Goal: Task Accomplishment & Management: Use online tool/utility

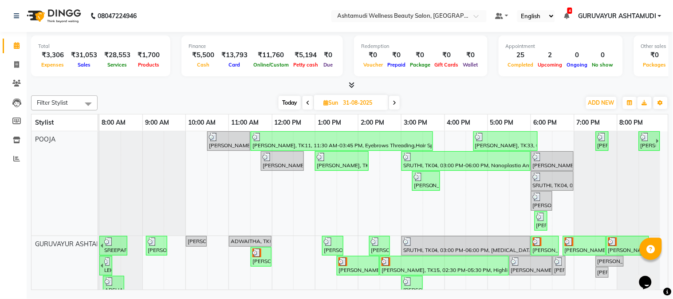
click at [353, 87] on icon at bounding box center [352, 85] width 6 height 7
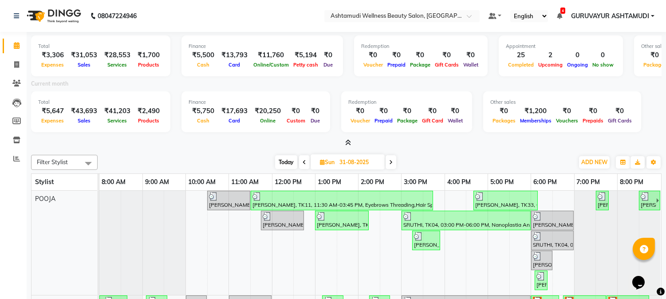
click at [349, 143] on icon at bounding box center [348, 142] width 6 height 7
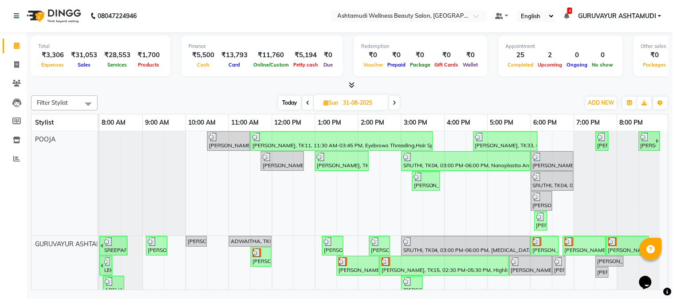
click at [289, 101] on span "Today" at bounding box center [290, 103] width 22 height 14
type input "03-09-2025"
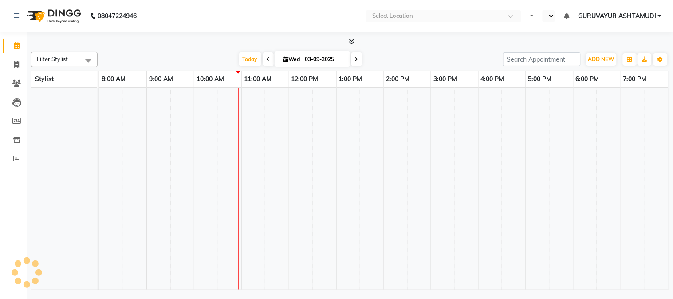
select select "en"
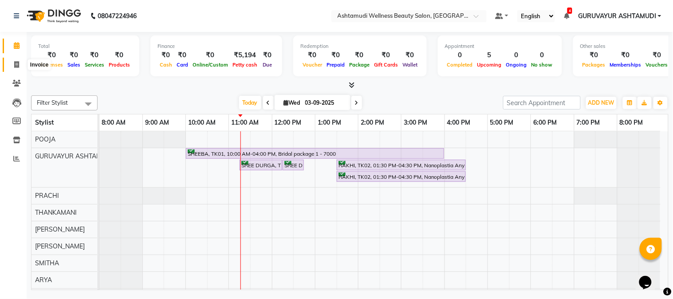
click at [15, 64] on icon at bounding box center [16, 64] width 5 height 7
select select "service"
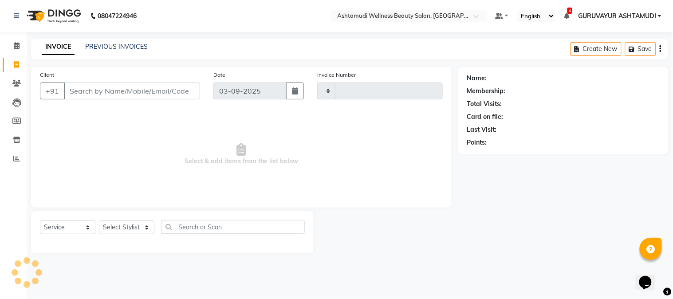
type input "2119"
select select "4660"
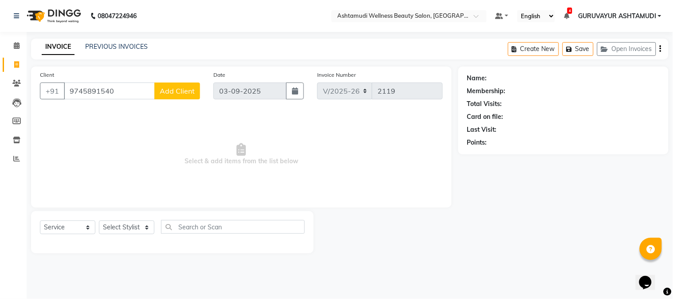
type input "9745891540"
click at [183, 92] on span "Add Client" at bounding box center [177, 91] width 35 height 9
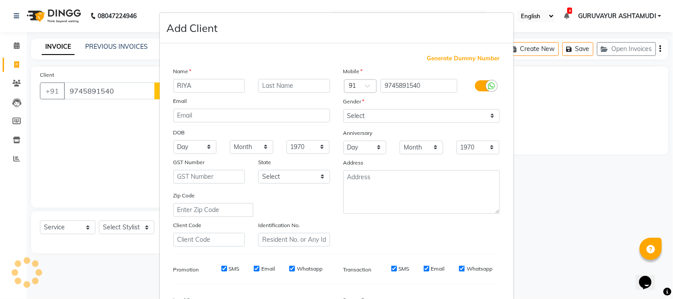
type input "RIYA"
drag, startPoint x: 382, startPoint y: 118, endPoint x: 382, endPoint y: 122, distance: 4.9
click at [382, 118] on select "Select Male Female Other Prefer Not To Say" at bounding box center [421, 116] width 157 height 14
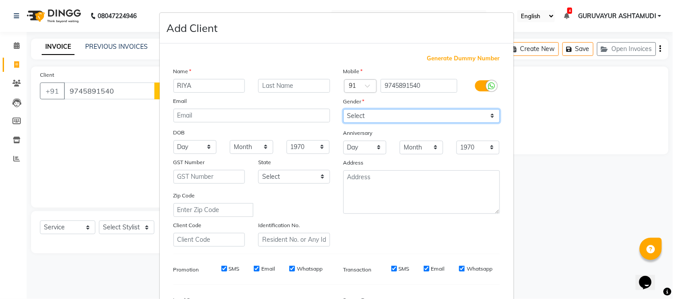
select select "female"
click at [343, 109] on select "Select Male Female Other Prefer Not To Say" at bounding box center [421, 116] width 157 height 14
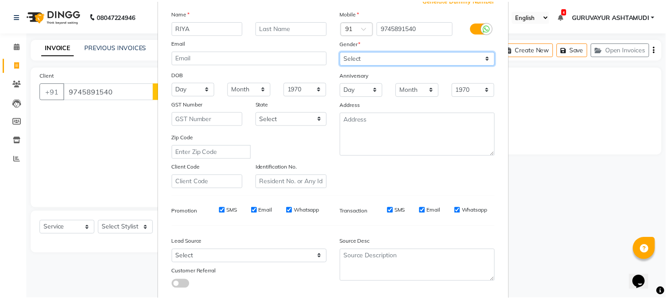
scroll to position [111, 0]
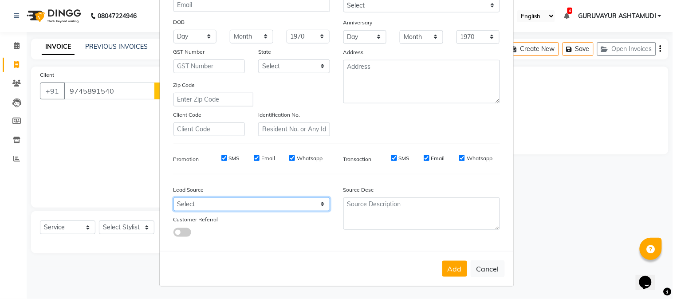
click at [227, 206] on select "Select Walk-in Referral Internet Friend Word of Mouth Advertisement Facebook Ju…" at bounding box center [251, 204] width 157 height 14
select select "31498"
click at [173, 197] on select "Select Walk-in Referral Internet Friend Word of Mouth Advertisement Facebook Ju…" at bounding box center [251, 204] width 157 height 14
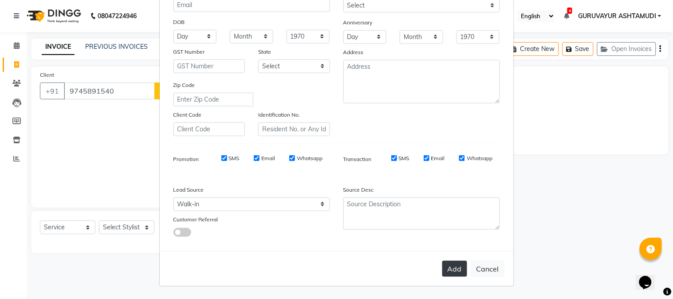
click at [454, 264] on button "Add" at bounding box center [454, 269] width 25 height 16
select select
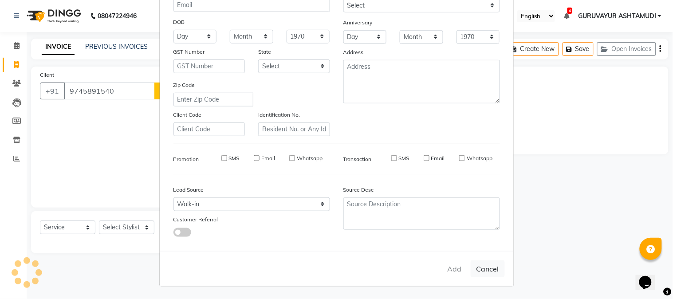
select select
checkbox input "false"
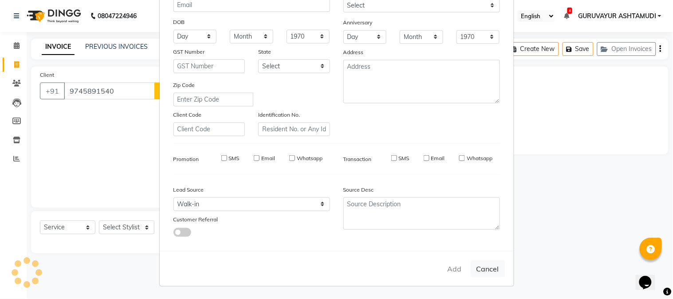
checkbox input "false"
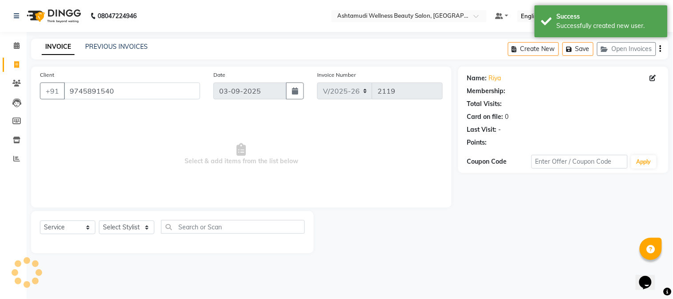
select select "1: Object"
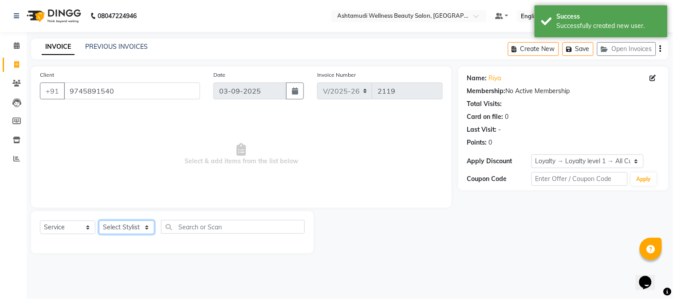
click at [134, 229] on select "Select Stylist Aathithya [PERSON_NAME] [PERSON_NAME] ARYA GURUVAYUR ASHTAMUDI […" at bounding box center [126, 227] width 55 height 14
select select "45186"
click at [99, 221] on select "Select Stylist Aathithya [PERSON_NAME] [PERSON_NAME] ARYA GURUVAYUR ASHTAMUDI […" at bounding box center [126, 227] width 55 height 14
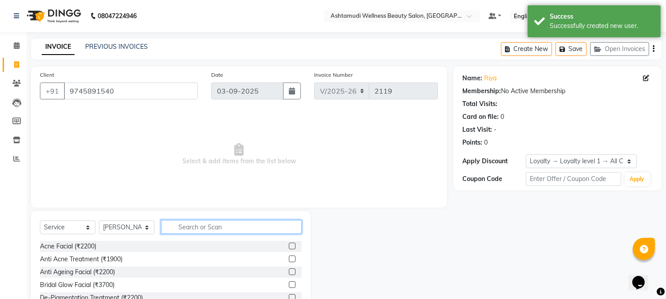
click at [203, 231] on input "text" at bounding box center [231, 227] width 141 height 14
type input "BLOW"
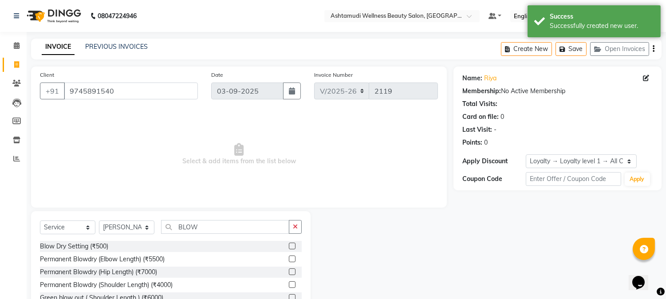
click at [289, 246] on label at bounding box center [292, 246] width 7 height 7
click at [289, 246] on input "checkbox" at bounding box center [292, 247] width 6 height 6
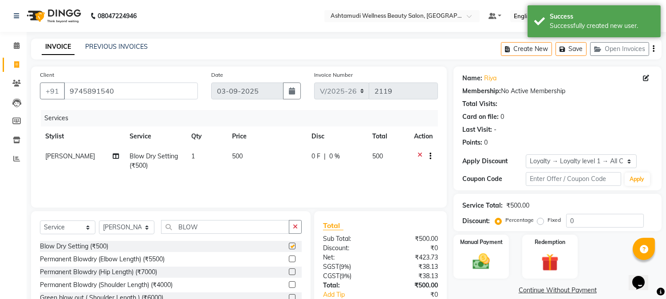
checkbox input "false"
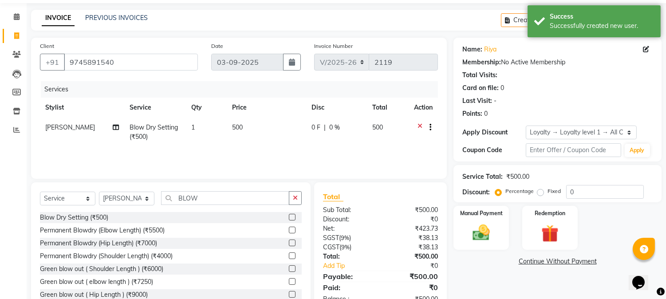
scroll to position [56, 0]
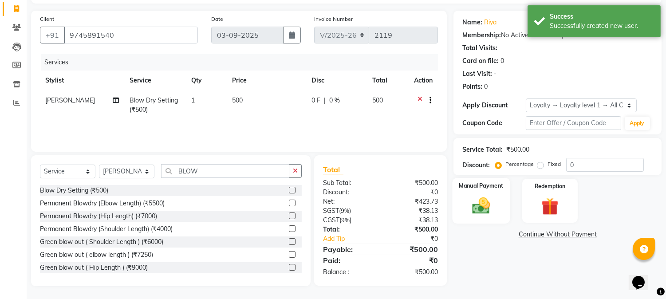
click at [486, 220] on div "Manual Payment" at bounding box center [482, 200] width 58 height 45
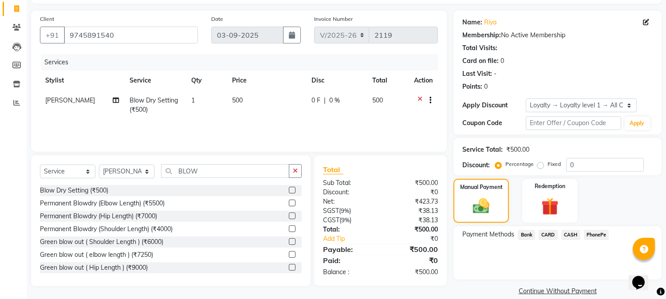
click at [589, 237] on span "PhonePe" at bounding box center [596, 235] width 25 height 10
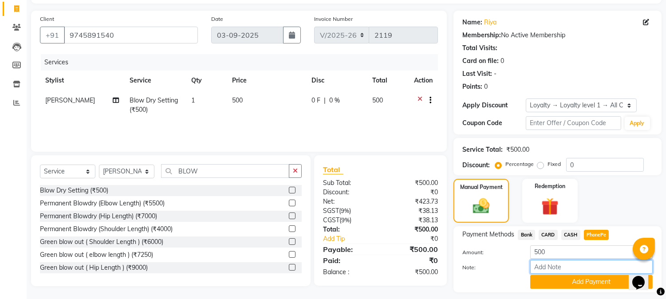
click at [566, 267] on input "Note:" at bounding box center [591, 267] width 122 height 14
type input "[PERSON_NAME]"
click at [579, 284] on button "Add Payment" at bounding box center [591, 282] width 122 height 14
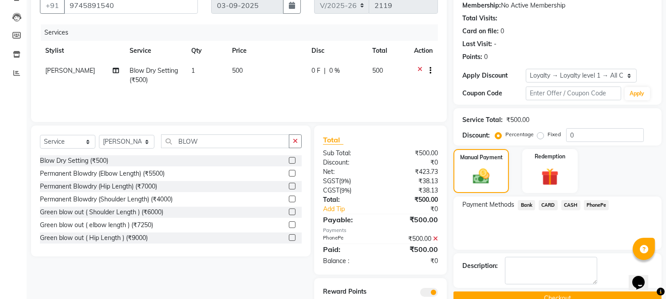
scroll to position [118, 0]
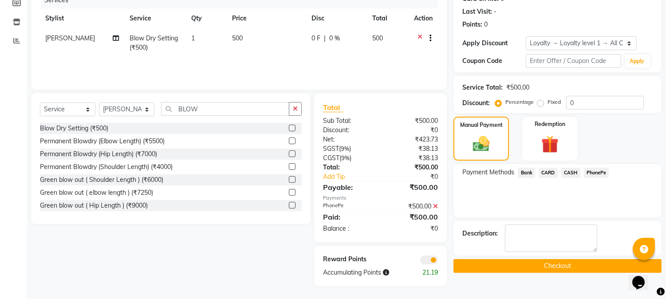
click at [544, 263] on button "Checkout" at bounding box center [557, 266] width 208 height 14
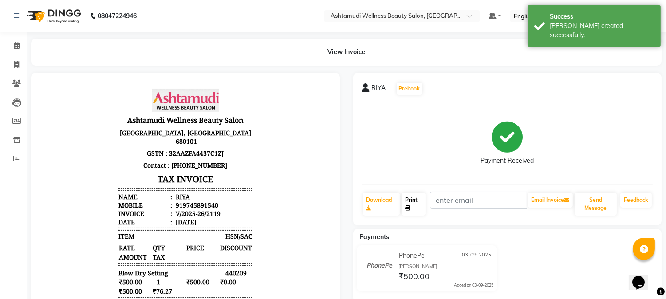
click at [413, 205] on link "Print" at bounding box center [414, 204] width 24 height 23
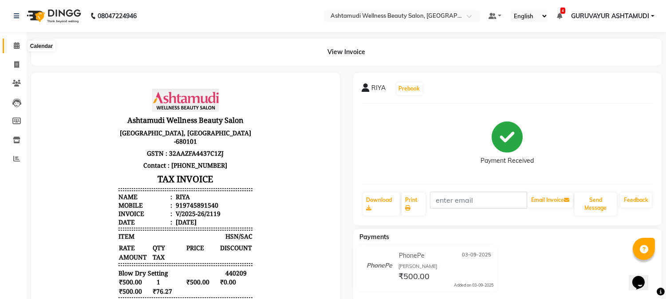
click at [14, 46] on icon at bounding box center [17, 45] width 6 height 7
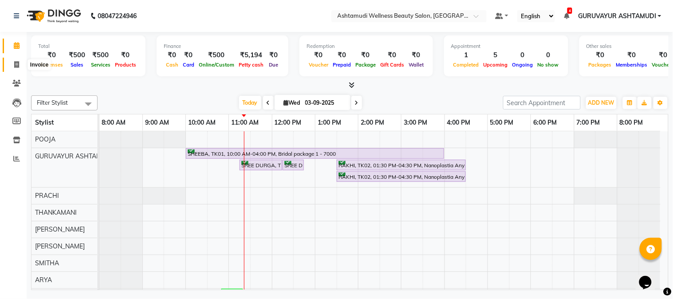
click at [16, 64] on icon at bounding box center [16, 64] width 5 height 7
select select "service"
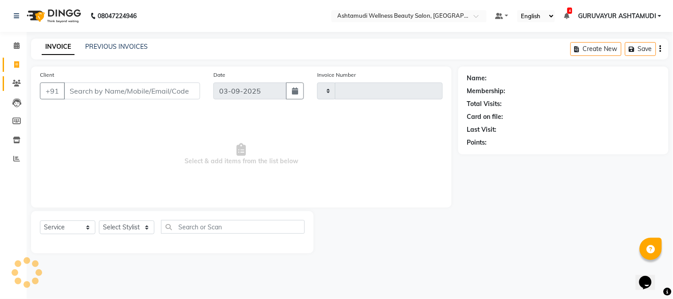
type input "2120"
select select "4660"
click at [15, 85] on icon at bounding box center [16, 83] width 8 height 7
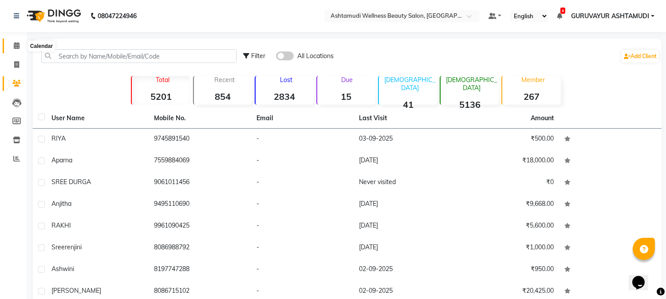
click at [16, 47] on icon at bounding box center [17, 45] width 6 height 7
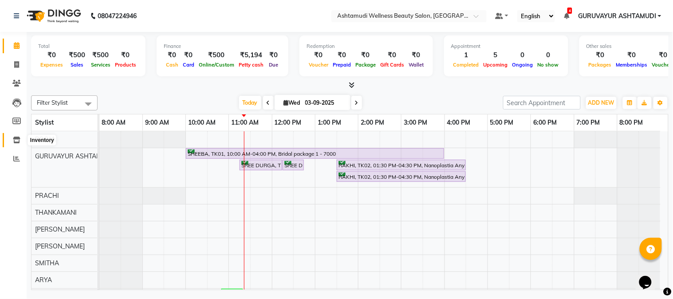
click at [14, 138] on icon at bounding box center [17, 140] width 8 height 7
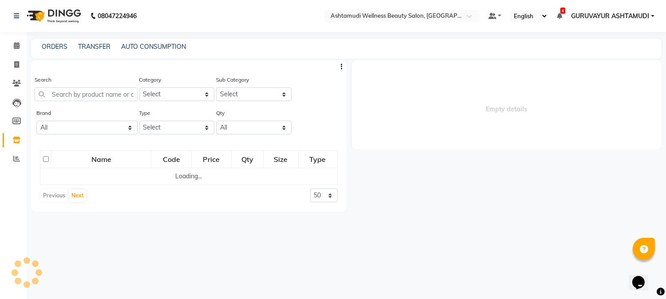
select select
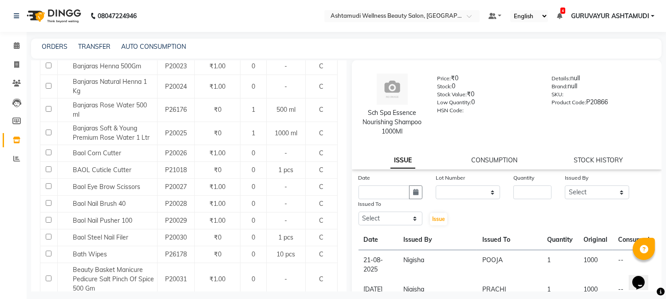
scroll to position [950, 0]
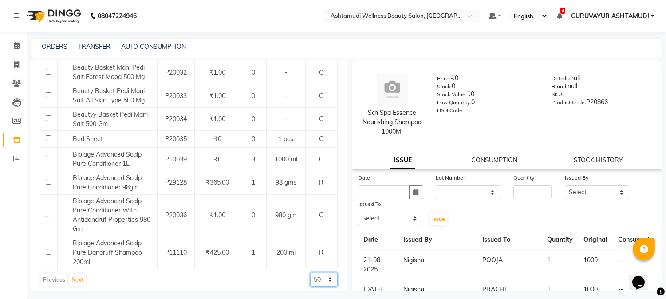
click at [312, 276] on select "50 100 500" at bounding box center [324, 280] width 28 height 14
select select "500"
click at [310, 273] on select "50 100 500" at bounding box center [324, 280] width 28 height 14
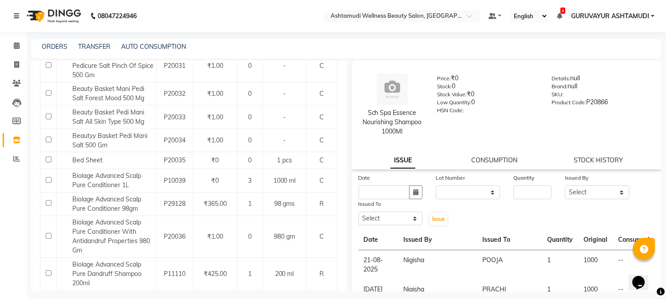
scroll to position [0, 0]
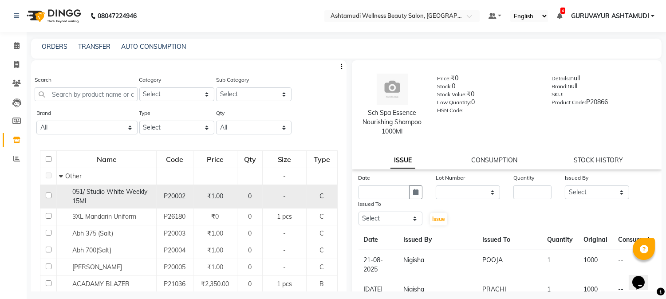
click at [251, 203] on td "0" at bounding box center [249, 197] width 25 height 24
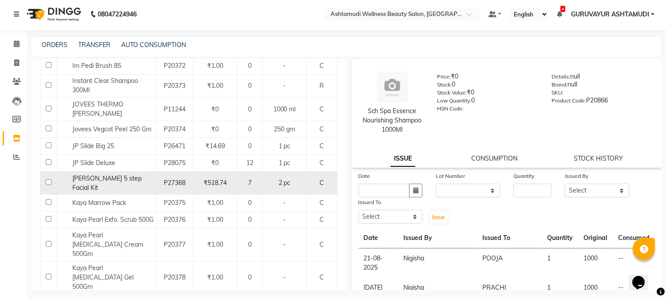
scroll to position [5, 0]
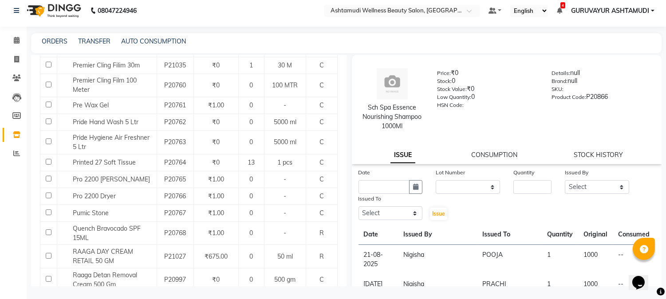
scroll to position [9630, 0]
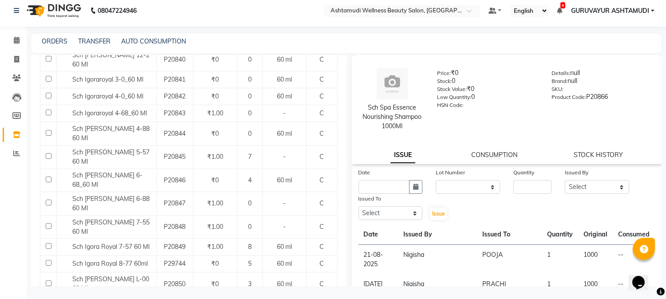
scroll to position [1913, 0]
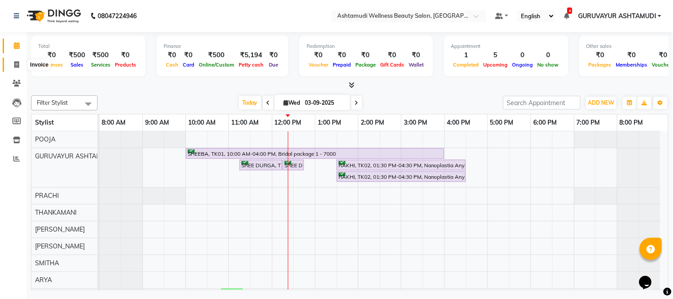
click at [19, 67] on icon at bounding box center [16, 64] width 5 height 7
select select "service"
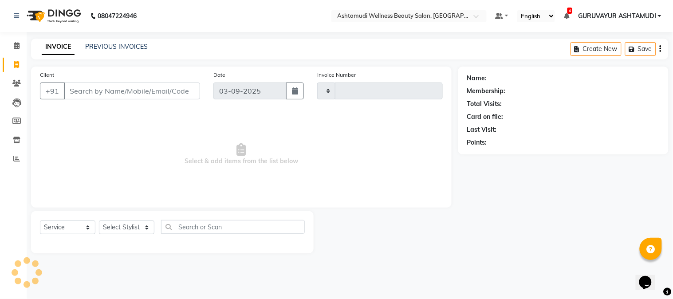
type input "2120"
select select "4660"
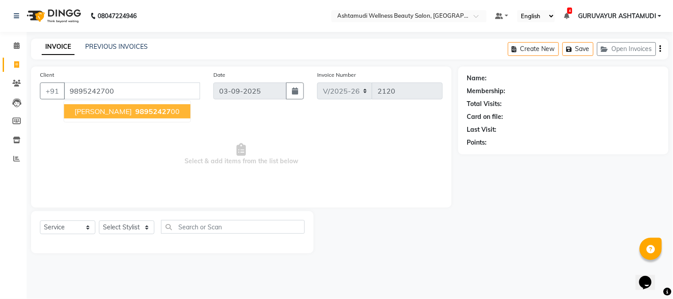
type input "9895242700"
select select "1: Object"
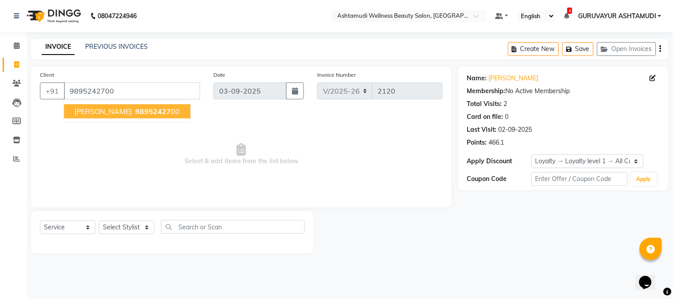
click at [136, 111] on span "98952427" at bounding box center [152, 111] width 35 height 9
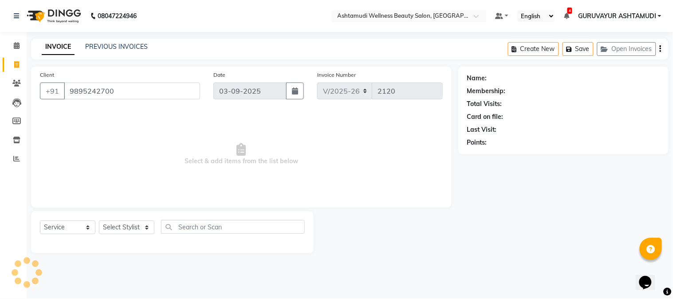
select select "1: Object"
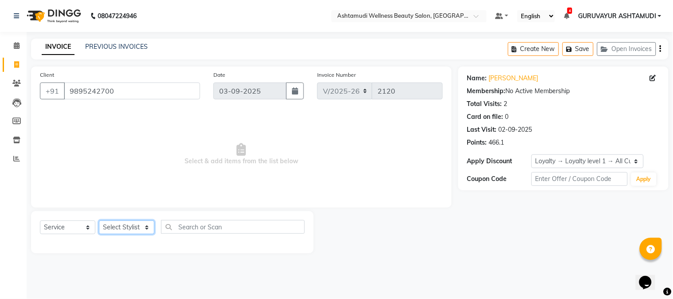
click at [122, 228] on select "Select Stylist Aathithya ANILA Anjana Das ARYA GURUVAYUR ASHTAMUDI NEETHU Nigis…" at bounding box center [126, 227] width 55 height 14
select select "27526"
click at [99, 221] on select "Select Stylist Aathithya ANILA Anjana Das ARYA GURUVAYUR ASHTAMUDI NEETHU Nigis…" at bounding box center [126, 227] width 55 height 14
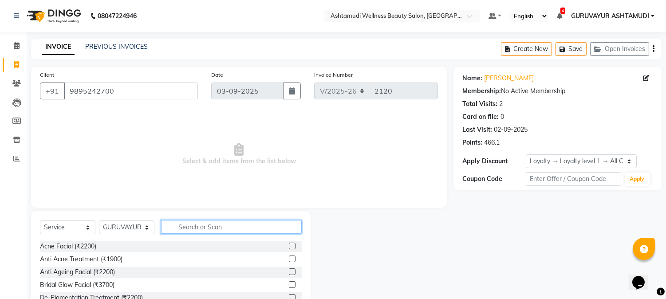
click at [209, 224] on input "text" at bounding box center [231, 227] width 141 height 14
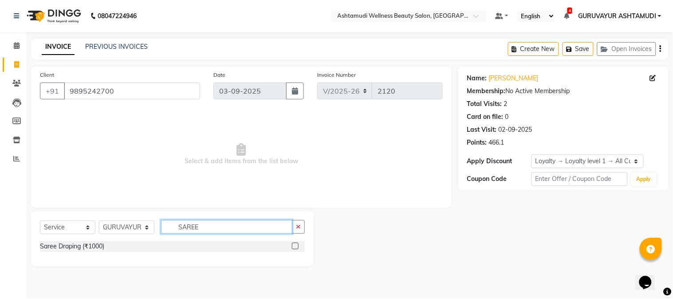
type input "SAREE"
click at [294, 243] on label at bounding box center [295, 246] width 7 height 7
click at [294, 244] on input "checkbox" at bounding box center [295, 247] width 6 height 6
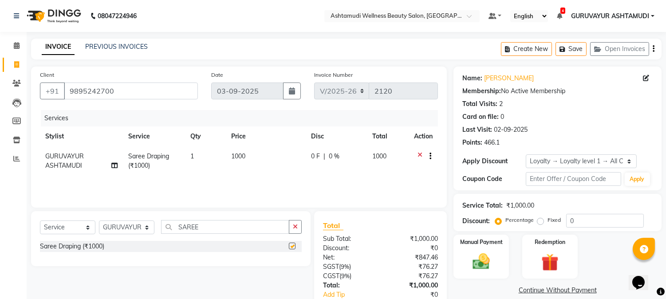
checkbox input "false"
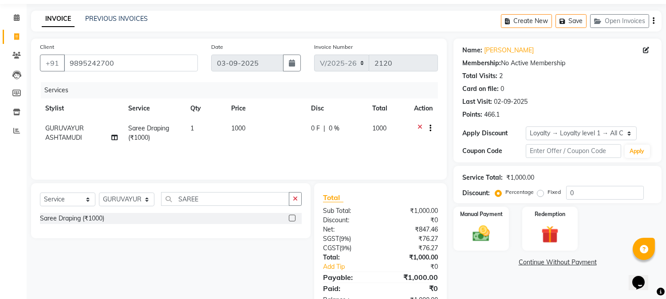
scroll to position [55, 0]
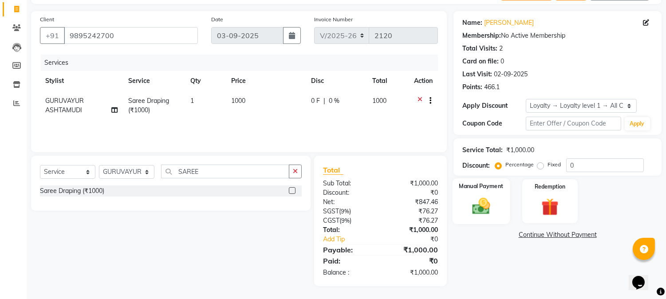
click at [481, 202] on img at bounding box center [481, 206] width 29 height 21
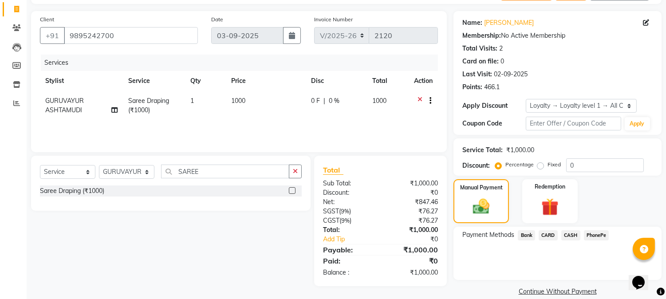
click at [589, 234] on span "PhonePe" at bounding box center [596, 235] width 25 height 10
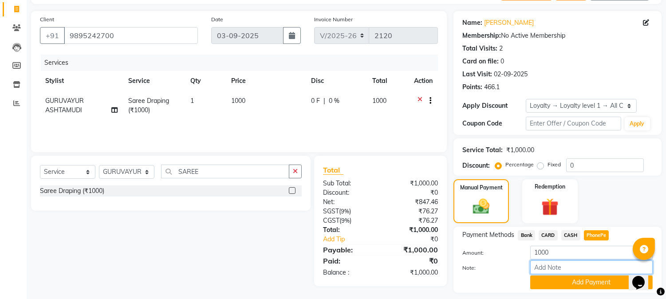
click at [569, 266] on input "Note:" at bounding box center [591, 267] width 122 height 14
type input "[PERSON_NAME]"
click at [579, 283] on button "Add Payment" at bounding box center [591, 283] width 122 height 14
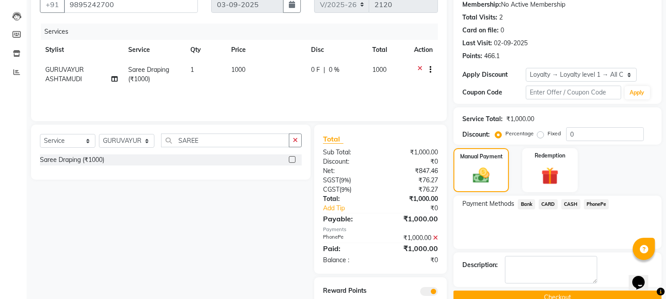
scroll to position [118, 0]
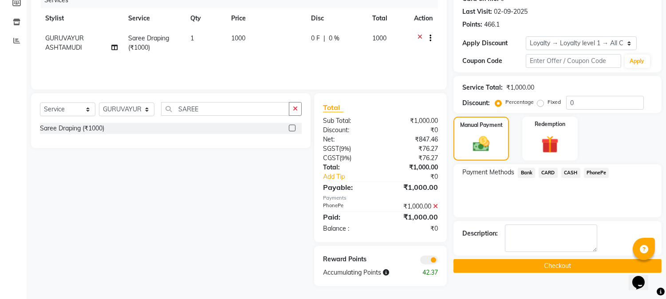
click at [516, 264] on button "Checkout" at bounding box center [557, 266] width 208 height 14
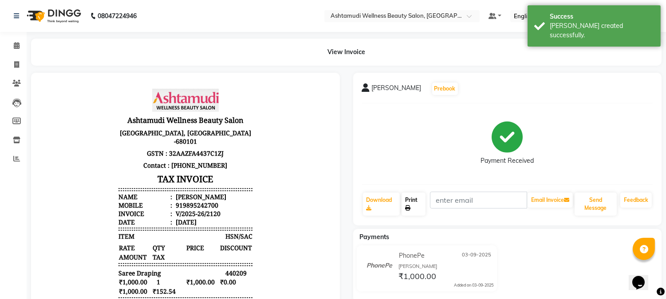
click at [409, 203] on link "Print" at bounding box center [414, 204] width 24 height 23
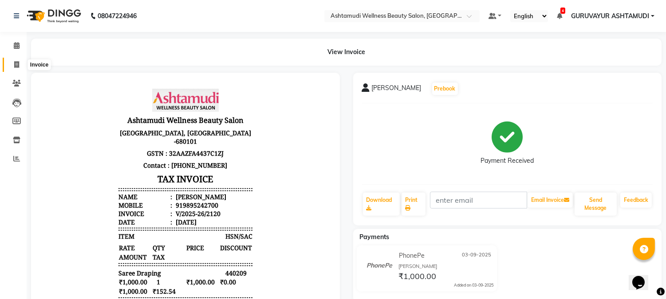
click at [16, 64] on icon at bounding box center [16, 64] width 5 height 7
select select "4660"
select select "service"
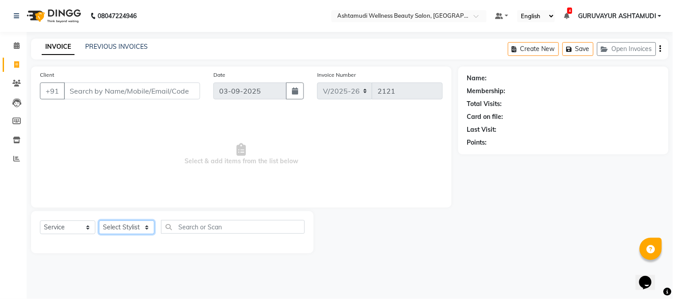
click at [134, 232] on select "Select Stylist Aathithya [PERSON_NAME] [PERSON_NAME] ARYA GURUVAYUR ASHTAMUDI […" at bounding box center [126, 227] width 55 height 14
select select "27386"
click at [99, 221] on select "Select Stylist Aathithya [PERSON_NAME] [PERSON_NAME] ARYA GURUVAYUR ASHTAMUDI […" at bounding box center [126, 227] width 55 height 14
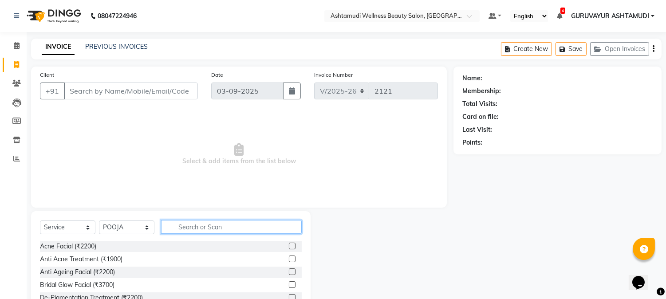
click at [192, 224] on input "text" at bounding box center [231, 227] width 141 height 14
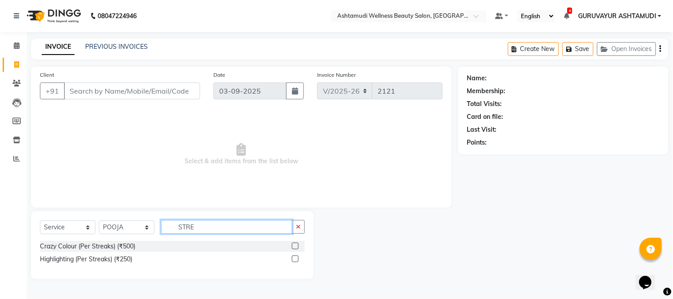
type input "STRE"
click at [294, 260] on label at bounding box center [295, 259] width 7 height 7
click at [294, 260] on input "checkbox" at bounding box center [295, 259] width 6 height 6
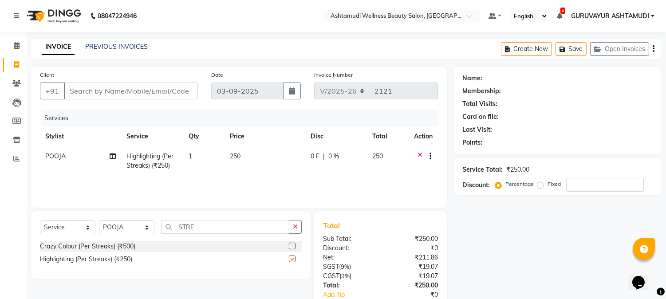
checkbox input "false"
click at [153, 91] on input "Client" at bounding box center [131, 91] width 134 height 17
type input "8"
type input "0"
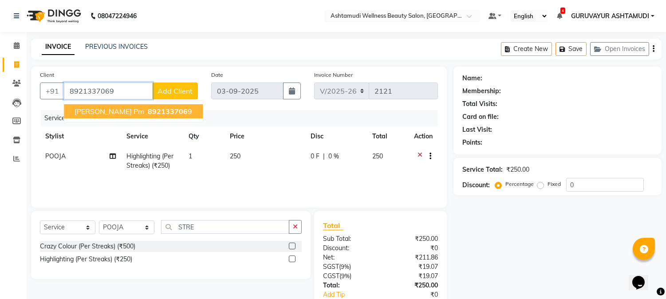
type input "8921337069"
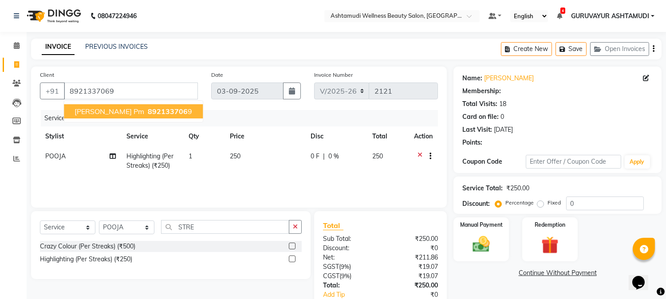
select select "1: Object"
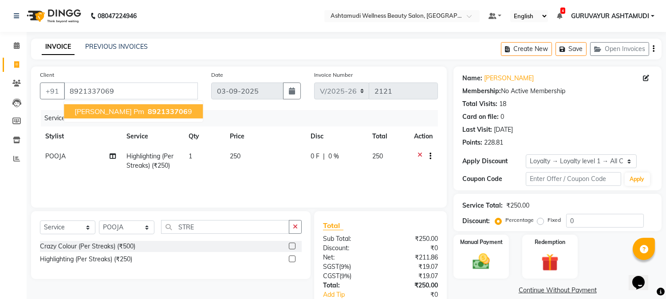
click at [157, 117] on button "Sandra pm 892133706 9" at bounding box center [133, 111] width 139 height 14
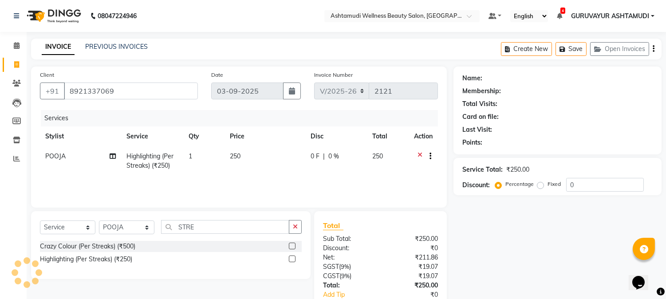
select select "1: Object"
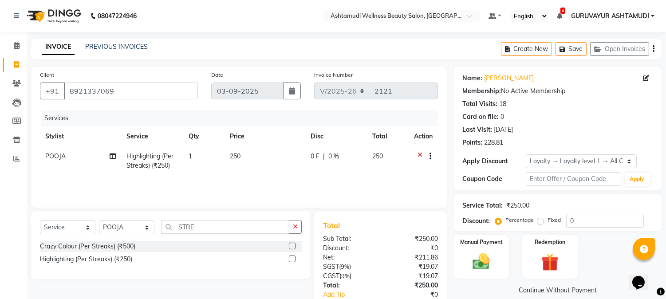
click at [196, 158] on td "1" at bounding box center [203, 160] width 41 height 29
select select "27386"
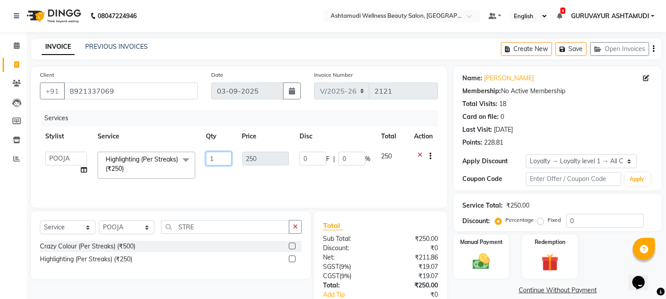
click at [218, 157] on input "1" at bounding box center [218, 159] width 25 height 14
type input "2"
click at [343, 111] on div "Services" at bounding box center [243, 118] width 404 height 16
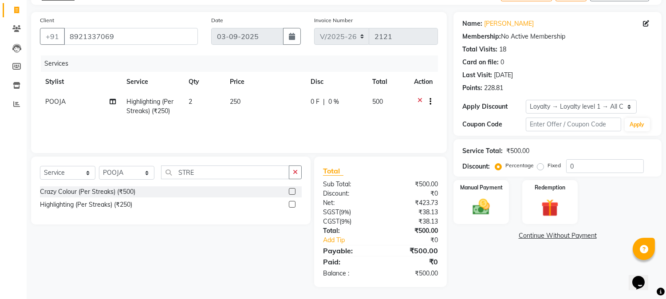
scroll to position [55, 0]
click at [475, 215] on img at bounding box center [481, 206] width 29 height 21
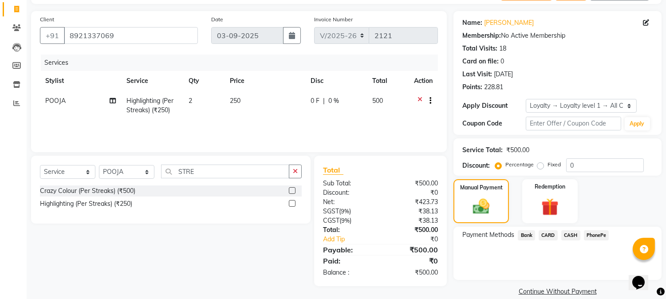
click at [564, 236] on span "CASH" at bounding box center [570, 235] width 19 height 10
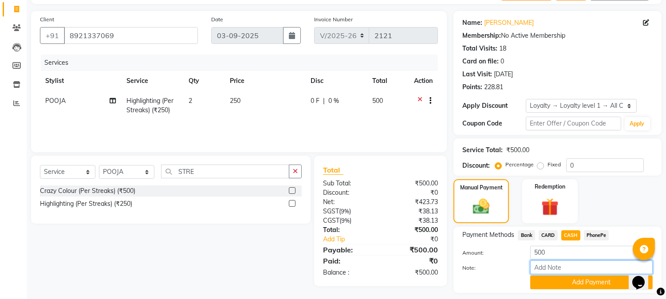
drag, startPoint x: 568, startPoint y: 244, endPoint x: 569, endPoint y: 260, distance: 16.4
click at [569, 260] on input "Note:" at bounding box center [591, 267] width 122 height 14
type input "[PERSON_NAME]"
click at [583, 285] on button "Add Payment" at bounding box center [591, 283] width 122 height 14
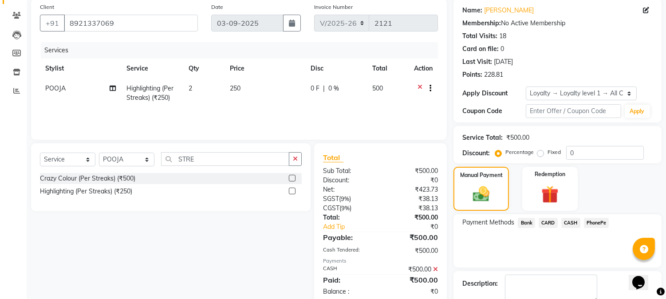
scroll to position [131, 0]
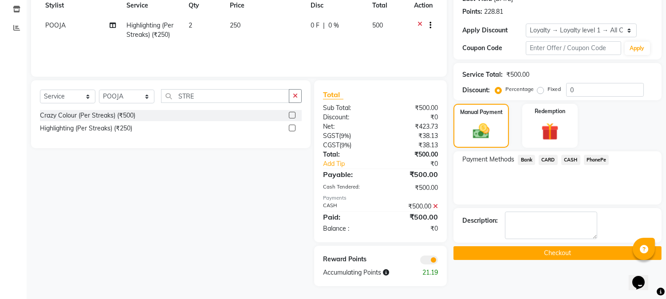
click at [571, 255] on button "Checkout" at bounding box center [557, 253] width 208 height 14
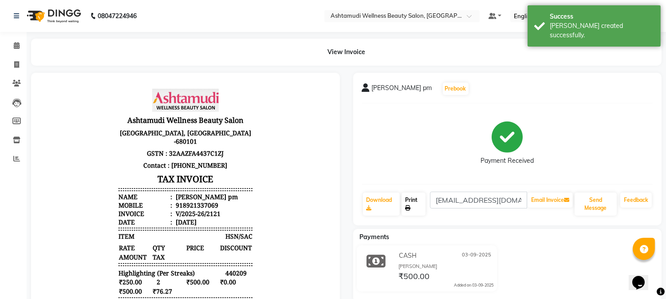
click at [416, 205] on link "Print" at bounding box center [414, 204] width 24 height 23
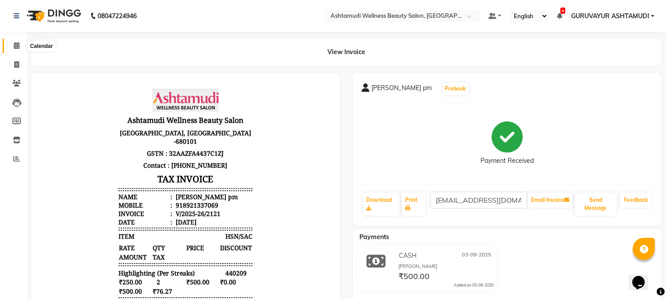
click at [14, 43] on icon at bounding box center [17, 45] width 6 height 7
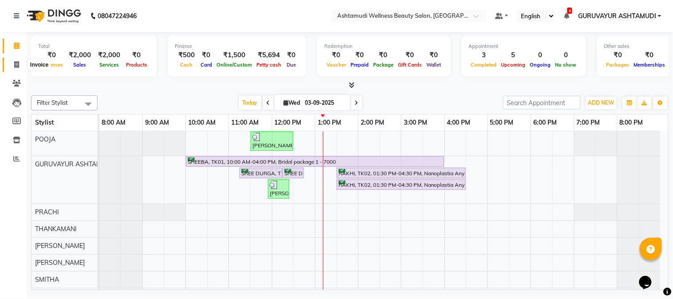
click at [17, 66] on icon at bounding box center [16, 64] width 5 height 7
select select "service"
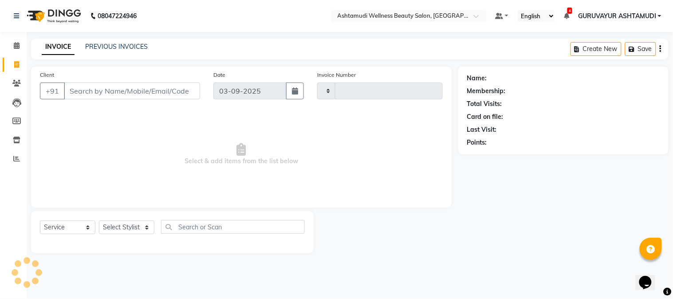
type input "2122"
select select "4660"
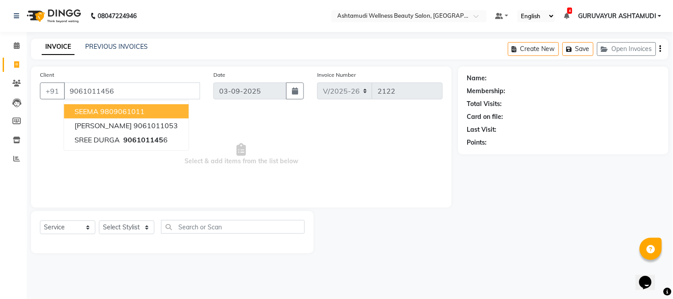
type input "9061011456"
select select "1: Object"
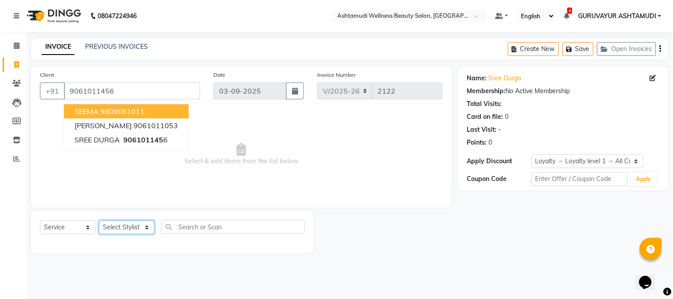
click at [134, 228] on select "Select Stylist Aathithya ANILA Anjana Das ARYA GURUVAYUR ASHTAMUDI NEETHU Nigis…" at bounding box center [126, 227] width 55 height 14
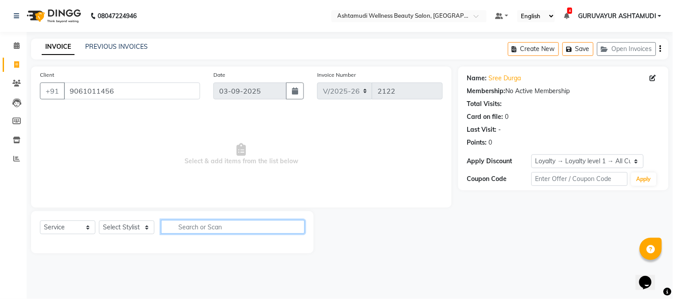
click at [191, 228] on input "text" at bounding box center [233, 227] width 144 height 14
type input "SPA"
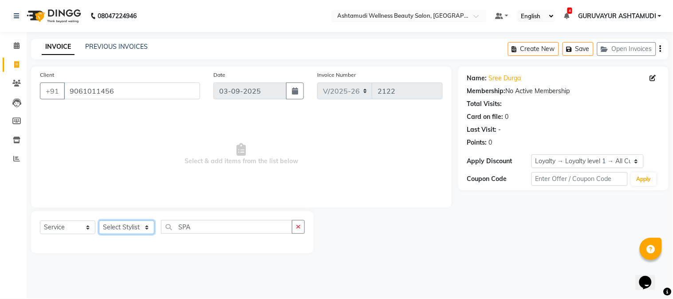
click at [135, 231] on select "Select Stylist Aathithya [PERSON_NAME] [PERSON_NAME] ARYA GURUVAYUR ASHTAMUDI […" at bounding box center [126, 227] width 55 height 14
select select "27526"
click at [99, 221] on select "Select Stylist Aathithya [PERSON_NAME] [PERSON_NAME] ARYA GURUVAYUR ASHTAMUDI […" at bounding box center [126, 227] width 55 height 14
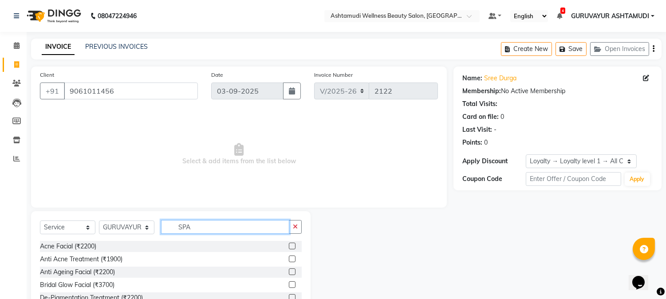
click at [222, 228] on input "SPA" at bounding box center [225, 227] width 128 height 14
type input "SP"
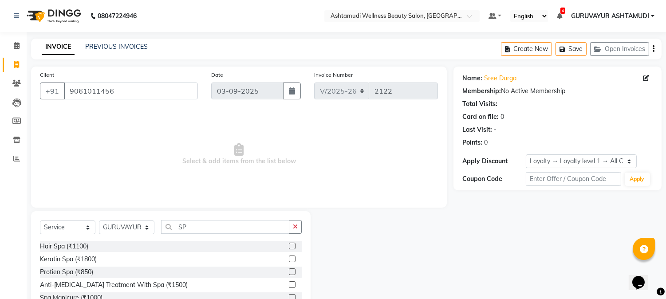
click at [291, 246] on label at bounding box center [292, 246] width 7 height 7
click at [291, 246] on input "checkbox" at bounding box center [292, 247] width 6 height 6
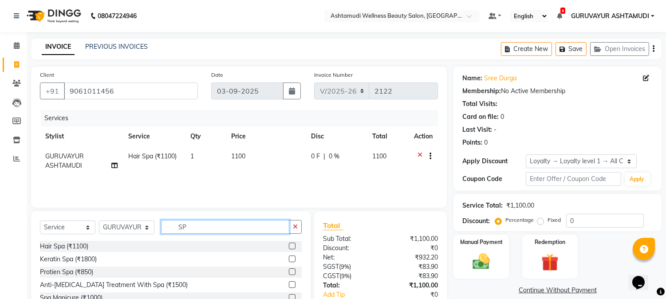
checkbox input "false"
drag, startPoint x: 229, startPoint y: 231, endPoint x: 78, endPoint y: 212, distance: 152.1
click at [83, 214] on div "Select Service Product Membership Package Voucher Prepaid Gift Card Select Styl…" at bounding box center [171, 270] width 280 height 119
type input "TAN"
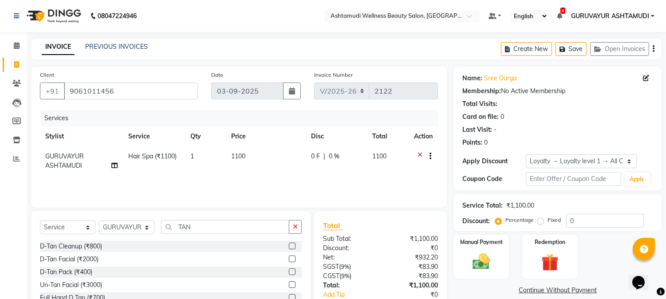
click at [289, 246] on label at bounding box center [292, 246] width 7 height 7
click at [289, 246] on input "checkbox" at bounding box center [292, 247] width 6 height 6
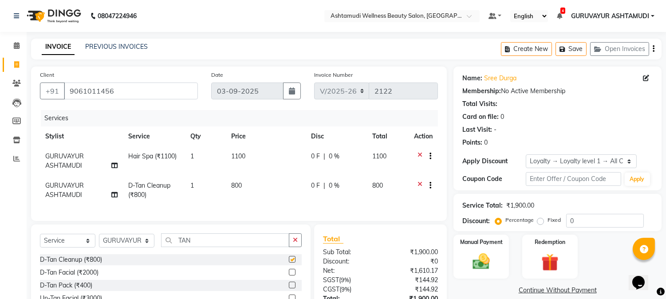
checkbox input "false"
drag, startPoint x: 180, startPoint y: 244, endPoint x: 64, endPoint y: 244, distance: 115.8
click at [77, 244] on div "Select Service Product Membership Package Voucher Prepaid Gift Card Select Styl…" at bounding box center [171, 243] width 262 height 21
type input "C"
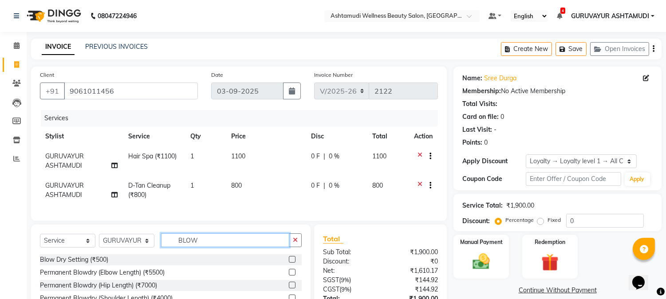
type input "BLOW"
click at [289, 263] on label at bounding box center [292, 259] width 7 height 7
click at [289, 263] on input "checkbox" at bounding box center [292, 260] width 6 height 6
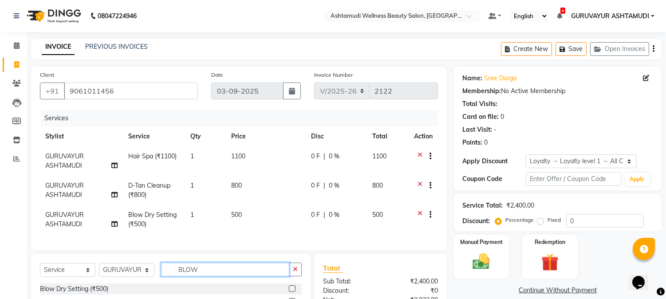
click at [213, 276] on input "BLOW" at bounding box center [225, 270] width 128 height 14
click at [289, 292] on label at bounding box center [292, 288] width 7 height 7
click at [289, 292] on input "checkbox" at bounding box center [292, 289] width 6 height 6
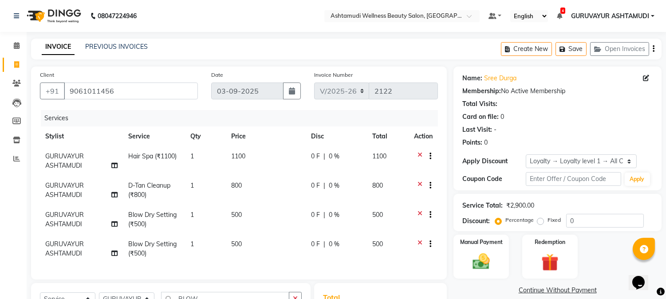
checkbox input "false"
click at [71, 163] on span "GURUVAYUR ASHTAMUDI" at bounding box center [64, 160] width 39 height 17
select select "27526"
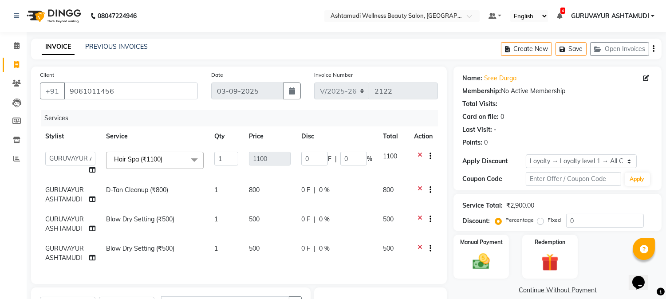
click at [74, 165] on td "Aathithya ANILA Anjana Das ARYA GURUVAYUR ASHTAMUDI NEETHU Nigisha POOJA PRACHI…" at bounding box center [70, 163] width 61 height 34
click at [79, 161] on select "Aathithya ANILA Anjana Das ARYA GURUVAYUR ASHTAMUDI NEETHU Nigisha POOJA PRACHI…" at bounding box center [70, 159] width 50 height 14
select select "28230"
click at [67, 195] on span "GURUVAYUR ASHTAMUDI" at bounding box center [64, 194] width 39 height 17
select select "27526"
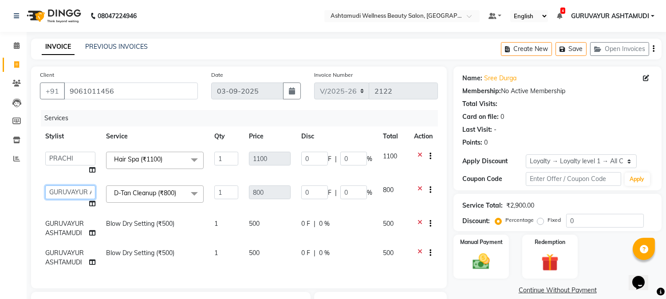
click at [67, 195] on select "Aathithya ANILA Anjana Das ARYA GURUVAYUR ASHTAMUDI NEETHU Nigisha POOJA PRACHI…" at bounding box center [70, 192] width 50 height 14
select select "28230"
click at [72, 228] on td "GURUVAYUR ASHTAMUDI" at bounding box center [70, 228] width 61 height 29
select select "27526"
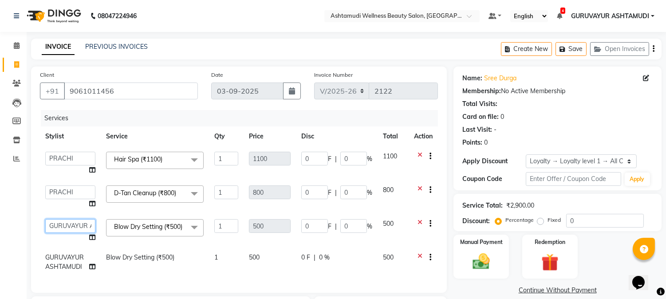
click at [72, 228] on select "Aathithya ANILA Anjana Das ARYA GURUVAYUR ASHTAMUDI NEETHU Nigisha POOJA PRACHI…" at bounding box center [70, 226] width 50 height 14
select select "28230"
click at [75, 263] on span "GURUVAYUR ASHTAMUDI" at bounding box center [64, 261] width 39 height 17
select select "27526"
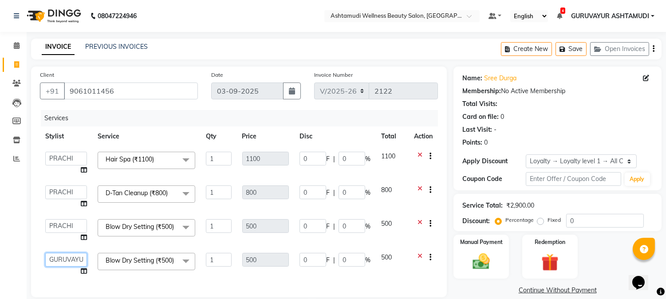
click at [75, 263] on select "Aathithya ANILA Anjana Das ARYA GURUVAYUR ASHTAMUDI NEETHU Nigisha POOJA PRACHI…" at bounding box center [66, 260] width 42 height 14
select select "87828"
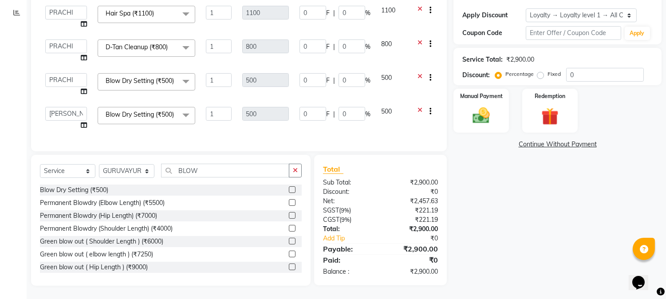
scroll to position [161, 0]
click at [477, 106] on img at bounding box center [481, 116] width 29 height 21
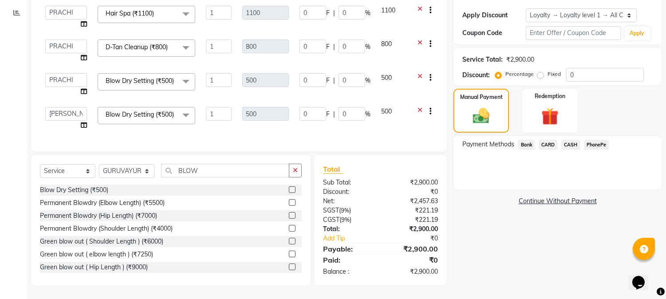
click at [601, 140] on span "PhonePe" at bounding box center [596, 145] width 25 height 10
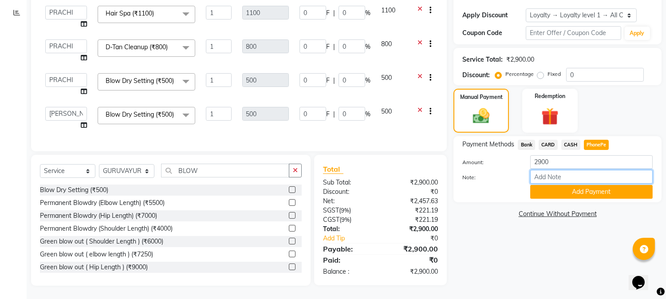
click at [588, 170] on input "Note:" at bounding box center [591, 177] width 122 height 14
type input "[PERSON_NAME]"
click at [563, 185] on button "Add Payment" at bounding box center [591, 192] width 122 height 14
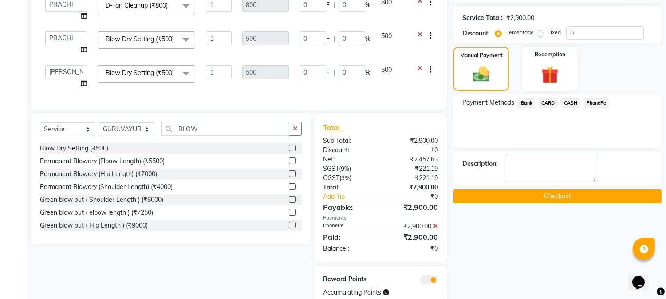
scroll to position [232, 0]
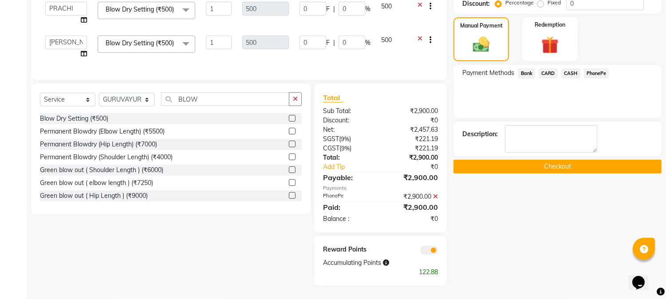
click at [574, 160] on button "Checkout" at bounding box center [557, 167] width 208 height 14
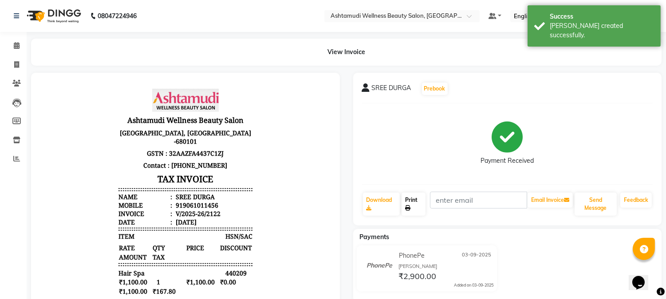
click at [412, 206] on link "Print" at bounding box center [414, 204] width 24 height 23
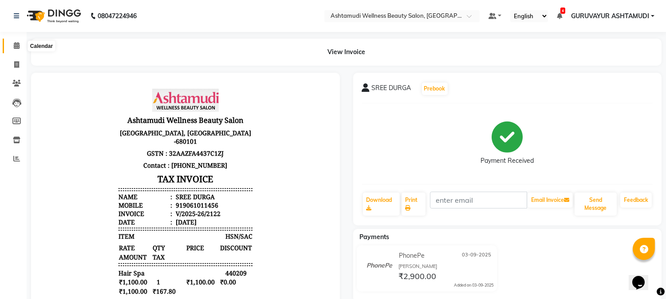
click at [18, 47] on icon at bounding box center [17, 45] width 6 height 7
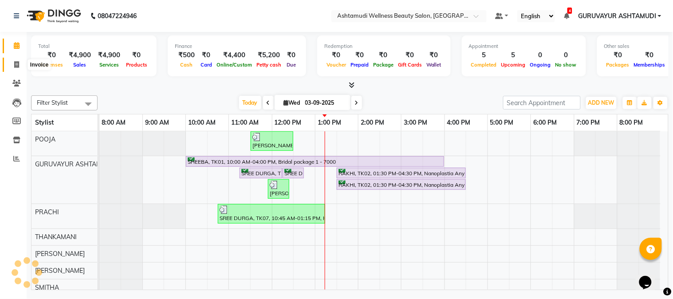
click at [17, 64] on icon at bounding box center [16, 64] width 5 height 7
select select "service"
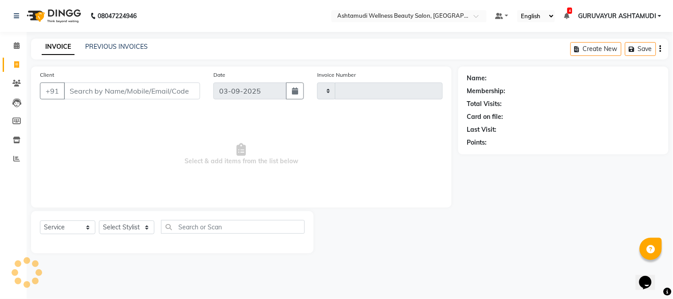
type input "2123"
select select "4660"
click at [15, 45] on icon at bounding box center [17, 45] width 6 height 7
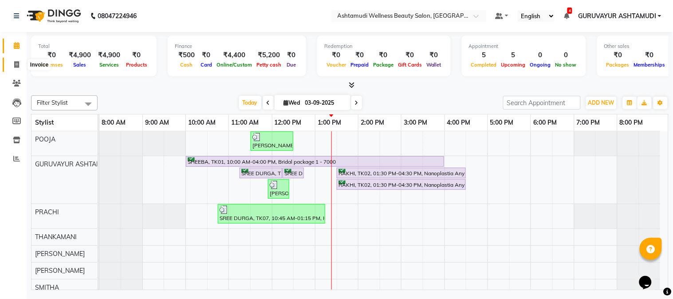
click at [14, 65] on icon at bounding box center [16, 64] width 5 height 7
select select "4660"
select select "service"
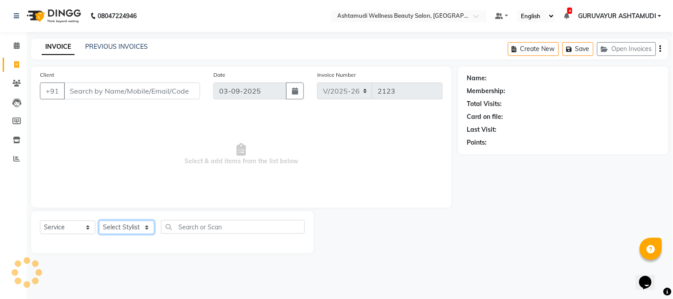
click at [117, 231] on select "Select Stylist" at bounding box center [126, 227] width 55 height 14
select select "39865"
click at [99, 221] on select "Select Stylist Aathithya [PERSON_NAME] [PERSON_NAME] ARYA GURUVAYUR ASHTAMUDI […" at bounding box center [126, 227] width 55 height 14
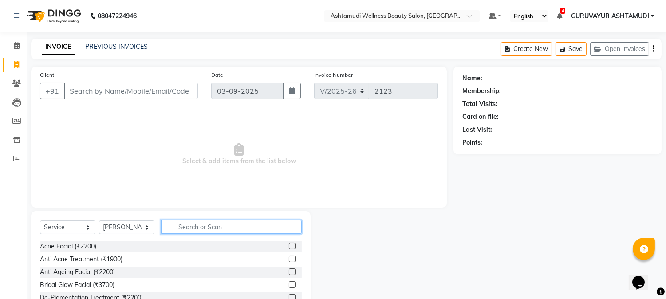
click at [186, 230] on input "text" at bounding box center [231, 227] width 141 height 14
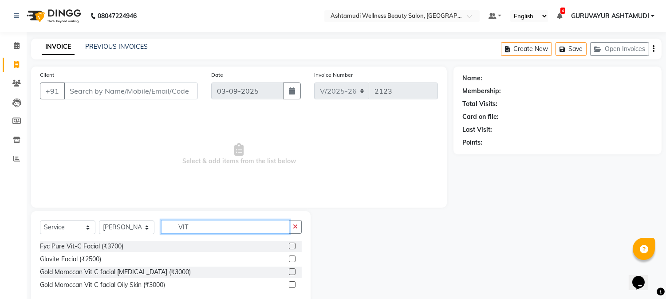
type input "VIT"
click at [293, 246] on label at bounding box center [292, 246] width 7 height 7
click at [293, 246] on input "checkbox" at bounding box center [292, 247] width 6 height 6
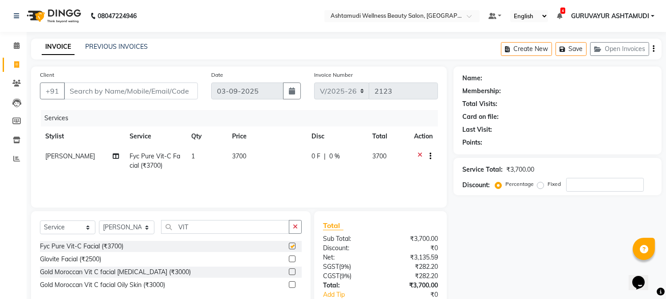
checkbox input "false"
click at [349, 155] on div "0 F | 0 %" at bounding box center [336, 156] width 50 height 9
select select "39865"
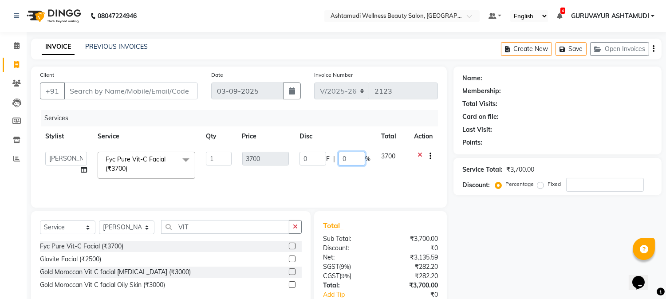
click at [349, 158] on input "0" at bounding box center [352, 159] width 27 height 14
type input "30"
click at [293, 171] on td "3700" at bounding box center [265, 165] width 57 height 38
select select "39865"
drag, startPoint x: 203, startPoint y: 230, endPoint x: 146, endPoint y: 223, distance: 58.1
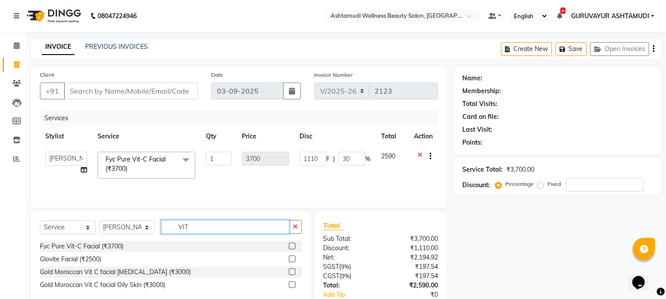
click at [154, 225] on div "Select Service Product Membership Package Voucher Prepaid Gift Card Select Styl…" at bounding box center [171, 230] width 262 height 21
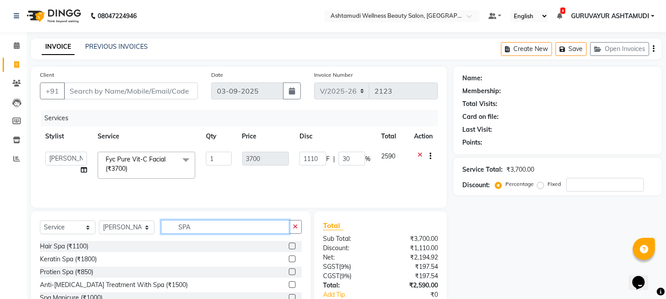
type input "SPA"
click at [294, 285] on label at bounding box center [292, 284] width 7 height 7
click at [294, 285] on input "checkbox" at bounding box center [292, 285] width 6 height 6
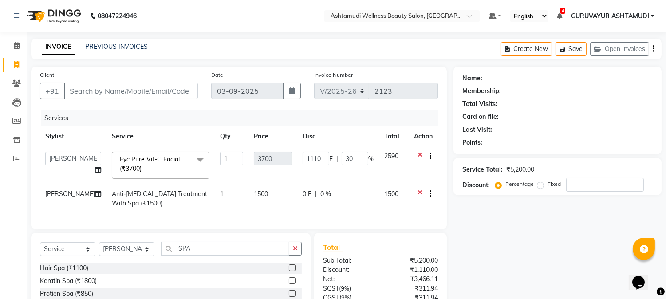
checkbox input "false"
click at [324, 194] on span "0 %" at bounding box center [325, 193] width 11 height 9
select select "39865"
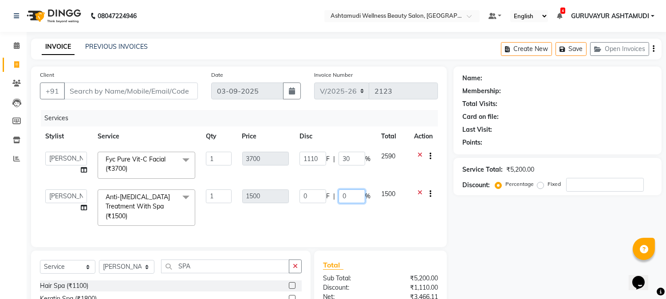
click at [348, 196] on input "0" at bounding box center [352, 196] width 27 height 14
type input "15"
click at [352, 214] on div "Services Stylist Service Qty Price Disc Total Action Aathithya ANILA Anjana Das…" at bounding box center [239, 174] width 398 height 128
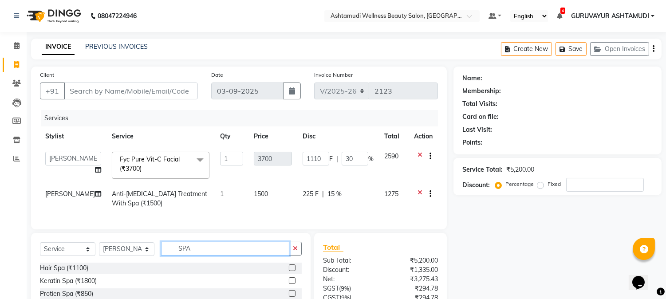
drag, startPoint x: 197, startPoint y: 259, endPoint x: 121, endPoint y: 252, distance: 76.7
click at [137, 253] on div "Select Service Product Membership Package Voucher Prepaid Gift Card Select Styl…" at bounding box center [171, 252] width 262 height 21
type input "PEDI"
click at [291, 271] on label at bounding box center [292, 267] width 7 height 7
click at [291, 271] on input "checkbox" at bounding box center [292, 268] width 6 height 6
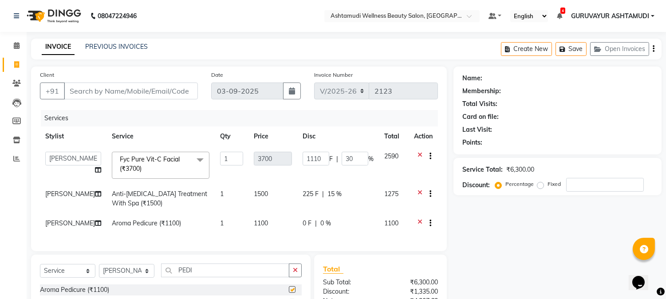
checkbox input "false"
click at [330, 226] on div "0 F | 0 %" at bounding box center [338, 223] width 71 height 9
select select "39865"
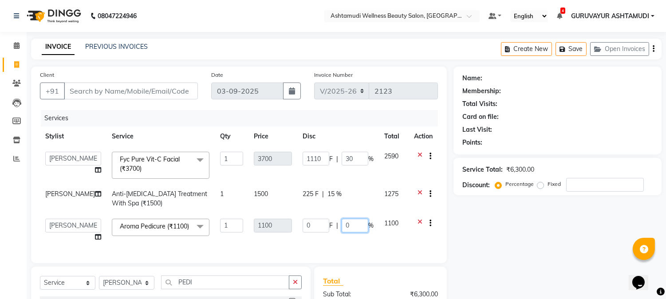
click at [345, 224] on input "0" at bounding box center [355, 226] width 27 height 14
click at [358, 224] on input "0" at bounding box center [355, 226] width 27 height 14
type input "15"
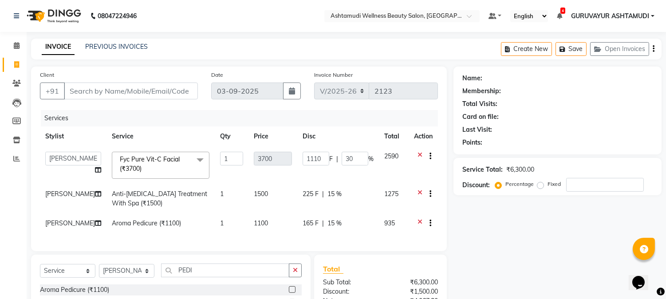
click at [363, 251] on div "Client +91 Date 03-09-2025 Invoice Number V/2025 V/2025-26 2123 Services Stylis…" at bounding box center [239, 159] width 416 height 185
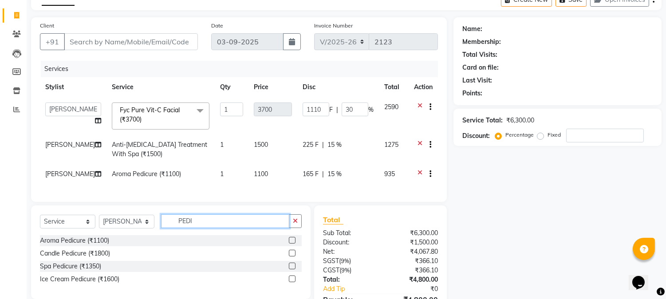
drag, startPoint x: 208, startPoint y: 233, endPoint x: 34, endPoint y: 233, distance: 173.9
click at [43, 233] on div "Select Service Product Membership Package Voucher Prepaid Gift Card Select Styl…" at bounding box center [171, 224] width 262 height 21
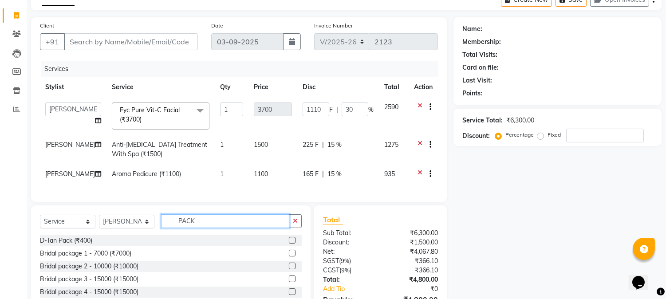
type input "PACK"
click at [291, 244] on label at bounding box center [292, 240] width 7 height 7
click at [291, 244] on input "checkbox" at bounding box center [292, 241] width 6 height 6
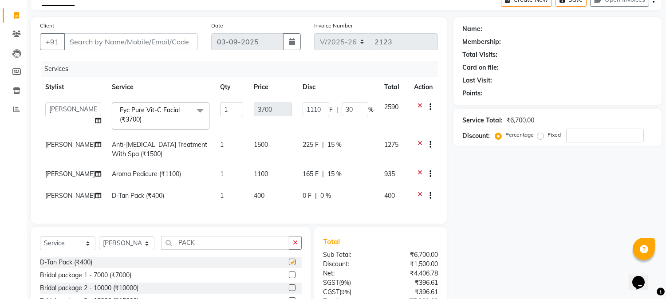
checkbox input "false"
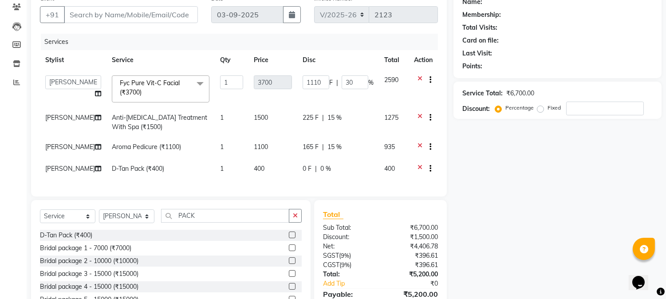
scroll to position [98, 0]
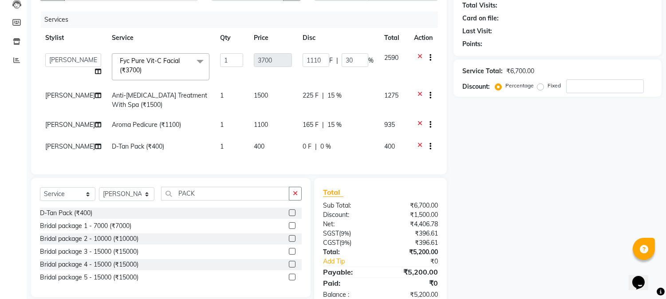
click at [338, 155] on td "0 F | 0 %" at bounding box center [338, 148] width 82 height 22
select select "39865"
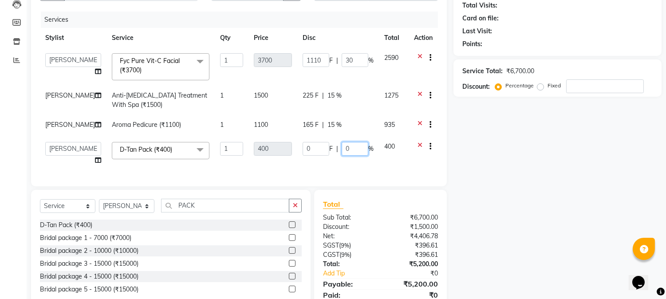
click at [352, 153] on input "0" at bounding box center [355, 149] width 27 height 14
type input "15"
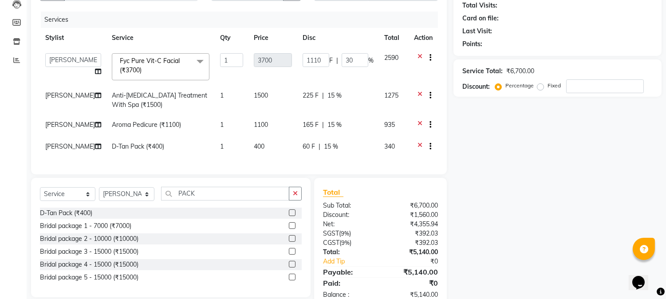
click at [388, 165] on div "Services Stylist Service Qty Price Disc Total Action Aathithya ANILA Anjana Das…" at bounding box center [239, 89] width 398 height 154
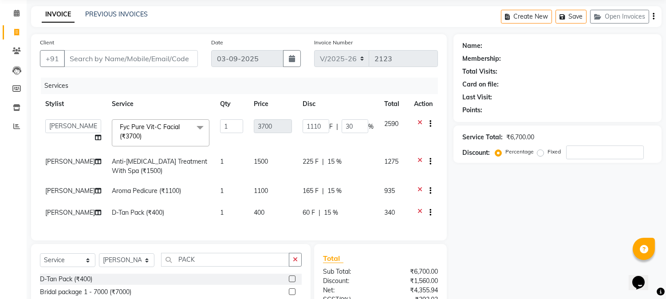
scroll to position [30, 0]
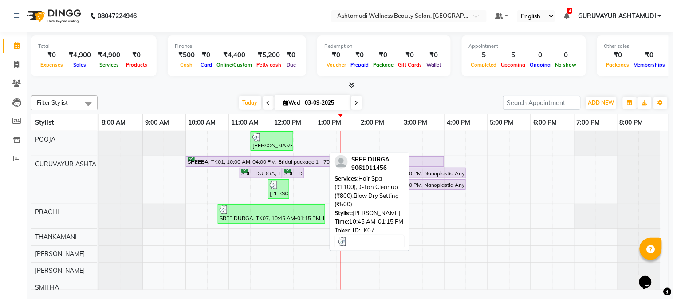
click at [254, 211] on div at bounding box center [272, 209] width 104 height 9
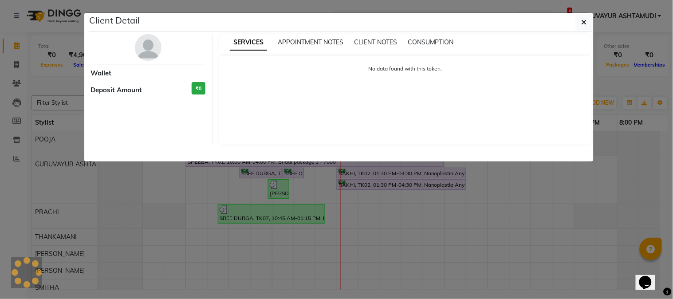
select select "3"
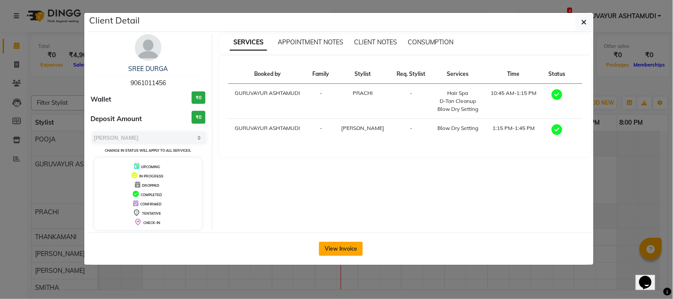
click at [332, 245] on button "View Invoice" at bounding box center [341, 249] width 44 height 14
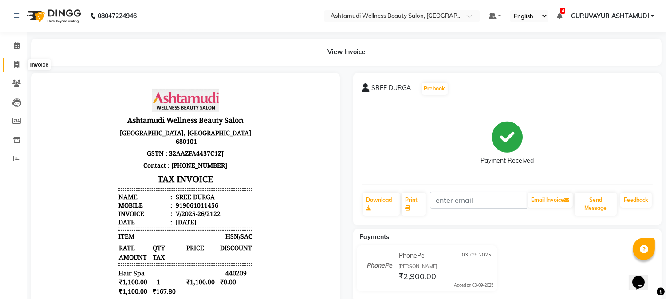
click at [17, 64] on icon at bounding box center [16, 64] width 5 height 7
select select "4660"
select select "service"
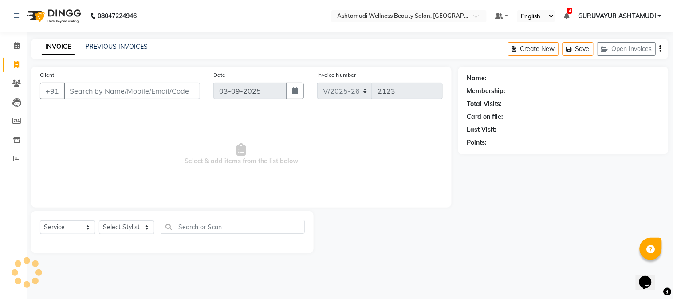
click at [90, 87] on input "Client" at bounding box center [132, 91] width 136 height 17
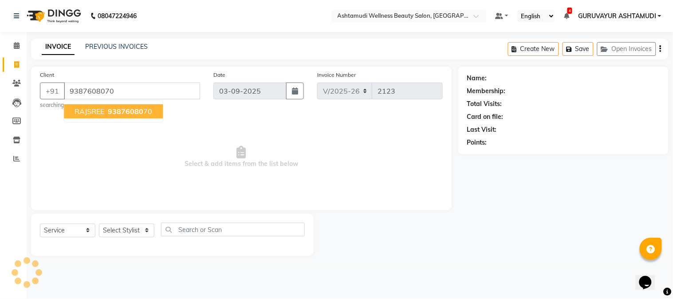
type input "9387608070"
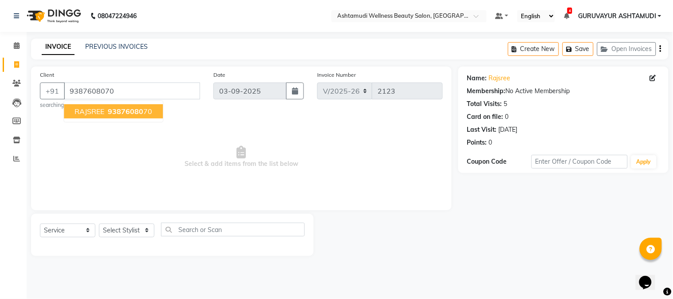
click at [81, 113] on span "RAJSREE" at bounding box center [90, 111] width 30 height 9
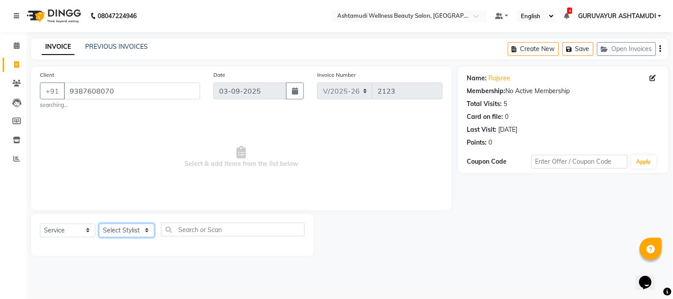
click at [139, 234] on select "Select Stylist Aathithya [PERSON_NAME] [PERSON_NAME] ARYA GURUVAYUR ASHTAMUDI […" at bounding box center [126, 231] width 55 height 14
click at [99, 224] on select "Select Stylist Aathithya [PERSON_NAME] [PERSON_NAME] ARYA GURUVAYUR ASHTAMUDI […" at bounding box center [126, 231] width 55 height 14
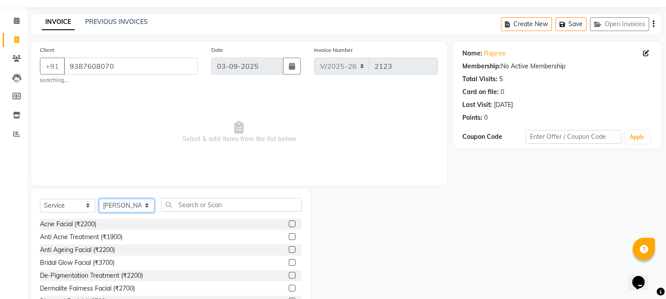
scroll to position [59, 0]
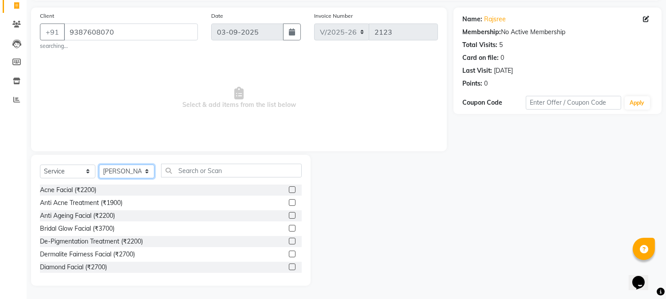
click at [146, 169] on select "Select Stylist Aathithya [PERSON_NAME] [PERSON_NAME] ARYA GURUVAYUR ASHTAMUDI […" at bounding box center [126, 172] width 55 height 14
select select "87828"
click at [99, 165] on select "Select Stylist Aathithya [PERSON_NAME] [PERSON_NAME] ARYA GURUVAYUR ASHTAMUDI […" at bounding box center [126, 172] width 55 height 14
click at [211, 170] on input "text" at bounding box center [231, 171] width 141 height 14
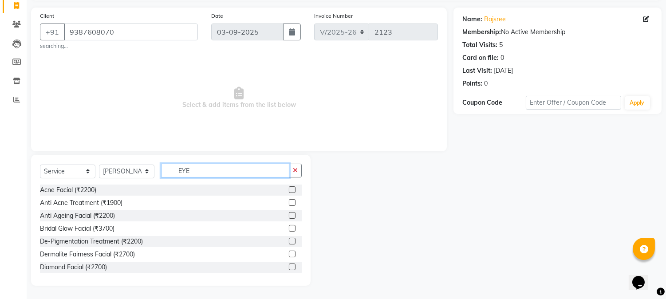
scroll to position [0, 0]
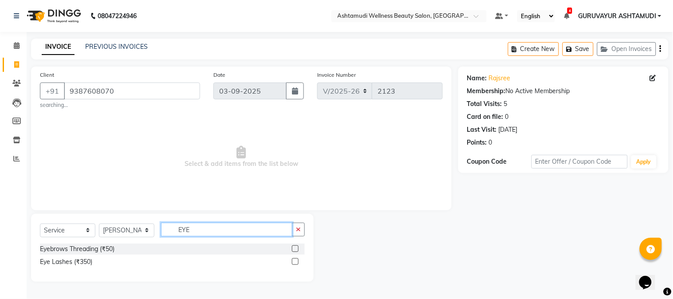
type input "EYE"
click at [295, 246] on label at bounding box center [295, 248] width 7 height 7
click at [295, 246] on input "checkbox" at bounding box center [295, 249] width 6 height 6
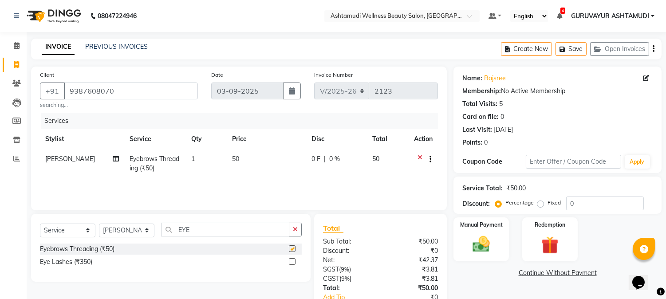
checkbox input "false"
click at [197, 154] on td "1" at bounding box center [206, 163] width 41 height 29
select select "87828"
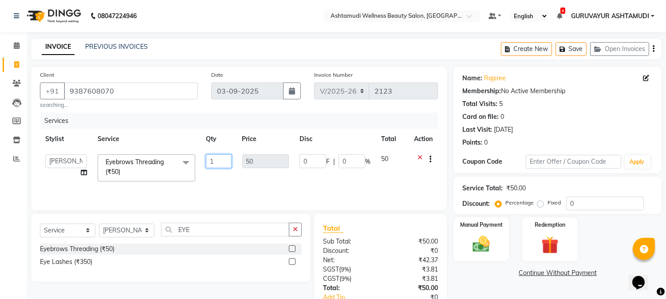
click at [219, 162] on input "1" at bounding box center [218, 161] width 25 height 14
type input "2"
click at [284, 18] on nav "08047224946 Select Location × Ashtamudi Wellness Beauty Salon, Guruvayur Defaul…" at bounding box center [333, 16] width 666 height 32
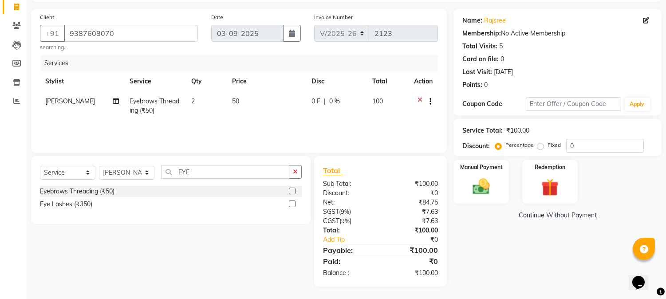
scroll to position [59, 0]
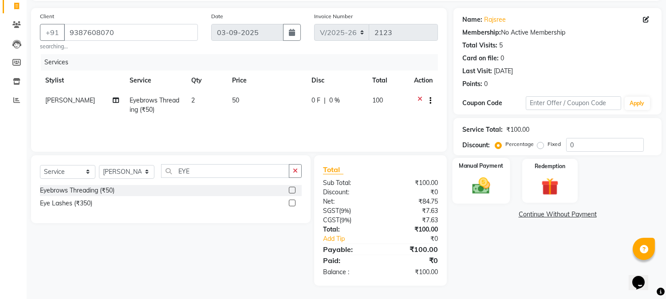
click at [484, 181] on img at bounding box center [481, 186] width 29 height 21
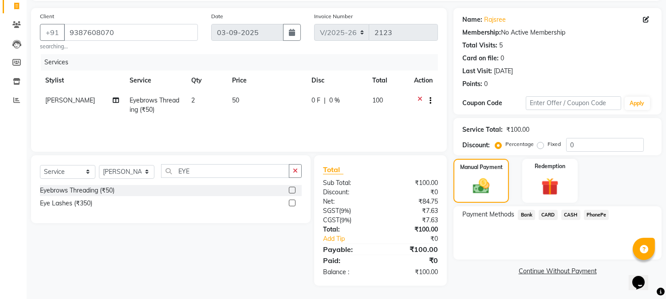
click at [589, 212] on span "PhonePe" at bounding box center [596, 215] width 25 height 10
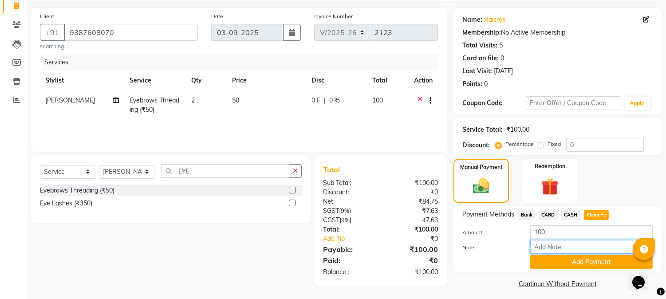
click at [570, 246] on input "Note:" at bounding box center [591, 247] width 122 height 14
type input "NIGISHA"
click at [573, 256] on button "Add Payment" at bounding box center [591, 262] width 122 height 14
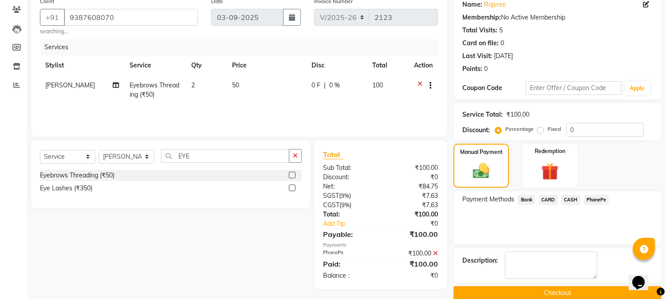
scroll to position [87, 0]
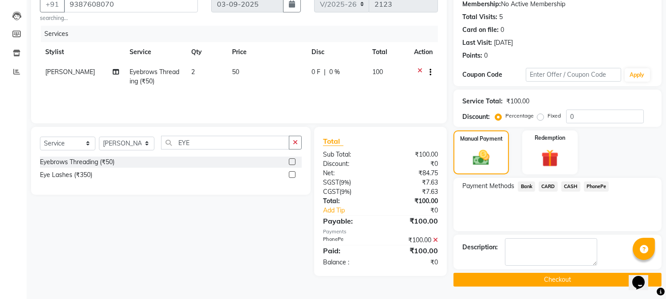
click at [558, 277] on button "Checkout" at bounding box center [557, 280] width 208 height 14
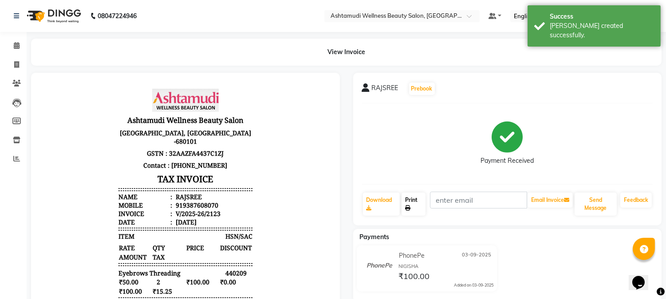
click at [410, 205] on icon at bounding box center [407, 207] width 5 height 5
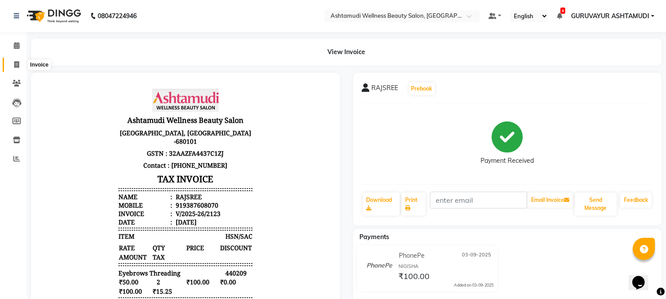
click at [16, 63] on icon at bounding box center [16, 64] width 5 height 7
select select "4660"
select select "service"
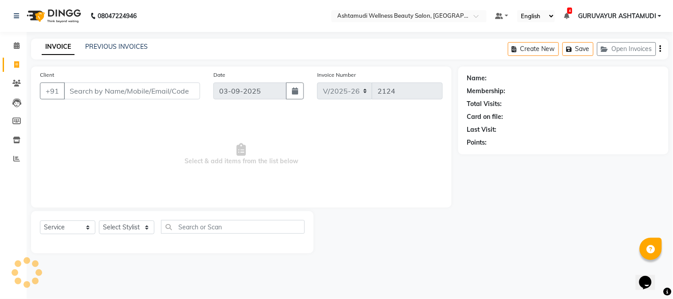
click at [112, 90] on input "Client" at bounding box center [132, 91] width 136 height 17
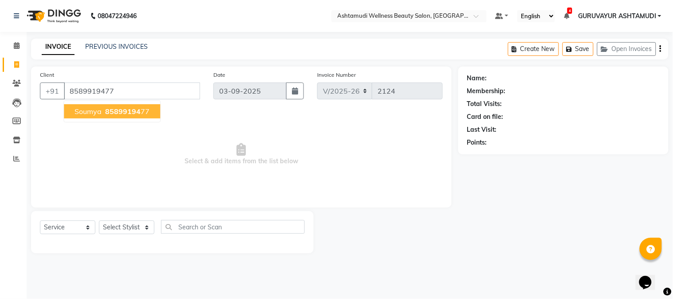
type input "8589919477"
select select "1: Object"
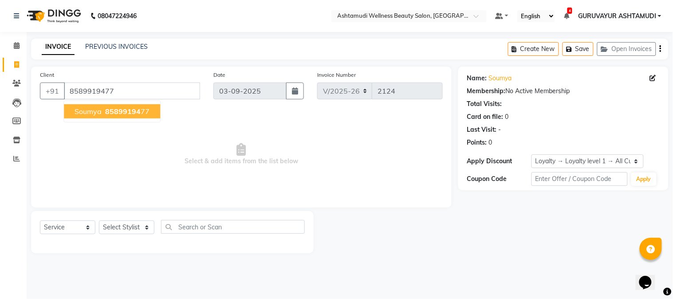
click at [113, 111] on span "85899194" at bounding box center [122, 111] width 35 height 9
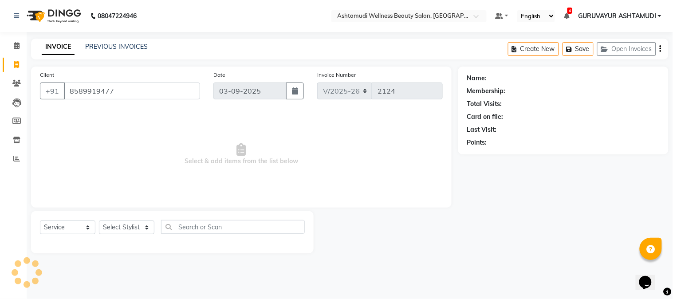
select select "1: Object"
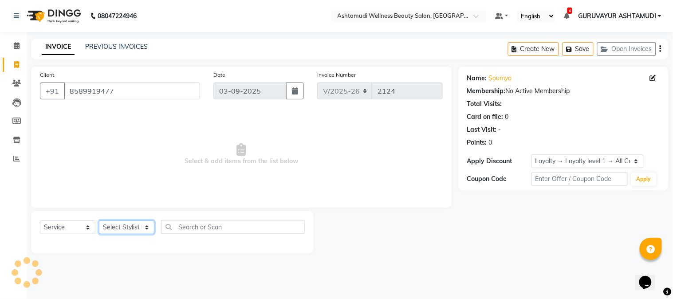
click at [139, 225] on select "Select Stylist Aathithya [PERSON_NAME] [PERSON_NAME] ARYA GURUVAYUR ASHTAMUDI […" at bounding box center [126, 227] width 55 height 14
select select "67519"
click at [99, 221] on select "Select Stylist Aathithya [PERSON_NAME] [PERSON_NAME] ARYA GURUVAYUR ASHTAMUDI […" at bounding box center [126, 227] width 55 height 14
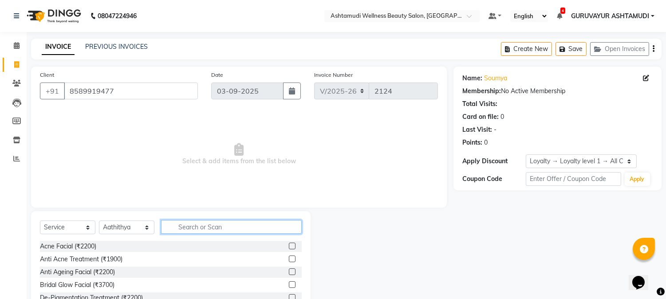
click at [180, 227] on input "text" at bounding box center [231, 227] width 141 height 14
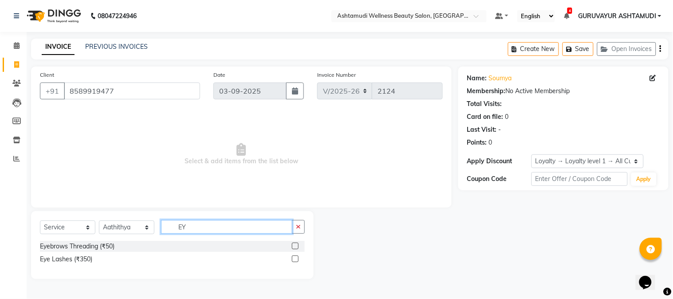
type input "EY"
click at [139, 231] on select "Select Stylist Aathithya [PERSON_NAME] [PERSON_NAME] ARYA GURUVAYUR ASHTAMUDI […" at bounding box center [126, 227] width 55 height 14
select select "87828"
click at [99, 221] on select "Select Stylist Aathithya [PERSON_NAME] [PERSON_NAME] ARYA GURUVAYUR ASHTAMUDI […" at bounding box center [126, 227] width 55 height 14
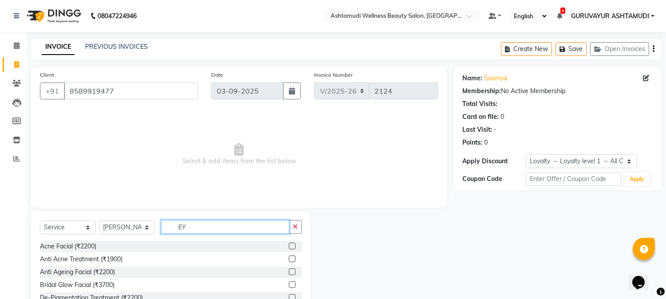
click at [263, 225] on input "EY" at bounding box center [225, 227] width 128 height 14
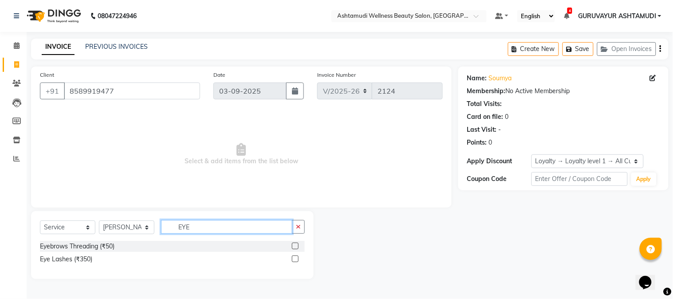
type input "EYE"
click at [295, 245] on label at bounding box center [295, 246] width 7 height 7
click at [295, 245] on input "checkbox" at bounding box center [295, 247] width 6 height 6
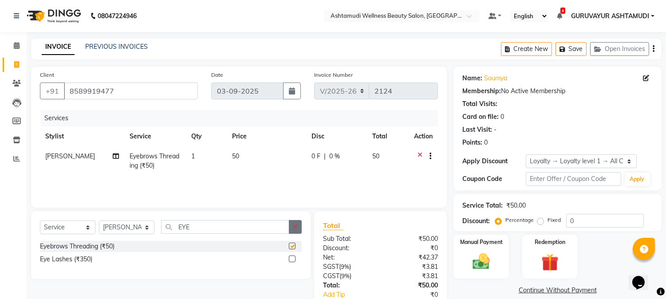
checkbox input "false"
click at [290, 227] on button "button" at bounding box center [295, 227] width 13 height 14
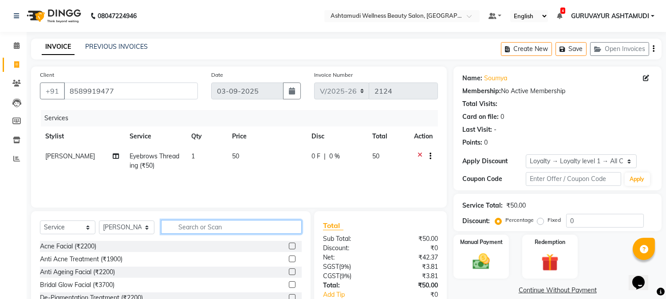
click at [245, 227] on input "text" at bounding box center [231, 227] width 141 height 14
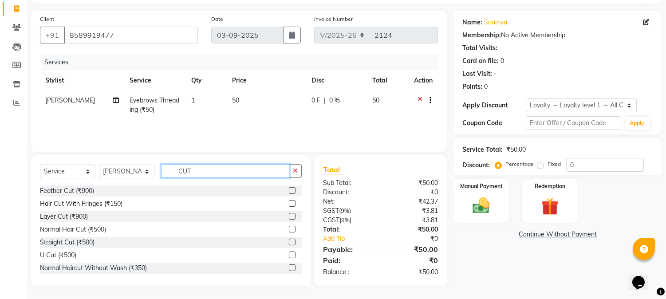
scroll to position [27, 0]
type input "CUT"
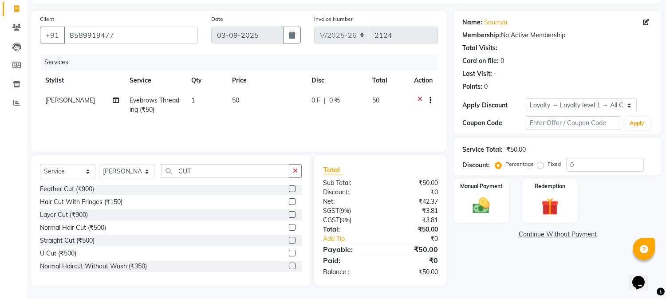
click at [289, 252] on div at bounding box center [295, 253] width 13 height 11
click at [289, 252] on label at bounding box center [292, 253] width 7 height 7
click at [289, 252] on input "checkbox" at bounding box center [292, 254] width 6 height 6
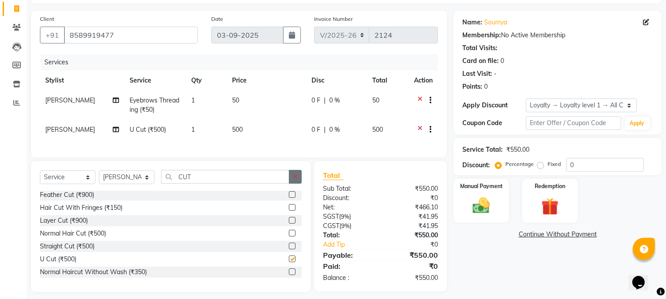
checkbox input "false"
click at [292, 182] on button "button" at bounding box center [295, 177] width 13 height 14
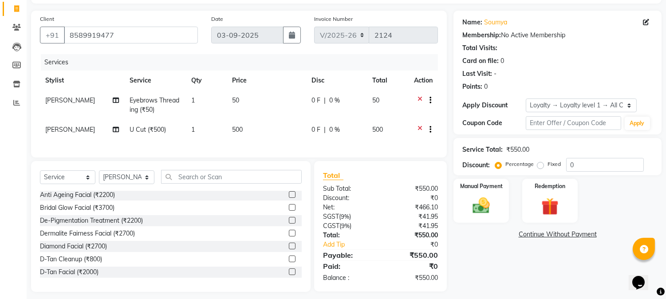
click at [52, 129] on span "[PERSON_NAME]" at bounding box center [70, 130] width 50 height 8
select select "87828"
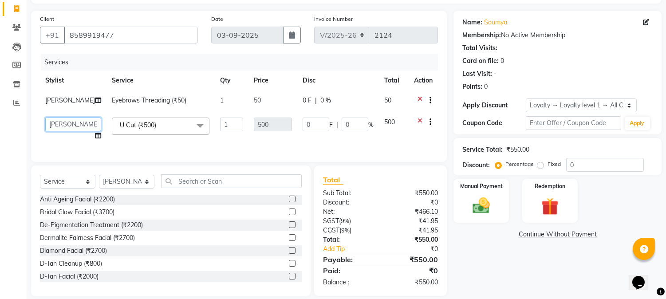
click at [82, 123] on select "Aathithya [PERSON_NAME] [PERSON_NAME] ARYA GURUVAYUR ASHTAMUDI [PERSON_NAME] Ni…" at bounding box center [73, 125] width 56 height 14
click at [464, 244] on div "Name: Soumya Membership: No Active Membership Total Visits: Card on file: 0 Las…" at bounding box center [560, 154] width 215 height 286
click at [145, 189] on select "Select Stylist Aathithya ANILA Anjana Das ARYA GURUVAYUR ASHTAMUDI NEETHU Nigis…" at bounding box center [126, 182] width 55 height 14
select select "67519"
click at [99, 182] on select "Select Stylist Aathithya ANILA Anjana Das ARYA GURUVAYUR ASHTAMUDI NEETHU Nigis…" at bounding box center [126, 182] width 55 height 14
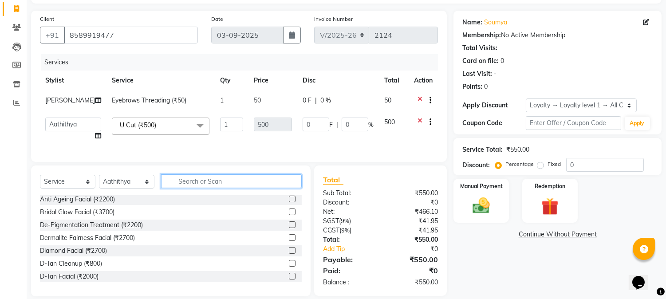
click at [184, 187] on input "text" at bounding box center [231, 181] width 141 height 14
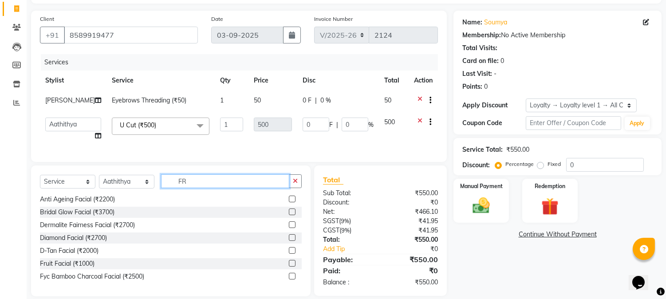
scroll to position [0, 0]
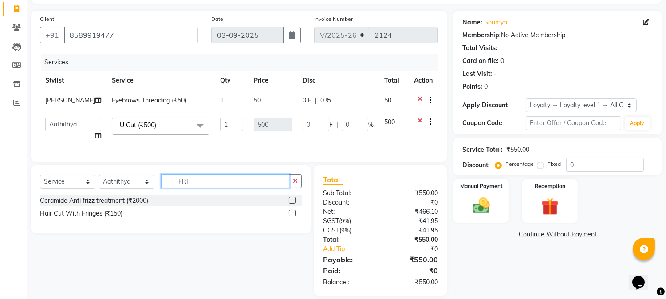
type input "FRI"
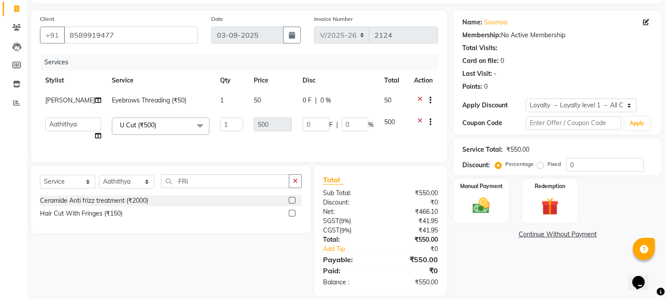
click at [289, 217] on label at bounding box center [292, 213] width 7 height 7
click at [289, 217] on input "checkbox" at bounding box center [292, 214] width 6 height 6
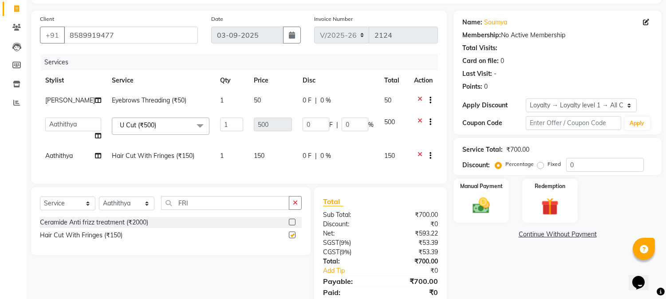
checkbox input "false"
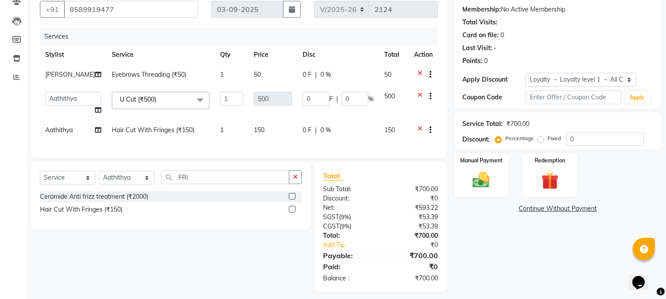
scroll to position [95, 0]
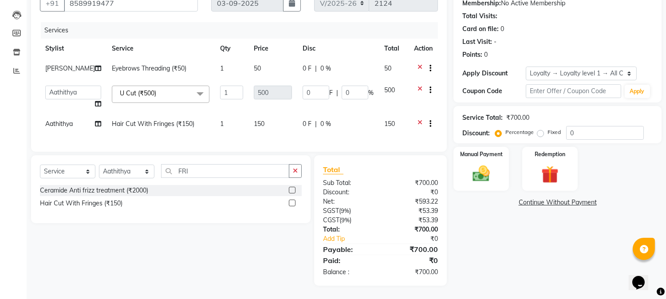
click at [516, 242] on div "Name: Soumya Membership: No Active Membership Total Visits: Card on file: 0 Las…" at bounding box center [560, 132] width 215 height 307
click at [475, 152] on div "Manual Payment" at bounding box center [482, 168] width 58 height 45
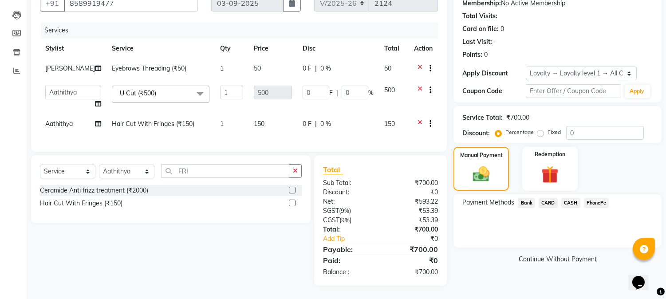
click at [595, 198] on span "PhonePe" at bounding box center [596, 203] width 25 height 10
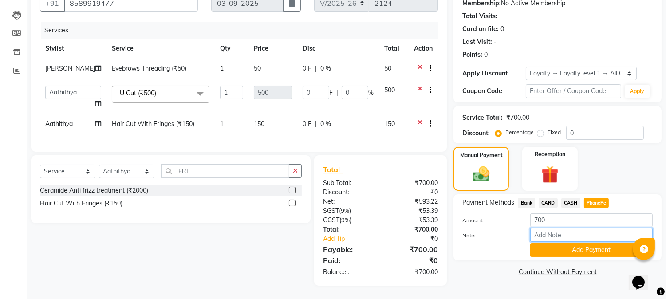
click at [544, 228] on input "Note:" at bounding box center [591, 235] width 122 height 14
type input "NIGISHA"
click at [580, 243] on button "Add Payment" at bounding box center [591, 250] width 122 height 14
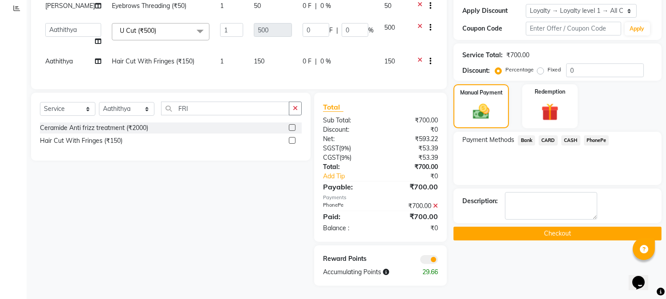
scroll to position [157, 0]
click at [558, 227] on button "Checkout" at bounding box center [557, 234] width 208 height 14
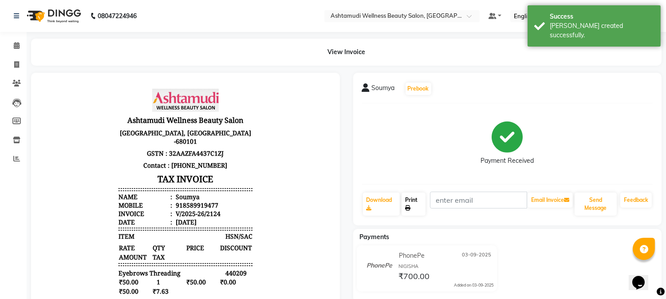
click at [416, 201] on link "Print" at bounding box center [414, 204] width 24 height 23
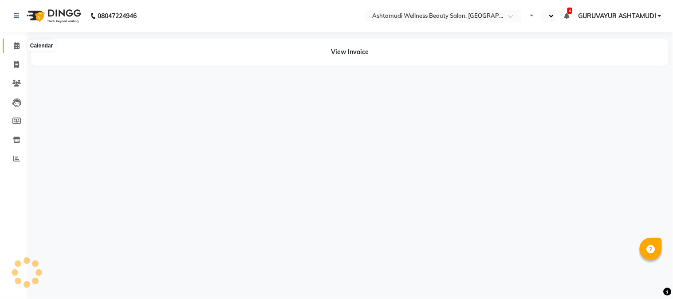
select select "en"
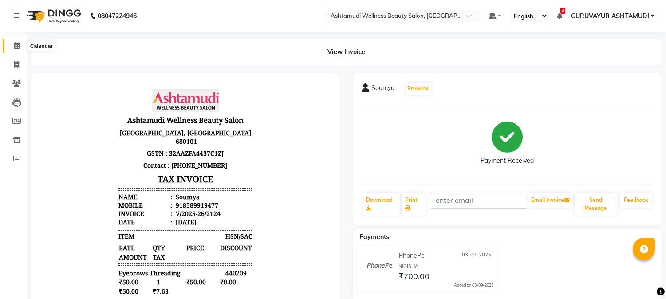
click at [16, 44] on icon at bounding box center [17, 45] width 6 height 7
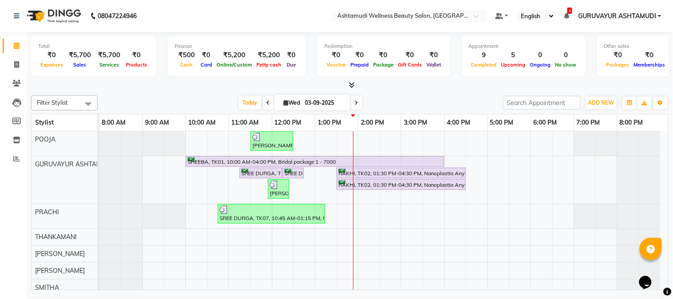
click at [3, 39] on link "Calendar" at bounding box center [13, 46] width 21 height 15
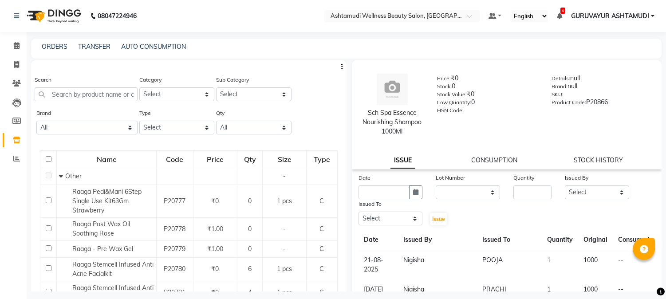
select select "500"
select select
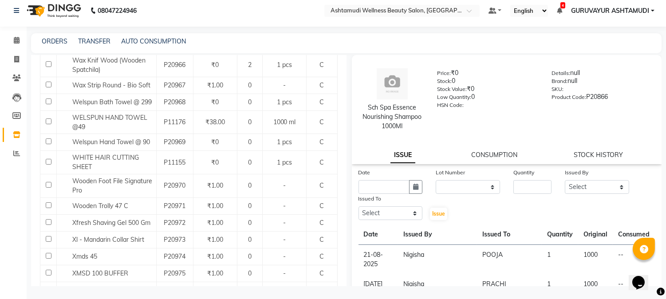
scroll to position [5547, 0]
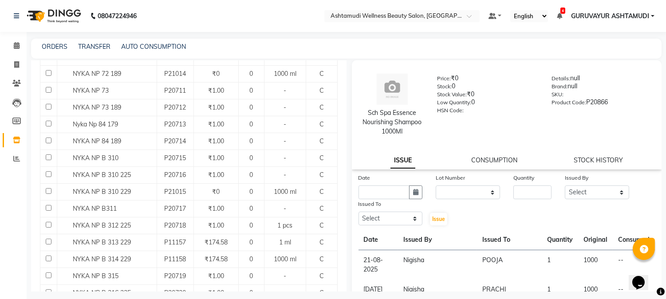
scroll to position [9630, 0]
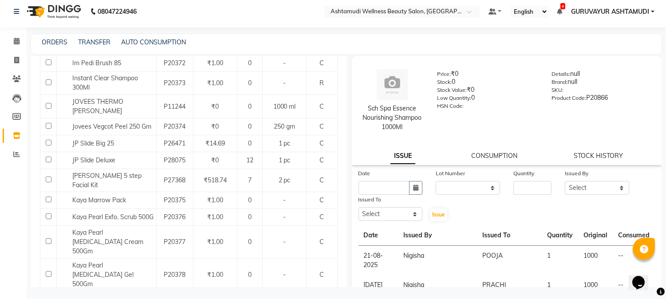
scroll to position [5, 0]
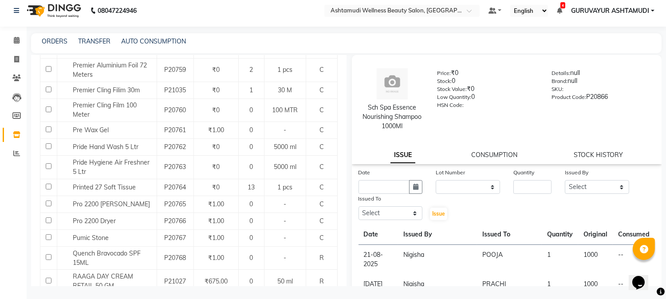
scroll to position [9630, 0]
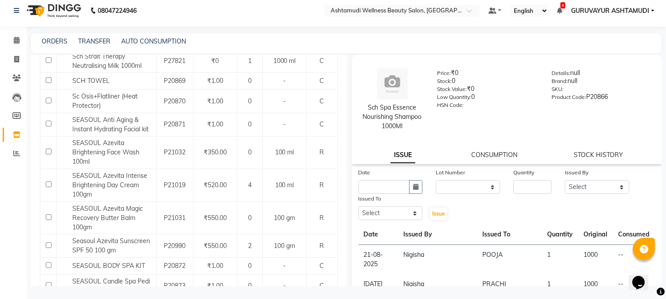
scroll to position [2701, 0]
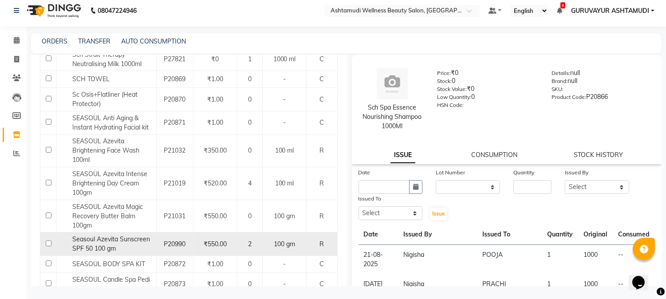
click at [254, 240] on div "2" at bounding box center [250, 244] width 18 height 9
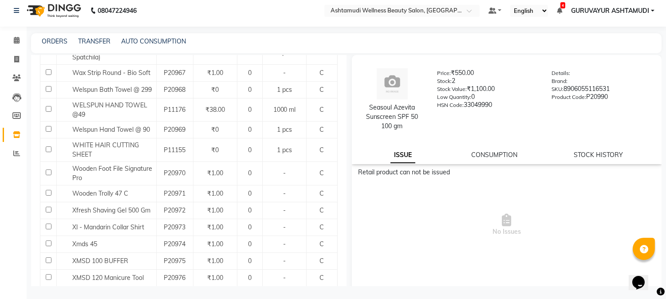
scroll to position [5547, 0]
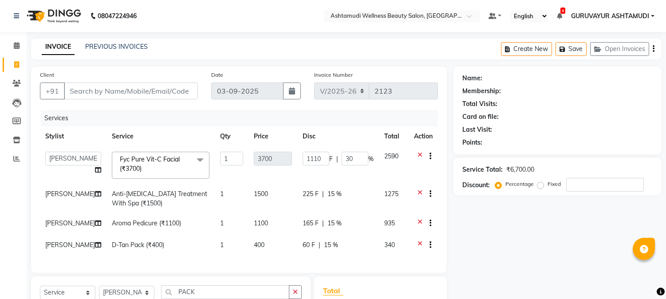
select select "4660"
select select "39865"
select select "service"
select select "39865"
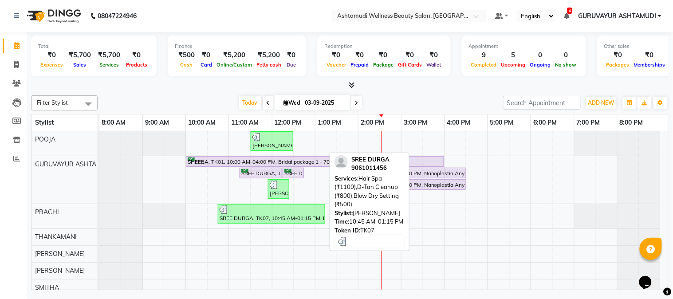
click at [255, 218] on div "SREE DURGA, TK07, 10:45 AM-01:15 PM, Hair Spa (₹1100),D-Tan Cleanup (₹800),Blow…" at bounding box center [272, 213] width 106 height 17
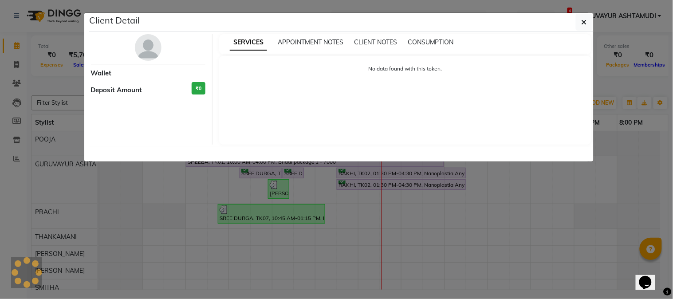
select select "3"
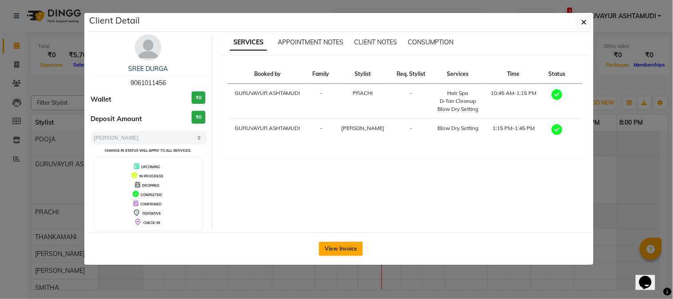
click at [347, 247] on button "View Invoice" at bounding box center [341, 249] width 44 height 14
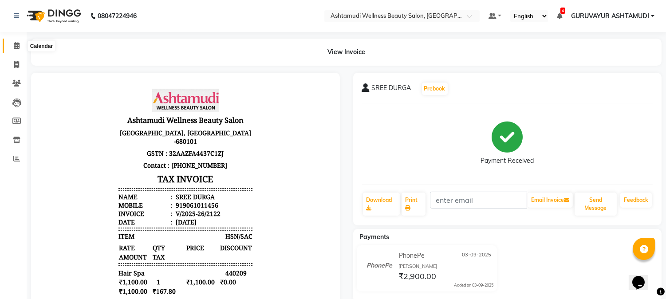
click at [15, 41] on span at bounding box center [17, 46] width 16 height 10
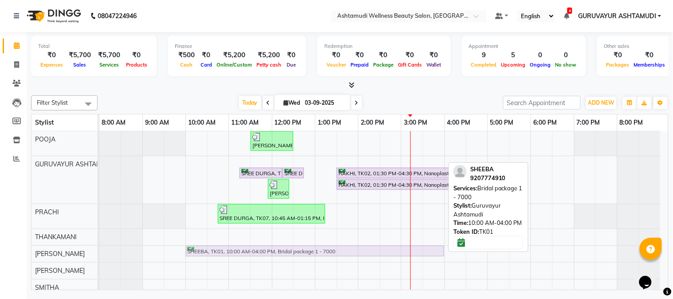
drag, startPoint x: 263, startPoint y: 160, endPoint x: 257, endPoint y: 253, distance: 93.3
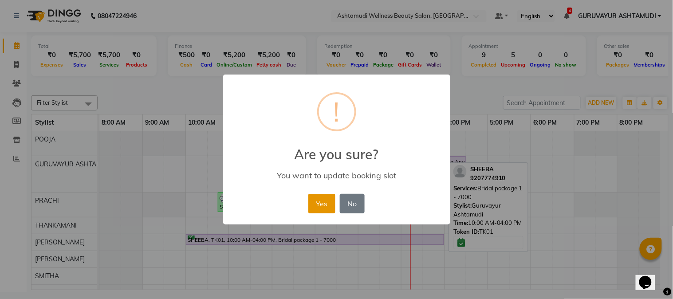
click at [317, 200] on button "Yes" at bounding box center [321, 204] width 27 height 20
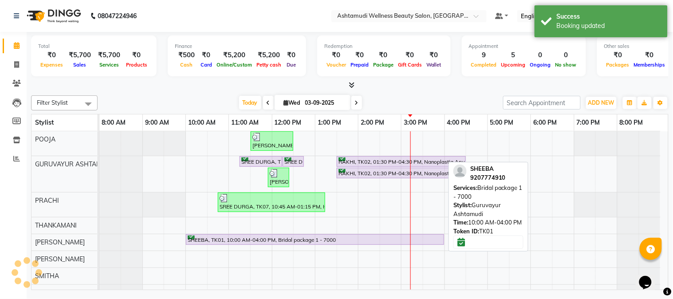
click at [299, 240] on div "SHEEBA, TK01, 10:00 AM-04:00 PM, Bridal package 1 - 7000" at bounding box center [315, 240] width 256 height 8
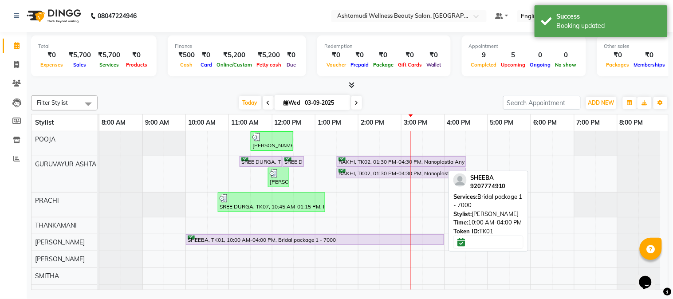
click at [303, 240] on div "SHEEBA, TK01, 10:00 AM-04:00 PM, Bridal package 1 - 7000" at bounding box center [315, 240] width 256 height 8
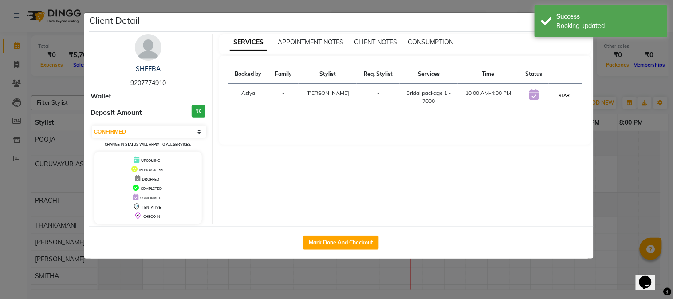
click at [558, 94] on button "START" at bounding box center [565, 95] width 18 height 11
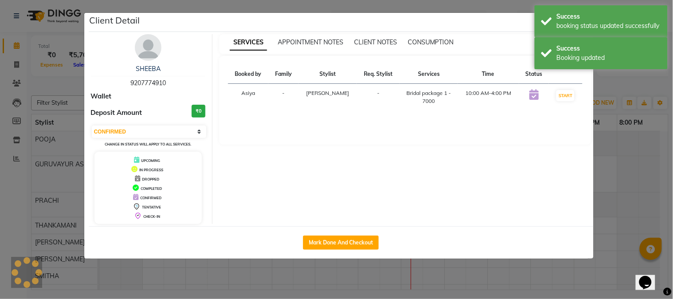
select select "1"
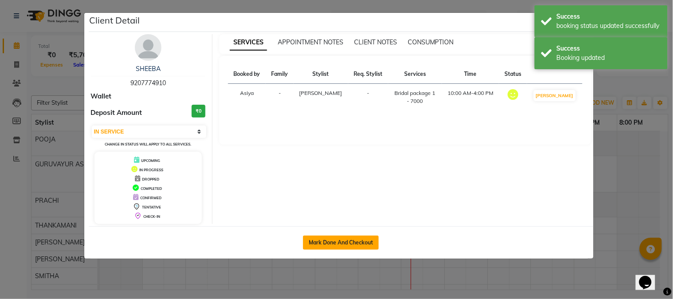
click at [347, 240] on button "Mark Done And Checkout" at bounding box center [341, 243] width 76 height 14
select select "service"
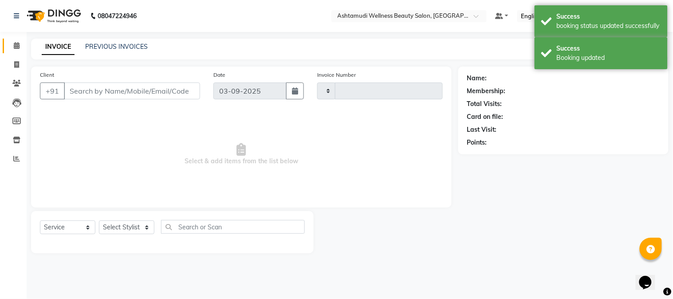
type input "2125"
select select "4660"
type input "9207774910"
select select "38876"
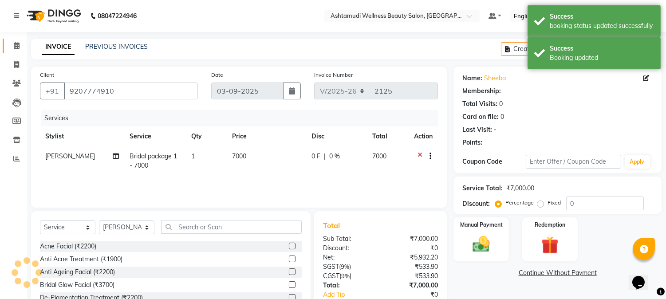
select select "1: Object"
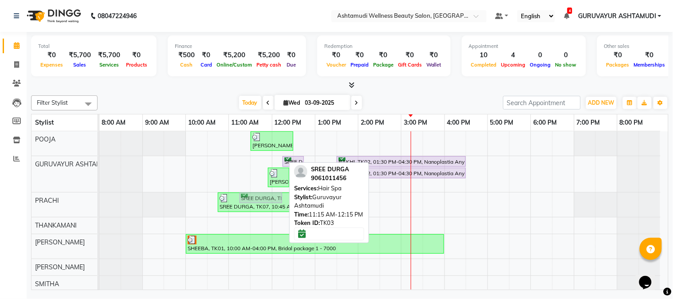
drag, startPoint x: 277, startPoint y: 163, endPoint x: 273, endPoint y: 200, distance: 36.6
click at [273, 200] on tbody "[PERSON_NAME] pm, TK06, 11:30 AM-12:30 PM, Highlighting (Per Streaks) (₹250) SR…" at bounding box center [379, 302] width 561 height 343
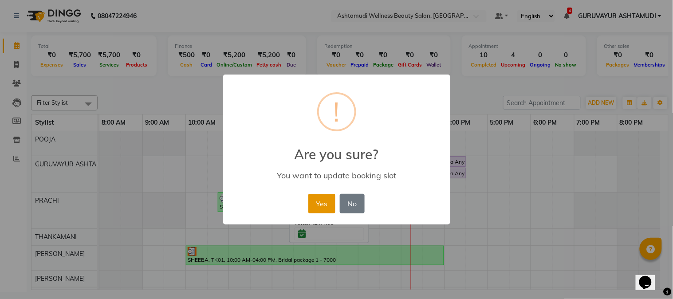
click at [318, 204] on button "Yes" at bounding box center [321, 204] width 27 height 20
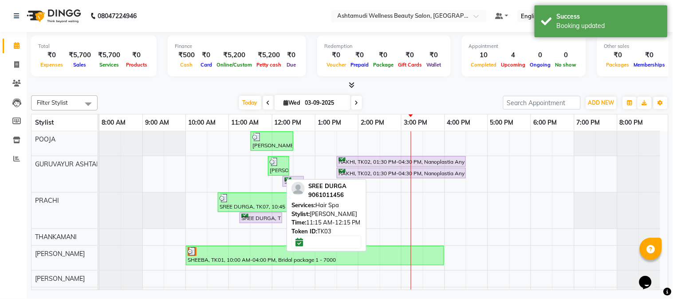
click at [268, 218] on div "SREE DURGA, TK03, 11:15 AM-12:15 PM, Hair Spa" at bounding box center [260, 218] width 41 height 8
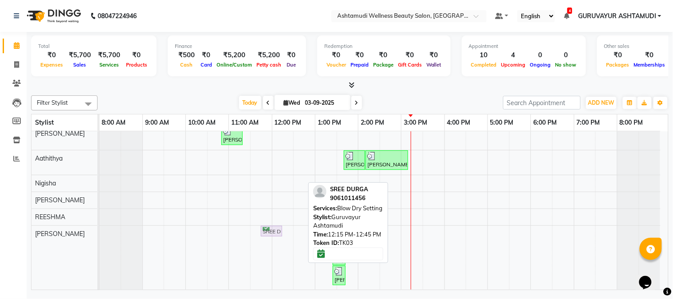
drag, startPoint x: 290, startPoint y: 181, endPoint x: 272, endPoint y: 249, distance: 71.1
click at [272, 249] on div "[PERSON_NAME] pm, TK06, 11:30 AM-12:30 PM, Highlighting (Per Streaks) (₹250) [P…" at bounding box center [383, 113] width 569 height 354
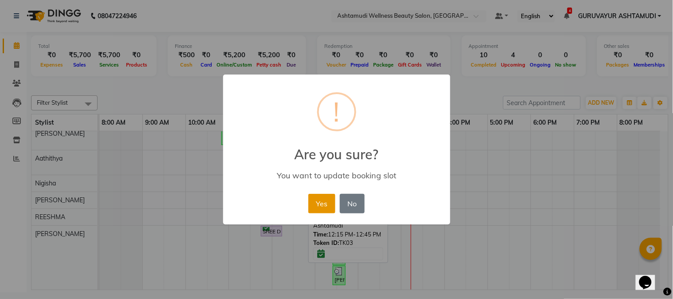
click at [323, 203] on button "Yes" at bounding box center [321, 204] width 27 height 20
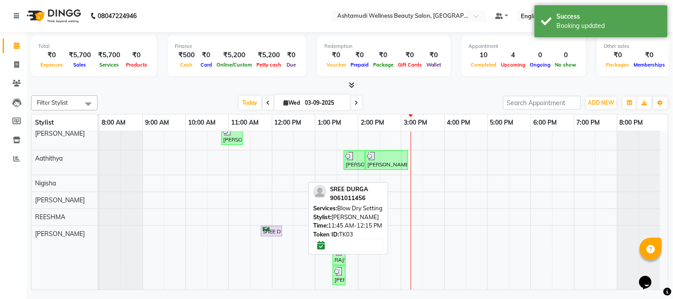
click at [270, 227] on div "SREE DURGA, TK03, 11:45 AM-12:15 PM, Blow Dry Setting" at bounding box center [272, 231] width 20 height 8
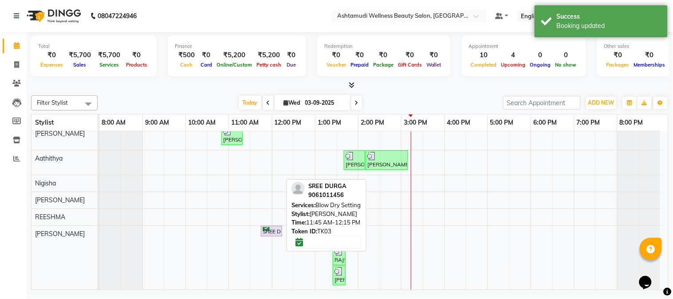
click at [268, 227] on div "SREE DURGA, TK03, 11:45 AM-12:15 PM, Blow Dry Setting" at bounding box center [272, 231] width 20 height 8
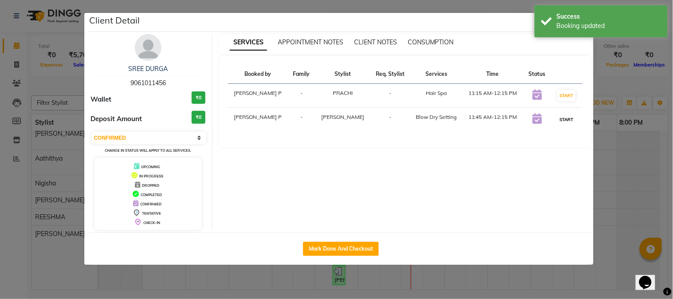
click at [568, 119] on button "START" at bounding box center [567, 119] width 18 height 11
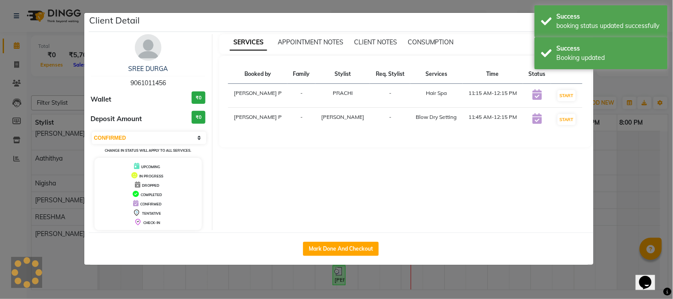
select select "select"
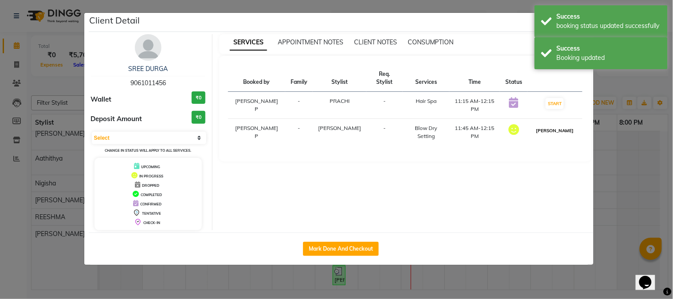
click at [553, 125] on button "[PERSON_NAME]" at bounding box center [555, 130] width 42 height 11
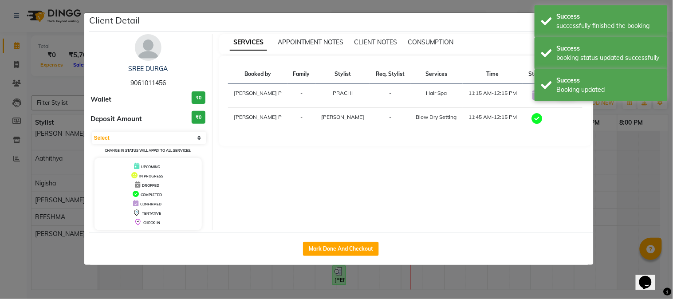
click at [471, 4] on ngb-modal-window "Client Detail SREE DURGA 9061011456 Wallet ₹0 Deposit Amount ₹0 Select MARK DON…" at bounding box center [336, 149] width 673 height 299
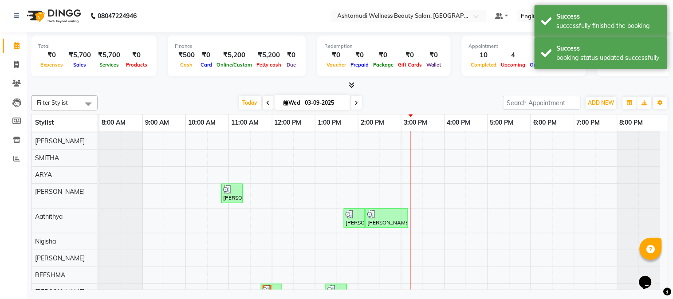
scroll to position [47, 0]
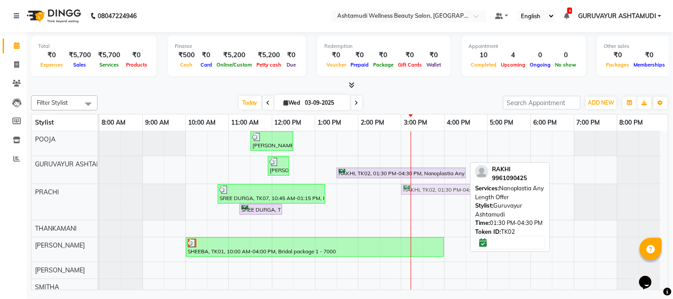
drag, startPoint x: 360, startPoint y: 161, endPoint x: 420, endPoint y: 193, distance: 67.9
click at [420, 193] on tbody "[PERSON_NAME] pm, TK06, 11:30 AM-12:30 PM, Highlighting (Per Streaks) (₹250) [P…" at bounding box center [379, 304] width 561 height 346
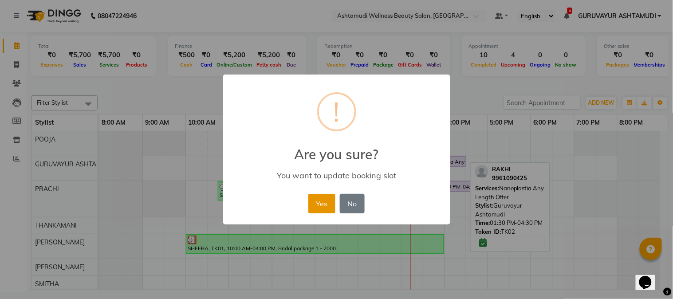
click at [323, 201] on button "Yes" at bounding box center [321, 204] width 27 height 20
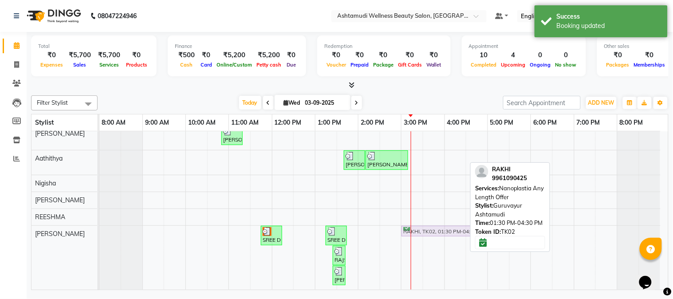
drag, startPoint x: 384, startPoint y: 162, endPoint x: 440, endPoint y: 243, distance: 98.5
click at [440, 243] on div "[PERSON_NAME] pm, TK06, 11:30 AM-12:30 PM, Highlighting (Per Streaks) (₹250) [P…" at bounding box center [383, 118] width 569 height 343
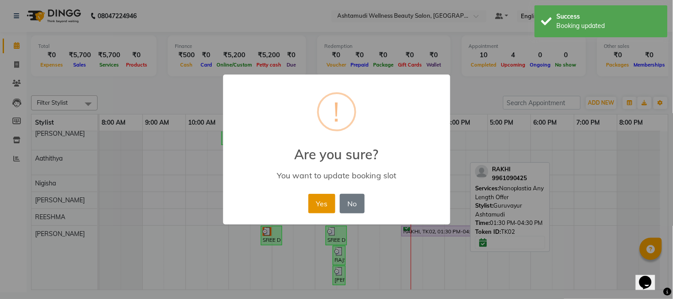
click at [324, 196] on button "Yes" at bounding box center [321, 204] width 27 height 20
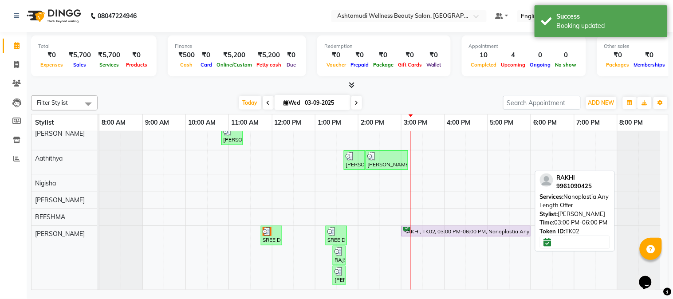
click at [414, 227] on div "RAKHI, TK02, 03:00 PM-06:00 PM, Nanoplastia Any Length Offer" at bounding box center [465, 231] width 127 height 8
click at [412, 227] on div "RAKHI, TK02, 03:00 PM-06:00 PM, Nanoplastia Any Length Offer" at bounding box center [465, 231] width 127 height 8
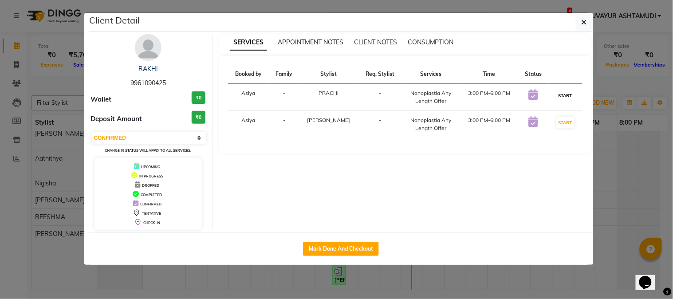
click at [561, 92] on button "START" at bounding box center [565, 95] width 18 height 11
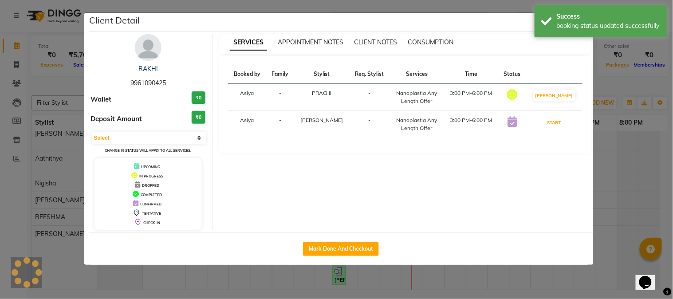
click at [561, 121] on button "START" at bounding box center [554, 122] width 18 height 11
select select "1"
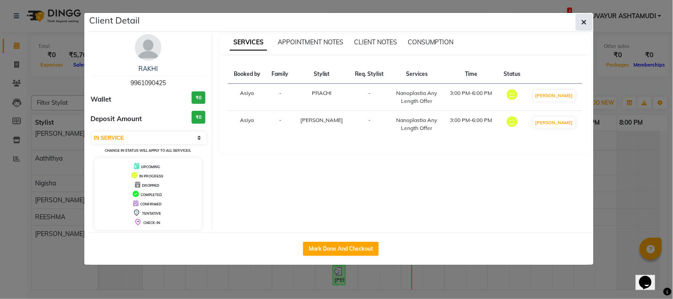
click at [584, 21] on icon "button" at bounding box center [584, 22] width 5 height 7
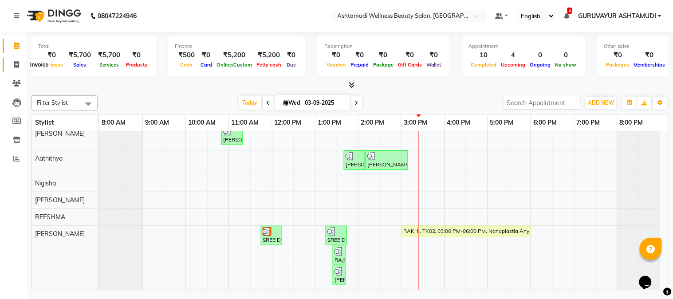
click at [18, 63] on icon at bounding box center [16, 64] width 5 height 7
select select "4660"
select select "service"
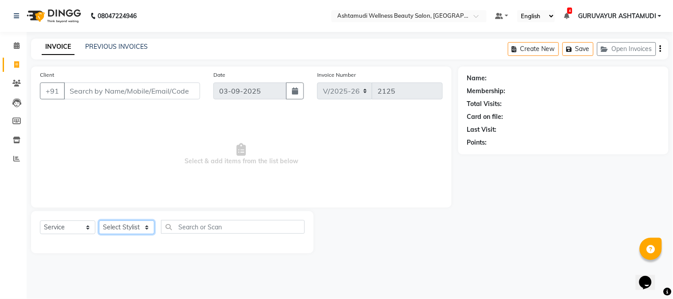
click at [118, 224] on select "Select Stylist Aathithya [PERSON_NAME] [PERSON_NAME] ARYA GURUVAYUR ASHTAMUDI […" at bounding box center [126, 227] width 55 height 14
select select "27526"
click at [99, 221] on select "Select Stylist Aathithya [PERSON_NAME] [PERSON_NAME] ARYA GURUVAYUR ASHTAMUDI […" at bounding box center [126, 227] width 55 height 14
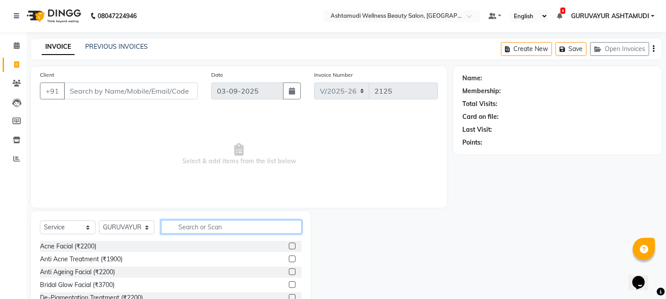
click at [175, 228] on input "text" at bounding box center [231, 227] width 141 height 14
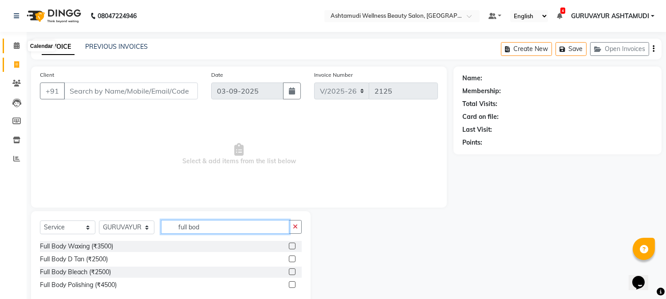
type input "full bod"
click at [14, 45] on icon at bounding box center [17, 45] width 6 height 7
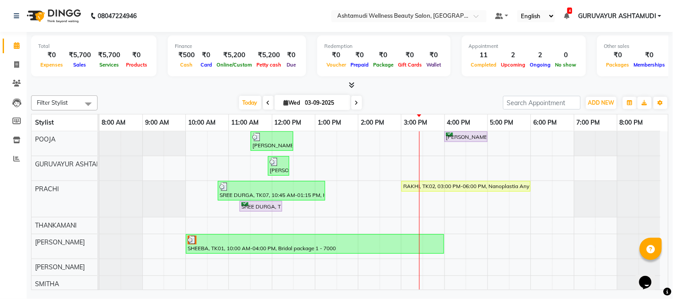
click at [353, 98] on span at bounding box center [356, 103] width 11 height 14
type input "[DATE]"
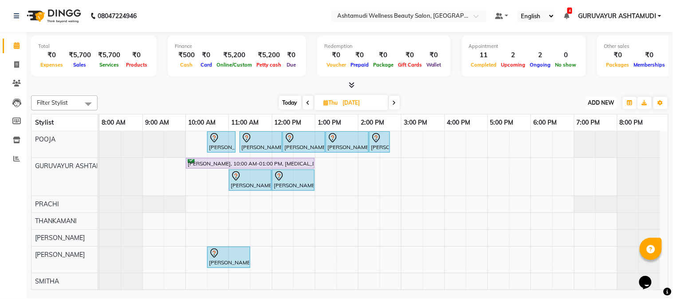
click at [598, 99] on span "ADD NEW" at bounding box center [601, 102] width 26 height 7
click at [586, 119] on button "Add Appointment" at bounding box center [582, 120] width 70 height 12
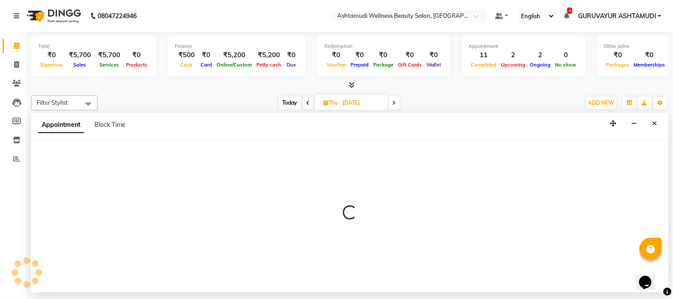
select select "540"
select select "tentative"
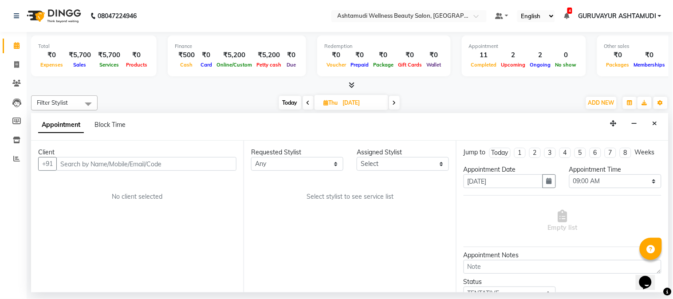
click at [76, 162] on input "text" at bounding box center [146, 164] width 180 height 14
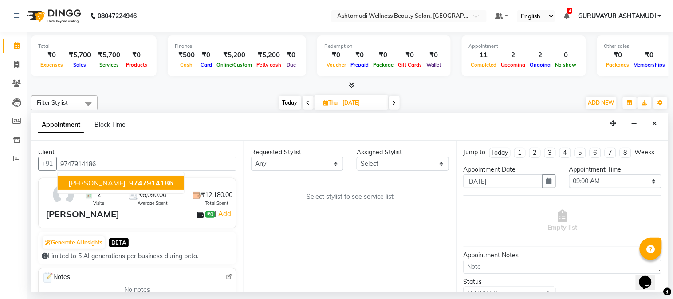
click at [129, 181] on span "9747914186" at bounding box center [151, 182] width 44 height 9
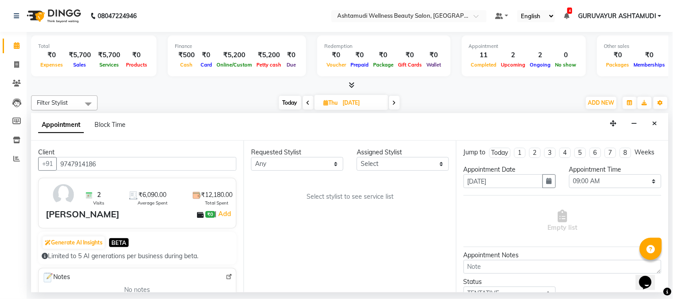
type input "9747914186"
click at [327, 158] on select "Any Aathithya [PERSON_NAME] [PERSON_NAME] ARYA GURUVAYUR ASHTAMUDI [PERSON_NAME…" at bounding box center [297, 164] width 92 height 14
select select "27526"
click at [251, 157] on select "Any Aathithya [PERSON_NAME] [PERSON_NAME] ARYA GURUVAYUR ASHTAMUDI [PERSON_NAME…" at bounding box center [297, 164] width 92 height 14
select select "27526"
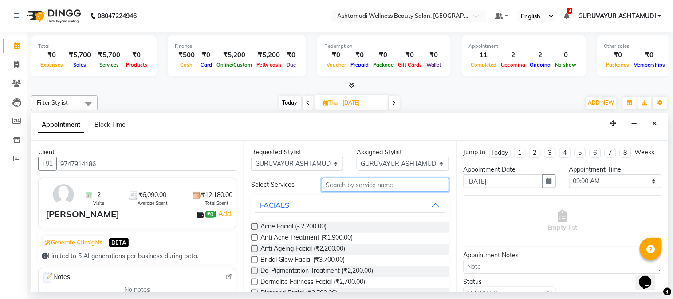
click at [361, 187] on input "text" at bounding box center [385, 185] width 127 height 14
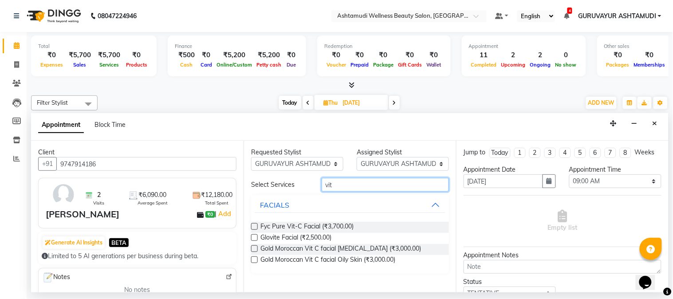
type input "vit"
click at [254, 226] on label at bounding box center [254, 226] width 7 height 7
click at [254, 226] on input "checkbox" at bounding box center [254, 227] width 6 height 6
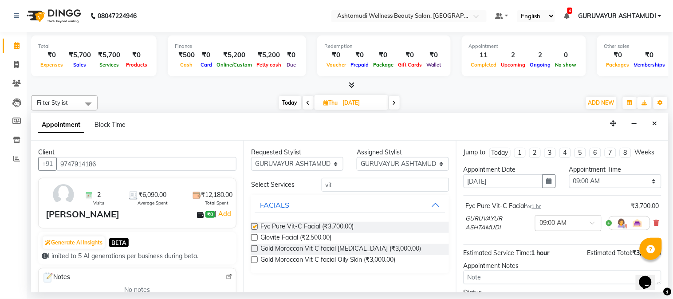
checkbox input "false"
drag, startPoint x: 335, startPoint y: 184, endPoint x: 325, endPoint y: 187, distance: 10.4
click at [325, 187] on input "vit" at bounding box center [385, 185] width 127 height 14
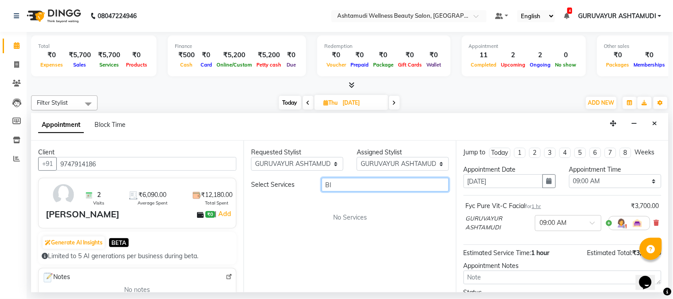
type input "B"
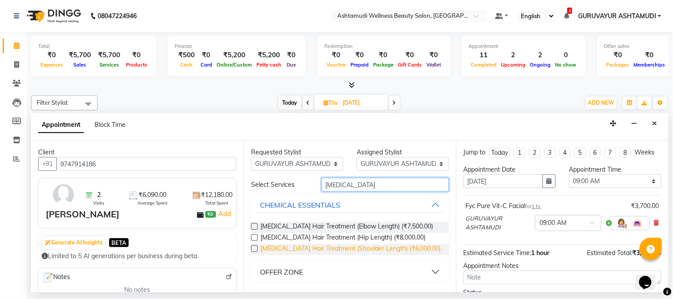
scroll to position [126, 0]
type input "[MEDICAL_DATA]"
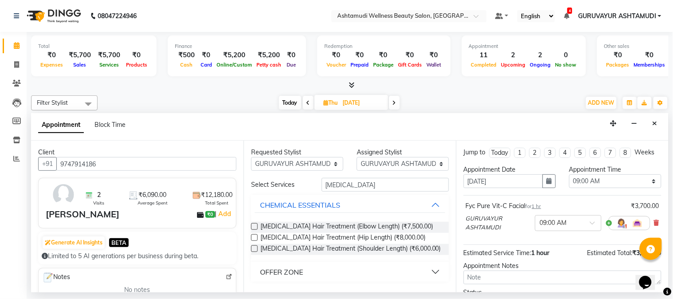
click at [432, 271] on button "OFFER ZONE" at bounding box center [350, 272] width 191 height 16
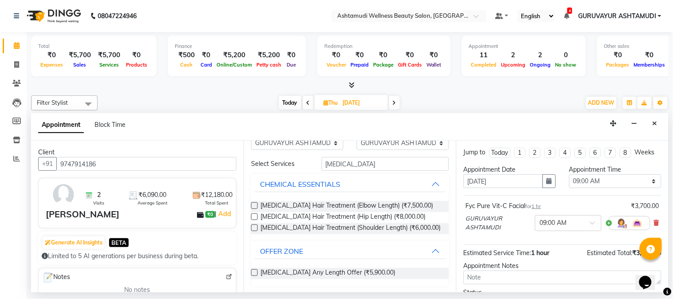
click at [254, 271] on label at bounding box center [254, 272] width 7 height 7
click at [254, 271] on input "checkbox" at bounding box center [254, 274] width 6 height 6
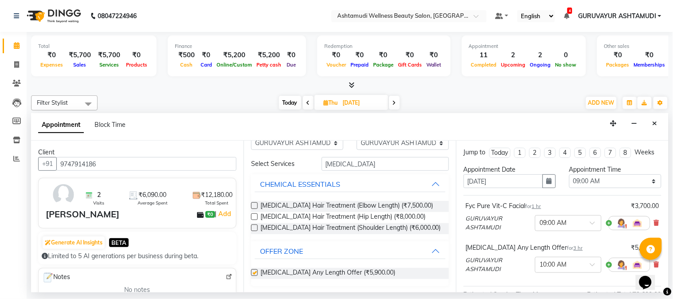
checkbox input "false"
click at [583, 231] on div "× 09:00 AM" at bounding box center [568, 223] width 67 height 16
click at [535, 241] on div "02:00 PM" at bounding box center [568, 233] width 66 height 16
click at [358, 118] on div "Appointment Block Time" at bounding box center [350, 127] width 638 height 28
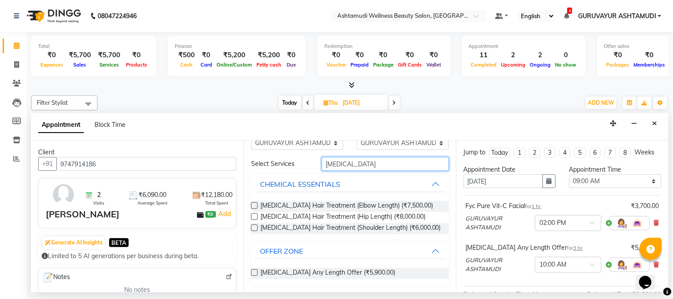
drag, startPoint x: 366, startPoint y: 162, endPoint x: 322, endPoint y: 162, distance: 43.5
click at [322, 162] on input "[MEDICAL_DATA]" at bounding box center [385, 164] width 127 height 14
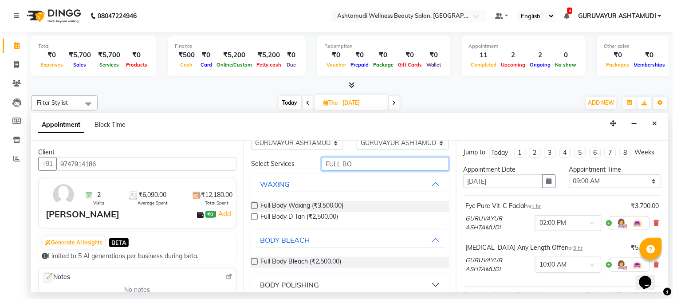
type input "FULL BO"
click at [254, 201] on div "Full Body Waxing (₹3,500.00)" at bounding box center [350, 206] width 198 height 11
click at [254, 205] on label at bounding box center [254, 205] width 7 height 7
click at [254, 205] on input "checkbox" at bounding box center [254, 207] width 6 height 6
checkbox input "false"
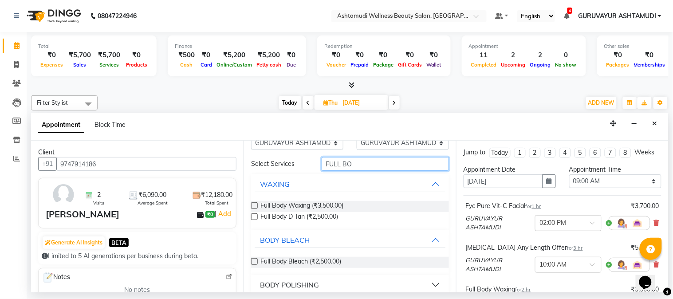
drag, startPoint x: 351, startPoint y: 161, endPoint x: 319, endPoint y: 163, distance: 32.4
click at [322, 163] on input "FULL BO" at bounding box center [385, 164] width 127 height 14
click at [423, 121] on div "Appointment Block Time" at bounding box center [350, 127] width 638 height 28
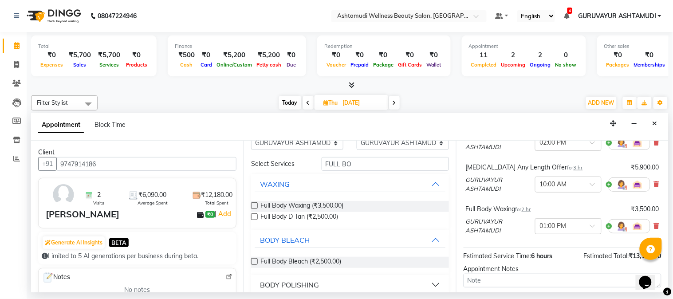
scroll to position [152, 0]
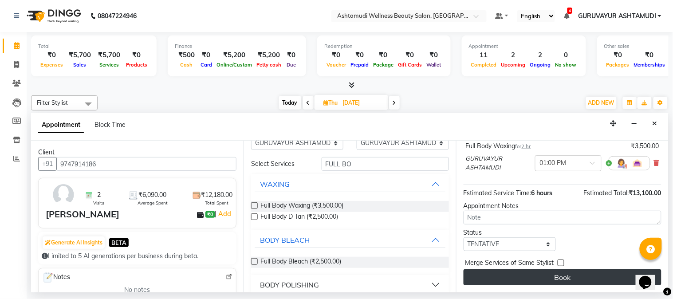
click at [556, 276] on button "Book" at bounding box center [563, 277] width 198 height 16
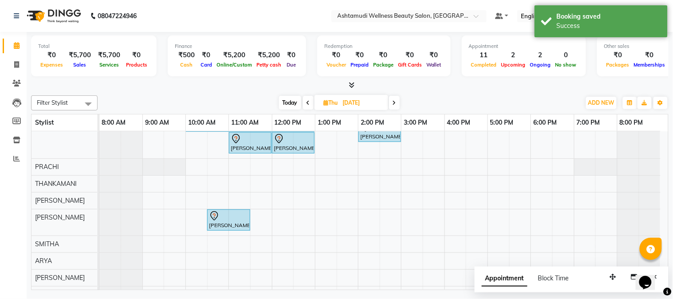
scroll to position [0, 0]
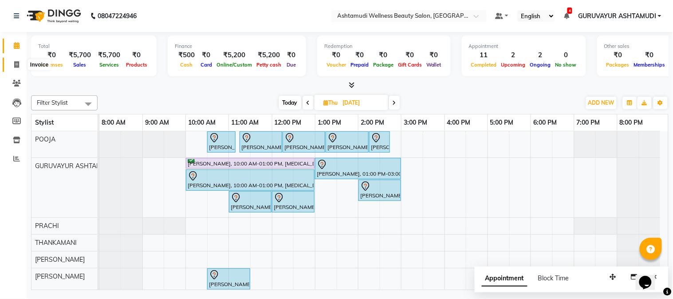
click at [16, 64] on icon at bounding box center [16, 64] width 5 height 7
select select "service"
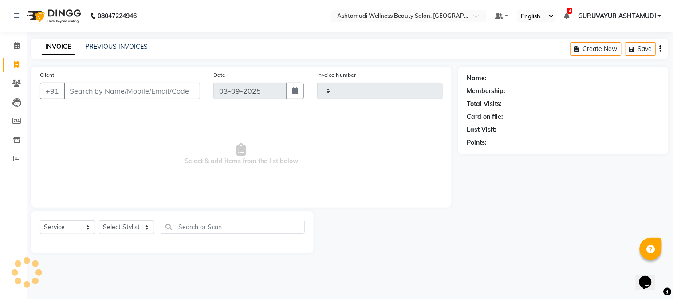
type input "2125"
select select "4660"
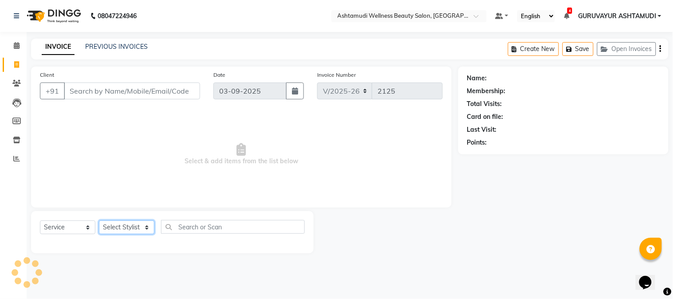
click at [141, 227] on select "Select Stylist" at bounding box center [126, 227] width 55 height 14
select select "27526"
click at [99, 221] on select "Select Stylist Aathithya [PERSON_NAME] [PERSON_NAME] ARYA GURUVAYUR ASHTAMUDI […" at bounding box center [126, 227] width 55 height 14
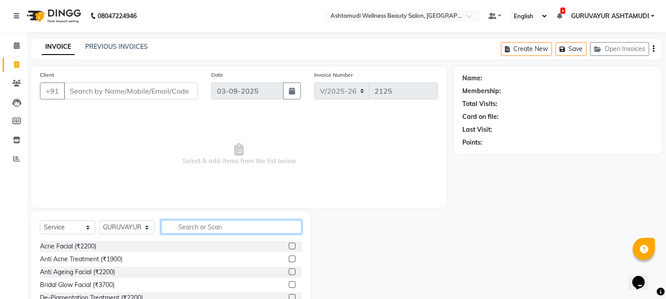
click at [192, 224] on input "text" at bounding box center [231, 227] width 141 height 14
type input "T"
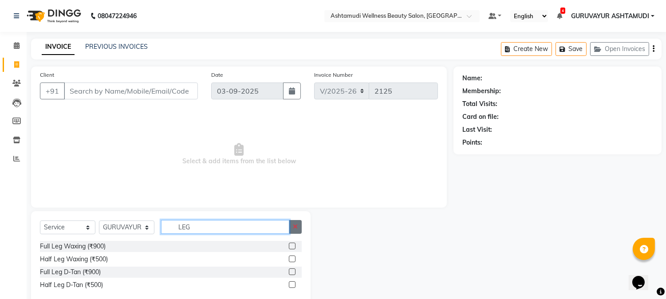
type input "LEG"
click at [296, 228] on icon "button" at bounding box center [295, 227] width 5 height 6
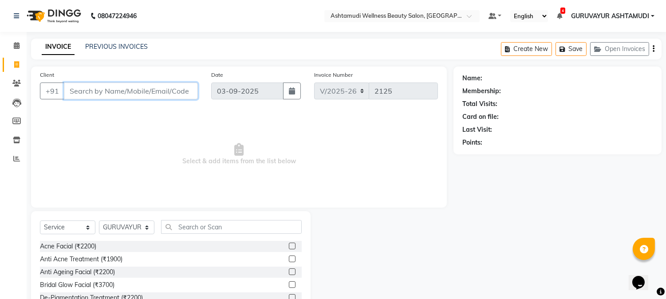
click at [90, 94] on input "Client" at bounding box center [131, 91] width 134 height 17
type input "7025473802"
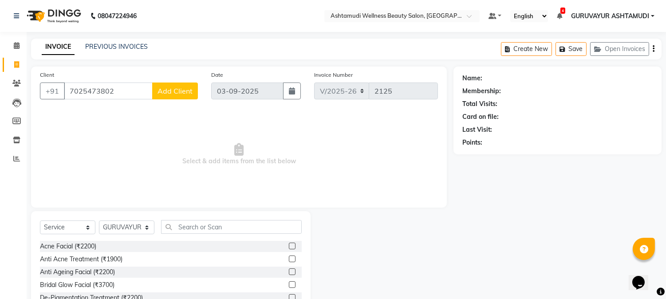
click at [155, 91] on button "Add Client" at bounding box center [175, 91] width 46 height 17
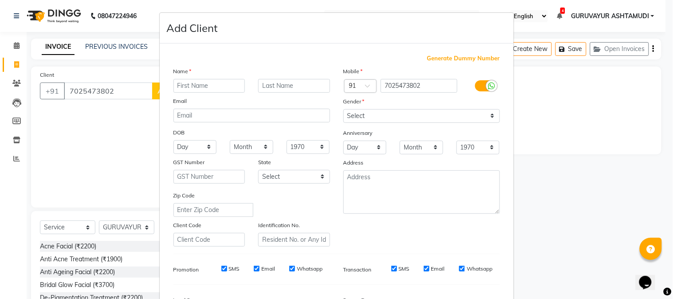
click at [183, 82] on input "text" at bounding box center [209, 86] width 72 height 14
type input "[PERSON_NAME]"
click at [476, 116] on select "Select [DEMOGRAPHIC_DATA] [DEMOGRAPHIC_DATA] Other Prefer Not To Say" at bounding box center [421, 116] width 157 height 14
select select "[DEMOGRAPHIC_DATA]"
click at [343, 109] on select "Select [DEMOGRAPHIC_DATA] [DEMOGRAPHIC_DATA] Other Prefer Not To Say" at bounding box center [421, 116] width 157 height 14
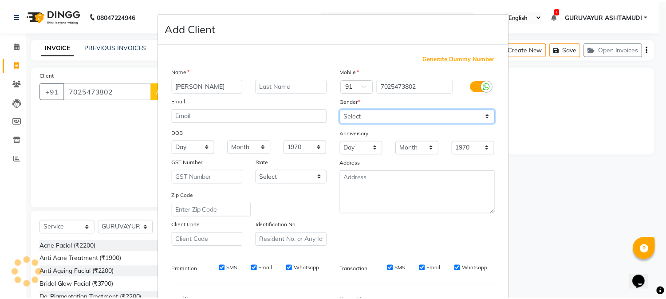
scroll to position [111, 0]
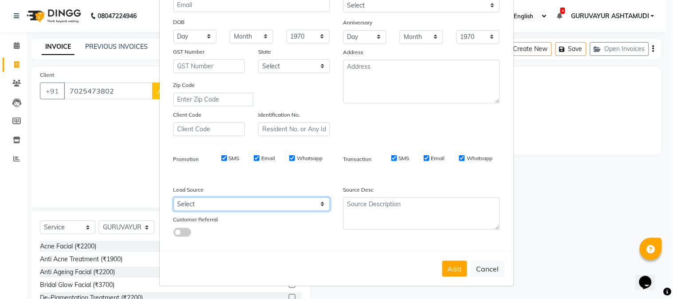
click at [298, 209] on select "Select Walk-in Referral Internet Friend Word of Mouth Advertisement Facebook Ju…" at bounding box center [251, 204] width 157 height 14
select select "31500"
click at [173, 197] on select "Select Walk-in Referral Internet Friend Word of Mouth Advertisement Facebook Ju…" at bounding box center [251, 204] width 157 height 14
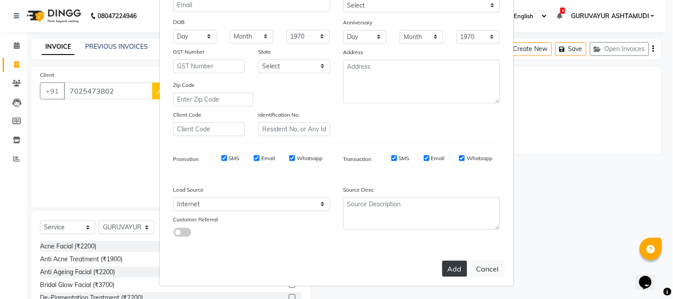
click at [450, 271] on button "Add" at bounding box center [454, 269] width 25 height 16
select select
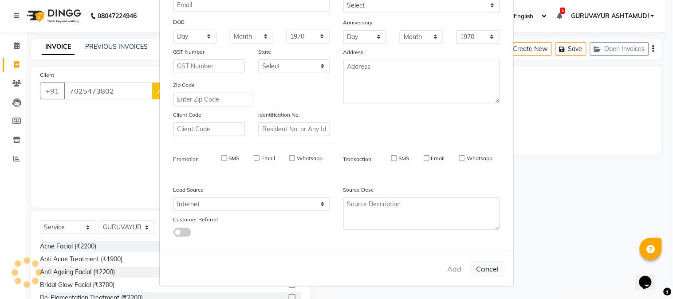
select select
checkbox input "false"
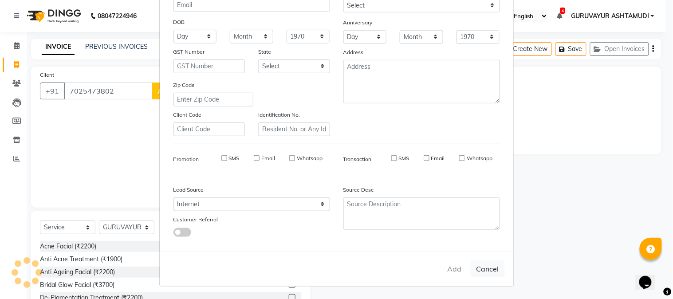
checkbox input "false"
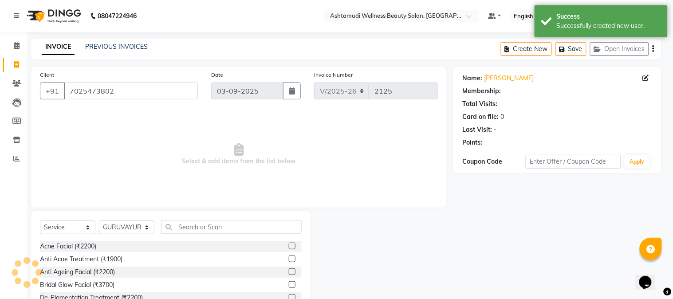
click at [145, 231] on ngb-modal-window "Add Client Generate Dummy Number Name Email DOB Day 01 02 03 04 05 06 07 08 09 …" at bounding box center [336, 149] width 673 height 299
select select "1: Object"
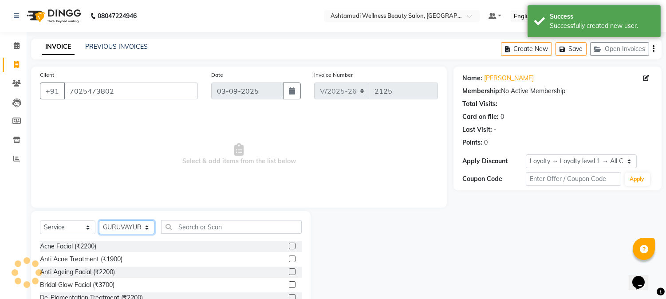
click at [145, 230] on select "Select Stylist Aathithya [PERSON_NAME] [PERSON_NAME] ARYA GURUVAYUR ASHTAMUDI […" at bounding box center [126, 227] width 55 height 14
select select "45186"
click at [99, 221] on select "Select Stylist Aathithya [PERSON_NAME] [PERSON_NAME] ARYA GURUVAYUR ASHTAMUDI […" at bounding box center [126, 227] width 55 height 14
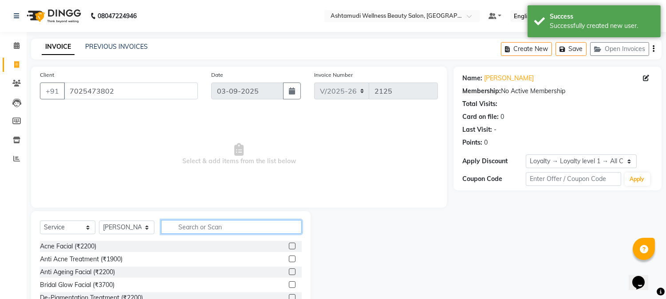
click at [189, 224] on input "text" at bounding box center [231, 227] width 141 height 14
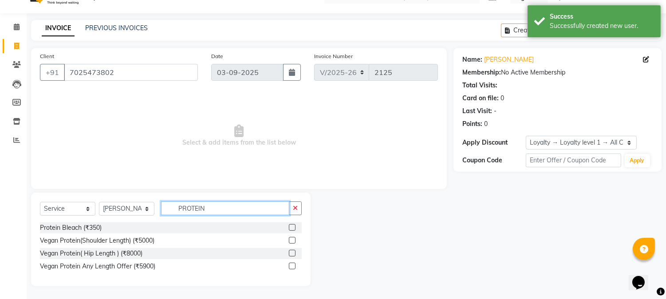
scroll to position [19, 0]
type input "PROTEIN"
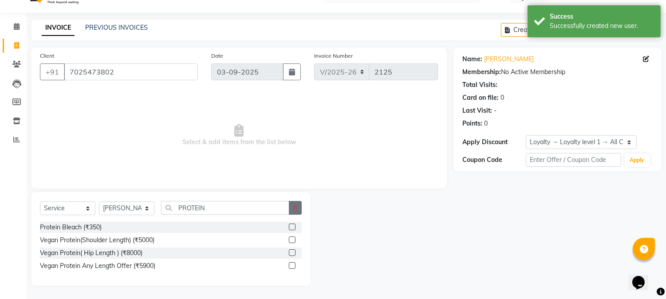
click at [293, 207] on icon "button" at bounding box center [295, 208] width 5 height 6
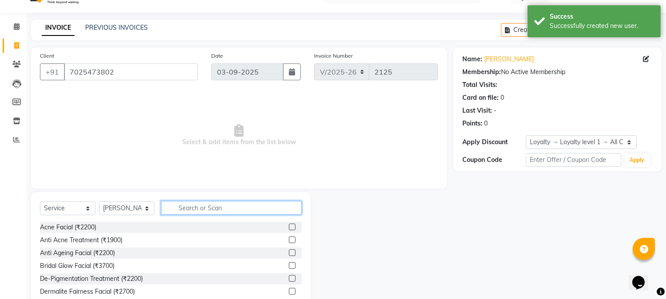
click at [264, 205] on input "text" at bounding box center [231, 208] width 141 height 14
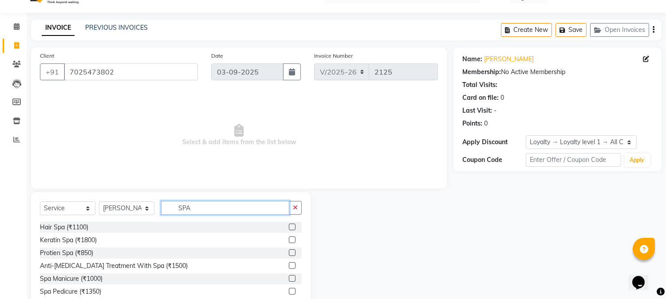
type input "SPA"
click at [291, 251] on label at bounding box center [292, 252] width 7 height 7
click at [291, 251] on input "checkbox" at bounding box center [292, 253] width 6 height 6
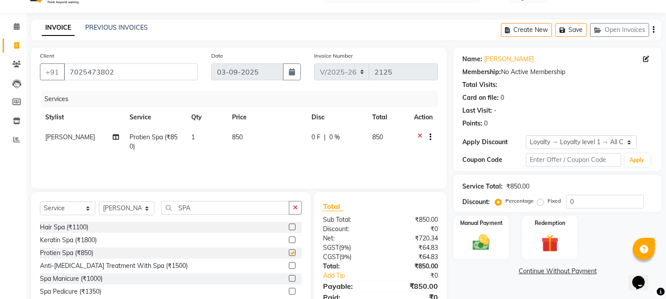
checkbox input "false"
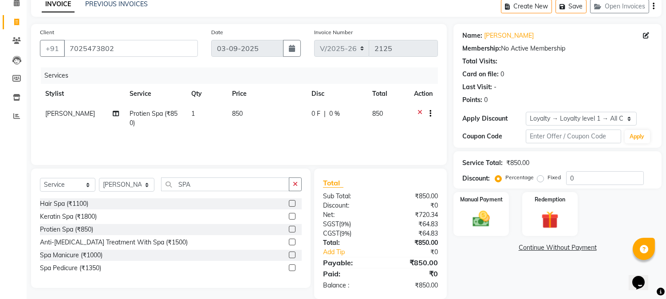
scroll to position [55, 0]
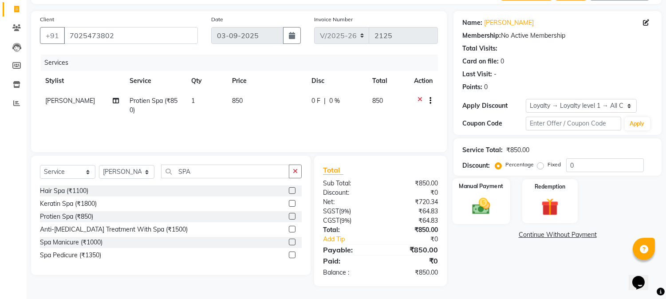
click at [476, 205] on img at bounding box center [481, 206] width 29 height 21
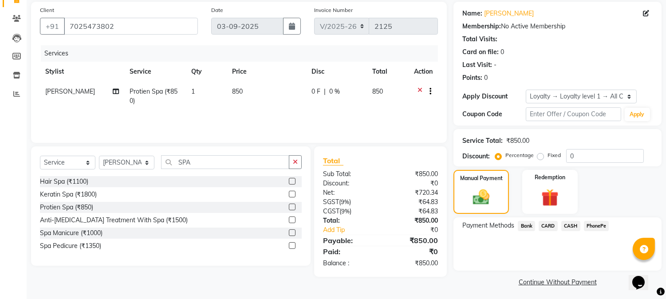
scroll to position [67, 0]
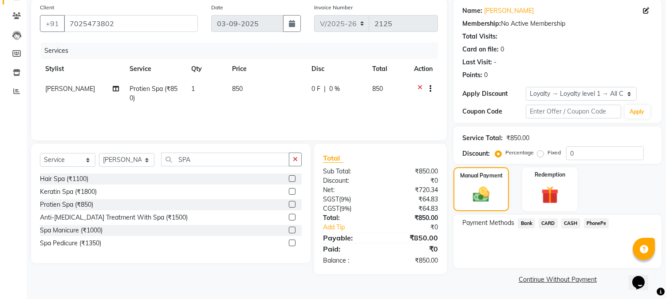
click at [568, 219] on span "CASH" at bounding box center [570, 223] width 19 height 10
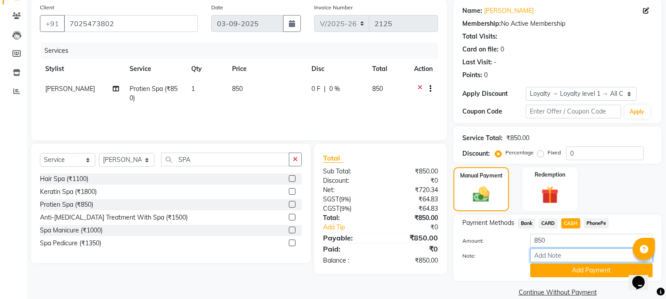
click at [566, 253] on input "Note:" at bounding box center [591, 255] width 122 height 14
type input "NIGISHA"
click at [574, 268] on button "Add Payment" at bounding box center [591, 271] width 122 height 14
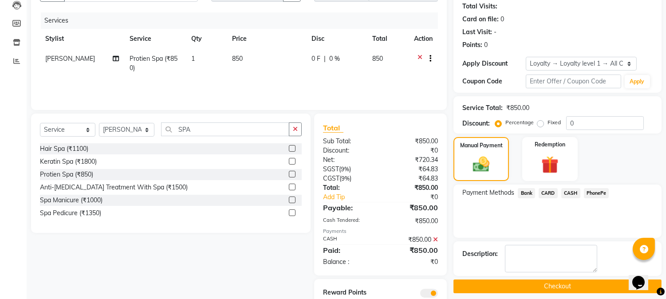
scroll to position [131, 0]
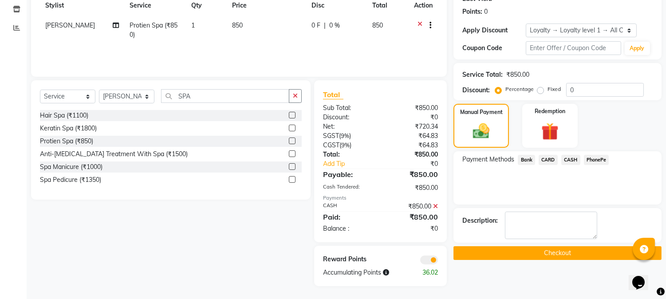
click at [562, 253] on button "Checkout" at bounding box center [557, 253] width 208 height 14
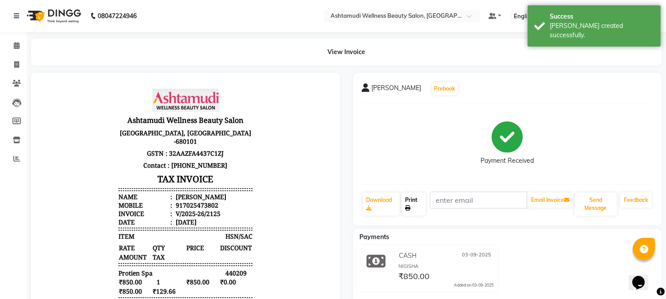
click at [409, 202] on link "Print" at bounding box center [414, 204] width 24 height 23
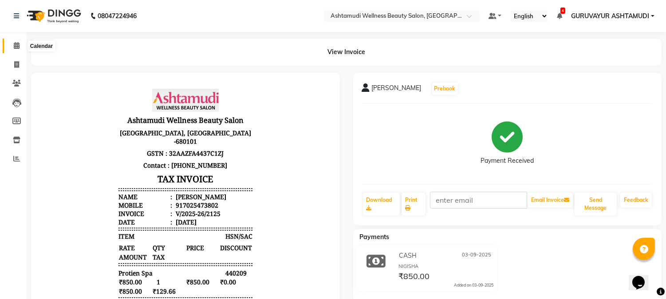
click at [14, 44] on icon at bounding box center [17, 45] width 6 height 7
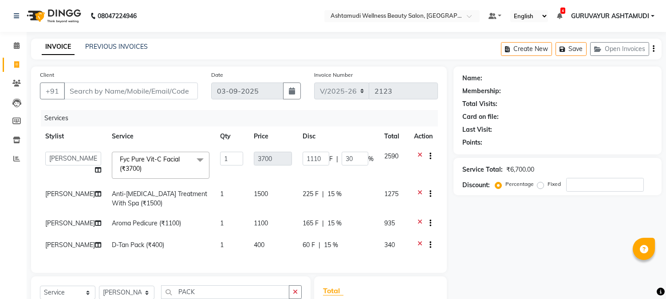
select select "4660"
select select "39865"
select select "service"
select select "39865"
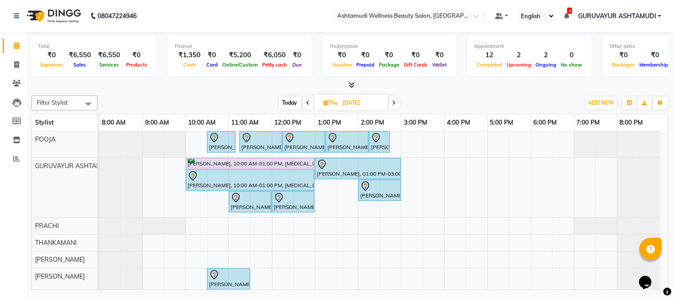
click at [307, 103] on icon at bounding box center [309, 102] width 4 height 5
type input "03-09-2025"
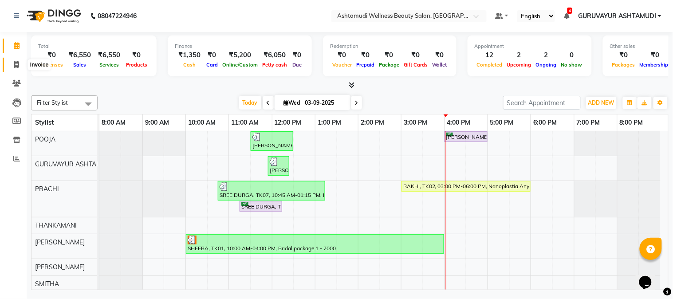
click at [16, 63] on icon at bounding box center [16, 64] width 5 height 7
select select "service"
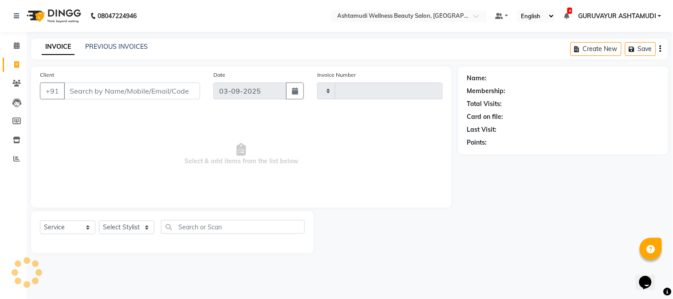
type input "2126"
select select "4660"
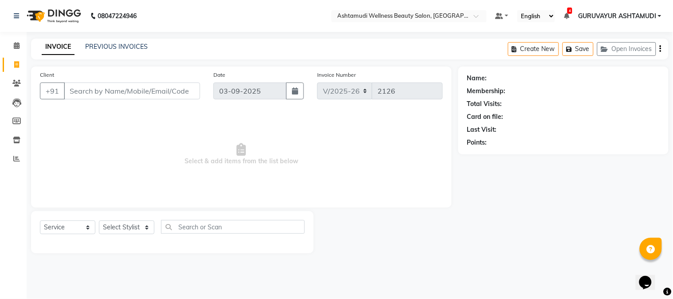
click at [141, 94] on input "Client" at bounding box center [132, 91] width 136 height 17
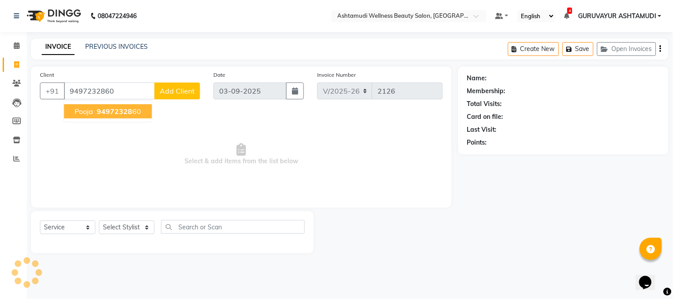
type input "9497232860"
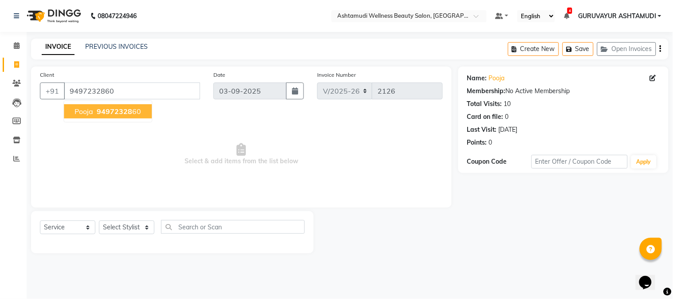
click at [125, 114] on span "94972328" at bounding box center [114, 111] width 35 height 9
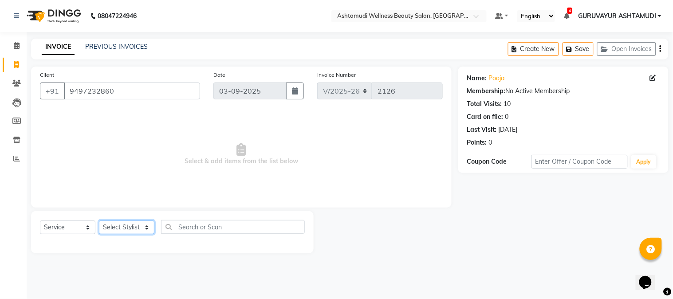
click at [147, 231] on select "Select Stylist Aathithya [PERSON_NAME] [PERSON_NAME] ARYA GURUVAYUR ASHTAMUDI […" at bounding box center [126, 227] width 55 height 14
select select "27386"
click at [99, 221] on select "Select Stylist Aathithya [PERSON_NAME] [PERSON_NAME] ARYA GURUVAYUR ASHTAMUDI […" at bounding box center [126, 227] width 55 height 14
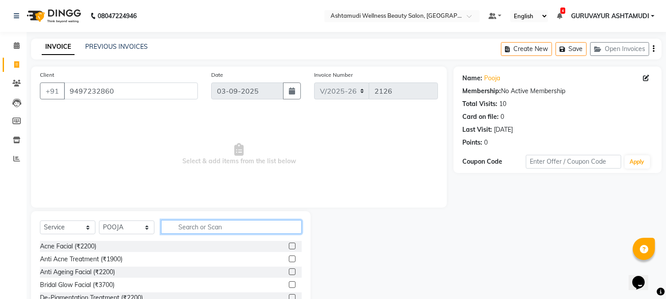
click at [186, 225] on input "text" at bounding box center [231, 227] width 141 height 14
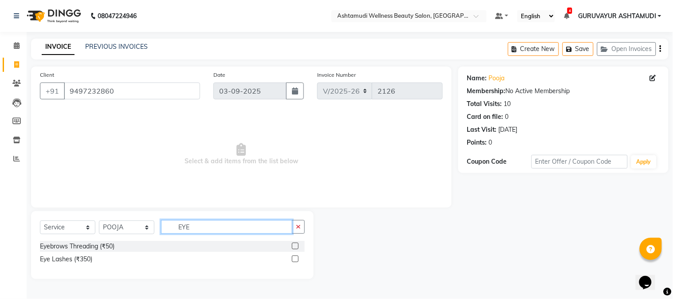
type input "EYE"
click at [294, 245] on label at bounding box center [295, 246] width 7 height 7
click at [294, 245] on input "checkbox" at bounding box center [295, 247] width 6 height 6
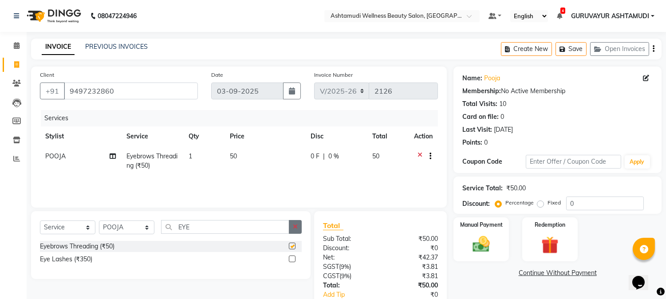
checkbox input "false"
click at [295, 228] on icon "button" at bounding box center [295, 227] width 5 height 6
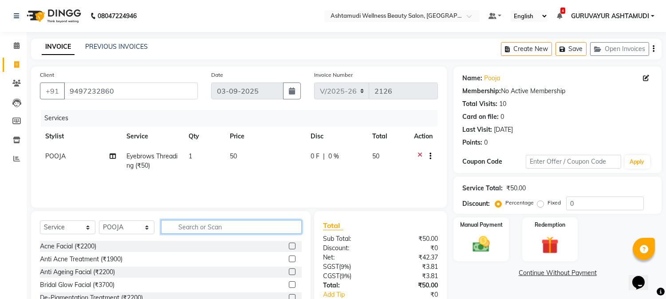
click at [283, 227] on input "text" at bounding box center [231, 227] width 141 height 14
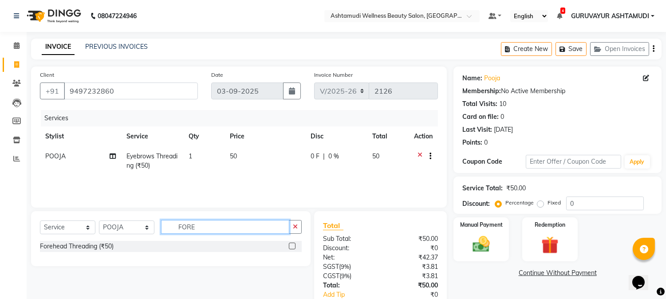
type input "FORE"
click at [291, 246] on label at bounding box center [292, 246] width 7 height 7
click at [291, 246] on input "checkbox" at bounding box center [292, 247] width 6 height 6
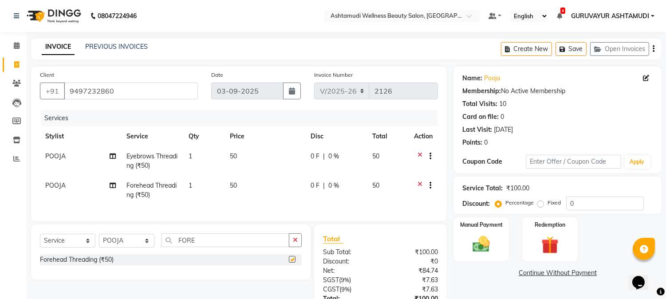
checkbox input "false"
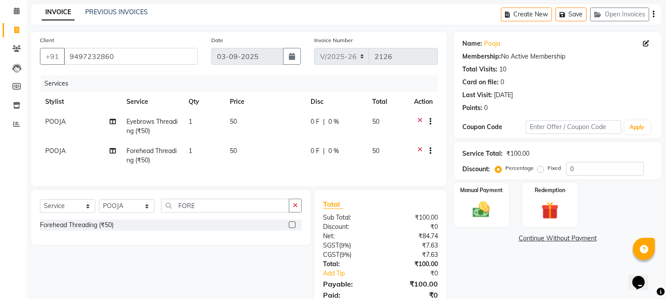
scroll to position [76, 0]
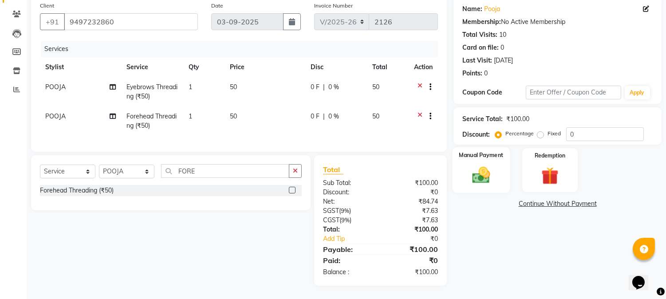
click at [481, 166] on img at bounding box center [481, 175] width 29 height 21
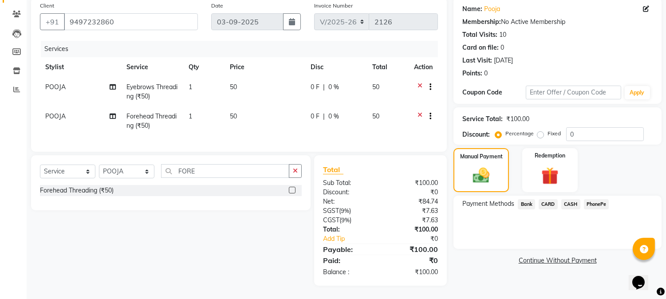
click at [570, 199] on span "CASH" at bounding box center [570, 204] width 19 height 10
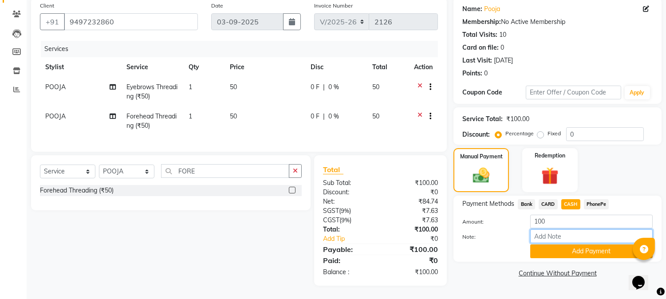
click at [552, 229] on input "Note:" at bounding box center [591, 236] width 122 height 14
type input "NIGISHA"
click at [589, 244] on button "Add Payment" at bounding box center [591, 251] width 122 height 14
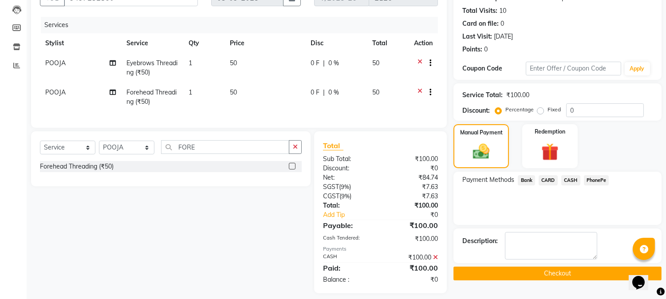
scroll to position [108, 0]
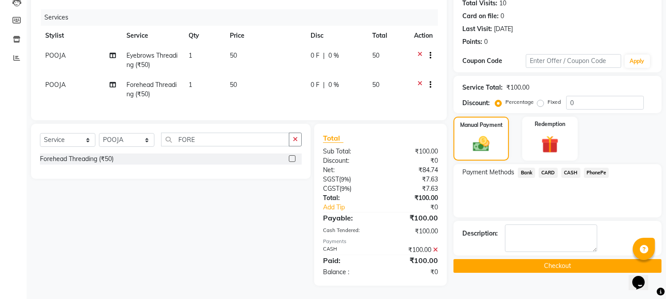
click at [550, 259] on button "Checkout" at bounding box center [557, 266] width 208 height 14
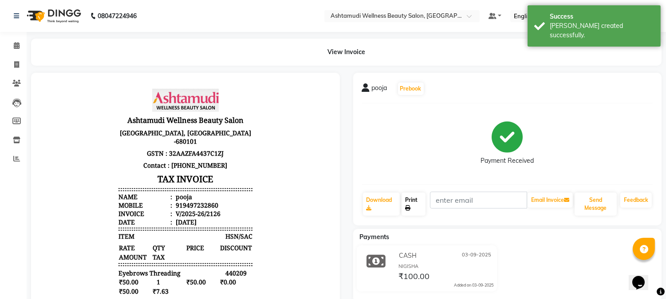
click at [409, 200] on link "Print" at bounding box center [414, 204] width 24 height 23
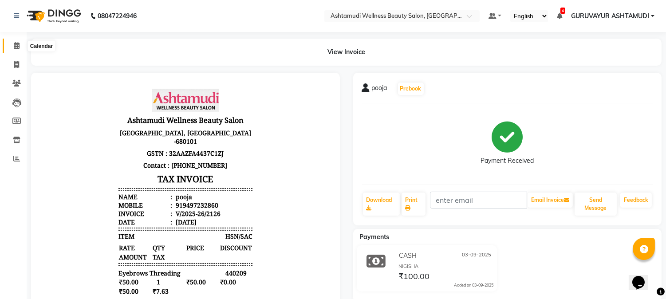
click at [15, 46] on icon at bounding box center [17, 45] width 6 height 7
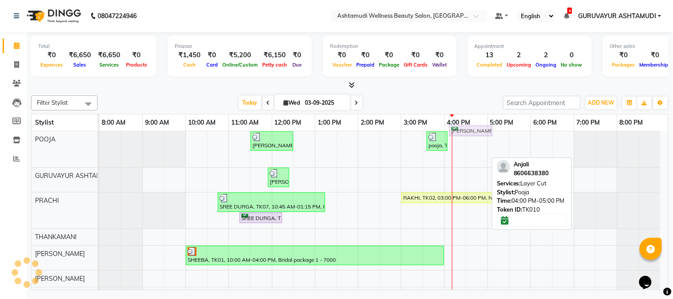
drag, startPoint x: 453, startPoint y: 157, endPoint x: 458, endPoint y: 131, distance: 26.1
click at [458, 131] on full-calendar "Stylist 8:00 AM 9:00 AM 10:00 AM 11:00 AM 12:00 PM 1:00 PM 2:00 PM 3:00 PM 4:00…" at bounding box center [350, 202] width 638 height 177
click at [469, 158] on div "[PERSON_NAME], TK10, 04:00 PM-05:00 PM, Layer Cut" at bounding box center [465, 157] width 41 height 8
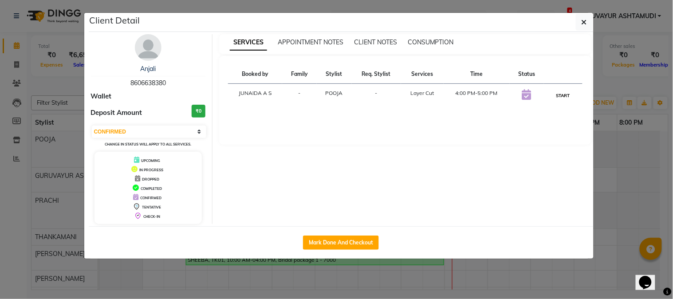
click at [561, 92] on button "START" at bounding box center [563, 95] width 18 height 11
select select "1"
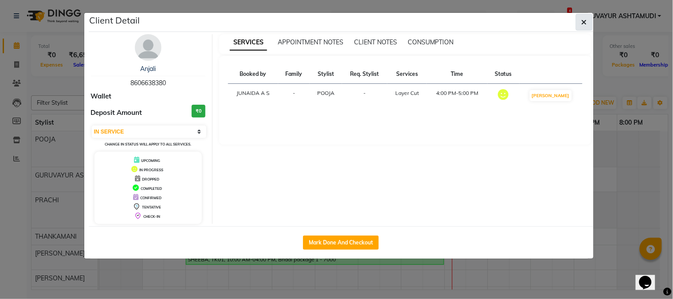
click at [583, 19] on icon "button" at bounding box center [584, 22] width 5 height 7
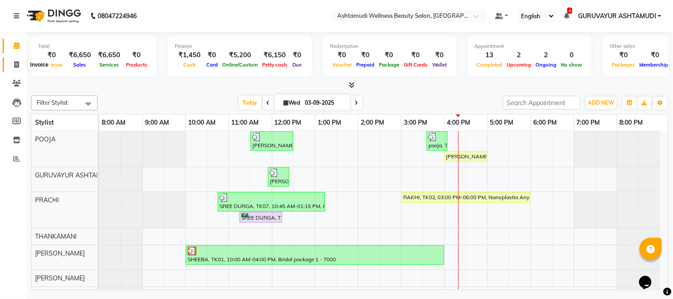
click at [15, 63] on icon at bounding box center [16, 64] width 5 height 7
select select "4660"
select select "service"
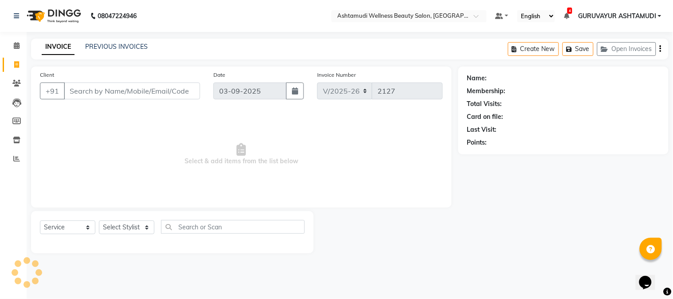
click at [131, 89] on input "Client" at bounding box center [132, 91] width 136 height 17
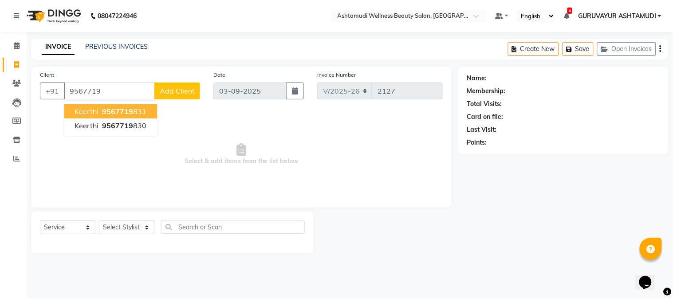
click at [126, 114] on span "9567719" at bounding box center [117, 111] width 31 height 9
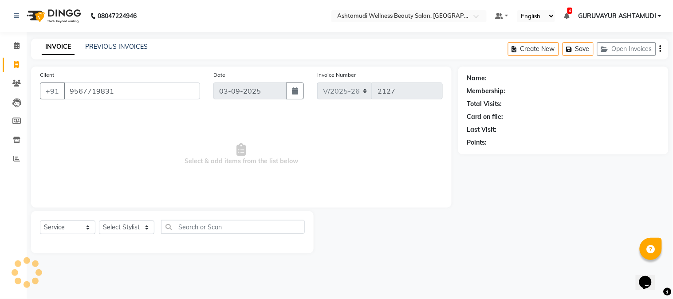
type input "9567719831"
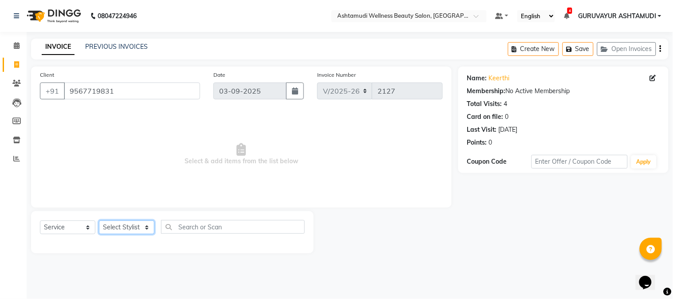
drag, startPoint x: 144, startPoint y: 228, endPoint x: 152, endPoint y: 220, distance: 10.7
click at [144, 228] on select "Select Stylist Aathithya [PERSON_NAME] [PERSON_NAME] ARYA GURUVAYUR ASHTAMUDI […" at bounding box center [126, 227] width 55 height 14
click at [146, 224] on select "Select Stylist Aathithya [PERSON_NAME] [PERSON_NAME] ARYA GURUVAYUR ASHTAMUDI […" at bounding box center [126, 227] width 55 height 14
select select "28230"
click at [99, 221] on select "Select Stylist Aathithya [PERSON_NAME] [PERSON_NAME] ARYA GURUVAYUR ASHTAMUDI […" at bounding box center [126, 227] width 55 height 14
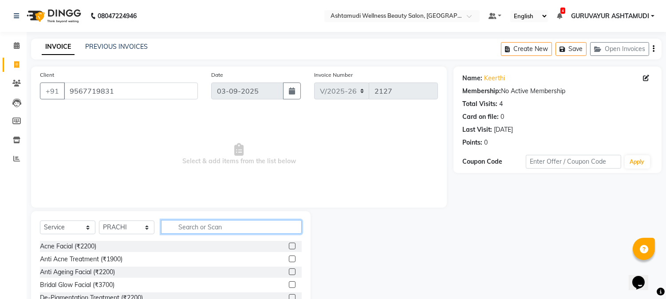
click at [192, 221] on input "text" at bounding box center [231, 227] width 141 height 14
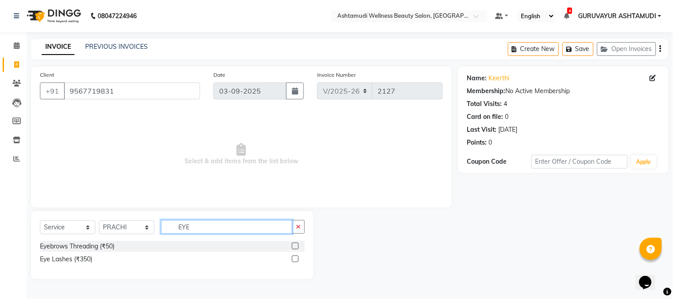
type input "EYE"
click at [295, 247] on label at bounding box center [295, 246] width 7 height 7
click at [295, 247] on input "checkbox" at bounding box center [295, 247] width 6 height 6
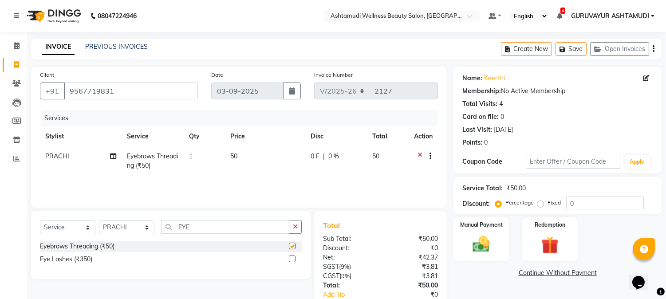
checkbox input "false"
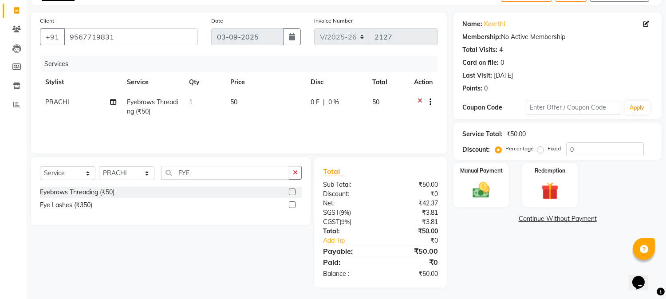
scroll to position [55, 0]
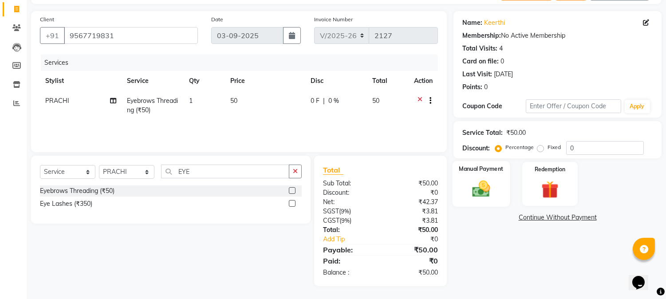
click at [476, 188] on img at bounding box center [481, 189] width 29 height 21
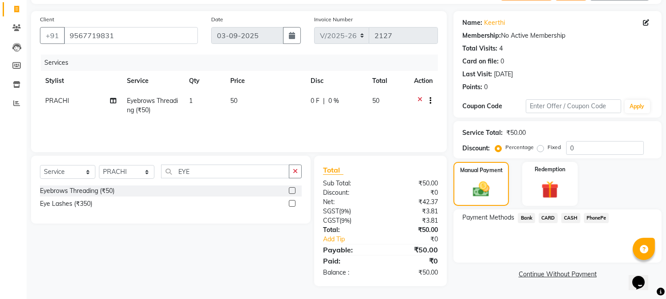
click at [567, 216] on span "CASH" at bounding box center [570, 218] width 19 height 10
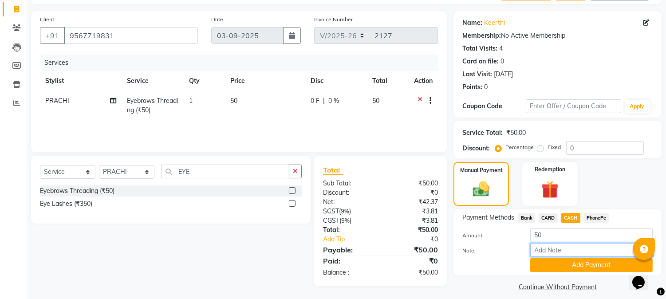
click at [554, 251] on input "Note:" at bounding box center [591, 250] width 122 height 14
type input "NIGISHA"
click at [573, 265] on button "Add Payment" at bounding box center [591, 265] width 122 height 14
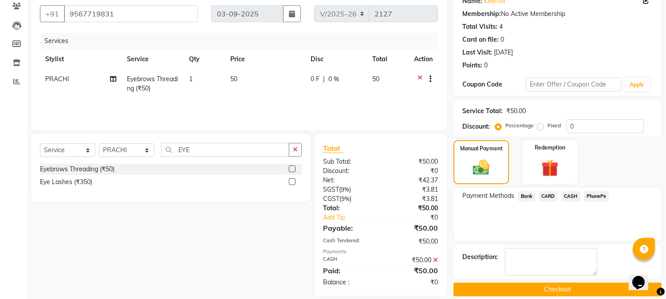
scroll to position [87, 0]
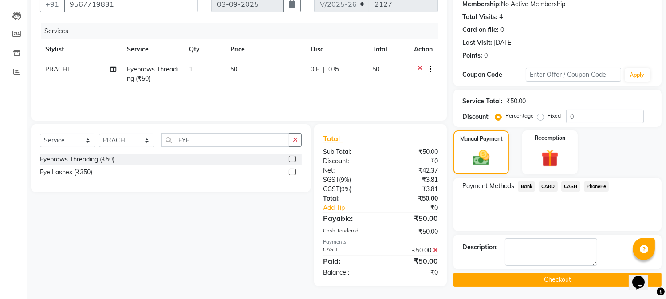
click at [546, 282] on button "Checkout" at bounding box center [557, 280] width 208 height 14
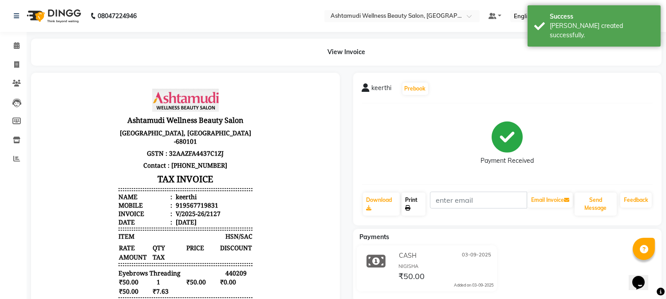
click at [409, 205] on link "Print" at bounding box center [414, 204] width 24 height 23
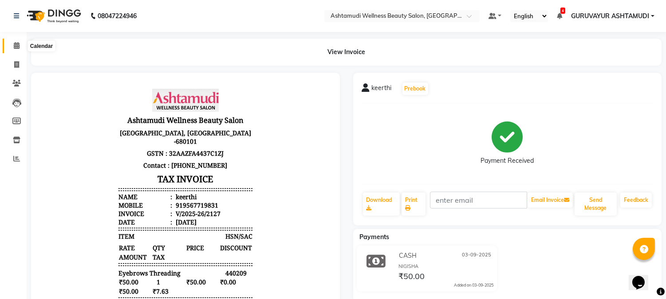
click at [16, 41] on span at bounding box center [17, 46] width 16 height 10
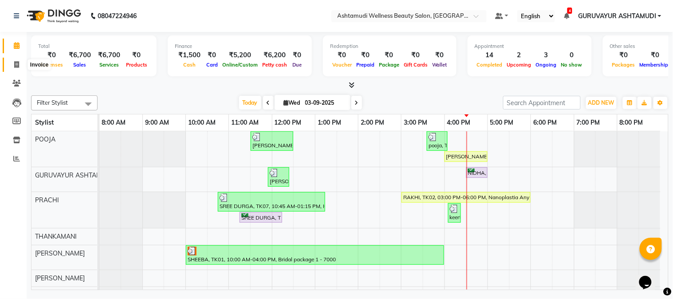
click at [14, 64] on icon at bounding box center [16, 64] width 5 height 7
select select "service"
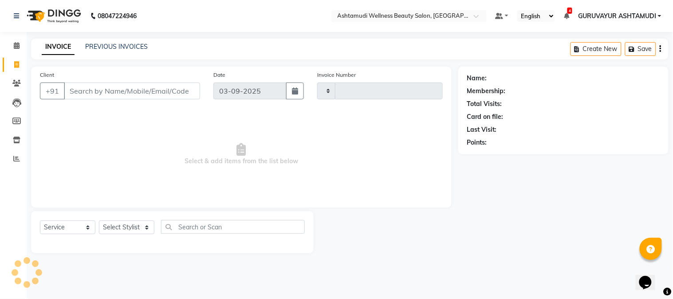
type input "2128"
select select "4660"
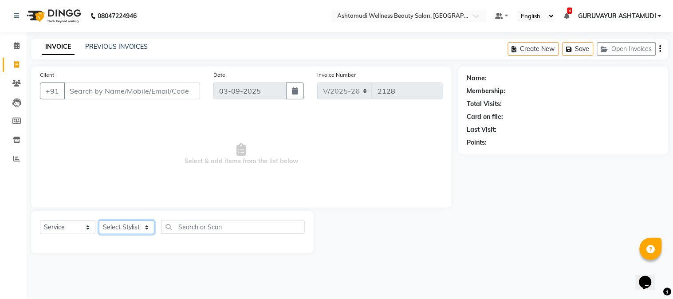
click at [143, 232] on select "Select Stylist Aathithya [PERSON_NAME] [PERSON_NAME] ARYA GURUVAYUR ASHTAMUDI […" at bounding box center [126, 227] width 55 height 14
select select "43607"
click at [99, 221] on select "Select Stylist Aathithya [PERSON_NAME] [PERSON_NAME] ARYA GURUVAYUR ASHTAMUDI […" at bounding box center [126, 227] width 55 height 14
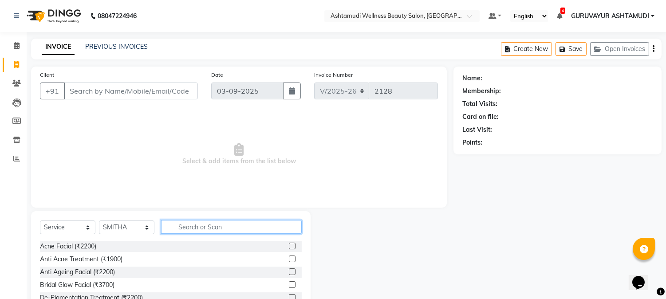
click at [209, 223] on input "text" at bounding box center [231, 227] width 141 height 14
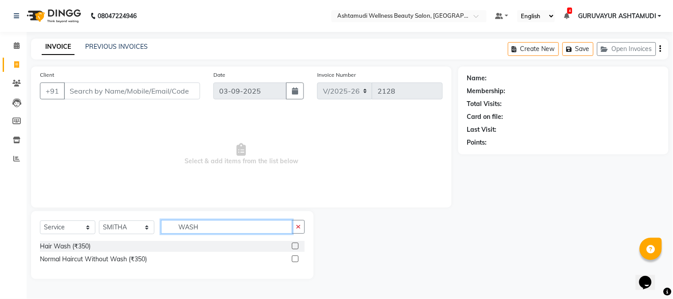
type input "WASH"
click at [292, 246] on label at bounding box center [295, 246] width 7 height 7
click at [292, 246] on input "checkbox" at bounding box center [295, 247] width 6 height 6
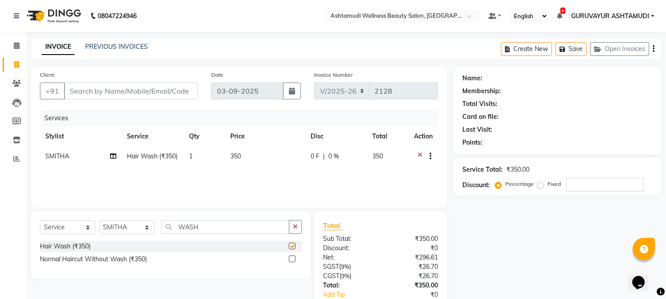
checkbox input "false"
drag, startPoint x: 232, startPoint y: 228, endPoint x: 126, endPoint y: 224, distance: 106.1
click at [126, 224] on div "Select Service Product Membership Package Voucher Prepaid Gift Card Select Styl…" at bounding box center [171, 230] width 262 height 21
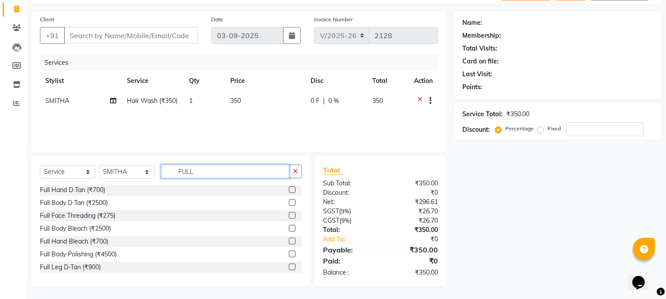
scroll to position [56, 0]
type input "FULL"
click at [289, 264] on label at bounding box center [292, 266] width 7 height 7
click at [289, 264] on input "checkbox" at bounding box center [292, 267] width 6 height 6
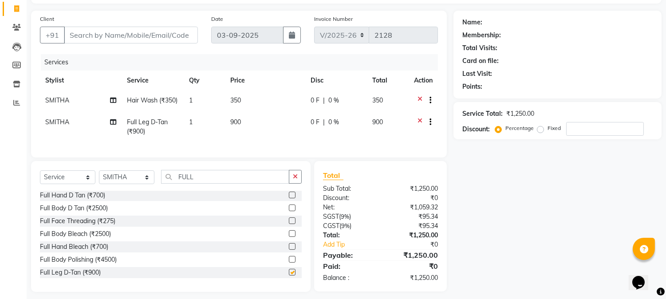
checkbox input "false"
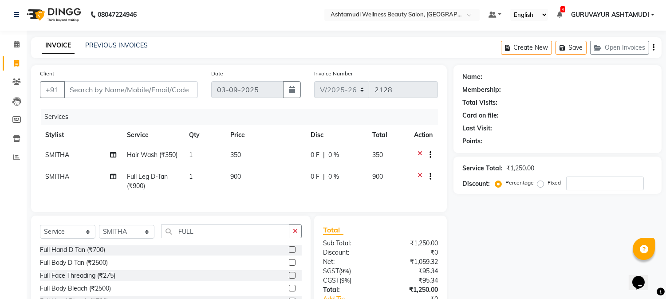
scroll to position [0, 0]
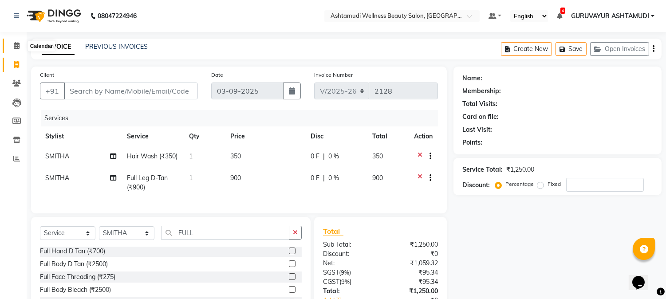
click at [16, 47] on icon at bounding box center [17, 45] width 6 height 7
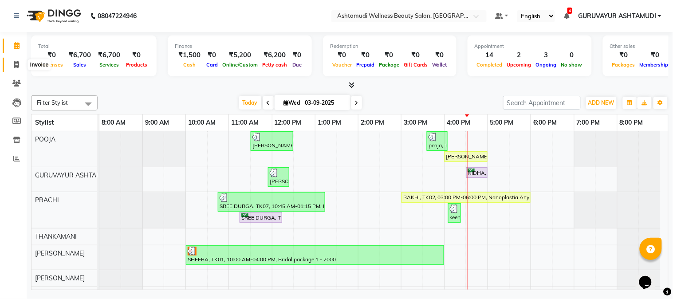
click at [15, 65] on icon at bounding box center [16, 64] width 5 height 7
select select "service"
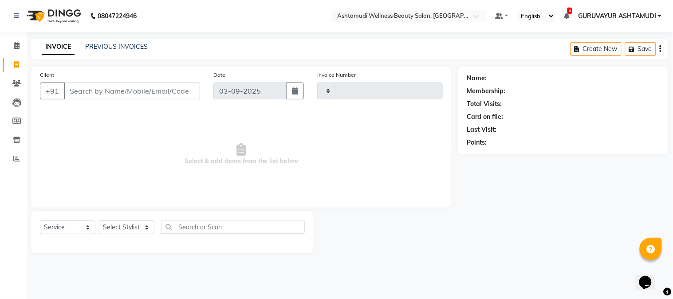
type input "2128"
select select "4660"
click at [125, 95] on input "Client" at bounding box center [132, 91] width 136 height 17
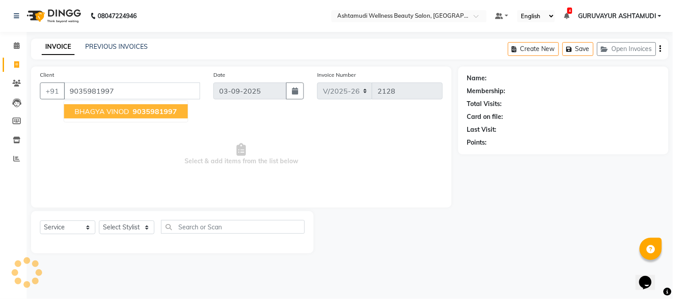
type input "9035981997"
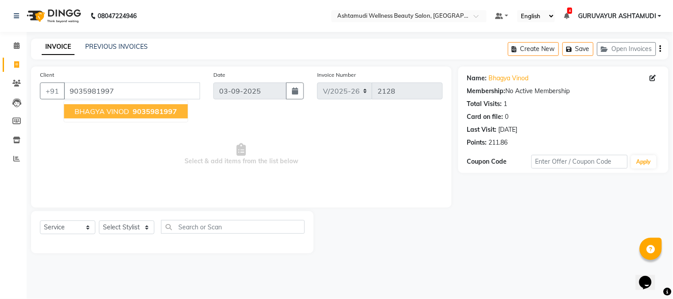
click at [176, 114] on button "BHAGYA VINOD 9035981997" at bounding box center [126, 111] width 124 height 14
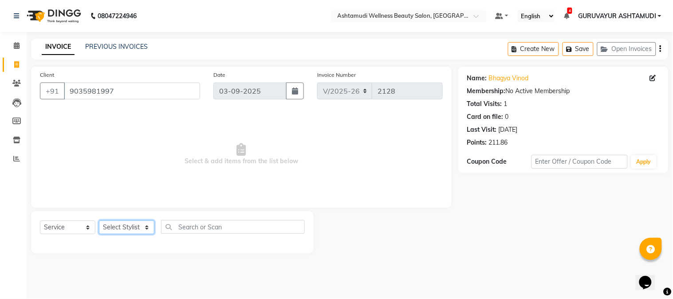
click at [139, 231] on select "Select Stylist Aathithya [PERSON_NAME] [PERSON_NAME] ARYA GURUVAYUR ASHTAMUDI […" at bounding box center [126, 227] width 55 height 14
select select "39865"
click at [99, 221] on select "Select Stylist Aathithya [PERSON_NAME] [PERSON_NAME] ARYA GURUVAYUR ASHTAMUDI […" at bounding box center [126, 227] width 55 height 14
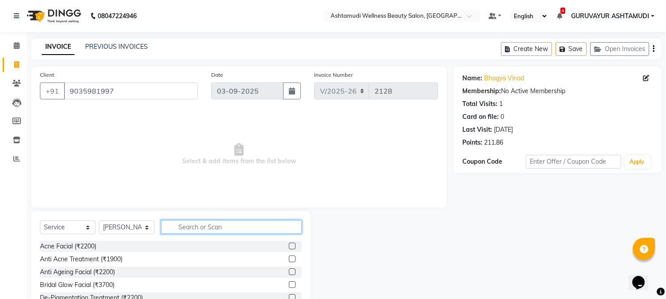
click at [196, 230] on input "text" at bounding box center [231, 227] width 141 height 14
type input "BRIDA"
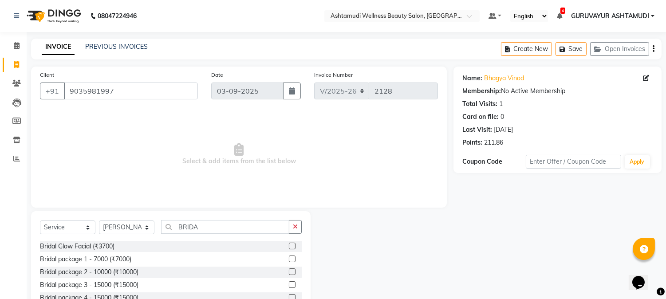
click at [289, 272] on label at bounding box center [292, 271] width 7 height 7
click at [289, 272] on input "checkbox" at bounding box center [292, 272] width 6 height 6
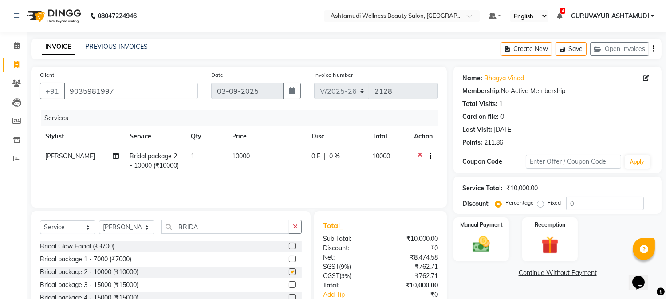
checkbox input "false"
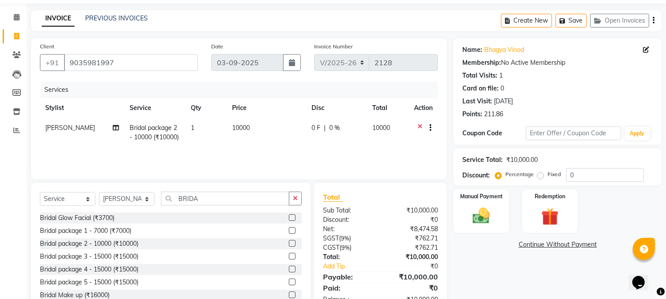
scroll to position [56, 0]
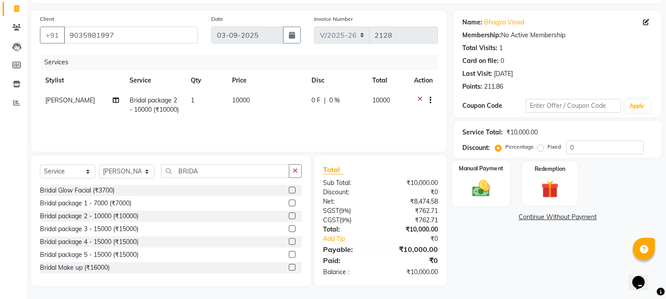
click at [500, 195] on div "Manual Payment" at bounding box center [482, 183] width 58 height 45
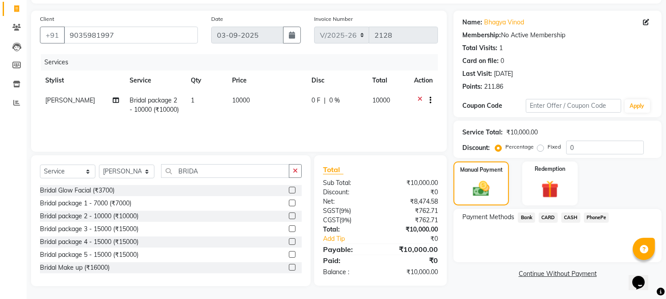
click at [543, 217] on span "CARD" at bounding box center [548, 218] width 19 height 10
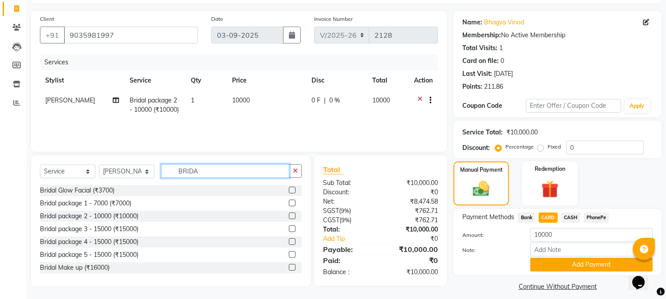
drag, startPoint x: 322, startPoint y: 138, endPoint x: 673, endPoint y: 0, distance: 376.9
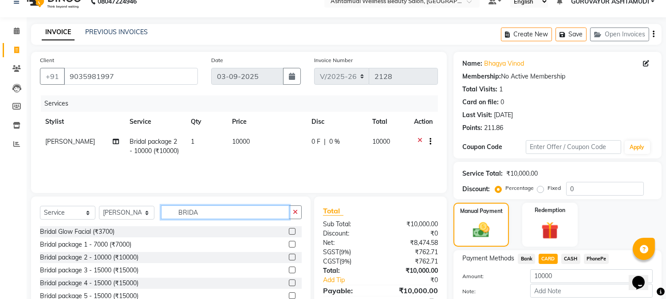
scroll to position [3, 0]
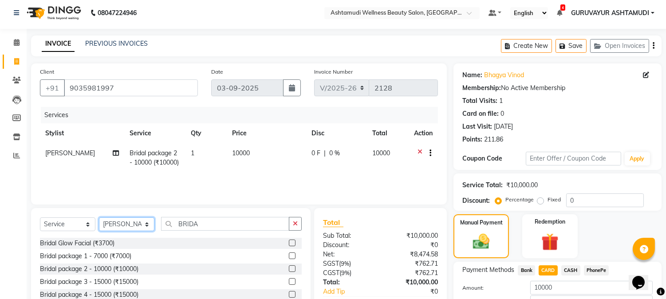
click at [130, 224] on select "Select Stylist Aathithya [PERSON_NAME] [PERSON_NAME] ARYA GURUVAYUR ASHTAMUDI […" at bounding box center [126, 224] width 55 height 14
select select "27386"
click at [99, 217] on select "Select Stylist Aathithya [PERSON_NAME] [PERSON_NAME] ARYA GURUVAYUR ASHTAMUDI […" at bounding box center [126, 224] width 55 height 14
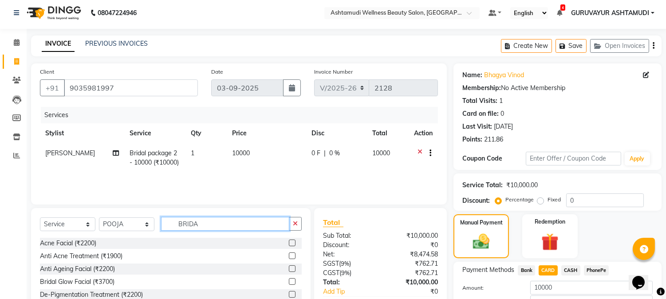
drag, startPoint x: 202, startPoint y: 221, endPoint x: 84, endPoint y: 222, distance: 117.6
click at [84, 222] on div "Select Service Product Membership Package Voucher Prepaid Gift Card Select Styl…" at bounding box center [171, 227] width 262 height 21
type input "TAN"
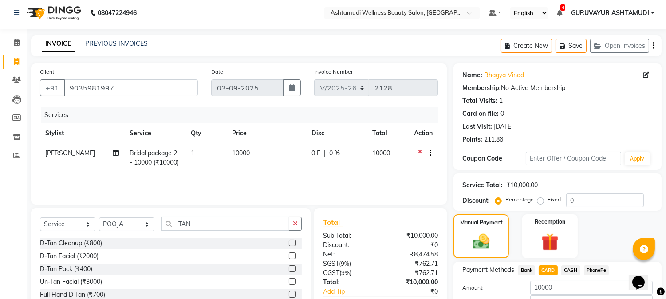
click at [289, 255] on label at bounding box center [292, 255] width 7 height 7
click at [289, 255] on input "checkbox" at bounding box center [292, 256] width 6 height 6
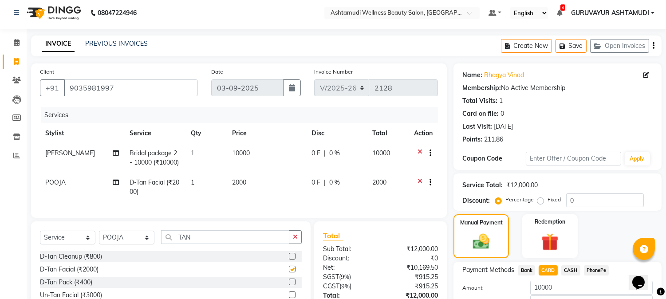
checkbox input "false"
click at [142, 189] on td "D-Tan Facial (₹2000)" at bounding box center [154, 187] width 61 height 29
select select "27386"
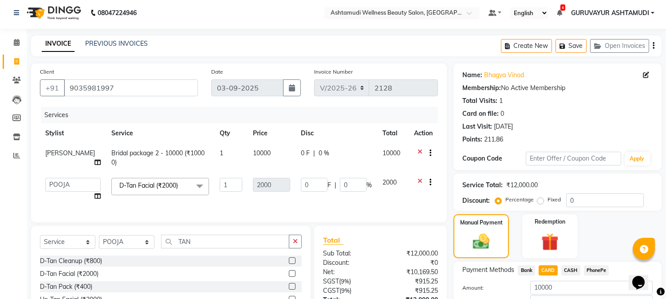
click at [150, 189] on span "D-Tan Facial (₹2000)" at bounding box center [148, 185] width 59 height 8
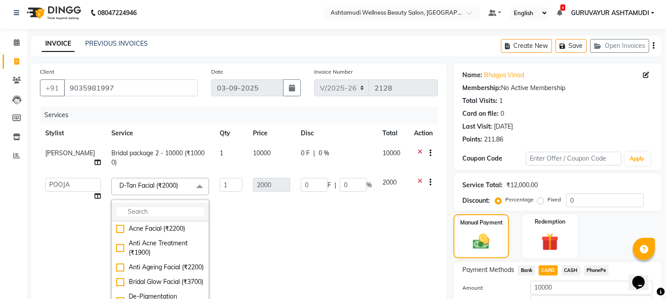
click at [153, 209] on input "multiselect-search" at bounding box center [160, 211] width 88 height 9
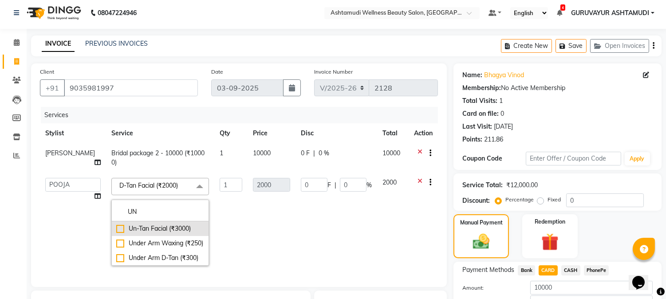
type input "UN"
click at [116, 230] on div "Un-Tan Facial (₹3000)" at bounding box center [160, 228] width 88 height 9
checkbox input "true"
type input "3000"
click at [106, 165] on td "Bridal package 2 - 10000 (₹10000)" at bounding box center [160, 157] width 108 height 29
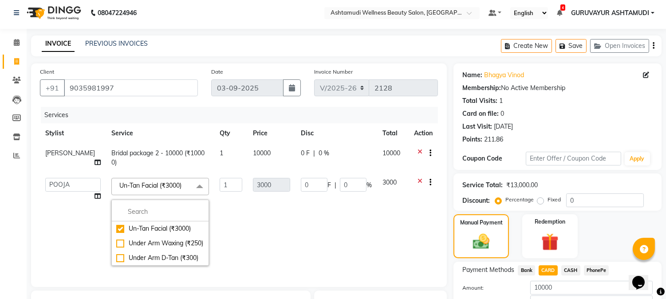
select select "39865"
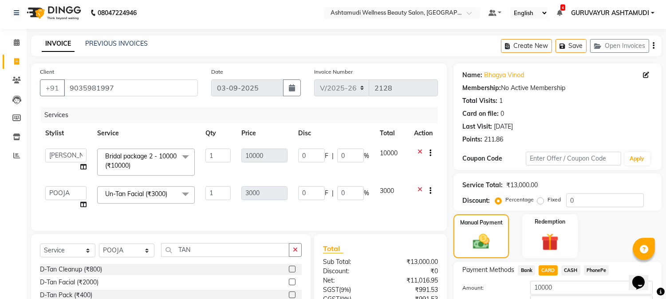
click at [319, 213] on td "0 F | 0 %" at bounding box center [334, 198] width 82 height 34
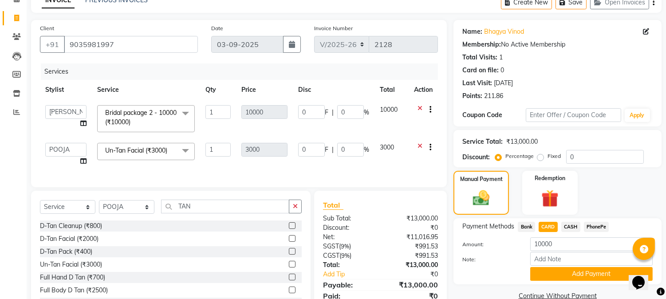
scroll to position [90, 0]
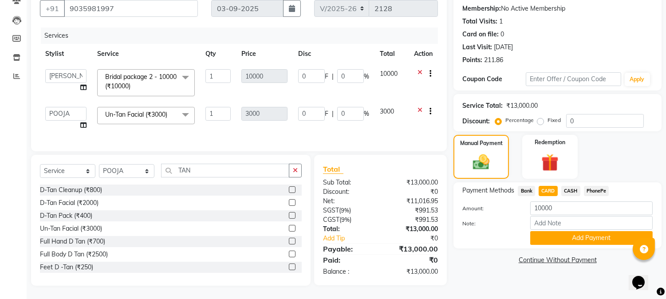
click at [578, 186] on span "CASH" at bounding box center [570, 191] width 19 height 10
type input "13000"
click at [552, 186] on span "CARD" at bounding box center [548, 191] width 19 height 10
click at [558, 217] on input "Note:" at bounding box center [591, 223] width 122 height 14
type input "[PERSON_NAME]"
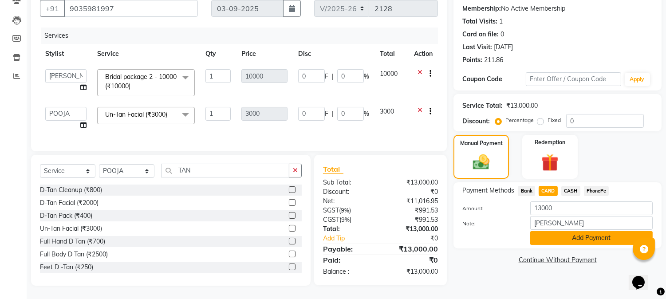
click at [614, 231] on button "Add Payment" at bounding box center [591, 238] width 122 height 14
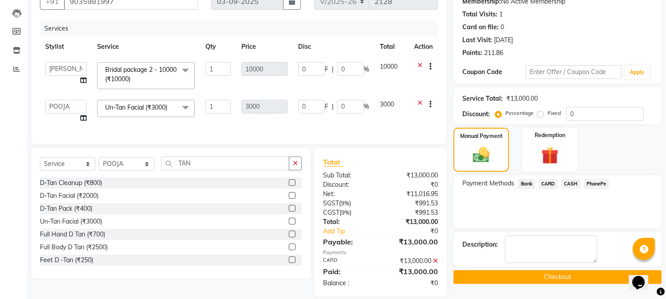
click at [547, 276] on button "Checkout" at bounding box center [557, 277] width 208 height 14
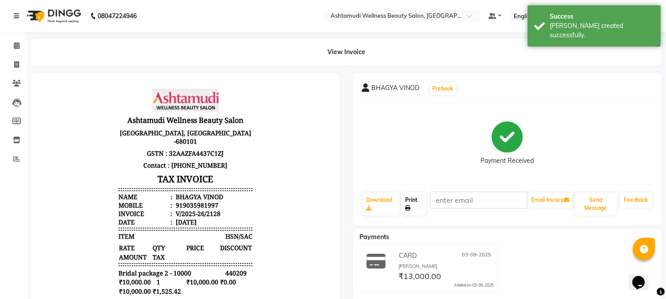
click at [411, 207] on link "Print" at bounding box center [414, 204] width 24 height 23
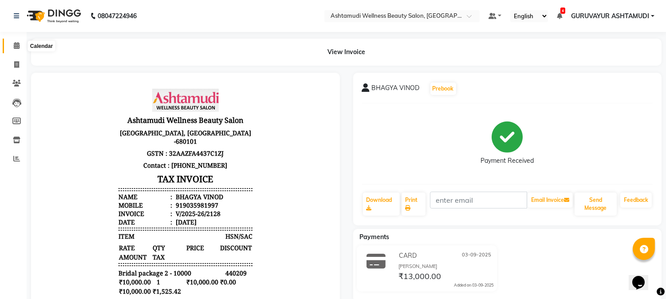
click at [15, 47] on icon at bounding box center [17, 45] width 6 height 7
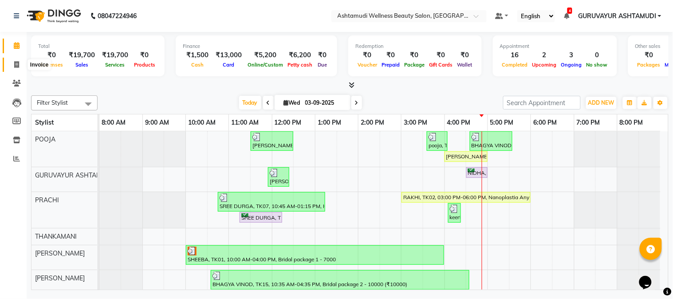
click at [18, 65] on icon at bounding box center [16, 64] width 5 height 7
select select "service"
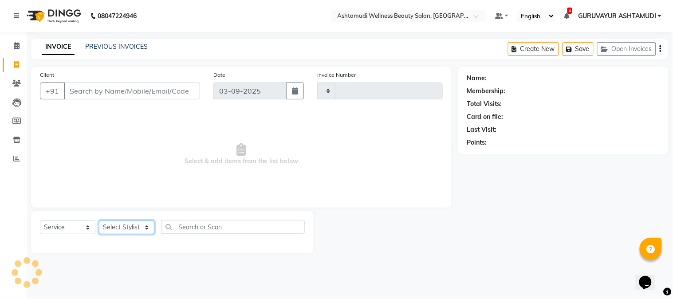
click at [142, 227] on select "Select Stylist" at bounding box center [126, 227] width 55 height 14
type input "2129"
select select "4660"
click at [99, 221] on select "Select Stylist" at bounding box center [126, 227] width 55 height 14
click at [140, 231] on select "Select Stylist" at bounding box center [126, 227] width 55 height 14
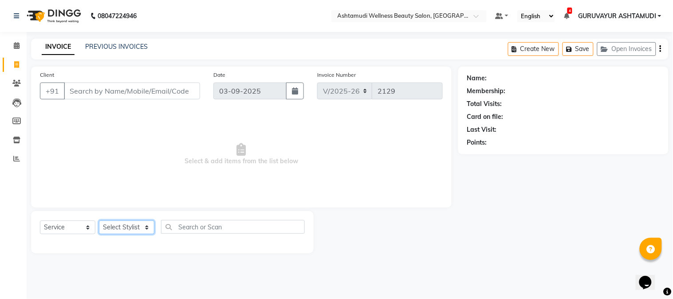
select select "38876"
click at [99, 221] on select "Select Stylist Aathithya [PERSON_NAME] [PERSON_NAME] ARYA GURUVAYUR ASHTAMUDI […" at bounding box center [126, 227] width 55 height 14
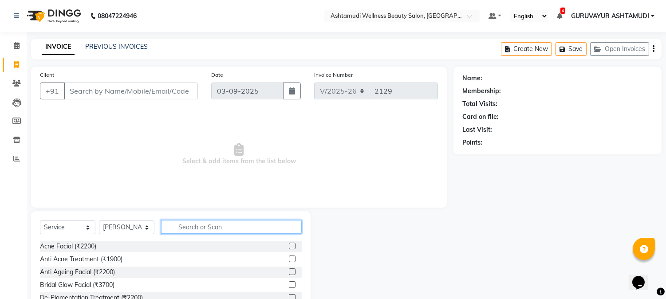
click at [206, 227] on input "text" at bounding box center [231, 227] width 141 height 14
type input "PACK"
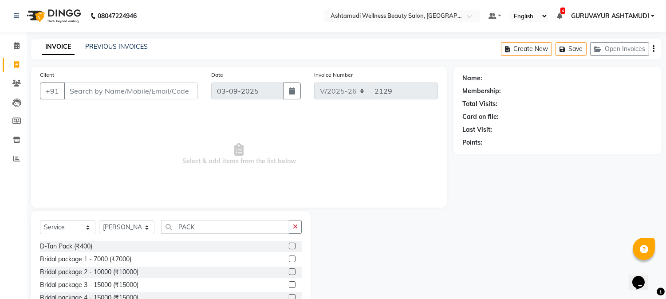
click at [293, 284] on label at bounding box center [292, 284] width 7 height 7
click at [293, 284] on input "checkbox" at bounding box center [292, 285] width 6 height 6
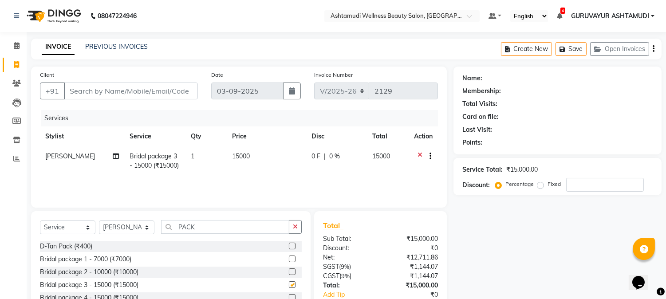
checkbox input "false"
click at [125, 91] on input "Client" at bounding box center [131, 91] width 134 height 17
click at [126, 91] on input "Client" at bounding box center [131, 91] width 134 height 17
click at [17, 45] on icon at bounding box center [17, 45] width 6 height 7
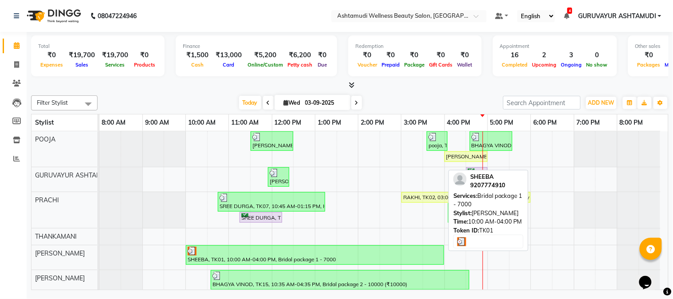
click at [249, 254] on div at bounding box center [315, 251] width 255 height 9
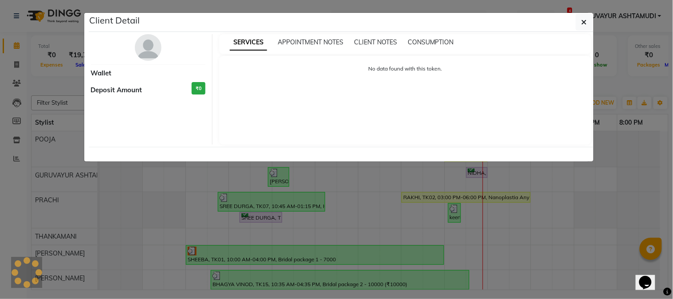
select select "3"
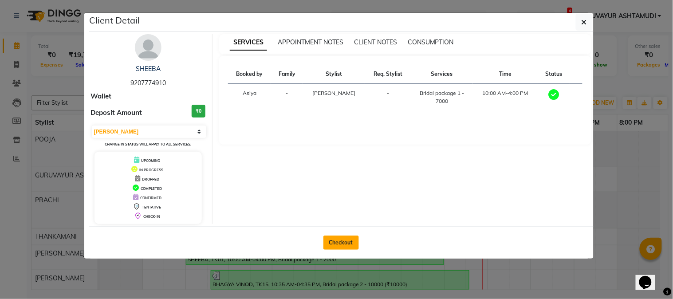
click at [336, 244] on button "Checkout" at bounding box center [340, 243] width 35 height 14
select select "service"
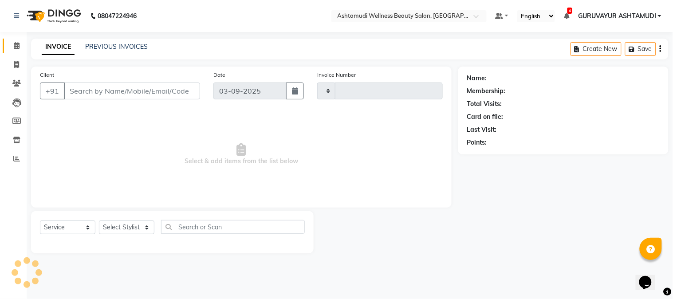
type input "2129"
select select "4660"
type input "9207774910"
select select "38876"
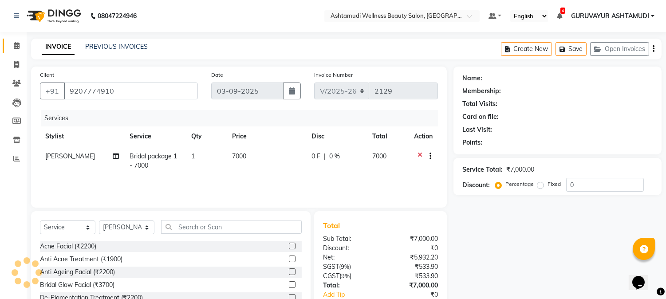
select select "1: Object"
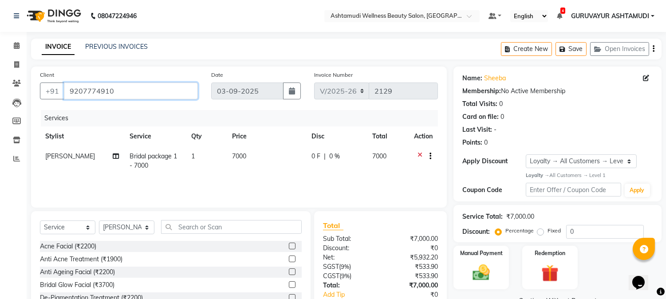
drag, startPoint x: 117, startPoint y: 91, endPoint x: 67, endPoint y: 90, distance: 50.2
click at [67, 90] on input "9207774910" at bounding box center [131, 91] width 134 height 17
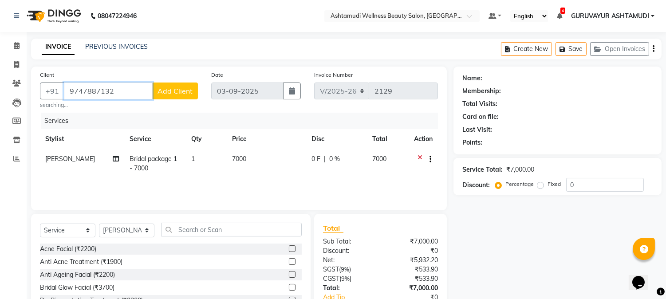
type input "9747887132"
click at [161, 91] on span "Add Client" at bounding box center [174, 91] width 35 height 9
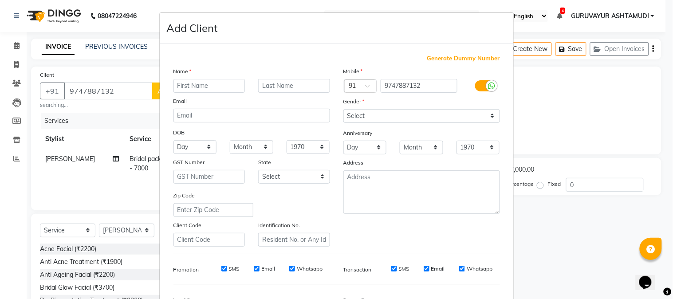
click at [201, 84] on input "text" at bounding box center [209, 86] width 72 height 14
type input "S"
type input "SAHLA ABOOKER"
click at [464, 117] on select "Select [DEMOGRAPHIC_DATA] [DEMOGRAPHIC_DATA] Other Prefer Not To Say" at bounding box center [421, 116] width 157 height 14
select select "[DEMOGRAPHIC_DATA]"
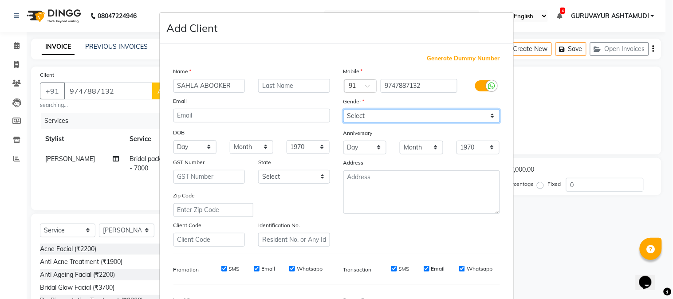
click at [343, 109] on select "Select [DEMOGRAPHIC_DATA] [DEMOGRAPHIC_DATA] Other Prefer Not To Say" at bounding box center [421, 116] width 157 height 14
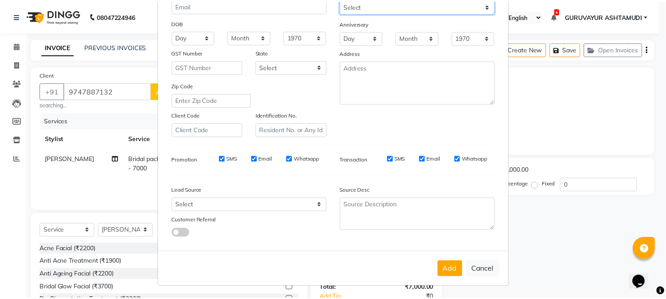
scroll to position [111, 0]
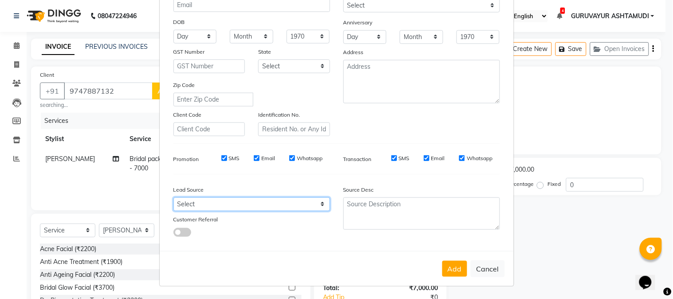
click at [287, 210] on select "Select Walk-in Referral Internet Friend Word of Mouth Advertisement Facebook Ju…" at bounding box center [251, 204] width 157 height 14
select select "31498"
click at [173, 197] on select "Select Walk-in Referral Internet Friend Word of Mouth Advertisement Facebook Ju…" at bounding box center [251, 204] width 157 height 14
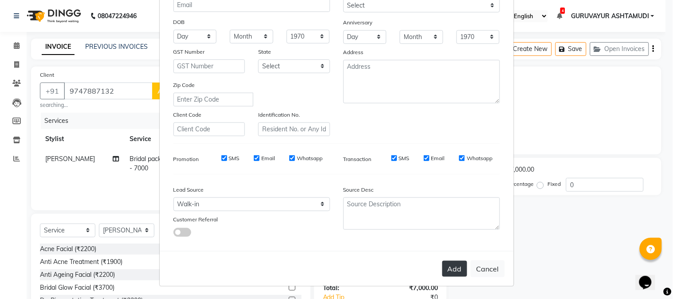
click at [450, 269] on button "Add" at bounding box center [454, 269] width 25 height 16
select select
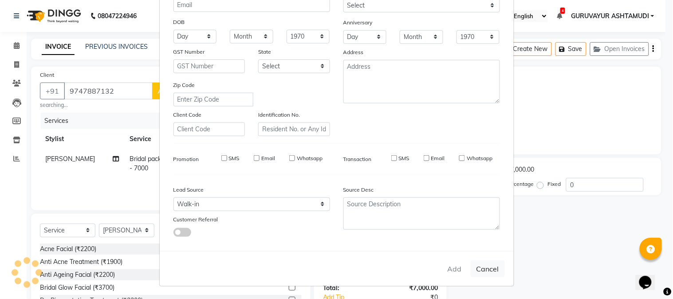
select select
checkbox input "false"
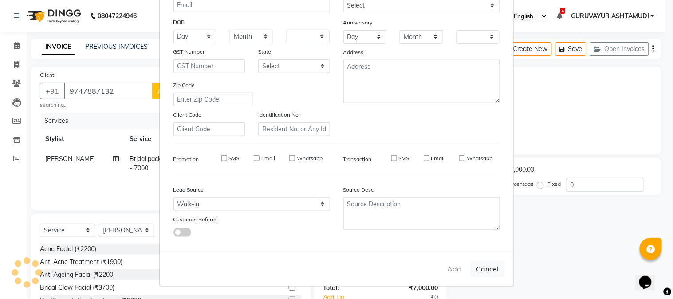
checkbox input "false"
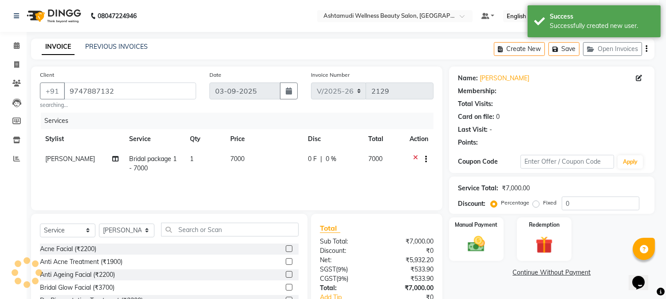
select select "1: Object"
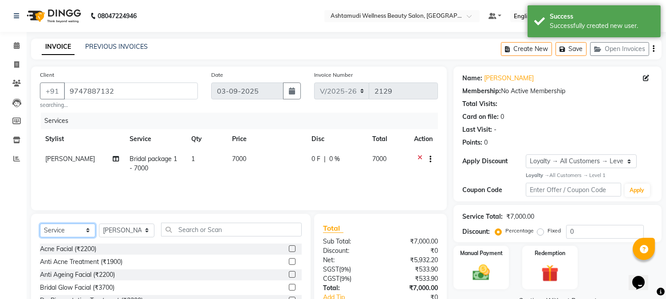
click at [88, 231] on select "Select Service Product Membership Package Voucher Prepaid Gift Card" at bounding box center [67, 231] width 55 height 14
select select "membership"
click at [40, 224] on select "Select Service Product Membership Package Voucher Prepaid Gift Card" at bounding box center [67, 231] width 55 height 14
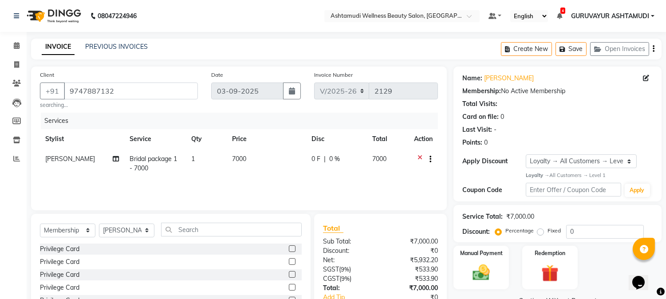
click at [419, 157] on icon at bounding box center [419, 159] width 5 height 11
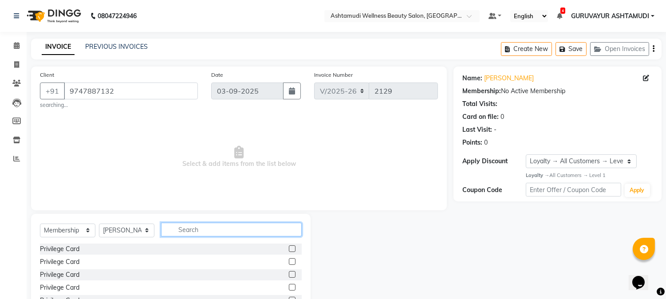
click at [194, 232] on input "text" at bounding box center [231, 230] width 141 height 14
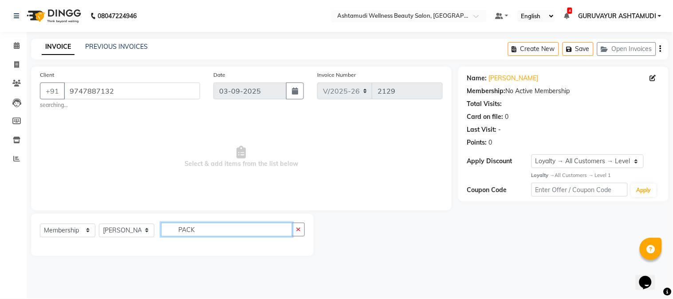
type input "PACK"
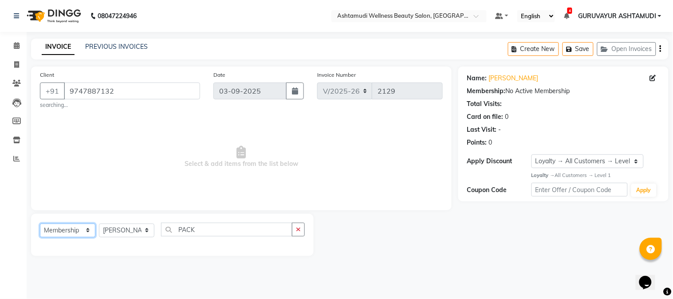
click at [85, 231] on select "Select Service Product Membership Package Voucher Prepaid Gift Card" at bounding box center [67, 231] width 55 height 14
select select "service"
click at [40, 224] on select "Select Service Product Membership Package Voucher Prepaid Gift Card" at bounding box center [67, 231] width 55 height 14
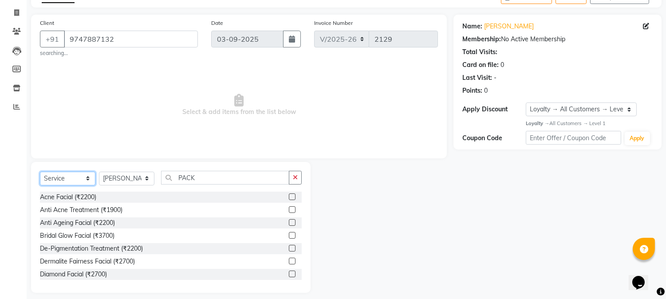
scroll to position [59, 0]
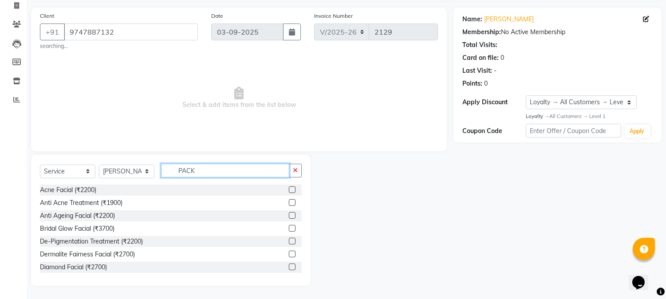
click at [217, 173] on input "PACK" at bounding box center [225, 171] width 128 height 14
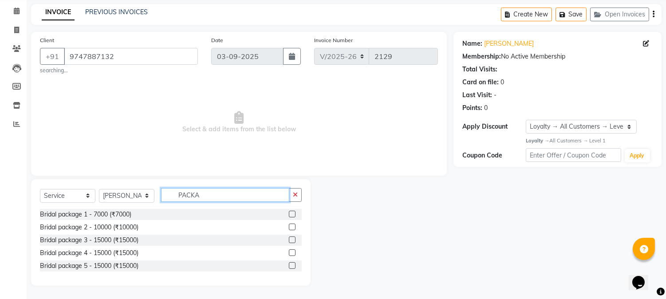
type input "PACKA"
click at [291, 238] on label at bounding box center [292, 239] width 7 height 7
click at [291, 238] on input "checkbox" at bounding box center [292, 240] width 6 height 6
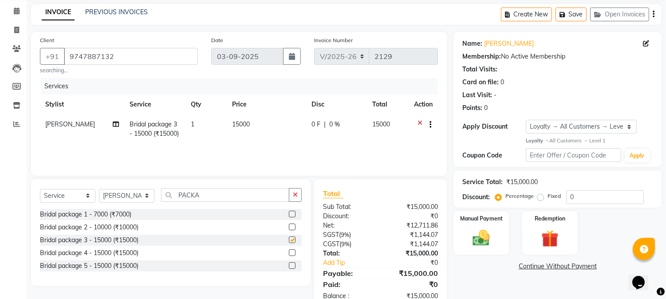
checkbox input "false"
click at [89, 198] on select "Select Service Product Membership Package Voucher Prepaid Gift Card" at bounding box center [67, 196] width 55 height 14
select select "membership"
click at [40, 189] on select "Select Service Product Membership Package Voucher Prepaid Gift Card" at bounding box center [67, 196] width 55 height 14
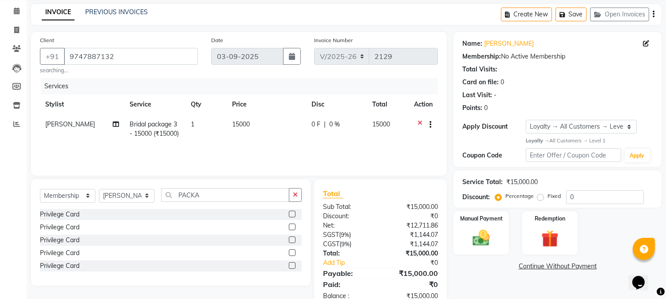
click at [292, 192] on button "button" at bounding box center [295, 195] width 13 height 14
click at [295, 213] on label at bounding box center [292, 214] width 7 height 7
click at [295, 213] on input "checkbox" at bounding box center [292, 215] width 6 height 6
select select "select"
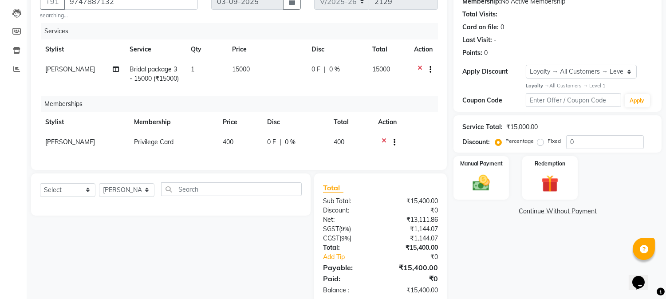
scroll to position [115, 0]
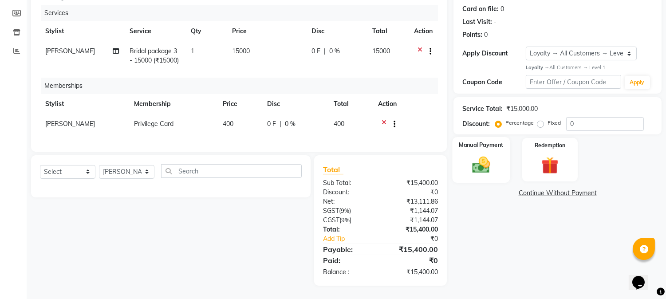
click at [482, 154] on img at bounding box center [481, 164] width 29 height 21
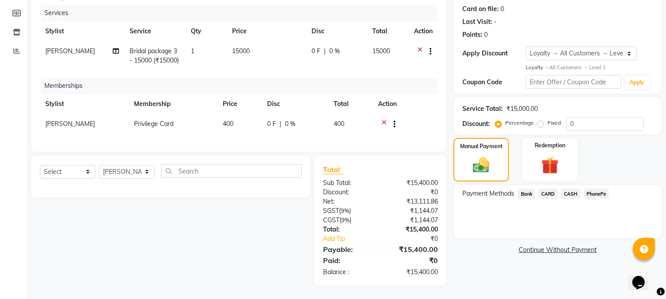
click at [592, 189] on span "PhonePe" at bounding box center [596, 194] width 25 height 10
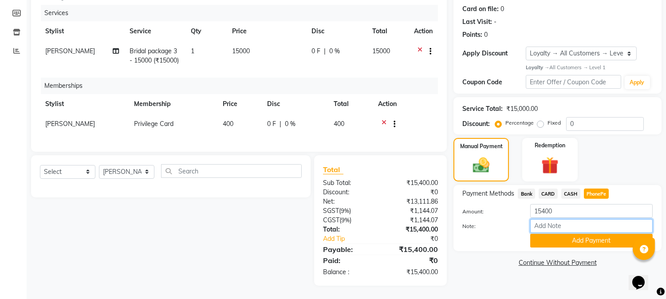
click at [573, 219] on input "Note:" at bounding box center [591, 226] width 122 height 14
type input "NIGISHA"
click at [583, 234] on button "Add Payment" at bounding box center [591, 241] width 122 height 14
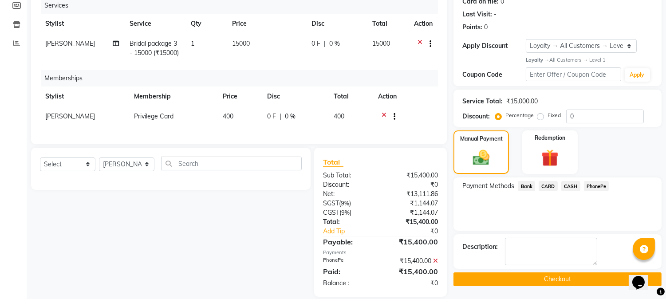
scroll to position [187, 0]
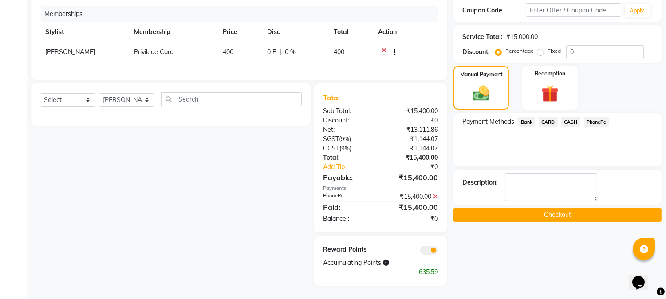
click at [562, 208] on button "Checkout" at bounding box center [557, 215] width 208 height 14
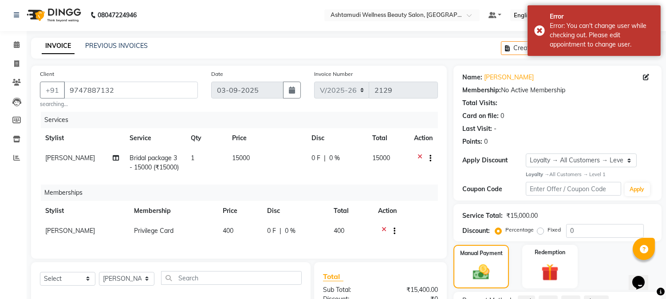
scroll to position [0, 0]
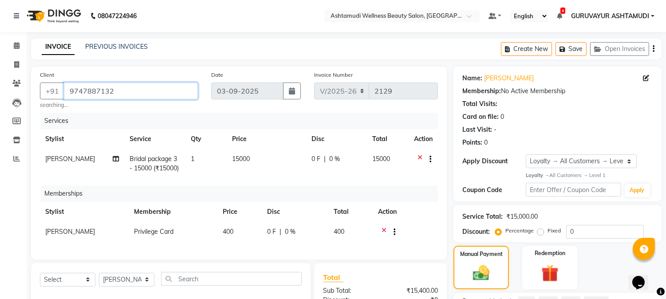
drag, startPoint x: 118, startPoint y: 91, endPoint x: 67, endPoint y: 94, distance: 51.1
click at [67, 94] on input "9747887132" at bounding box center [131, 91] width 134 height 17
click at [16, 61] on icon at bounding box center [16, 64] width 5 height 7
select select "service"
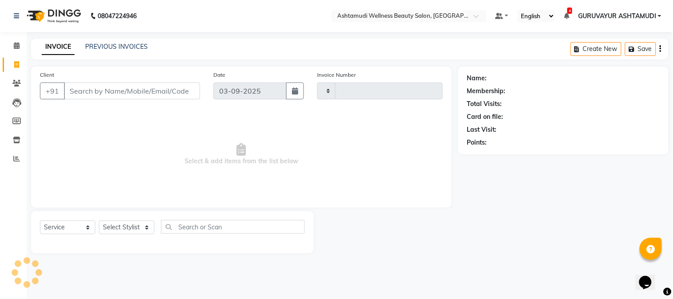
type input "2131"
select select "4660"
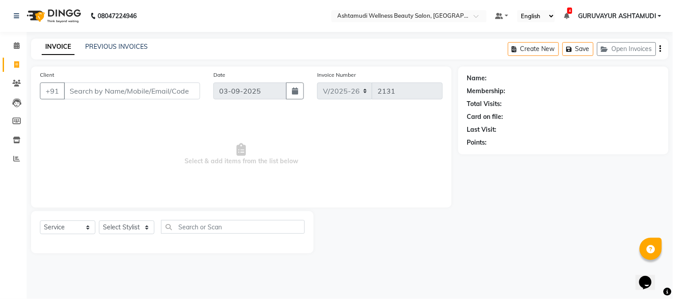
click at [113, 90] on input "Client" at bounding box center [132, 91] width 136 height 17
click at [144, 92] on input "Client" at bounding box center [132, 91] width 136 height 17
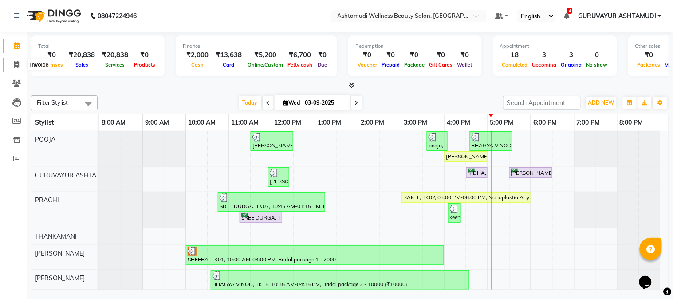
click at [16, 65] on icon at bounding box center [16, 64] width 5 height 7
select select "4660"
select select "service"
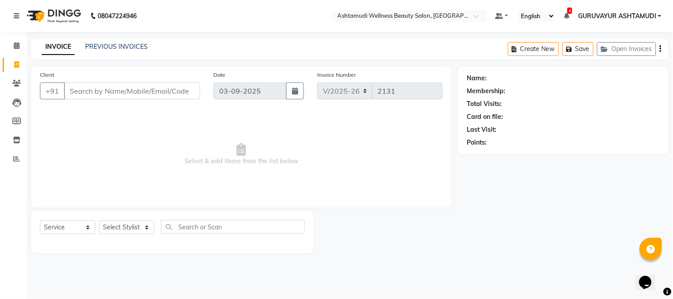
click at [94, 90] on input "Client" at bounding box center [132, 91] width 136 height 17
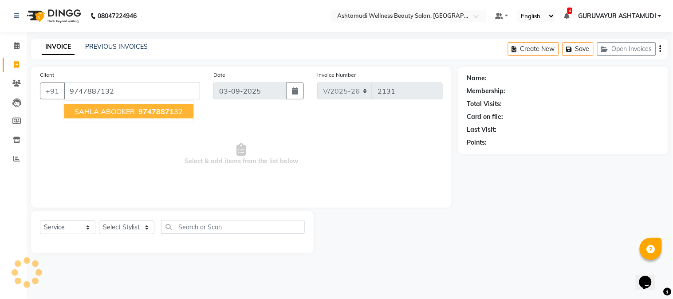
type input "9747887132"
select select "1: Object"
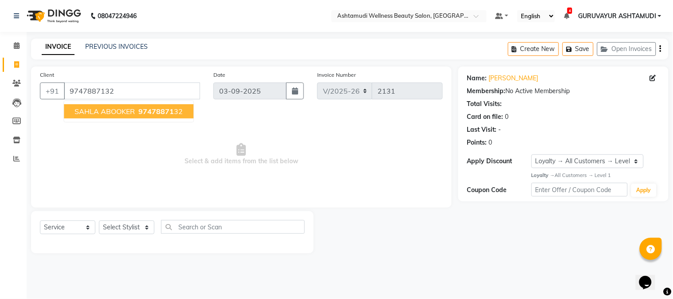
click at [98, 114] on span "SAHLA ABOOKER" at bounding box center [105, 111] width 60 height 9
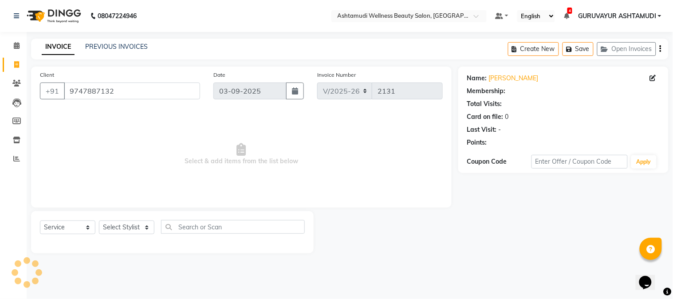
select select "1: Object"
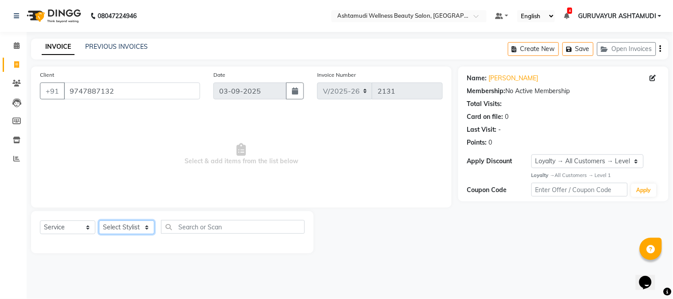
click at [147, 231] on select "Select Stylist Aathithya [PERSON_NAME] [PERSON_NAME] ARYA GURUVAYUR ASHTAMUDI […" at bounding box center [126, 227] width 55 height 14
select select "38876"
click at [99, 221] on select "Select Stylist Aathithya [PERSON_NAME] [PERSON_NAME] ARYA GURUVAYUR ASHTAMUDI […" at bounding box center [126, 227] width 55 height 14
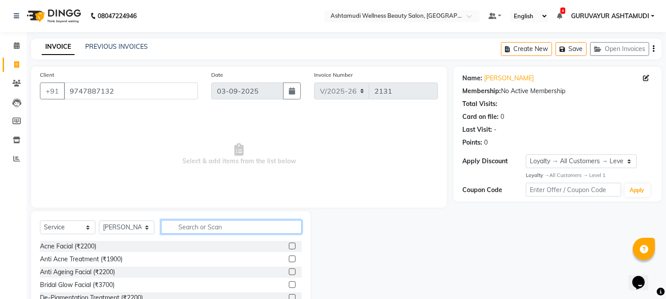
click at [184, 223] on input "text" at bounding box center [231, 227] width 141 height 14
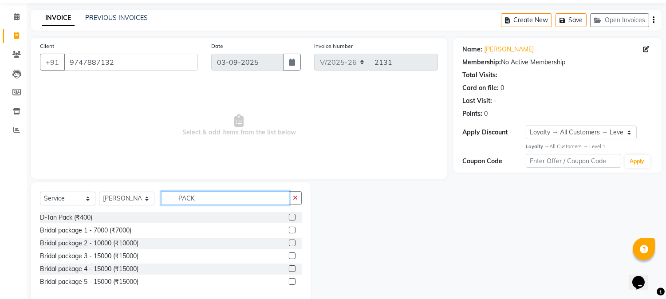
scroll to position [45, 0]
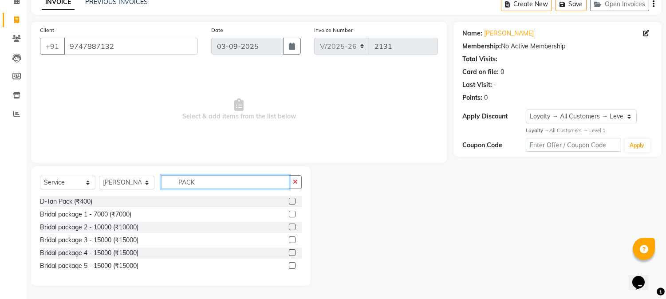
type input "PACK"
click at [291, 238] on label at bounding box center [292, 239] width 7 height 7
click at [291, 238] on input "checkbox" at bounding box center [292, 240] width 6 height 6
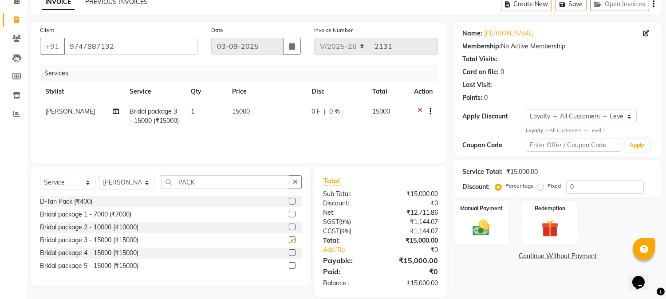
checkbox input "false"
click at [89, 183] on select "Select Service Product Membership Package Voucher Prepaid Gift Card" at bounding box center [67, 183] width 55 height 14
click at [40, 176] on select "Select Service Product Membership Package Voucher Prepaid Gift Card" at bounding box center [67, 183] width 55 height 14
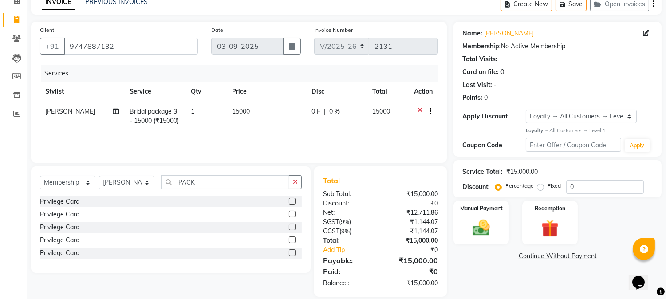
click at [291, 227] on label at bounding box center [292, 227] width 7 height 7
click at [291, 227] on input "checkbox" at bounding box center [292, 227] width 6 height 6
select select "select"
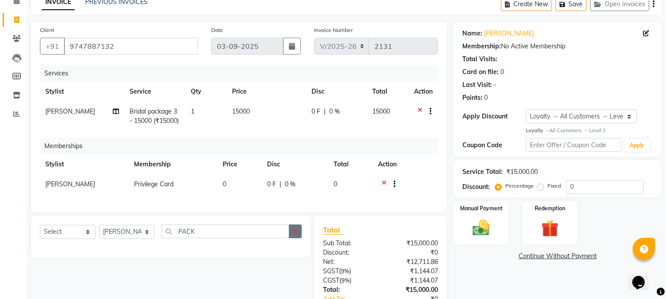
click at [294, 234] on icon "button" at bounding box center [295, 231] width 5 height 6
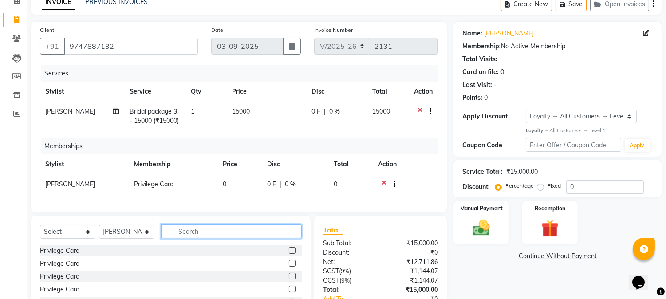
click at [249, 238] on input "text" at bounding box center [231, 231] width 141 height 14
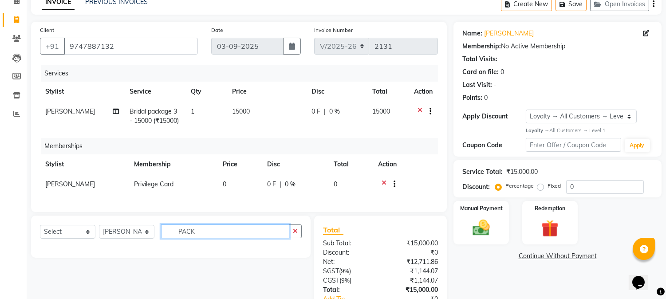
type input "PACK"
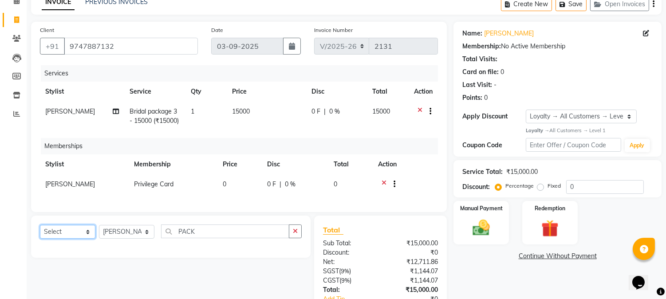
click at [87, 238] on select "Select Service Product Package Voucher Prepaid Gift Card" at bounding box center [67, 232] width 55 height 14
click at [15, 239] on div "Calendar Invoice Clients Leads Members Inventory Reports Completed InProgress U…" at bounding box center [60, 163] width 120 height 366
click at [82, 238] on select "Select Service Product Package Voucher Prepaid Gift Card" at bounding box center [67, 232] width 55 height 14
click at [293, 234] on icon "button" at bounding box center [295, 231] width 5 height 6
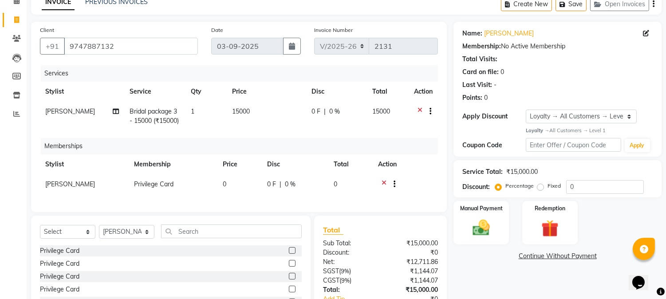
click at [291, 254] on label at bounding box center [292, 250] width 7 height 7
click at [291, 254] on input "checkbox" at bounding box center [292, 251] width 6 height 6
checkbox input "false"
click at [385, 181] on icon at bounding box center [384, 185] width 5 height 11
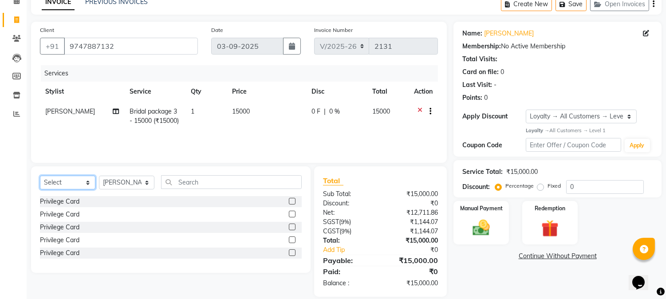
click at [66, 185] on select "Select Service Product Membership Package Voucher Prepaid Gift Card" at bounding box center [67, 183] width 55 height 14
select select "membership"
click at [40, 176] on select "Select Service Product Membership Package Voucher Prepaid Gift Card" at bounding box center [67, 183] width 55 height 14
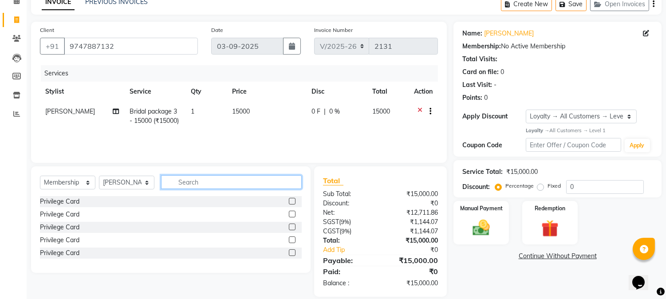
click at [195, 184] on input "text" at bounding box center [231, 182] width 141 height 14
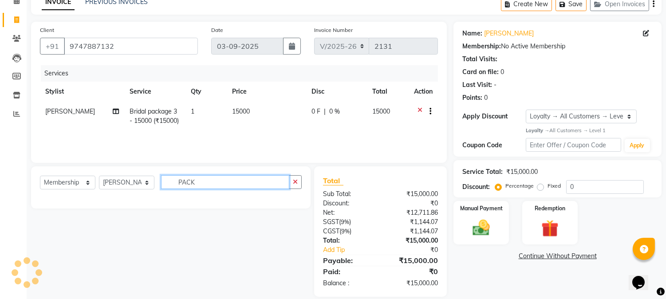
type input "PACK"
click at [75, 268] on div "Select Service Product Membership Package Voucher Prepaid Gift Card Select Styl…" at bounding box center [167, 231] width 286 height 130
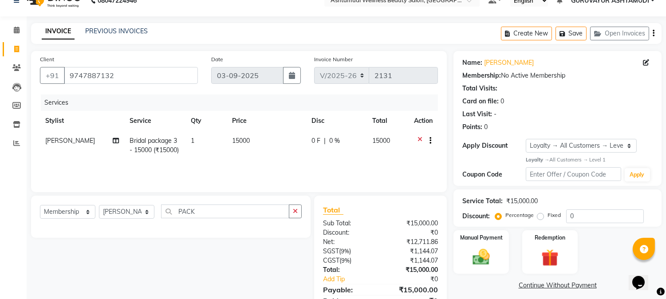
scroll to position [0, 0]
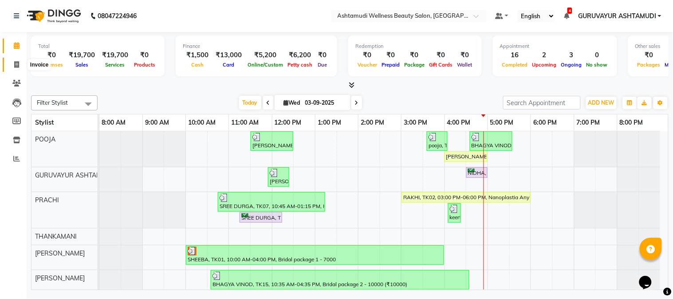
click at [15, 64] on icon at bounding box center [16, 64] width 5 height 7
select select "4660"
select select "service"
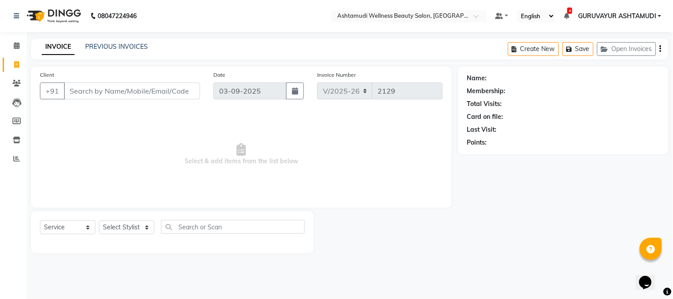
click at [126, 85] on input "Client" at bounding box center [132, 91] width 136 height 17
click at [124, 92] on input "Client" at bounding box center [132, 91] width 136 height 17
type input "FASEENA"
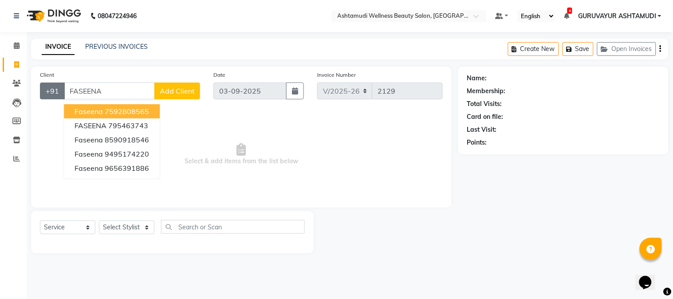
drag, startPoint x: 103, startPoint y: 90, endPoint x: 60, endPoint y: 91, distance: 43.5
click at [60, 91] on div "+91 FASEENA Faseena 7592808565 FASEENA 795463743 Faseena 8590918546 Faseena 949…" at bounding box center [120, 91] width 160 height 17
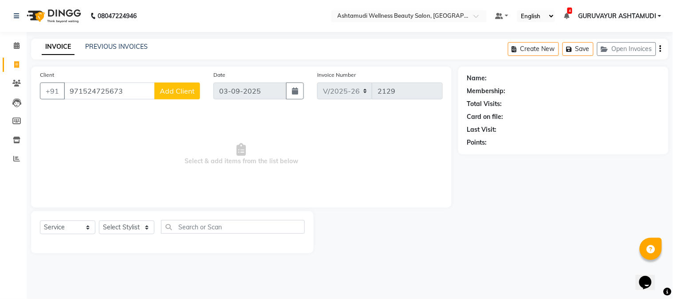
type input "971524725673"
click at [165, 93] on span "Add Client" at bounding box center [177, 91] width 35 height 9
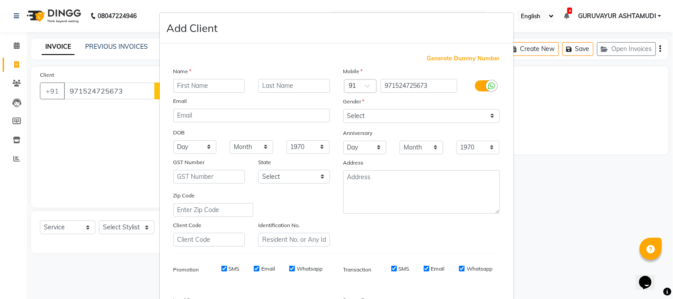
click at [205, 85] on input "text" at bounding box center [209, 86] width 72 height 14
type input "FASEENA"
drag, startPoint x: 485, startPoint y: 118, endPoint x: 469, endPoint y: 121, distance: 16.3
click at [485, 118] on select "Select [DEMOGRAPHIC_DATA] [DEMOGRAPHIC_DATA] Other Prefer Not To Say" at bounding box center [421, 116] width 157 height 14
select select "[DEMOGRAPHIC_DATA]"
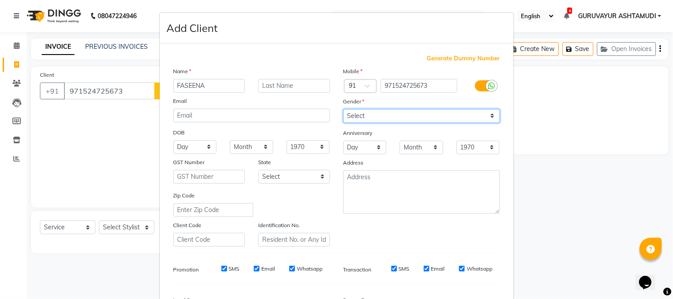
click at [343, 109] on select "Select [DEMOGRAPHIC_DATA] [DEMOGRAPHIC_DATA] Other Prefer Not To Say" at bounding box center [421, 116] width 157 height 14
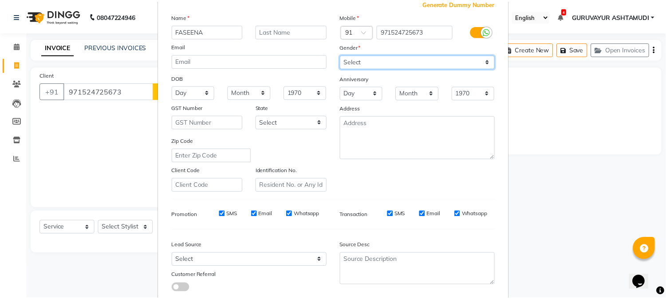
scroll to position [111, 0]
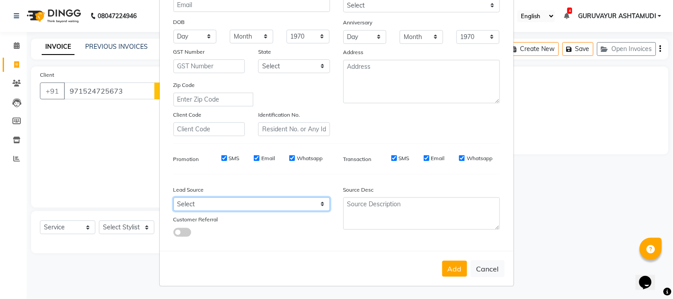
click at [314, 205] on select "Select Walk-in Referral Internet Friend Word of Mouth Advertisement Facebook Ju…" at bounding box center [251, 204] width 157 height 14
select select "31498"
click at [173, 197] on select "Select Walk-in Referral Internet Friend Word of Mouth Advertisement Facebook Ju…" at bounding box center [251, 204] width 157 height 14
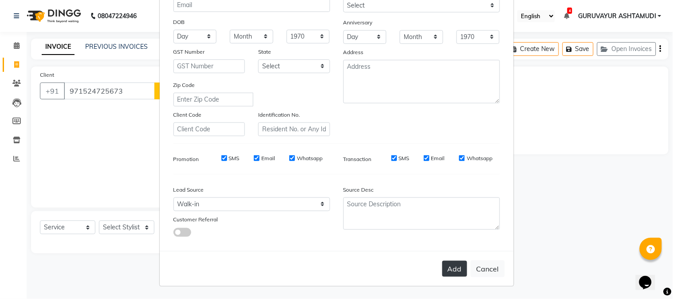
click at [449, 269] on button "Add" at bounding box center [454, 269] width 25 height 16
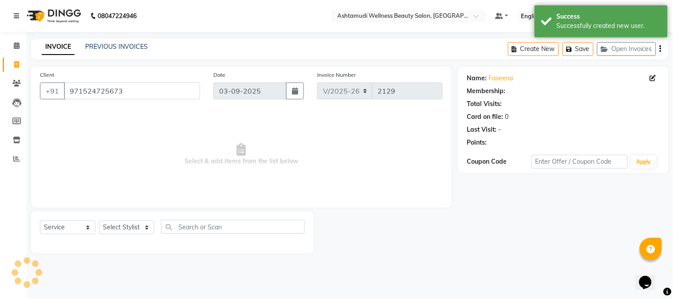
select select "1: Object"
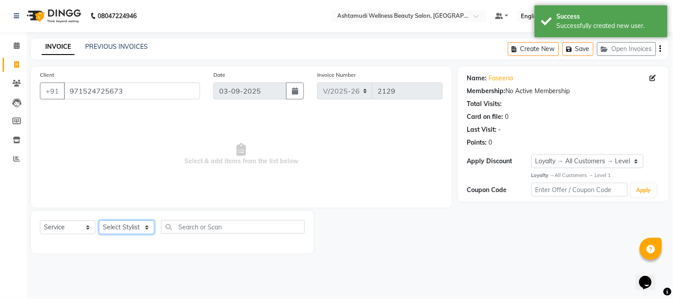
click at [148, 227] on select "Select Stylist Aathithya [PERSON_NAME] [PERSON_NAME] ARYA GURUVAYUR ASHTAMUDI […" at bounding box center [126, 227] width 55 height 14
select select "39865"
click at [99, 221] on select "Select Stylist Aathithya [PERSON_NAME] [PERSON_NAME] ARYA GURUVAYUR ASHTAMUDI […" at bounding box center [126, 227] width 55 height 14
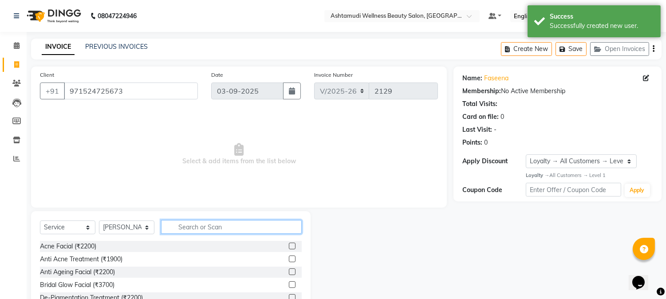
click at [194, 223] on input "text" at bounding box center [231, 227] width 141 height 14
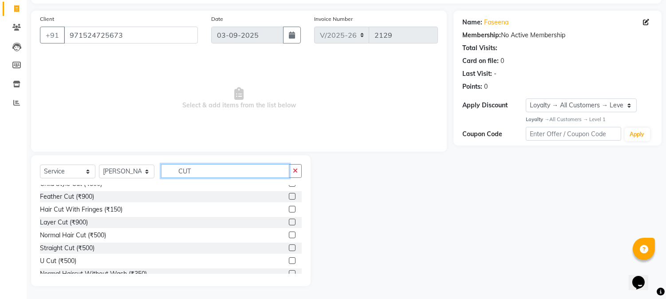
scroll to position [27, 0]
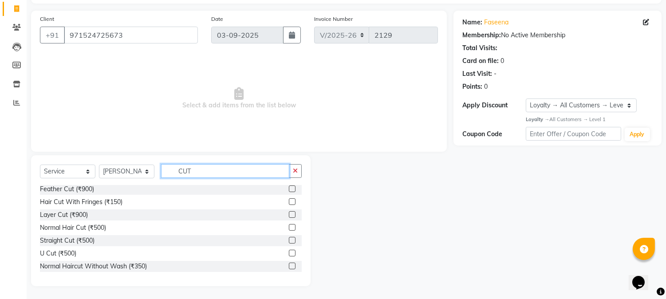
type input "CUT"
click at [289, 250] on label at bounding box center [292, 253] width 7 height 7
click at [289, 251] on input "checkbox" at bounding box center [292, 254] width 6 height 6
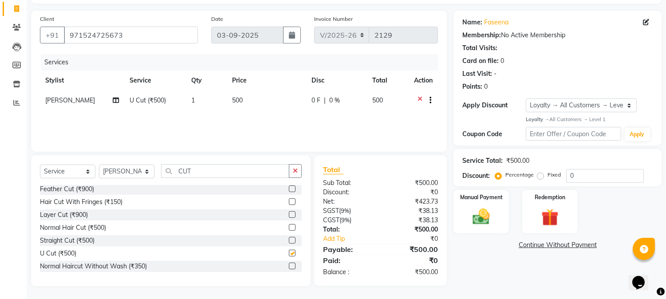
checkbox input "false"
click at [484, 213] on img at bounding box center [481, 216] width 29 height 21
click at [566, 243] on span "CASH" at bounding box center [570, 245] width 19 height 10
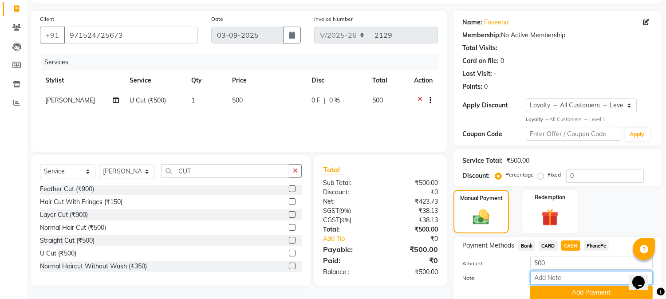
click at [553, 273] on input "Note:" at bounding box center [591, 278] width 122 height 14
type input "NIGISHA"
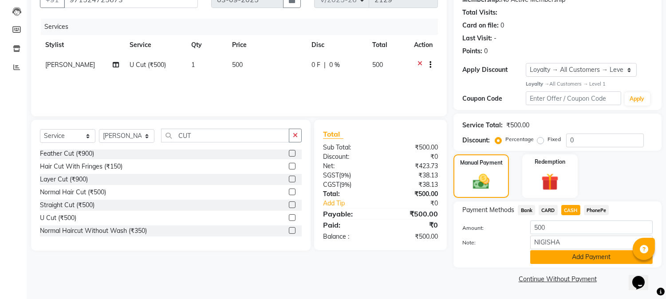
click at [583, 257] on button "Add Payment" at bounding box center [591, 257] width 122 height 14
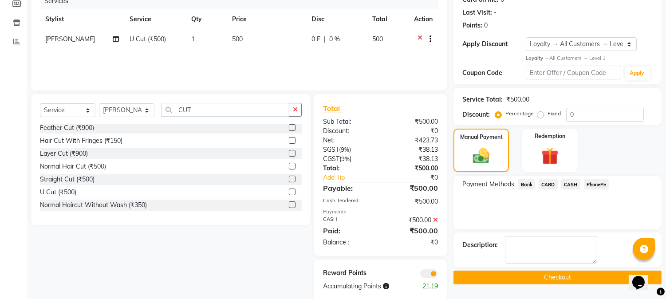
scroll to position [131, 0]
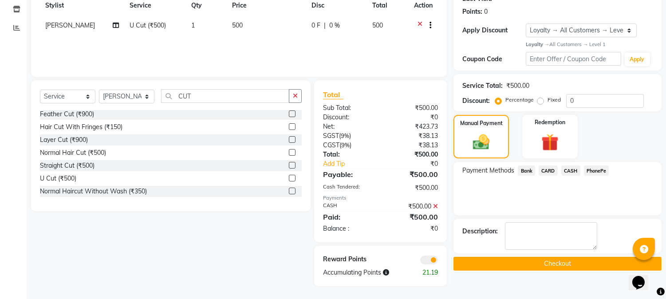
click at [553, 260] on button "Checkout" at bounding box center [557, 264] width 208 height 14
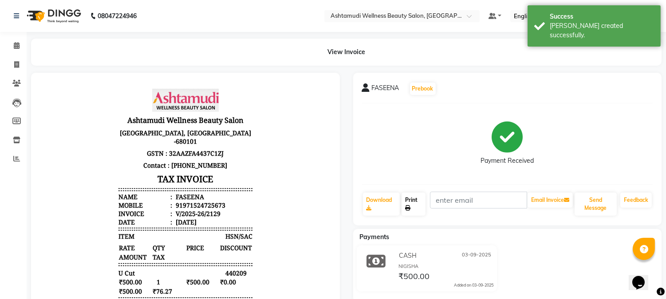
click at [409, 204] on link "Print" at bounding box center [414, 204] width 24 height 23
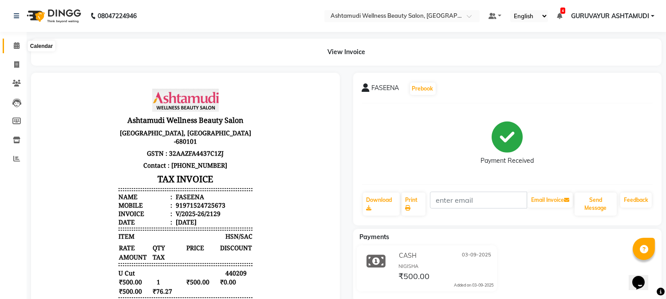
click at [16, 44] on icon at bounding box center [17, 45] width 6 height 7
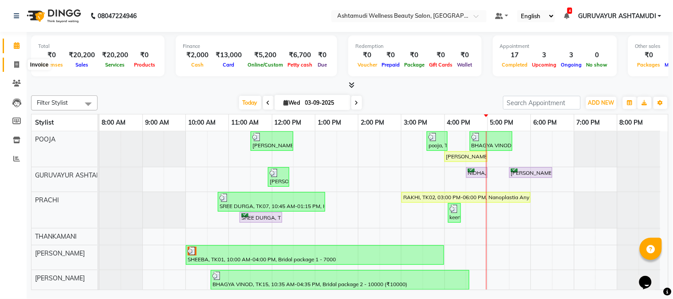
click at [18, 62] on icon at bounding box center [16, 64] width 5 height 7
select select "service"
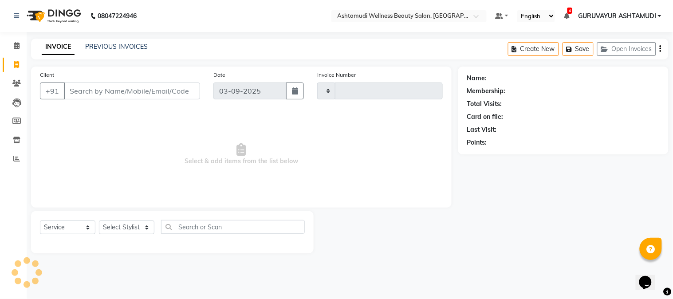
type input "2130"
select select "4660"
click at [142, 231] on select "Select Stylist Aathithya [PERSON_NAME] [PERSON_NAME] ARYA GURUVAYUR ASHTAMUDI […" at bounding box center [126, 227] width 55 height 14
select select "45186"
click at [99, 221] on select "Select Stylist Aathithya [PERSON_NAME] [PERSON_NAME] ARYA GURUVAYUR ASHTAMUDI […" at bounding box center [126, 227] width 55 height 14
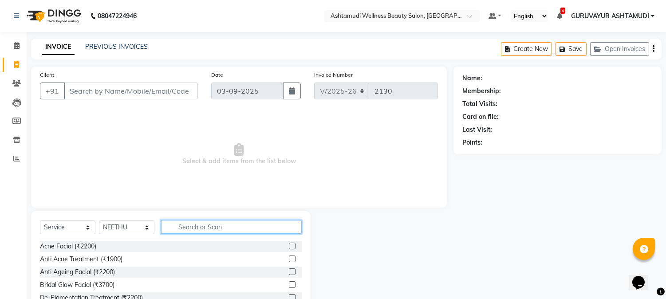
click at [200, 224] on input "text" at bounding box center [231, 227] width 141 height 14
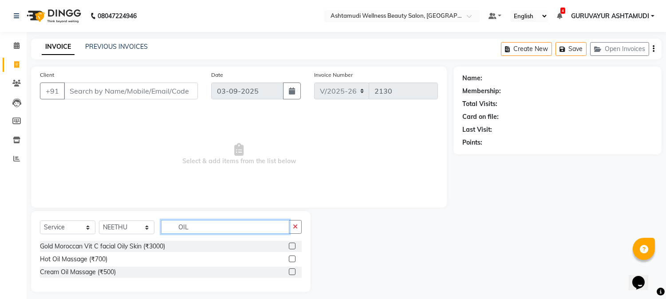
type input "OIL"
click at [293, 259] on label at bounding box center [292, 259] width 7 height 7
click at [293, 259] on input "checkbox" at bounding box center [292, 259] width 6 height 6
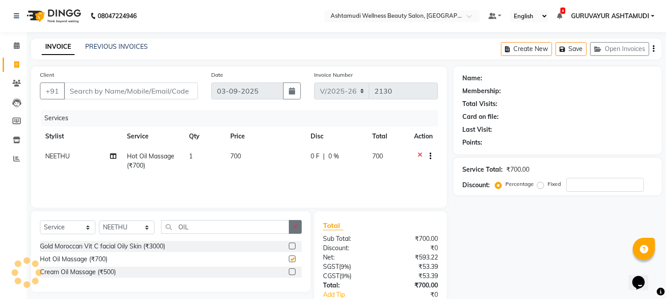
checkbox input "false"
click at [295, 228] on icon "button" at bounding box center [295, 227] width 5 height 6
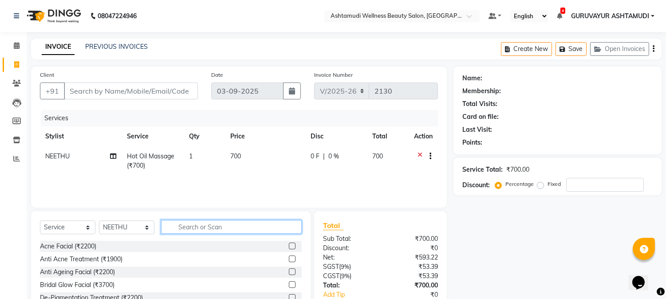
click at [277, 228] on input "text" at bounding box center [231, 227] width 141 height 14
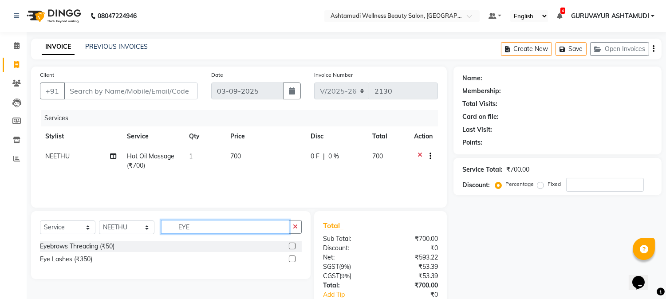
type input "EYE"
click at [290, 246] on label at bounding box center [292, 246] width 7 height 7
click at [290, 246] on input "checkbox" at bounding box center [292, 247] width 6 height 6
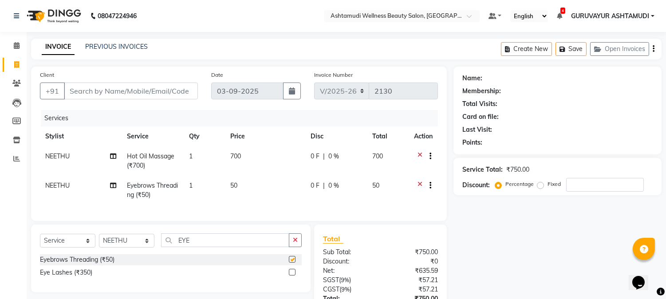
checkbox input "false"
click at [171, 91] on input "Client" at bounding box center [131, 91] width 134 height 17
type input "9"
type input "0"
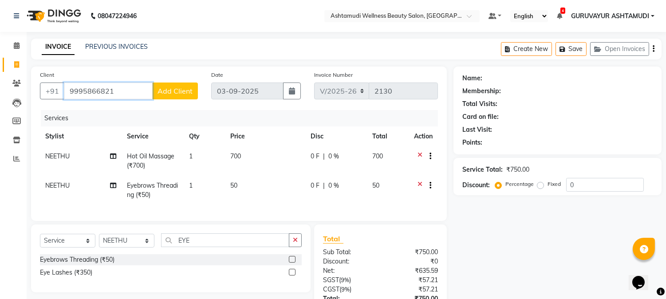
type input "9995866821"
click at [180, 87] on span "Add Client" at bounding box center [174, 91] width 35 height 9
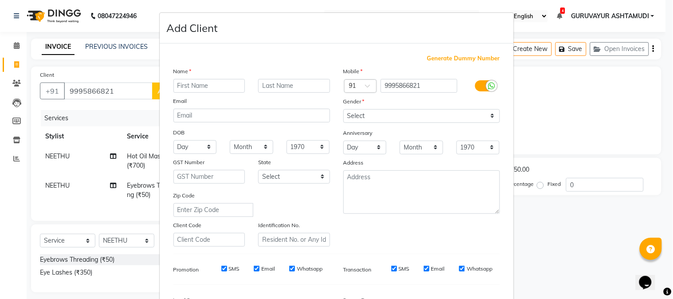
click at [186, 85] on input "text" at bounding box center [209, 86] width 72 height 14
click at [116, 90] on ngb-modal-window "Add Client Generate Dummy Number Name Email DOB Day 01 02 03 04 05 06 07 08 09 …" at bounding box center [336, 149] width 673 height 299
click at [532, 94] on ngb-modal-window "Add Client Generate Dummy Number Name Email DOB Day 01 02 03 04 05 06 07 08 09 …" at bounding box center [336, 149] width 673 height 299
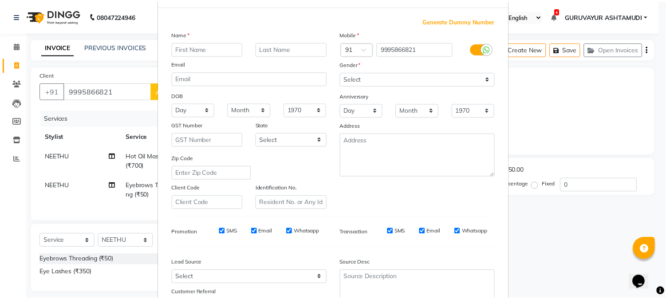
scroll to position [98, 0]
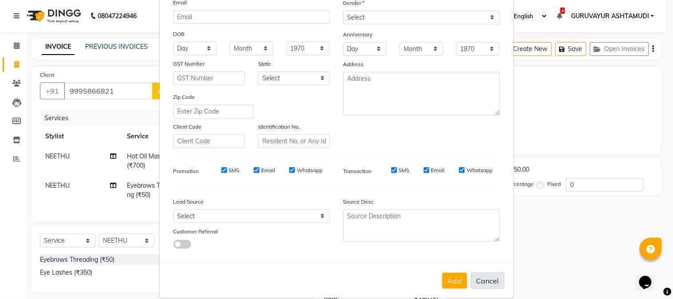
click at [484, 279] on button "Cancel" at bounding box center [488, 280] width 34 height 17
select select
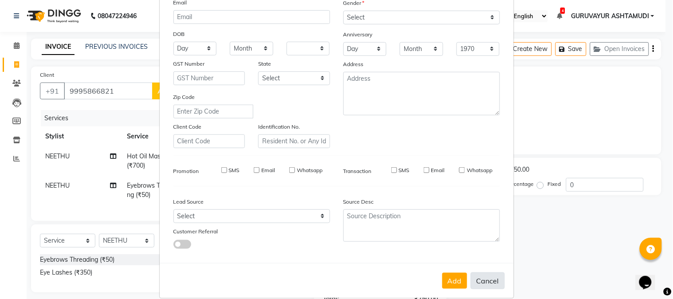
select select
checkbox input "false"
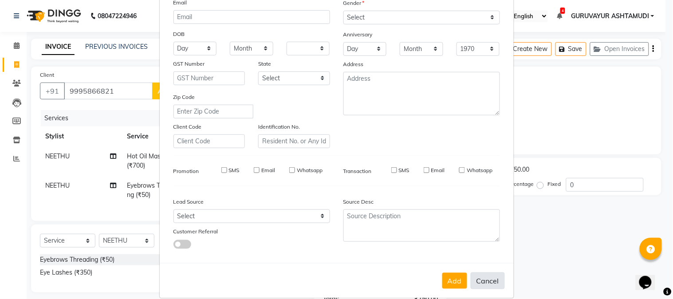
checkbox input "false"
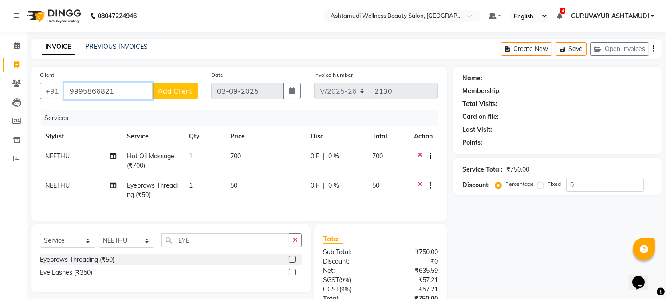
click at [120, 91] on input "9995866821" at bounding box center [108, 91] width 89 height 17
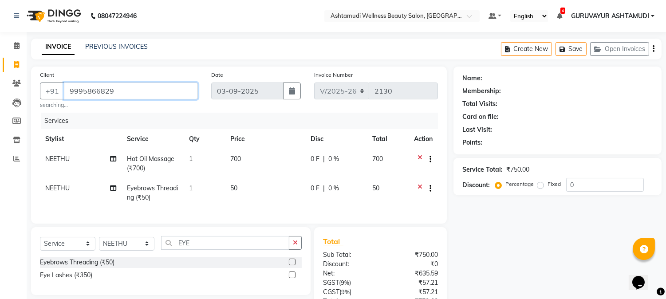
type input "9995866829"
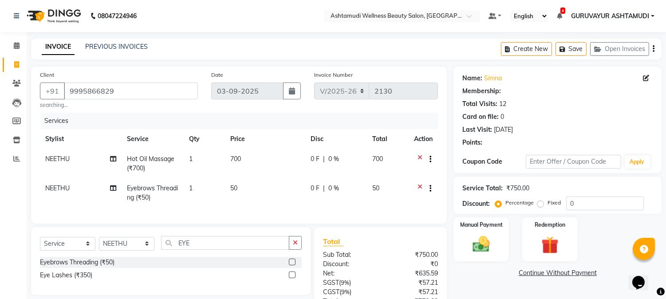
select select "1: Object"
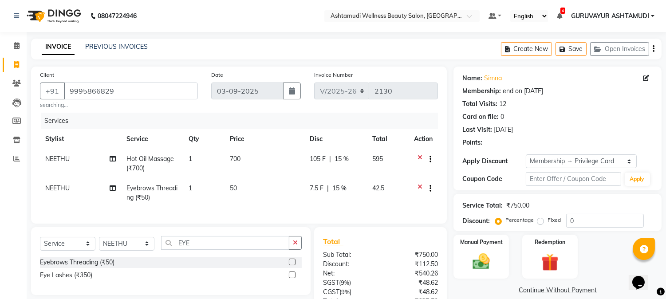
type input "15"
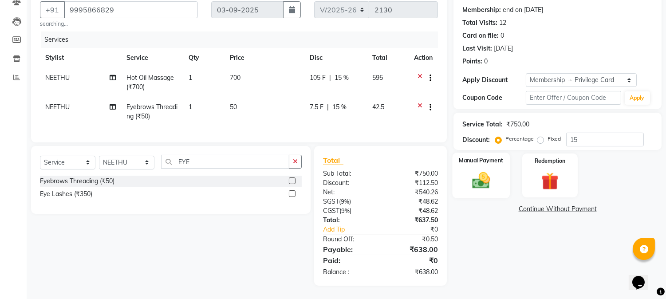
click at [481, 170] on img at bounding box center [481, 180] width 29 height 21
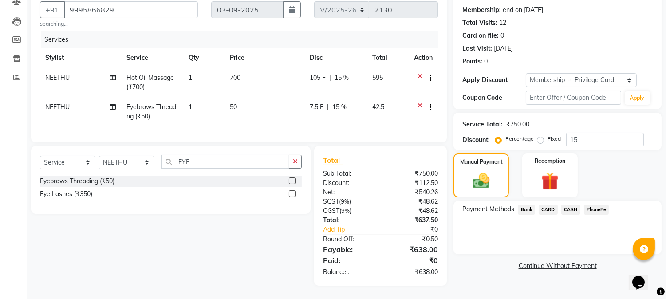
click at [545, 205] on span "CARD" at bounding box center [548, 210] width 19 height 10
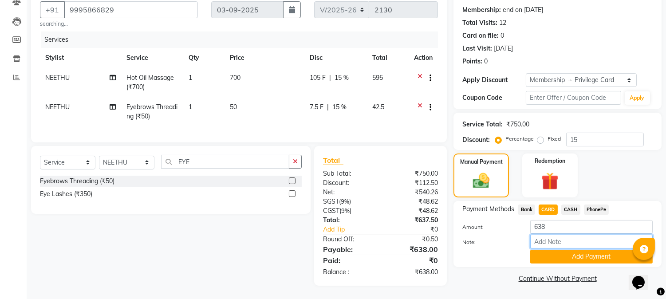
click at [557, 235] on input "Note:" at bounding box center [591, 242] width 122 height 14
type input "NIGISHA"
click at [578, 250] on button "Add Payment" at bounding box center [591, 257] width 122 height 14
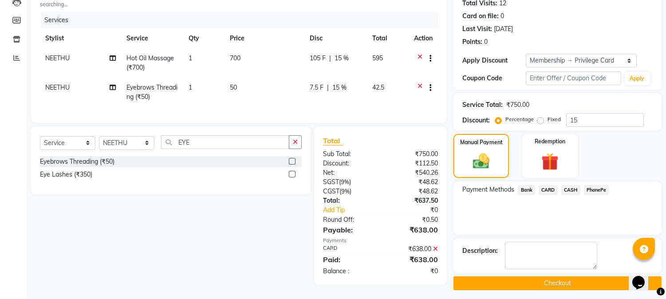
scroll to position [107, 0]
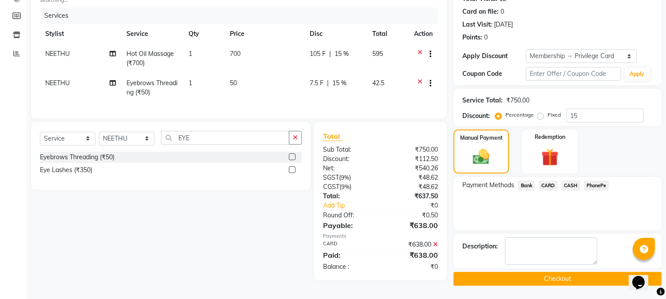
click at [555, 276] on button "Checkout" at bounding box center [557, 279] width 208 height 14
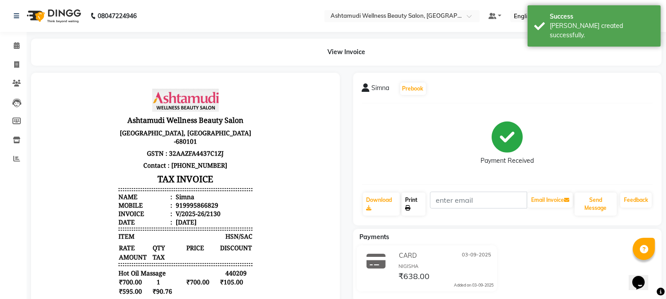
click at [415, 204] on link "Print" at bounding box center [414, 204] width 24 height 23
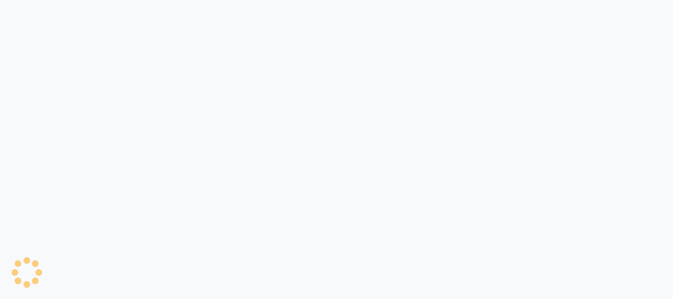
select select "4660"
select select "service"
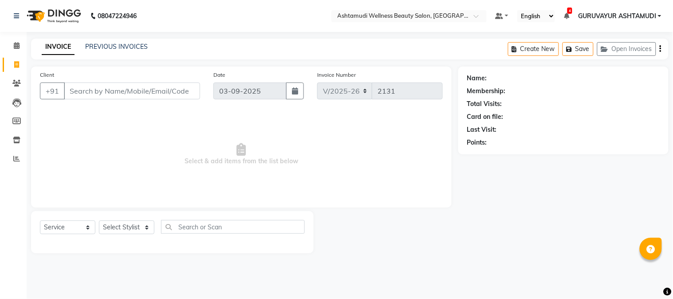
click at [78, 89] on input "Client" at bounding box center [132, 91] width 136 height 17
click at [134, 90] on input "99" at bounding box center [132, 91] width 136 height 17
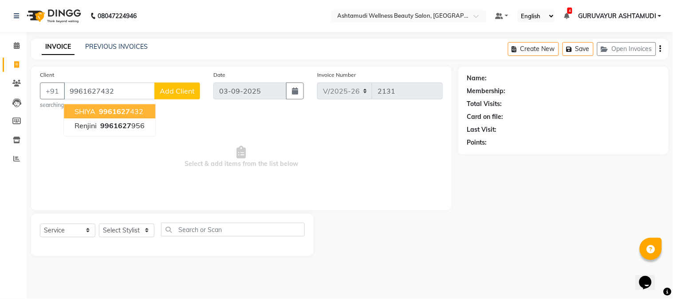
type input "9961627432"
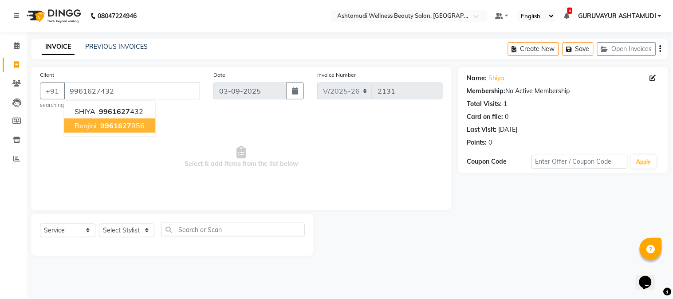
click at [100, 166] on span "Select & add items from the list below" at bounding box center [241, 157] width 403 height 89
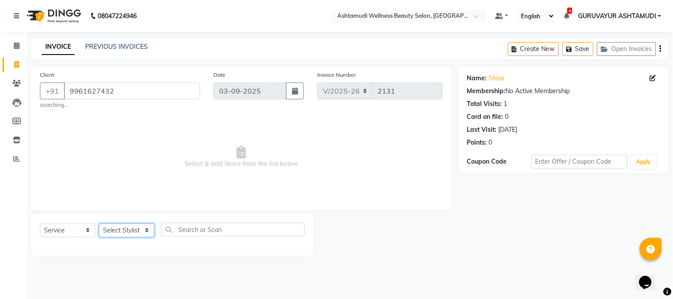
click at [151, 232] on select "Select Stylist Aathithya [PERSON_NAME] [PERSON_NAME] ARYA GURUVAYUR ASHTAMUDI […" at bounding box center [126, 231] width 55 height 14
select select "45186"
click at [99, 224] on select "Select Stylist Aathithya [PERSON_NAME] [PERSON_NAME] ARYA GURUVAYUR ASHTAMUDI […" at bounding box center [126, 231] width 55 height 14
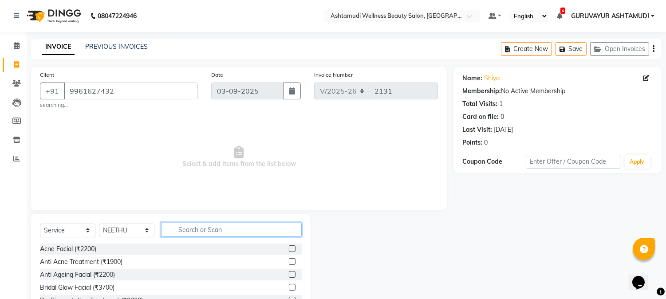
click at [198, 232] on input "text" at bounding box center [231, 230] width 141 height 14
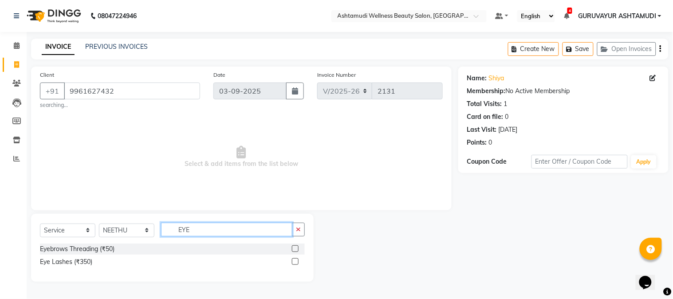
type input "EYE"
click at [296, 250] on label at bounding box center [295, 248] width 7 height 7
click at [296, 250] on input "checkbox" at bounding box center [295, 249] width 6 height 6
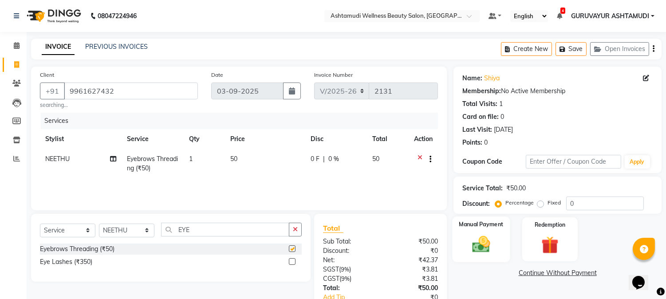
checkbox input "false"
drag, startPoint x: 480, startPoint y: 240, endPoint x: 524, endPoint y: 253, distance: 45.5
click at [480, 239] on img at bounding box center [481, 244] width 28 height 20
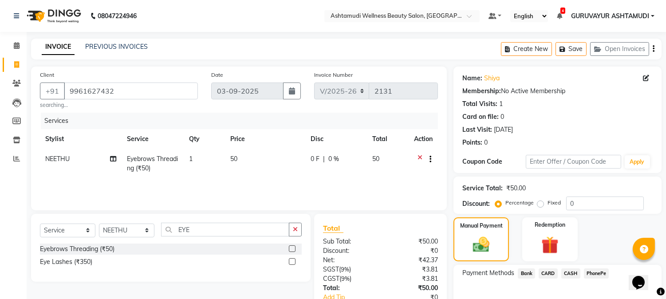
click at [569, 272] on span "CASH" at bounding box center [570, 273] width 19 height 10
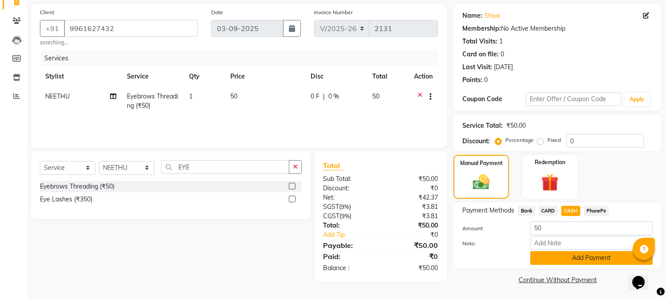
scroll to position [63, 0]
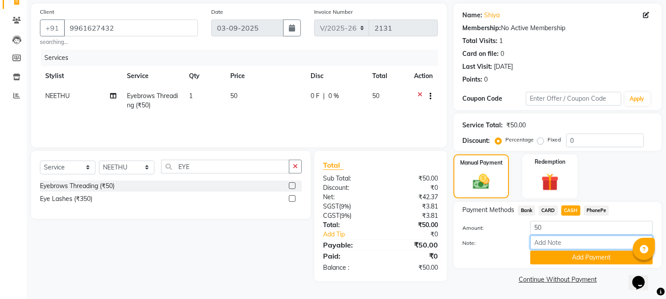
click at [552, 238] on input "Note:" at bounding box center [591, 243] width 122 height 14
type input "NIGISHA"
click at [584, 256] on button "Add Payment" at bounding box center [591, 258] width 122 height 14
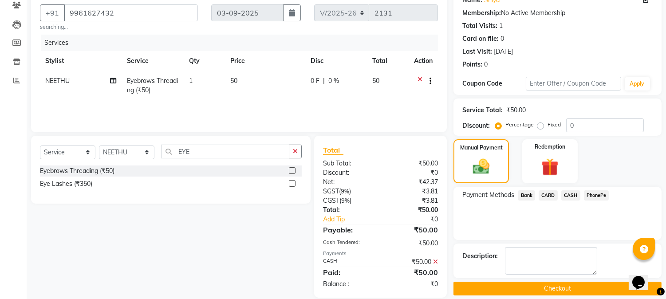
scroll to position [90, 0]
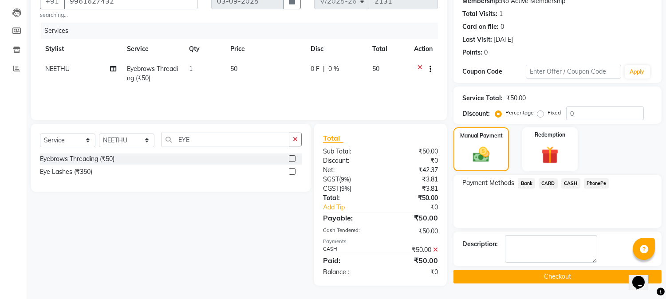
click at [554, 277] on button "Checkout" at bounding box center [557, 277] width 208 height 14
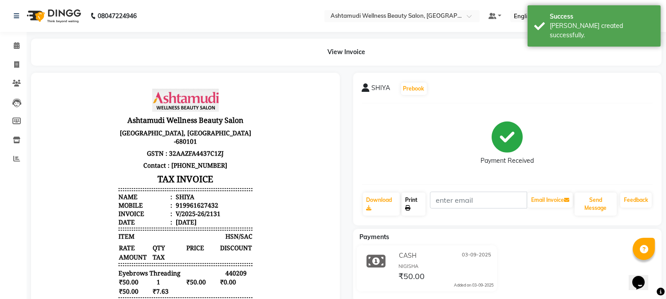
click at [413, 203] on link "Print" at bounding box center [414, 204] width 24 height 23
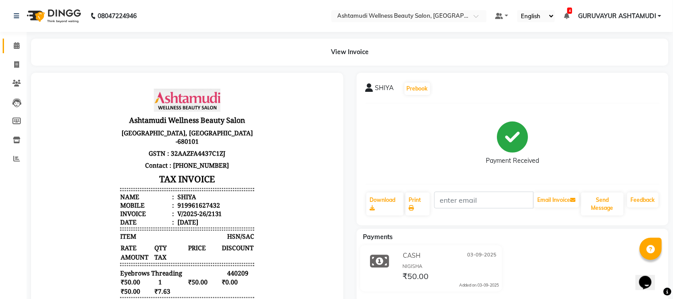
select select "4660"
select select "service"
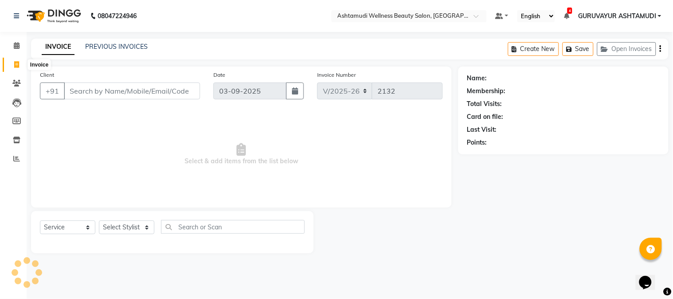
click at [14, 63] on icon at bounding box center [16, 64] width 5 height 7
select select "4660"
select select "service"
click at [76, 90] on input "Client" at bounding box center [132, 91] width 136 height 17
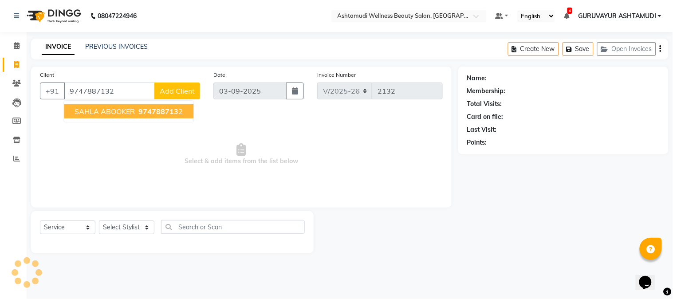
type input "9747887132"
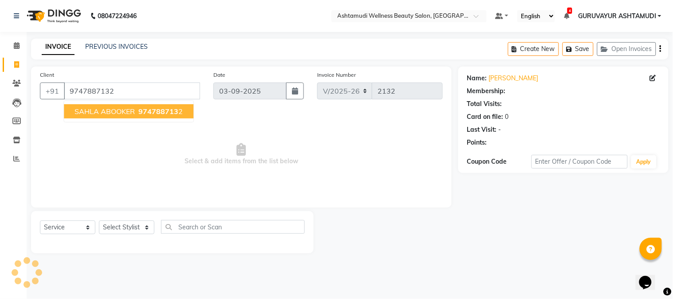
select select "1: Object"
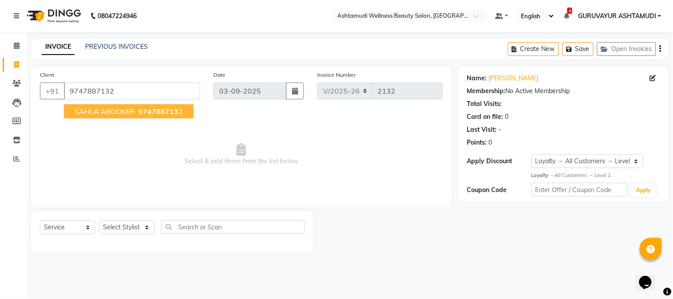
drag, startPoint x: 77, startPoint y: 109, endPoint x: 103, endPoint y: 157, distance: 54.8
click at [78, 109] on span "SAHLA ABOOKER" at bounding box center [105, 111] width 60 height 9
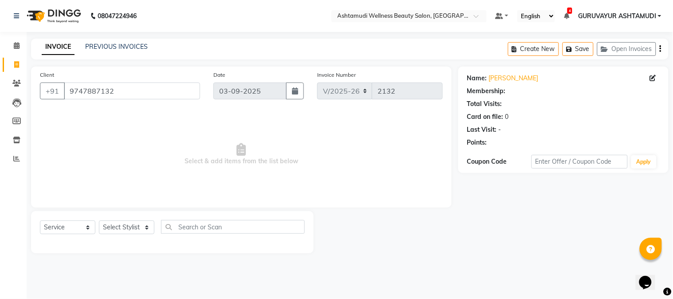
select select "1: Object"
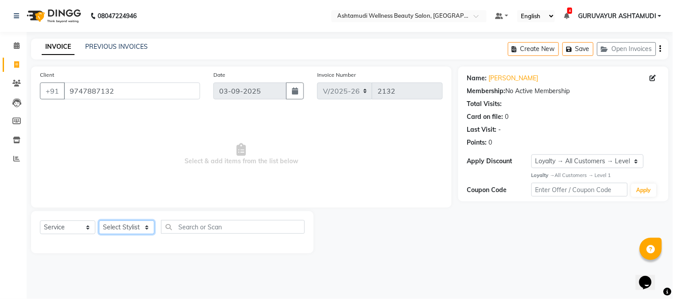
click at [144, 227] on select "Select Stylist Aathithya [PERSON_NAME] [PERSON_NAME] ARYA GURUVAYUR ASHTAMUDI […" at bounding box center [126, 227] width 55 height 14
select select "38876"
click at [99, 221] on select "Select Stylist Aathithya [PERSON_NAME] [PERSON_NAME] ARYA GURUVAYUR ASHTAMUDI […" at bounding box center [126, 227] width 55 height 14
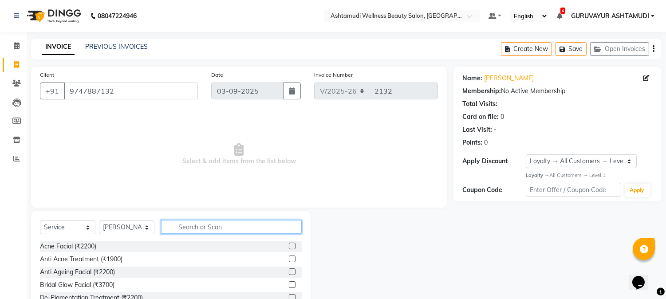
click at [181, 225] on input "text" at bounding box center [231, 227] width 141 height 14
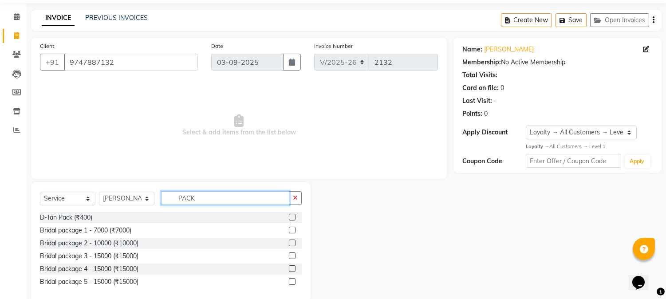
scroll to position [45, 0]
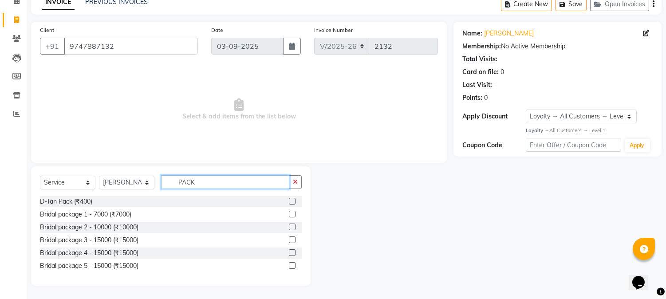
type input "PACK"
click at [291, 240] on label at bounding box center [292, 239] width 7 height 7
click at [291, 240] on input "checkbox" at bounding box center [292, 240] width 6 height 6
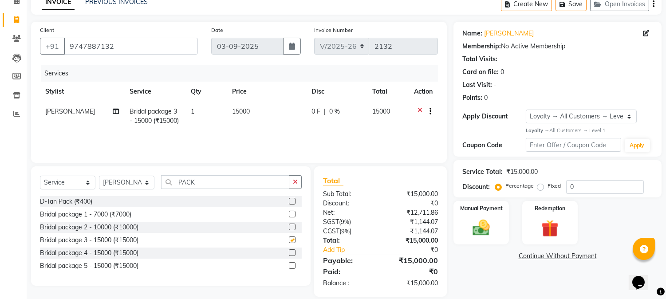
checkbox input "false"
click at [85, 183] on select "Select Service Product Membership Package Voucher Prepaid Gift Card" at bounding box center [67, 183] width 55 height 14
select select "membership"
click at [40, 176] on select "Select Service Product Membership Package Voucher Prepaid Gift Card" at bounding box center [67, 183] width 55 height 14
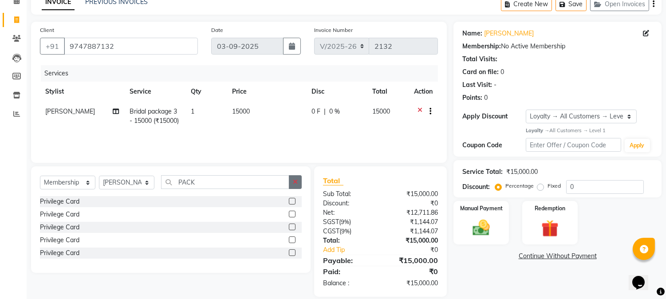
click at [294, 182] on icon "button" at bounding box center [295, 182] width 5 height 6
click at [280, 185] on input "text" at bounding box center [231, 182] width 141 height 14
click at [293, 202] on label at bounding box center [292, 201] width 7 height 7
click at [293, 202] on input "checkbox" at bounding box center [292, 202] width 6 height 6
select select "select"
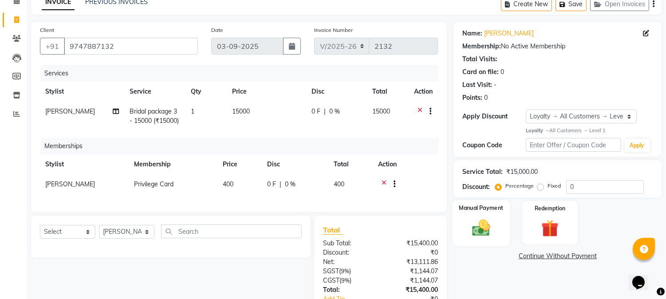
click at [479, 227] on img at bounding box center [481, 227] width 29 height 21
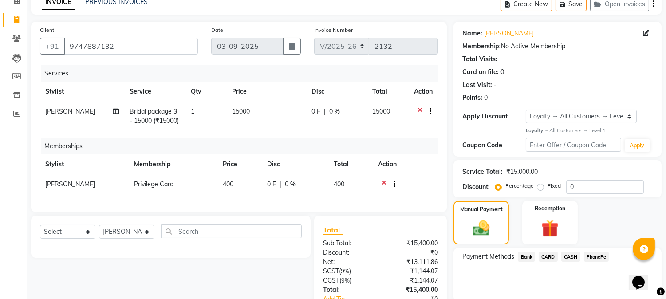
click at [597, 255] on span "PhonePe" at bounding box center [596, 257] width 25 height 10
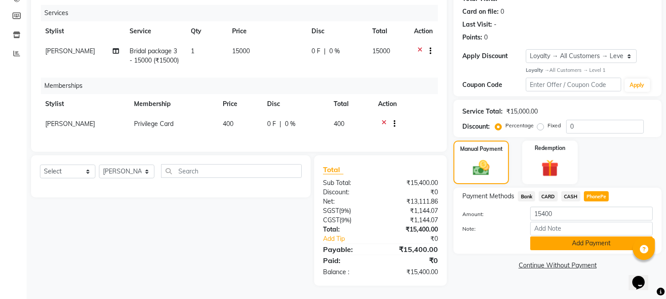
scroll to position [112, 0]
click at [551, 222] on input "Note:" at bounding box center [591, 229] width 122 height 14
type input "NIGISHA"
click at [587, 236] on button "Add Payment" at bounding box center [591, 243] width 122 height 14
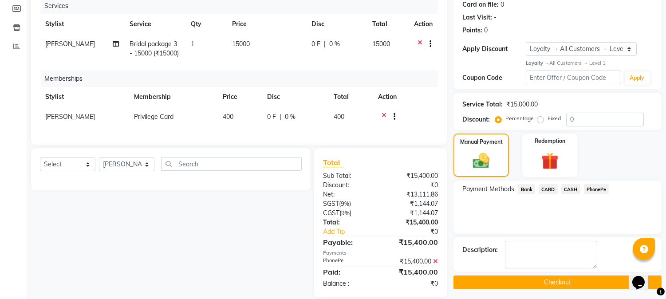
click at [557, 280] on button "Checkout" at bounding box center [557, 283] width 208 height 14
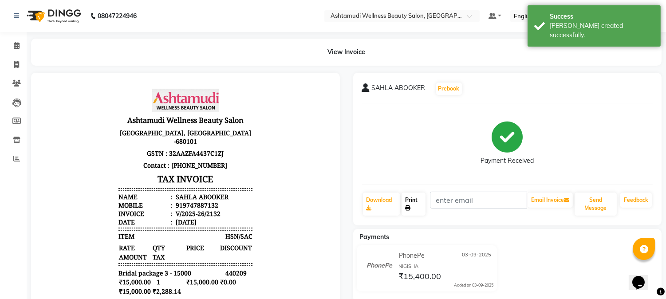
click at [408, 205] on link "Print" at bounding box center [414, 204] width 24 height 23
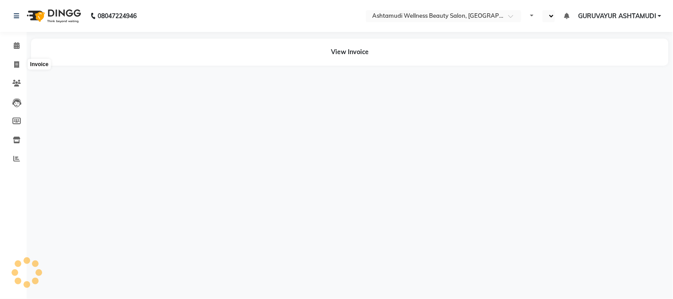
select select "en"
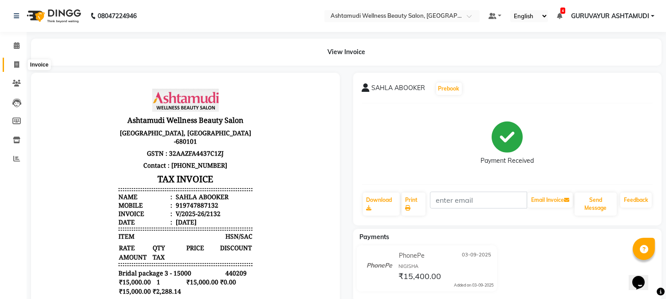
click at [15, 63] on icon at bounding box center [16, 64] width 5 height 7
select select "service"
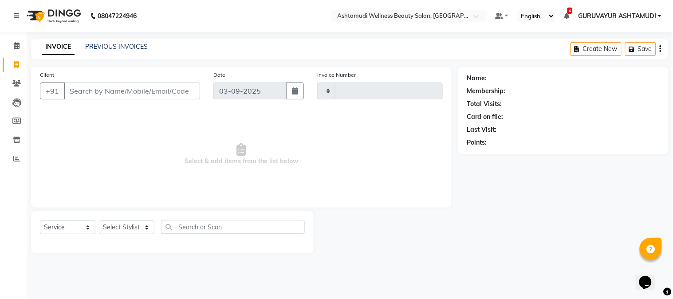
type input "2133"
select select "4660"
click at [18, 47] on icon at bounding box center [17, 45] width 6 height 7
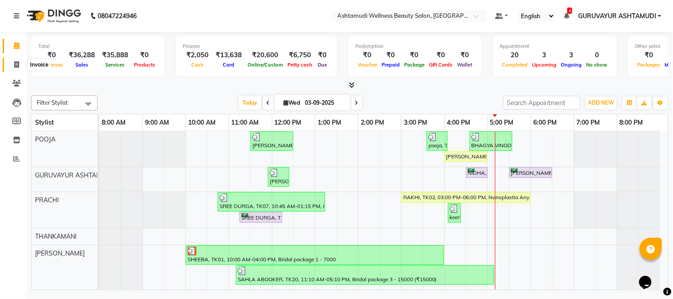
click at [19, 63] on span at bounding box center [17, 65] width 16 height 10
select select "service"
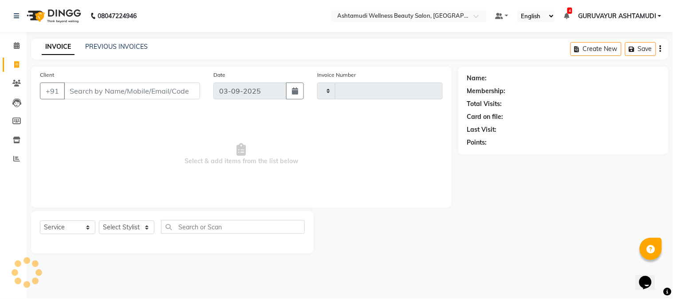
type input "2133"
select select "4660"
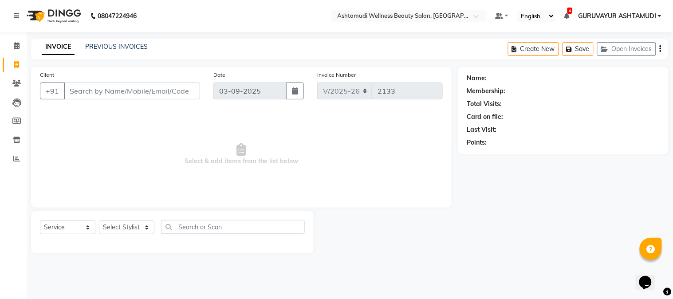
click at [101, 91] on input "Client" at bounding box center [132, 91] width 136 height 17
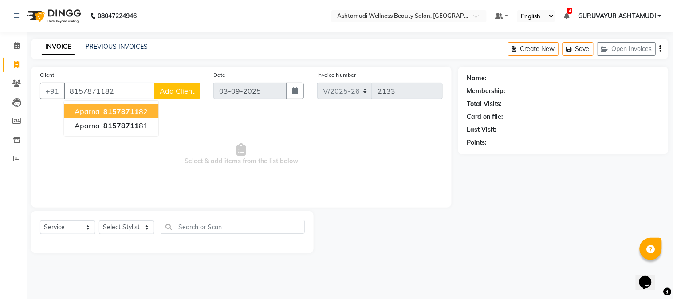
type input "8157871182"
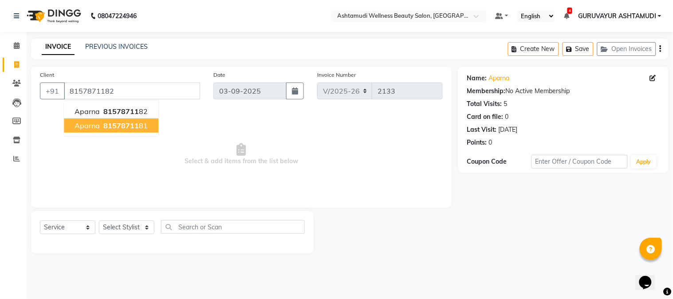
click at [139, 144] on span "Select & add items from the list below" at bounding box center [241, 154] width 403 height 89
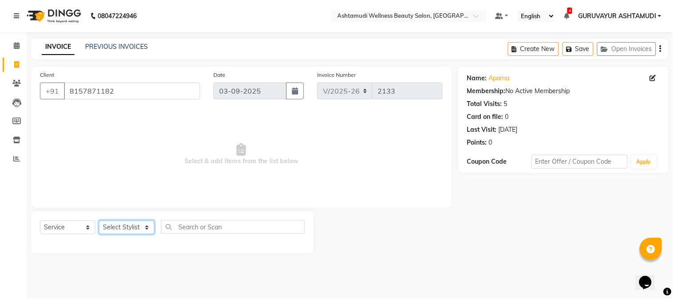
click at [145, 226] on select "Select Stylist Aathithya [PERSON_NAME] [PERSON_NAME] ARYA GURUVAYUR ASHTAMUDI […" at bounding box center [126, 227] width 55 height 14
select select "38876"
click at [99, 221] on select "Select Stylist Aathithya [PERSON_NAME] [PERSON_NAME] ARYA GURUVAYUR ASHTAMUDI […" at bounding box center [126, 227] width 55 height 14
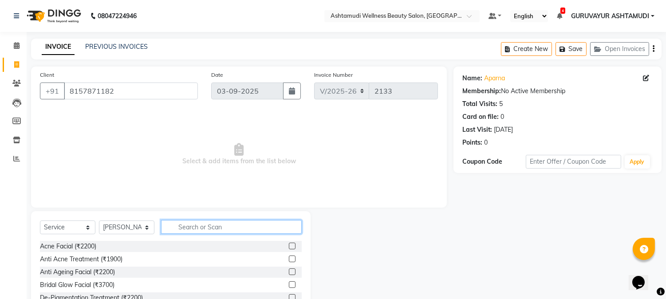
click at [196, 223] on input "text" at bounding box center [231, 227] width 141 height 14
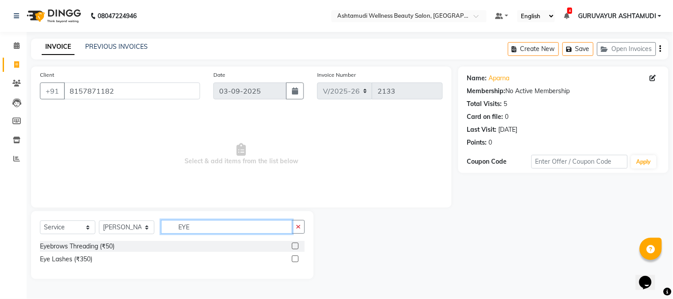
type input "EYE"
click at [296, 246] on label at bounding box center [295, 246] width 7 height 7
click at [296, 246] on input "checkbox" at bounding box center [295, 247] width 6 height 6
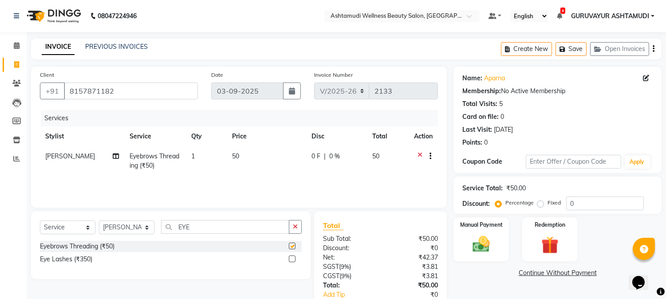
checkbox input "false"
click at [191, 157] on span "1" at bounding box center [193, 156] width 4 height 8
select select "38876"
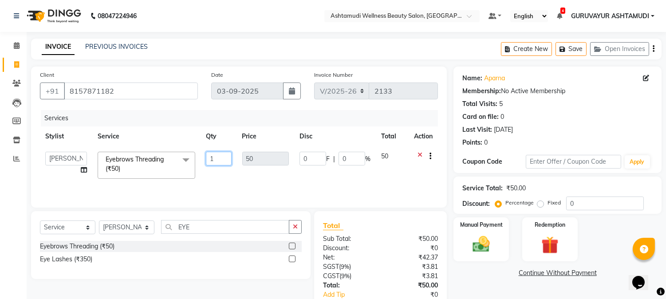
click at [218, 157] on input "1" at bounding box center [218, 159] width 25 height 14
type input "2"
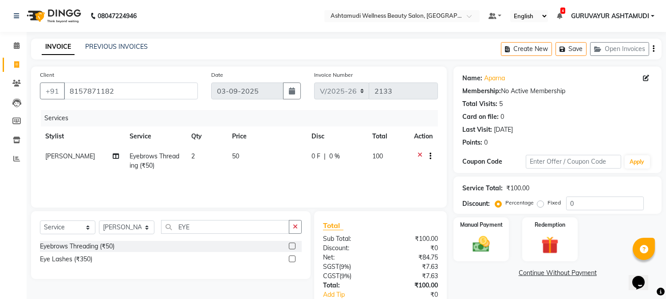
click at [254, 52] on div "INVOICE PREVIOUS INVOICES Create New Save Open Invoices" at bounding box center [346, 49] width 630 height 21
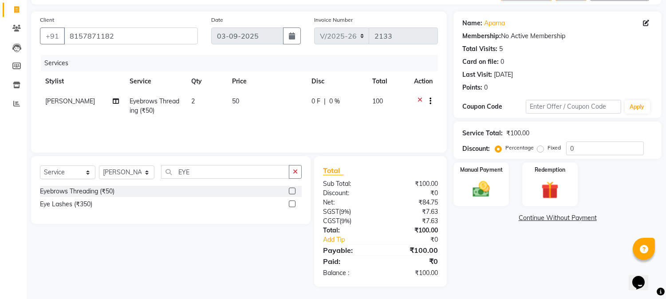
scroll to position [55, 0]
click at [477, 183] on img at bounding box center [481, 189] width 29 height 21
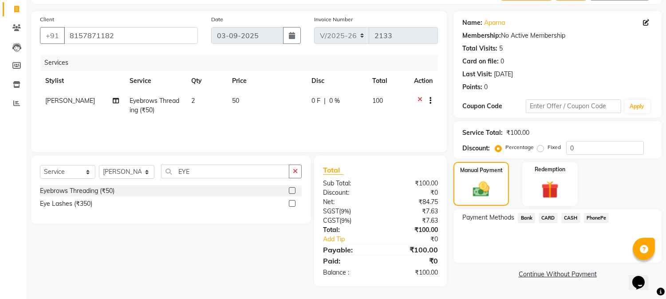
click at [592, 217] on span "PhonePe" at bounding box center [596, 218] width 25 height 10
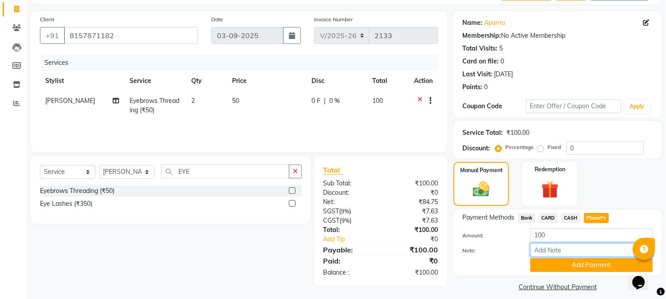
click at [560, 247] on input "Note:" at bounding box center [591, 250] width 122 height 14
type input "NIGISHA"
click at [579, 265] on button "Add Payment" at bounding box center [591, 265] width 122 height 14
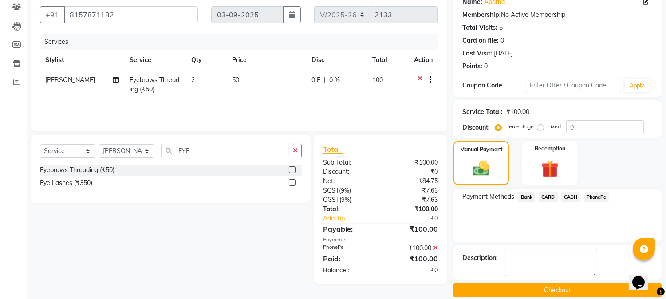
scroll to position [87, 0]
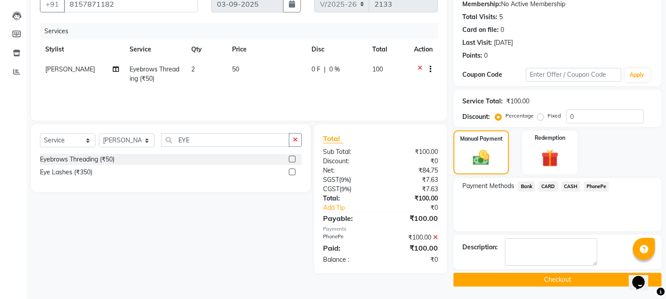
click at [556, 277] on button "Checkout" at bounding box center [557, 280] width 208 height 14
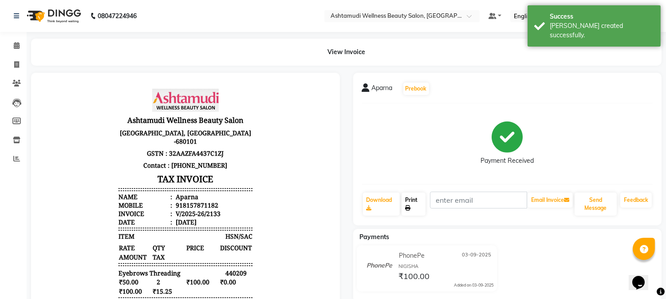
click at [409, 202] on link "Print" at bounding box center [414, 204] width 24 height 23
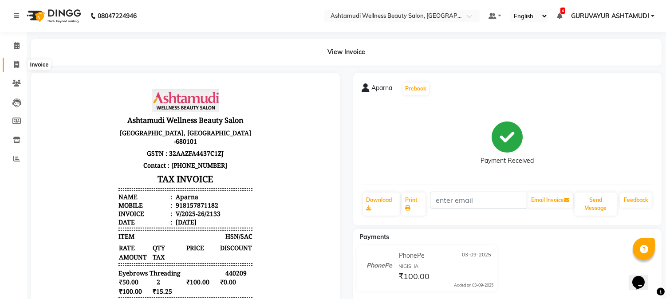
click at [17, 69] on span at bounding box center [17, 65] width 16 height 10
select select "4660"
select select "service"
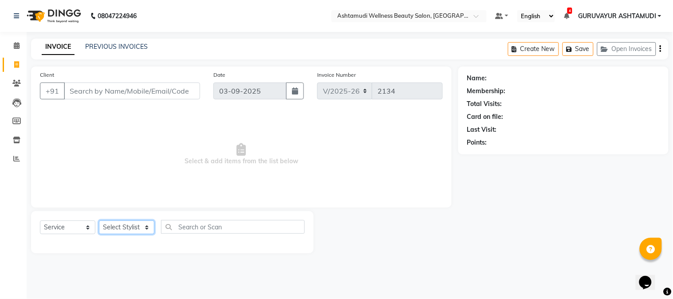
click at [126, 225] on select "Select Stylist" at bounding box center [126, 227] width 55 height 14
click at [135, 229] on select "Select Stylist" at bounding box center [126, 227] width 55 height 14
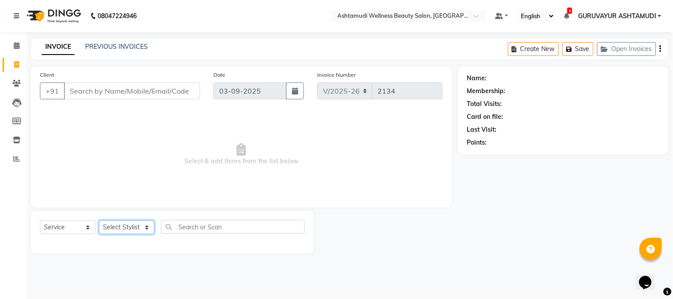
click at [135, 229] on select "Select Stylist Aathithya [PERSON_NAME] [PERSON_NAME] ARYA GURUVAYUR ASHTAMUDI […" at bounding box center [126, 227] width 55 height 14
select select "45186"
click at [99, 221] on select "Select Stylist Aathithya [PERSON_NAME] [PERSON_NAME] ARYA GURUVAYUR ASHTAMUDI […" at bounding box center [126, 227] width 55 height 14
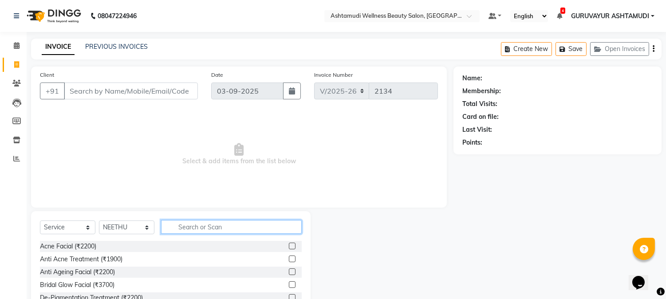
click at [191, 228] on input "text" at bounding box center [231, 227] width 141 height 14
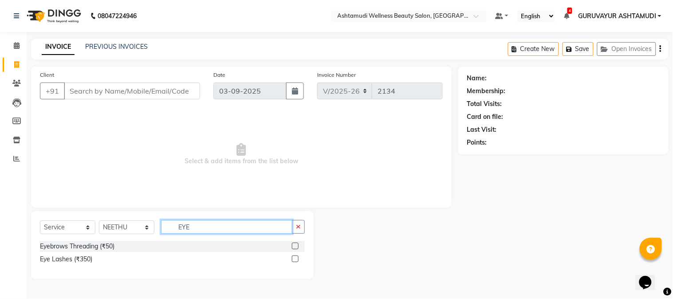
type input "EYE"
click at [292, 246] on label at bounding box center [295, 246] width 7 height 7
click at [292, 246] on input "checkbox" at bounding box center [295, 247] width 6 height 6
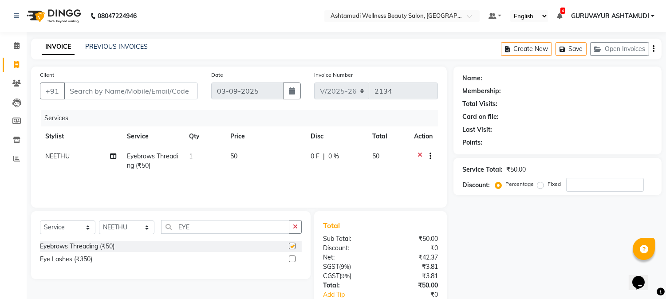
checkbox input "false"
drag, startPoint x: 209, startPoint y: 231, endPoint x: 137, endPoint y: 226, distance: 72.5
click at [137, 226] on div "Select Service Product Membership Package Voucher Prepaid Gift Card Select Styl…" at bounding box center [171, 230] width 262 height 21
type input "FOR"
click at [294, 246] on label at bounding box center [292, 246] width 7 height 7
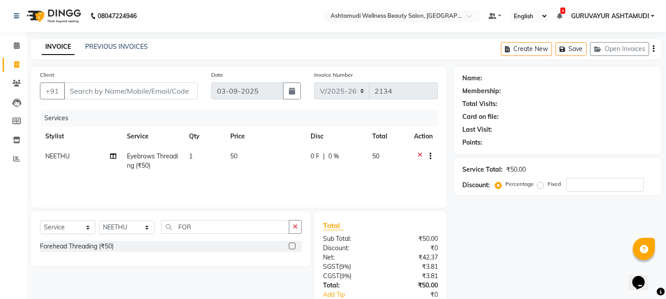
click at [294, 246] on input "checkbox" at bounding box center [292, 247] width 6 height 6
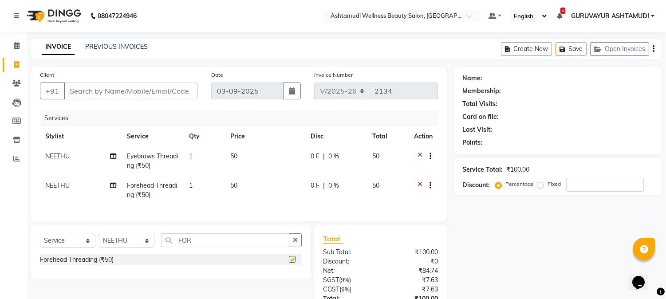
checkbox input "false"
drag, startPoint x: 169, startPoint y: 90, endPoint x: 175, endPoint y: 89, distance: 6.2
click at [169, 89] on input "Client" at bounding box center [131, 91] width 134 height 17
type input "8"
type input "0"
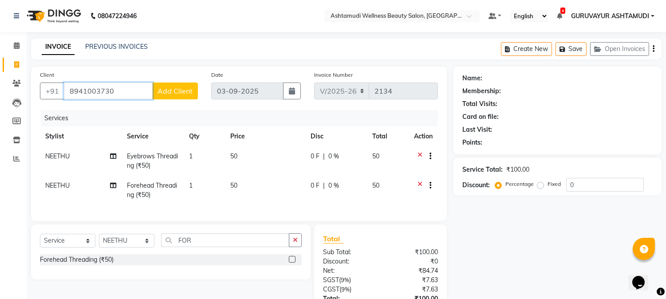
type input "8941003730"
click at [183, 83] on button "Add Client" at bounding box center [175, 91] width 46 height 17
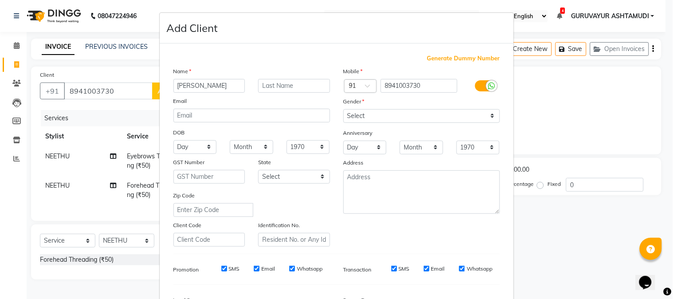
type input "[PERSON_NAME]"
click at [83, 88] on ngb-modal-window "Add Client Generate Dummy Number Name [GEOGRAPHIC_DATA] Email DOB Day 01 02 03 …" at bounding box center [336, 149] width 673 height 299
click at [395, 85] on input "8941003730" at bounding box center [419, 86] width 77 height 14
click at [393, 85] on input "8941003730" at bounding box center [419, 86] width 77 height 14
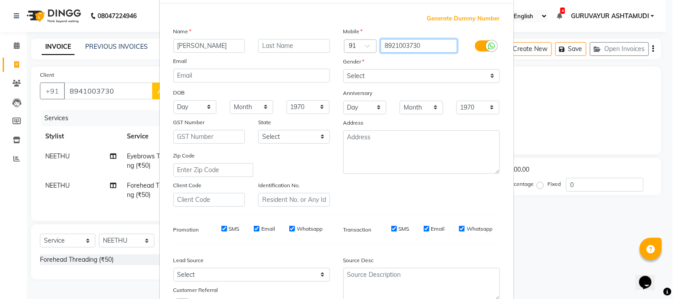
scroll to position [111, 0]
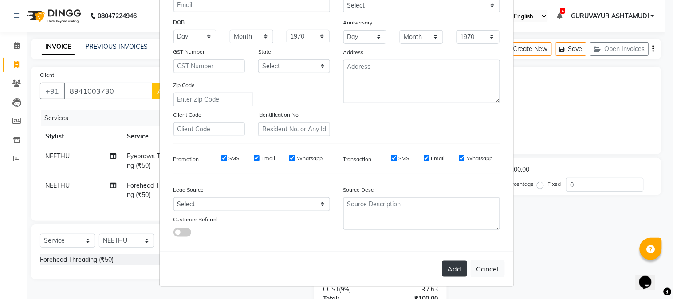
type input "8921003730"
click at [462, 269] on button "Add" at bounding box center [454, 269] width 25 height 16
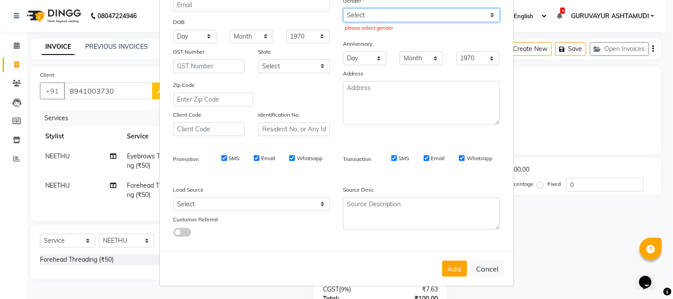
click at [358, 13] on select "Select [DEMOGRAPHIC_DATA] [DEMOGRAPHIC_DATA] Other Prefer Not To Say" at bounding box center [421, 15] width 157 height 14
select select "[DEMOGRAPHIC_DATA]"
click at [343, 8] on select "Select [DEMOGRAPHIC_DATA] [DEMOGRAPHIC_DATA] Other Prefer Not To Say" at bounding box center [421, 15] width 157 height 14
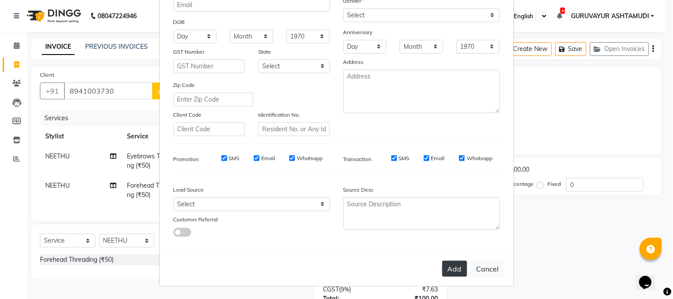
click at [453, 269] on button "Add" at bounding box center [454, 269] width 25 height 16
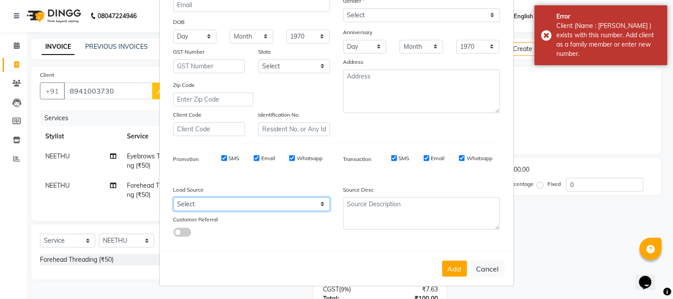
click at [250, 201] on select "Select Walk-in Referral Internet Friend Word of Mouth Advertisement Facebook Ju…" at bounding box center [251, 204] width 157 height 14
select select "31498"
click at [173, 197] on select "Select Walk-in Referral Internet Friend Word of Mouth Advertisement Facebook Ju…" at bounding box center [251, 204] width 157 height 14
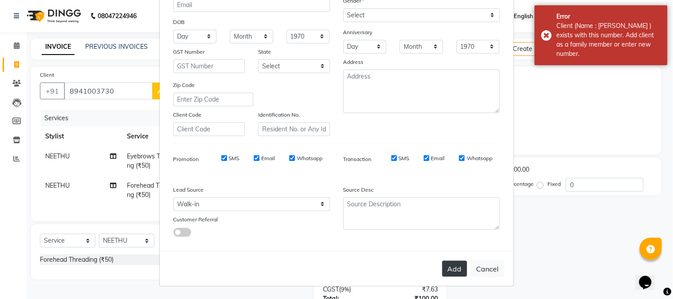
click at [442, 274] on button "Add" at bounding box center [454, 269] width 25 height 16
click at [450, 269] on button "Add" at bounding box center [454, 269] width 25 height 16
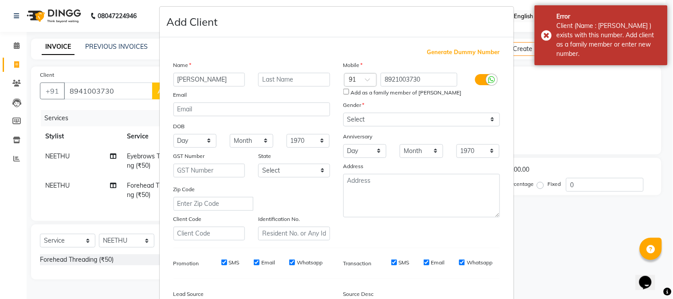
scroll to position [0, 0]
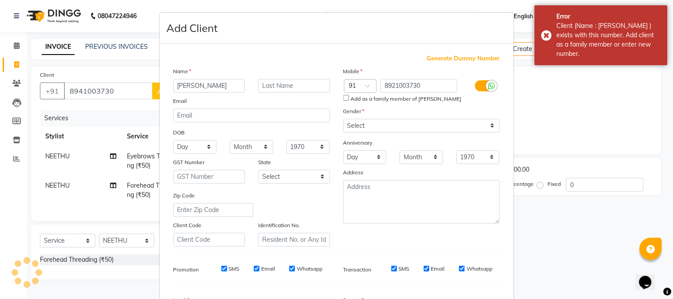
click at [386, 4] on ngb-modal-window "Add Client Generate Dummy Number Name [GEOGRAPHIC_DATA] Email DOB Day 01 02 03 …" at bounding box center [336, 149] width 673 height 299
click at [387, 4] on ngb-modal-window "Add Client Generate Dummy Number Name [GEOGRAPHIC_DATA] Email DOB Day 01 02 03 …" at bounding box center [336, 149] width 673 height 299
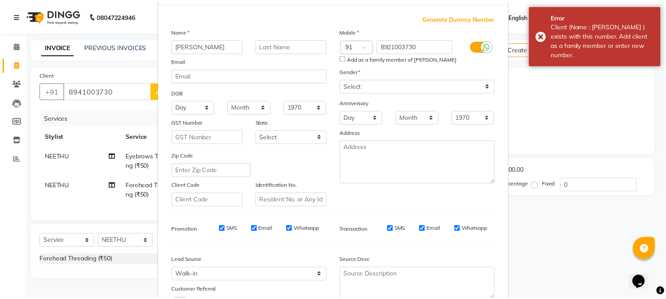
scroll to position [111, 0]
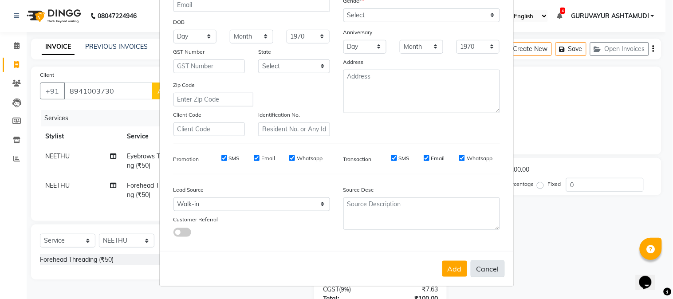
click at [492, 273] on button "Cancel" at bounding box center [488, 268] width 34 height 17
select select
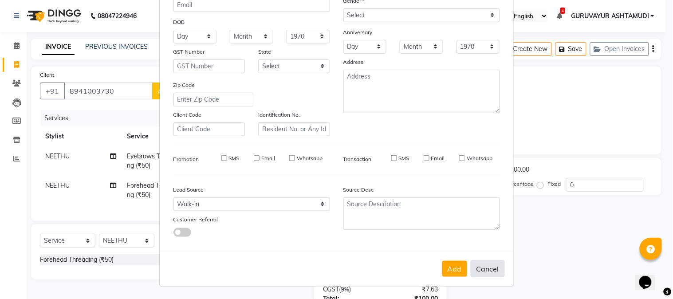
select select
checkbox input "false"
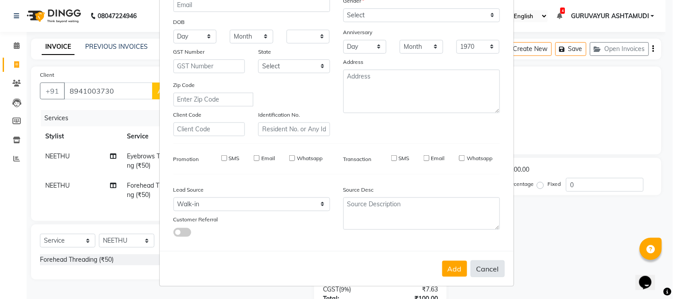
checkbox input "false"
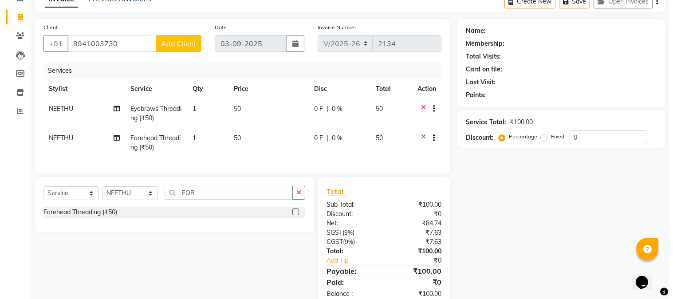
scroll to position [0, 0]
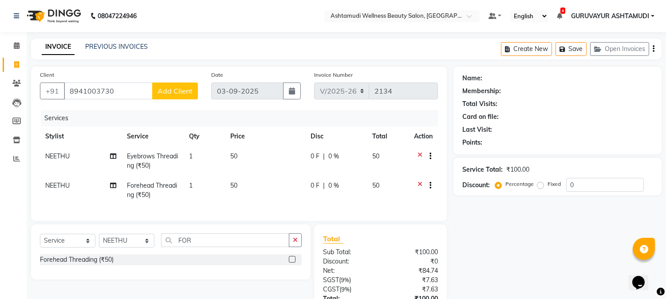
click at [174, 92] on span "Add Client" at bounding box center [174, 91] width 35 height 9
select select "31498"
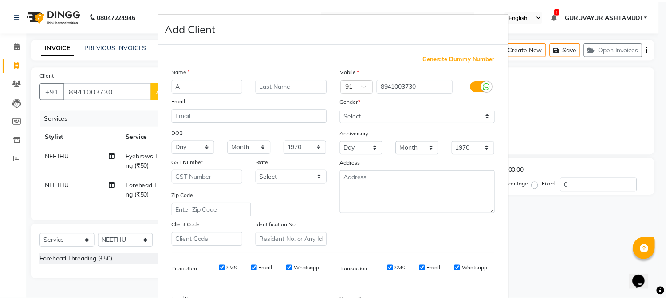
scroll to position [111, 0]
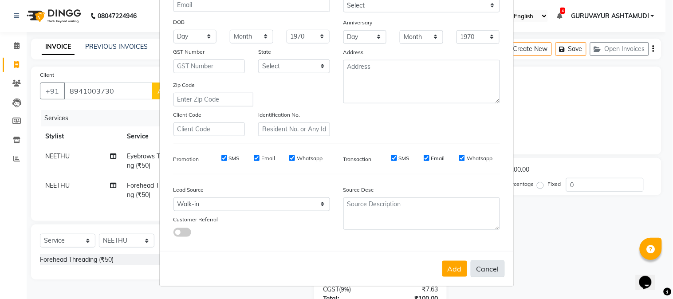
type input "A"
click at [476, 269] on button "Cancel" at bounding box center [488, 268] width 34 height 17
select select
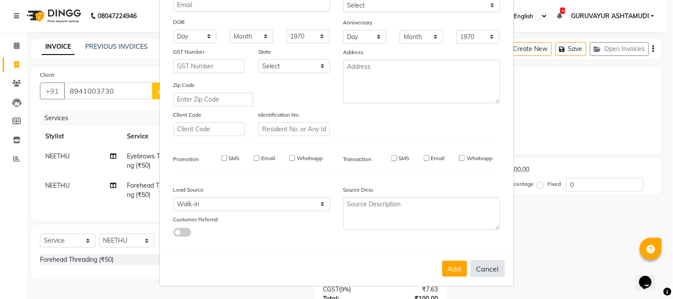
select select
checkbox input "false"
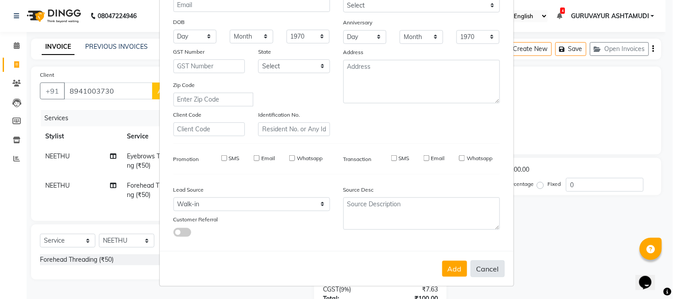
checkbox input "false"
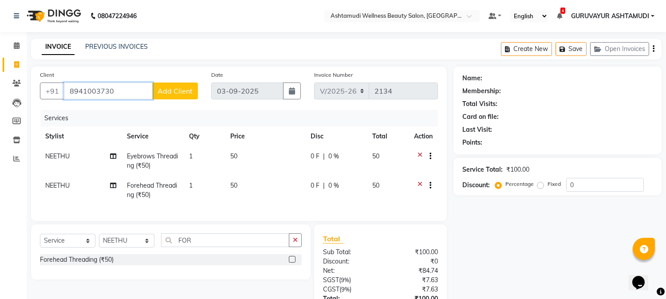
click at [81, 90] on input "8941003730" at bounding box center [108, 91] width 89 height 17
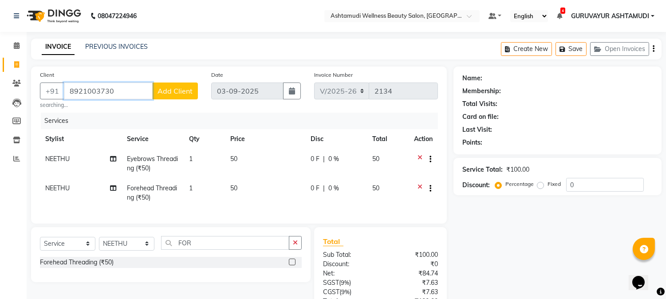
type input "8921003730"
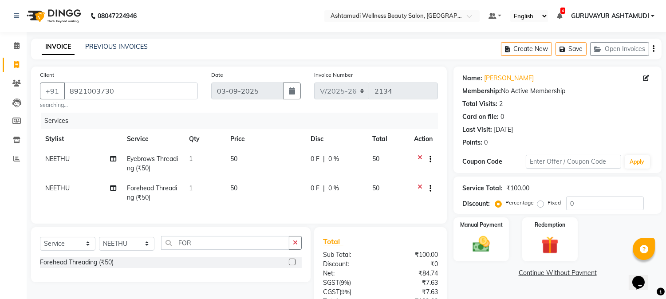
scroll to position [79, 0]
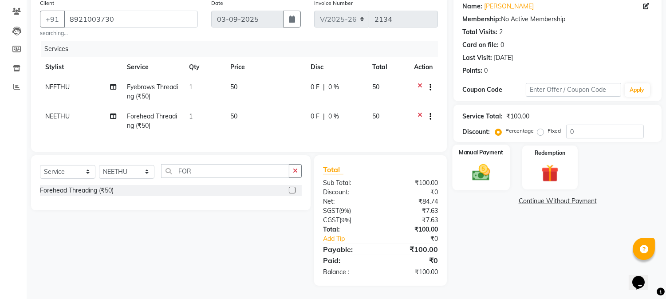
click at [485, 172] on img at bounding box center [481, 172] width 29 height 21
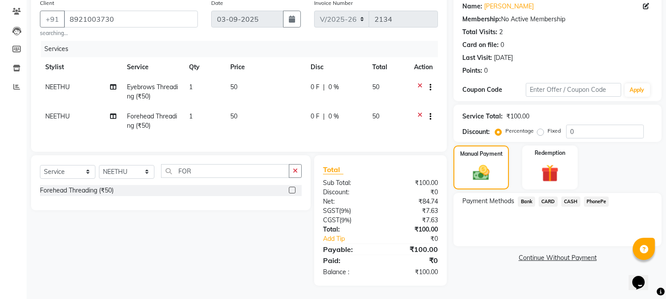
click at [574, 197] on span "CASH" at bounding box center [570, 202] width 19 height 10
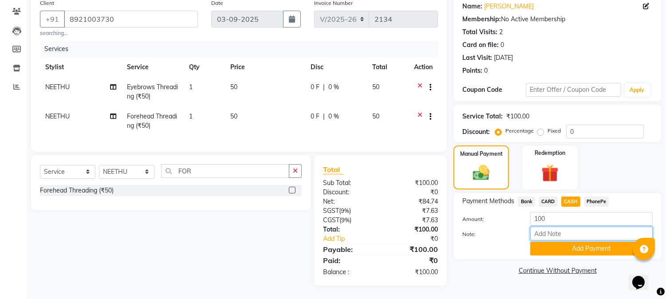
click at [557, 232] on input "Note:" at bounding box center [591, 234] width 122 height 14
click at [576, 136] on div "Name: Athira Membership: No Active Membership Total Visits: 2 Card on file: 0 L…" at bounding box center [560, 140] width 215 height 291
click at [586, 227] on input "Note:" at bounding box center [591, 234] width 122 height 14
type input "RINI"
click at [618, 244] on button "Add Payment" at bounding box center [591, 249] width 122 height 14
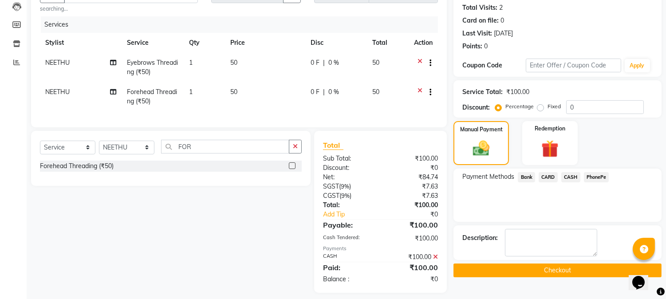
scroll to position [111, 0]
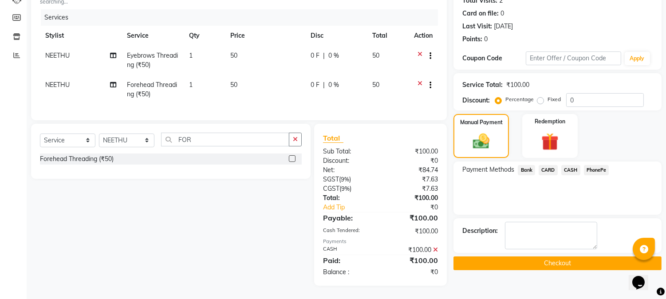
click at [618, 259] on button "Checkout" at bounding box center [557, 263] width 208 height 14
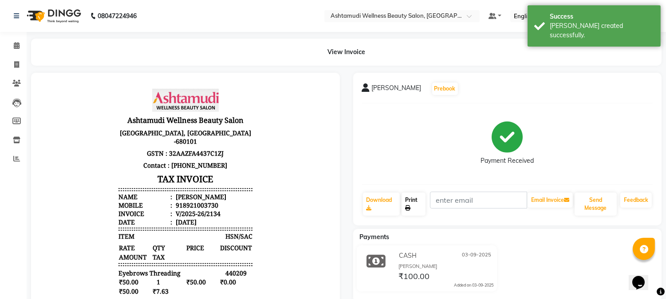
click at [417, 210] on link "Print" at bounding box center [414, 204] width 24 height 23
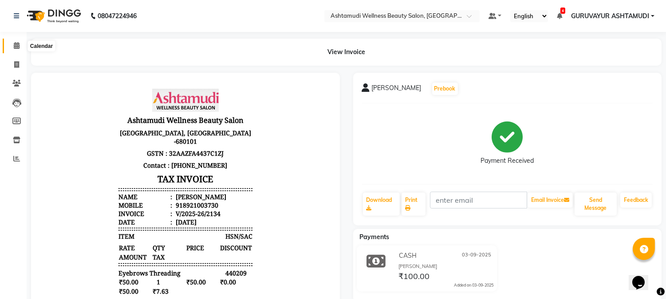
click at [14, 47] on icon at bounding box center [17, 45] width 6 height 7
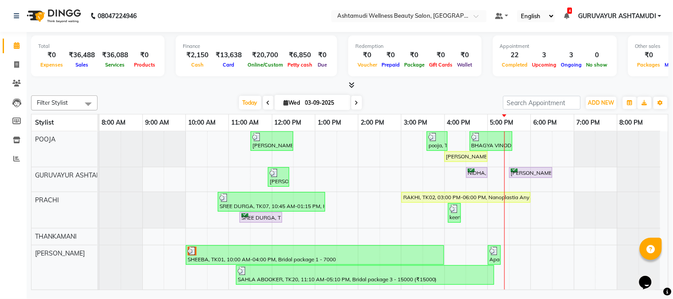
click at [352, 100] on span at bounding box center [356, 103] width 11 height 14
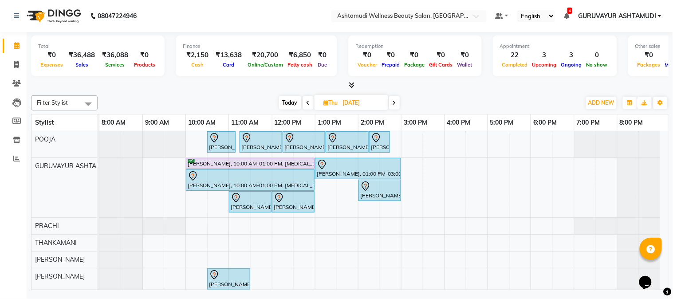
click at [394, 104] on icon at bounding box center [395, 102] width 4 height 5
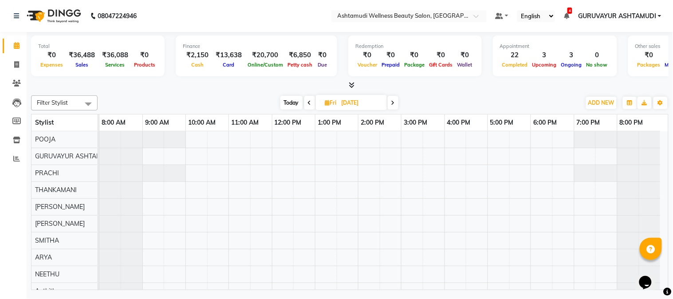
click at [394, 104] on icon at bounding box center [393, 102] width 4 height 5
type input "[DATE]"
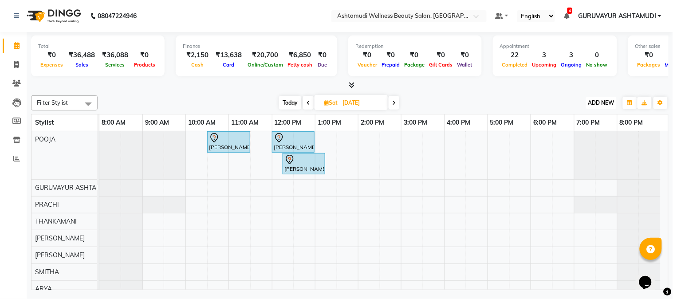
click at [601, 103] on span "ADD NEW" at bounding box center [601, 102] width 26 height 7
click at [572, 118] on button "Add Appointment" at bounding box center [582, 120] width 70 height 12
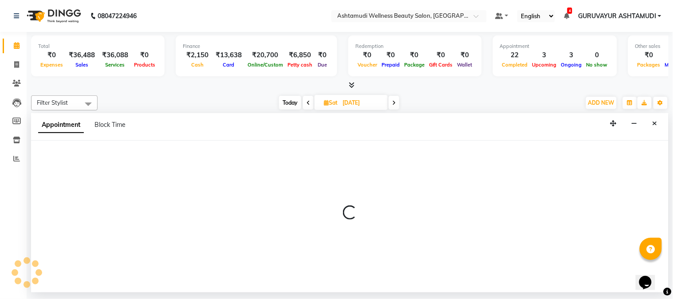
select select "540"
select select "tentative"
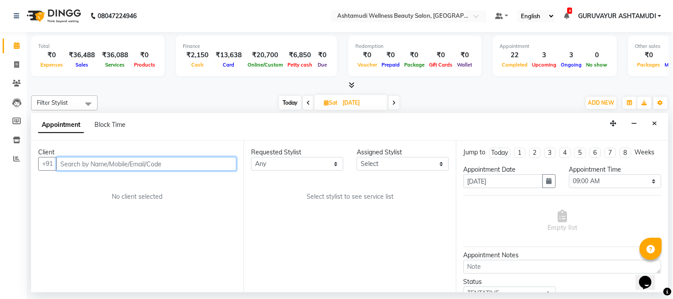
click at [136, 166] on input "text" at bounding box center [146, 164] width 180 height 14
click at [127, 169] on input "text" at bounding box center [146, 164] width 180 height 14
type input "7094837735"
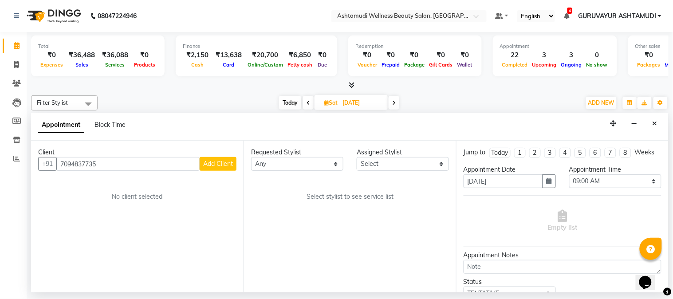
click at [217, 166] on span "Add Client" at bounding box center [218, 164] width 30 height 8
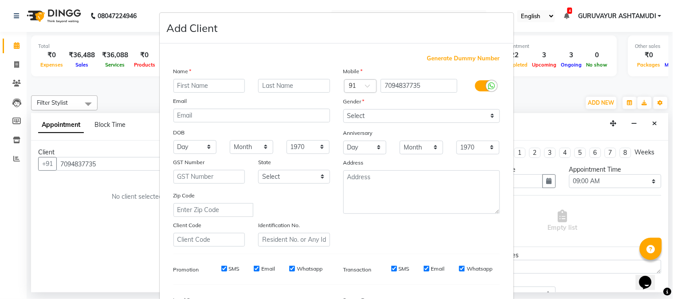
click at [226, 85] on input "text" at bounding box center [209, 86] width 72 height 14
type input "KRISHNA"
click at [430, 111] on select "Select Male Female Other Prefer Not To Say" at bounding box center [421, 116] width 157 height 14
select select "female"
click at [343, 109] on select "Select Male Female Other Prefer Not To Say" at bounding box center [421, 116] width 157 height 14
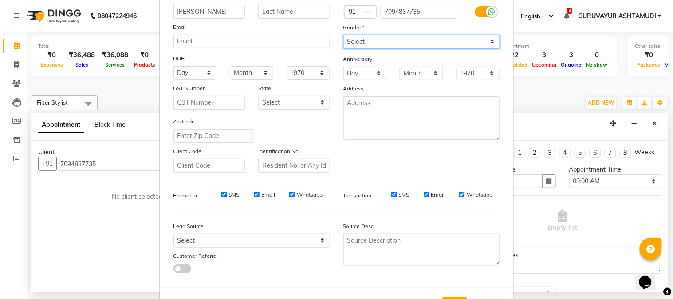
scroll to position [111, 0]
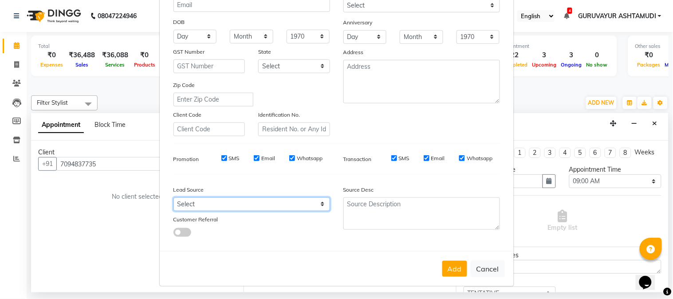
click at [318, 205] on select "Select Walk-in Referral Internet Friend Word of Mouth Advertisement Facebook Ju…" at bounding box center [251, 204] width 157 height 14
select select "31499"
click at [173, 197] on select "Select Walk-in Referral Internet Friend Word of Mouth Advertisement Facebook Ju…" at bounding box center [251, 204] width 157 height 14
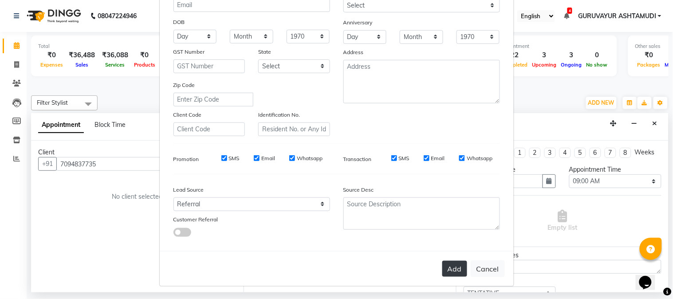
click at [453, 268] on button "Add" at bounding box center [454, 269] width 25 height 16
select select
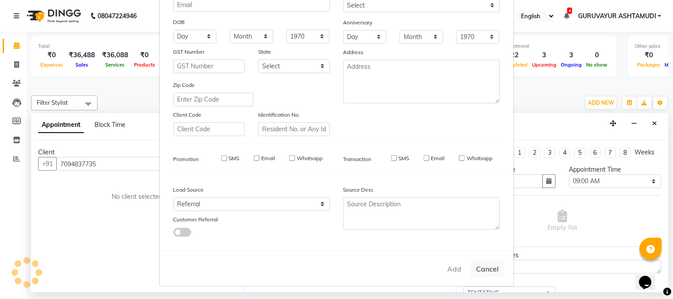
select select
checkbox input "false"
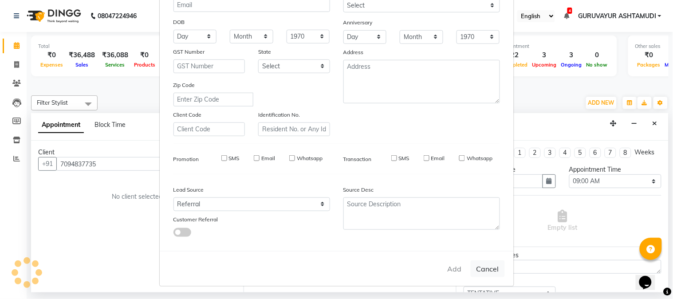
checkbox input "false"
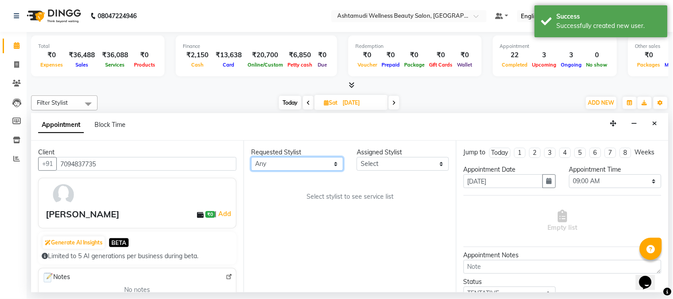
click at [331, 164] on select "Any Aathithya ANILA Anjana Das ARYA GURUVAYUR ASHTAMUDI NEETHU Nigisha POOJA PR…" at bounding box center [297, 164] width 92 height 14
select select "27526"
click at [251, 157] on select "Any Aathithya ANILA Anjana Das ARYA GURUVAYUR ASHTAMUDI NEETHU Nigisha POOJA PR…" at bounding box center [297, 164] width 92 height 14
select select "27526"
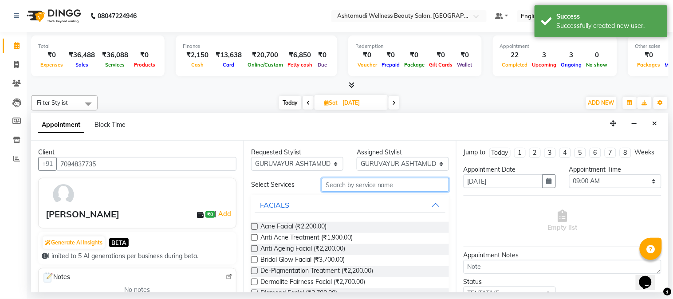
click at [371, 185] on input "text" at bounding box center [385, 185] width 127 height 14
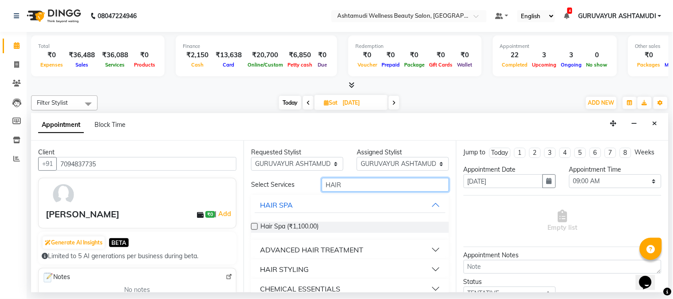
scroll to position [49, 0]
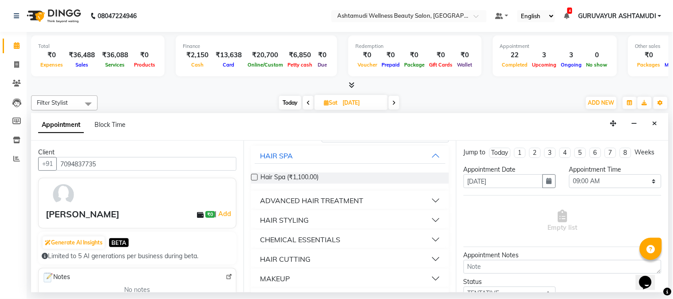
click at [313, 221] on button "HAIR STYLING" at bounding box center [350, 220] width 191 height 16
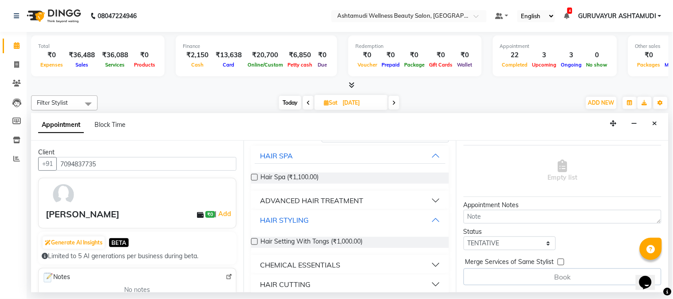
scroll to position [0, 0]
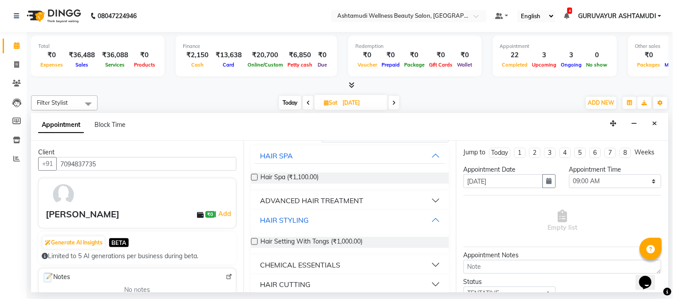
click at [294, 219] on div "HAIR STYLING" at bounding box center [284, 220] width 49 height 11
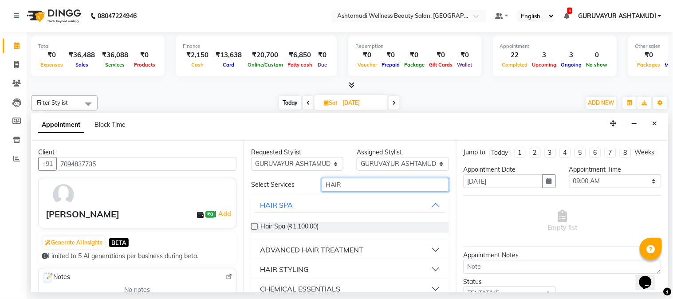
click at [392, 185] on input "HAIR" at bounding box center [385, 185] width 127 height 14
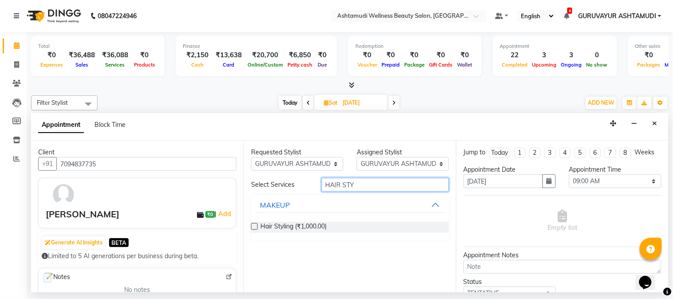
type input "HAIR STY"
click at [254, 227] on label at bounding box center [254, 226] width 7 height 7
click at [254, 227] on input "checkbox" at bounding box center [254, 227] width 6 height 6
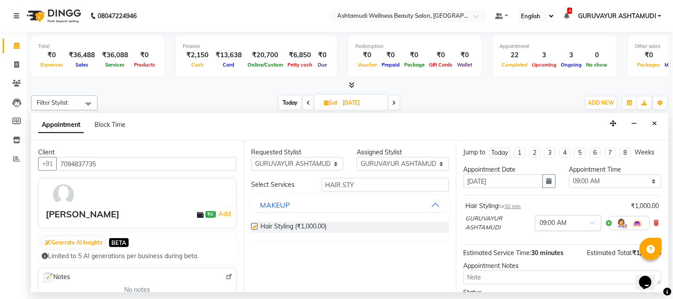
checkbox input "false"
click at [590, 229] on span at bounding box center [595, 225] width 11 height 9
click at [535, 245] on div "03:00 PM" at bounding box center [568, 239] width 66 height 16
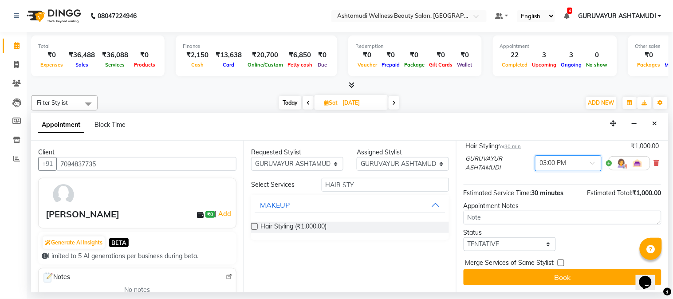
scroll to position [68, 0]
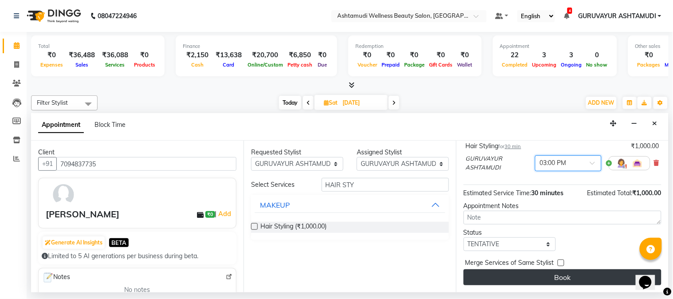
click at [554, 276] on button "Book" at bounding box center [563, 277] width 198 height 16
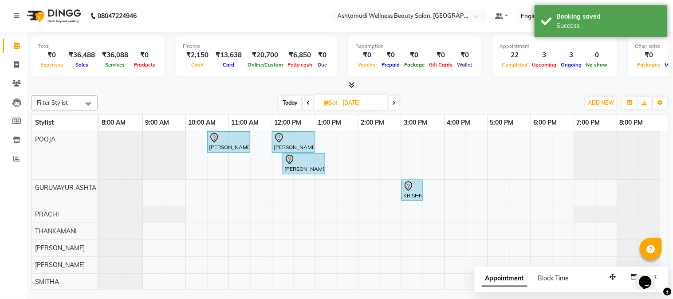
click at [307, 103] on icon at bounding box center [309, 102] width 4 height 5
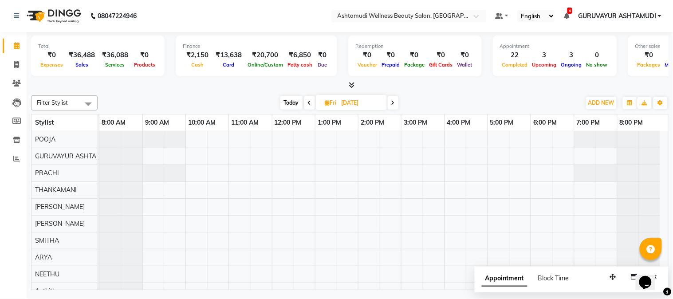
click at [308, 103] on icon at bounding box center [310, 102] width 4 height 5
click at [307, 103] on icon at bounding box center [309, 102] width 4 height 5
type input "03-09-2025"
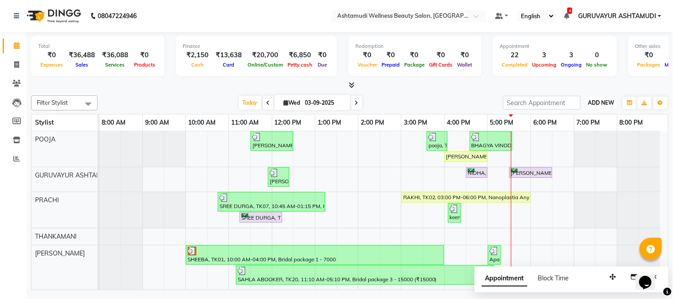
click at [591, 103] on span "ADD NEW" at bounding box center [601, 102] width 26 height 7
click at [576, 142] on link "Add Expense" at bounding box center [582, 143] width 70 height 12
select select "1"
select select "3492"
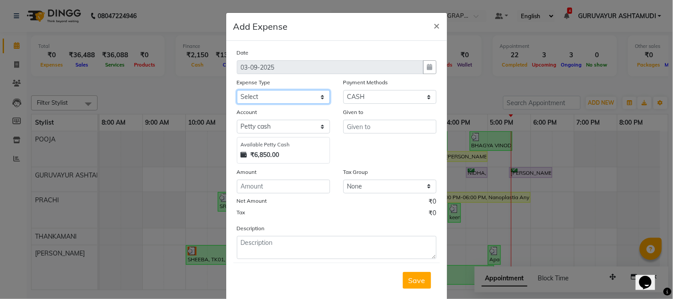
click at [324, 95] on select "Select ACCOMODATION EXPENSES ADVERTISEMENT SALES PROMOTIONAL EXPENSES Bonus BRI…" at bounding box center [283, 97] width 93 height 14
select select "6175"
click at [237, 90] on select "Select ACCOMODATION EXPENSES ADVERTISEMENT SALES PROMOTIONAL EXPENSES Bonus BRI…" at bounding box center [283, 97] width 93 height 14
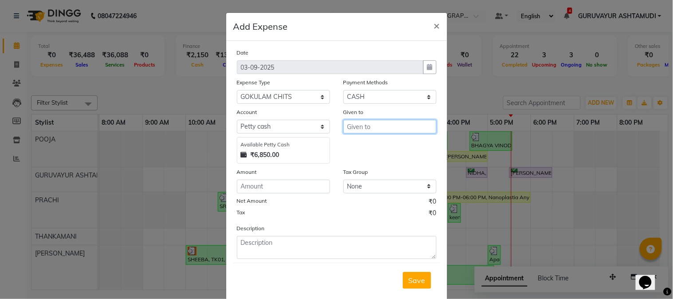
click at [357, 129] on input "text" at bounding box center [389, 127] width 93 height 14
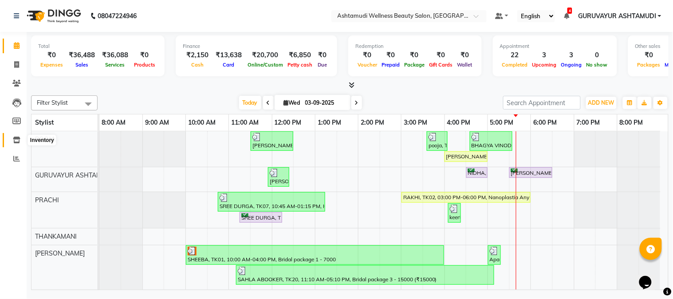
click at [13, 143] on icon at bounding box center [17, 140] width 8 height 7
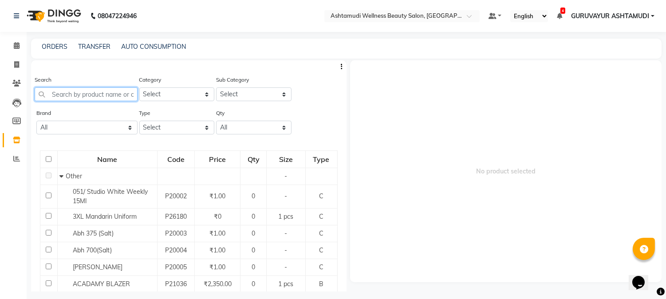
click at [100, 95] on input "text" at bounding box center [86, 94] width 103 height 14
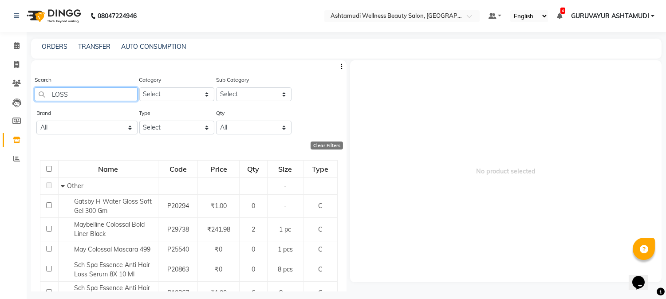
type input "LOSS"
click at [559, 34] on div "08047224946 Select Location × Ashtamudi Wellness Beauty Salon, Guruvayur Defaul…" at bounding box center [333, 152] width 666 height 305
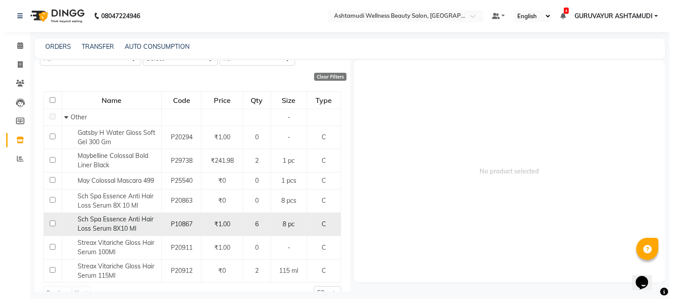
scroll to position [87, 0]
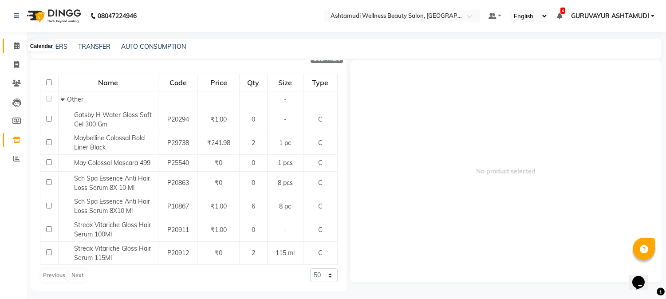
click at [15, 46] on icon at bounding box center [17, 45] width 6 height 7
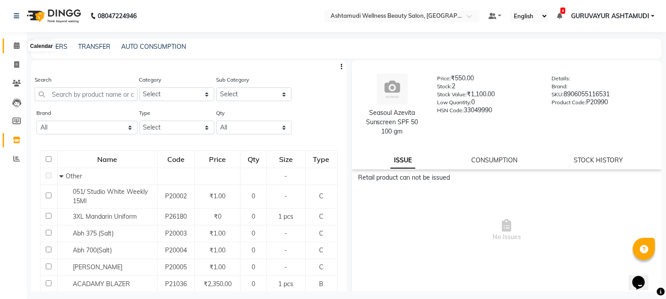
drag, startPoint x: 13, startPoint y: 47, endPoint x: 302, endPoint y: 2, distance: 292.3
click at [14, 47] on icon at bounding box center [17, 45] width 6 height 7
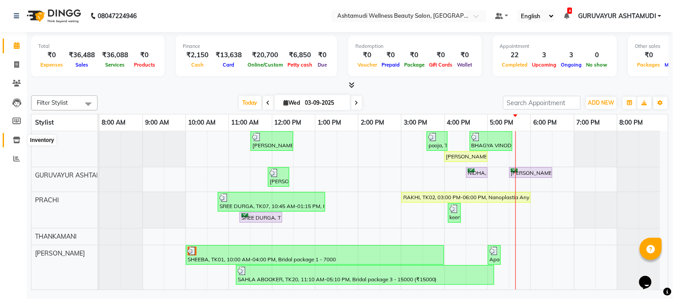
click at [11, 139] on span at bounding box center [17, 140] width 16 height 10
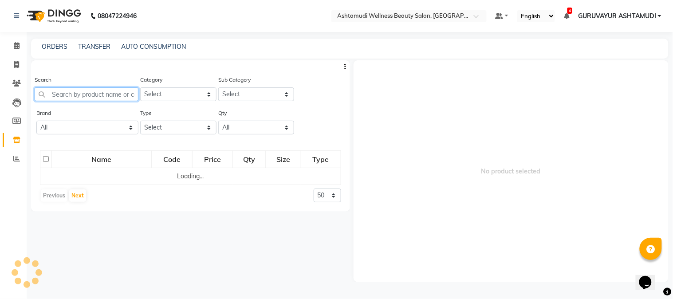
click at [68, 94] on input "text" at bounding box center [87, 94] width 104 height 14
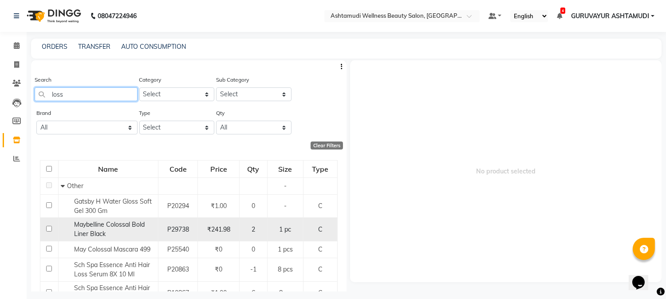
scroll to position [87, 0]
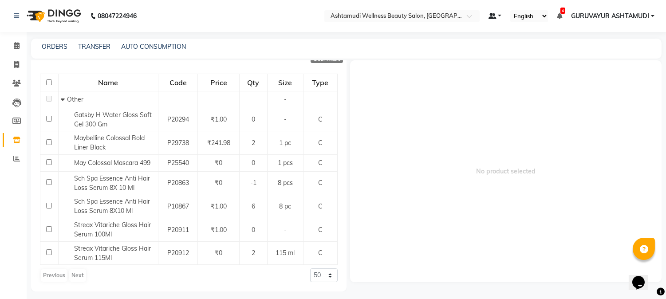
type input "loss"
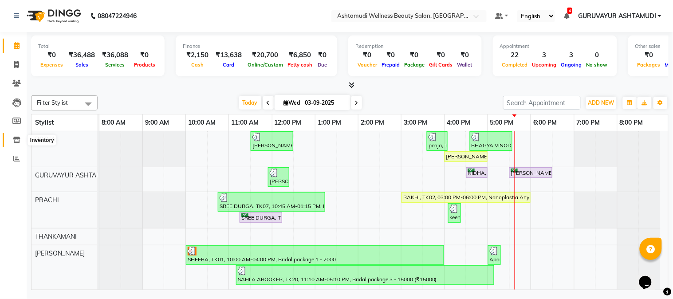
click at [16, 141] on icon at bounding box center [17, 140] width 8 height 7
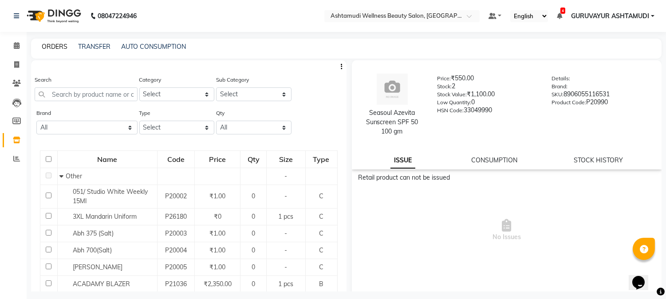
click at [56, 43] on link "ORDERS" at bounding box center [55, 47] width 26 height 8
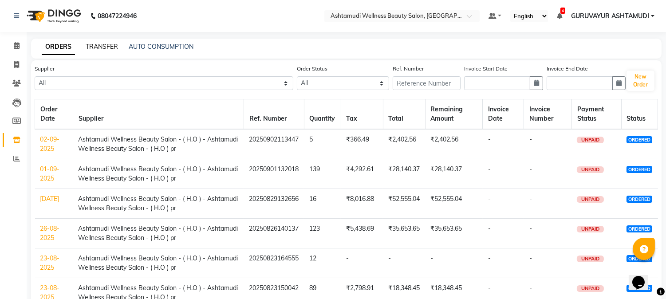
click at [96, 44] on link "TRANSFER" at bounding box center [102, 47] width 32 height 8
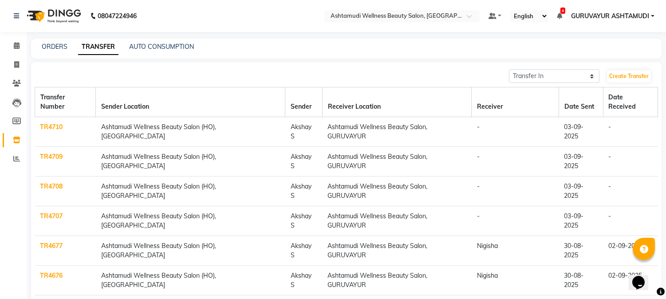
click at [43, 212] on link "TR4707" at bounding box center [51, 216] width 23 height 8
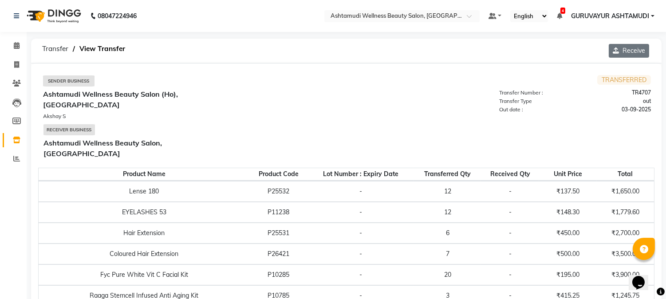
click at [622, 51] on button "Receive" at bounding box center [629, 51] width 40 height 14
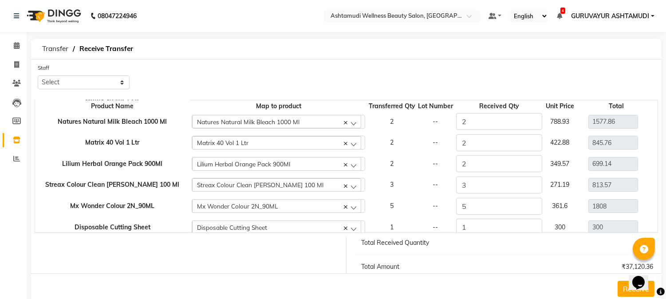
scroll to position [197, 0]
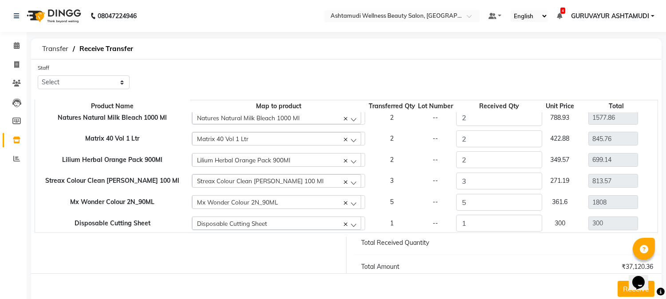
click at [632, 267] on div "Opens Chat This icon Opens the chat window." at bounding box center [642, 267] width 21 height 0
click at [78, 86] on select "Select Aathithya [PERSON_NAME] [PERSON_NAME] ARYA GURUVAYUR [PERSON_NAME] [PERS…" at bounding box center [84, 82] width 92 height 14
select select "69602"
click at [38, 75] on select "Select Aathithya [PERSON_NAME] [PERSON_NAME] ARYA GURUVAYUR [PERSON_NAME] [PERS…" at bounding box center [84, 82] width 92 height 14
click at [626, 291] on button "Receive" at bounding box center [636, 289] width 37 height 16
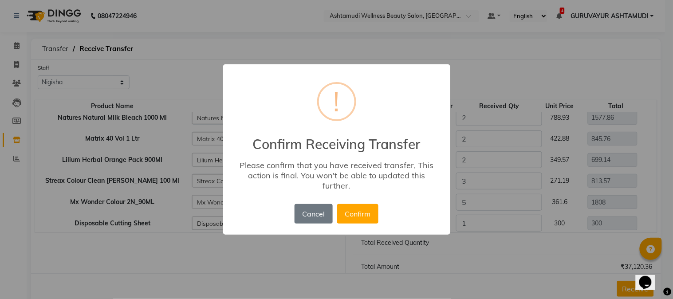
drag, startPoint x: 305, startPoint y: 209, endPoint x: 268, endPoint y: 197, distance: 38.7
click at [305, 209] on button "Cancel" at bounding box center [314, 214] width 38 height 20
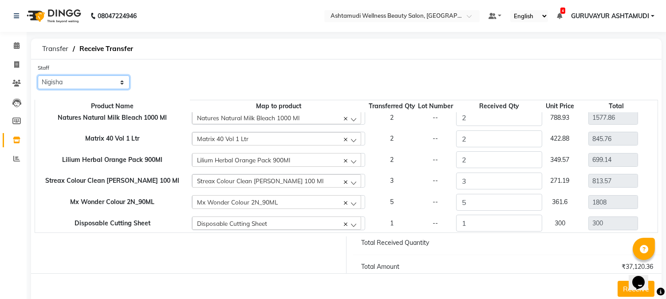
click at [109, 89] on select "Select Aathithya [PERSON_NAME] [PERSON_NAME] ARYA GURUVAYUR [PERSON_NAME] [PERS…" at bounding box center [84, 82] width 92 height 14
click at [38, 75] on select "Select Aathithya [PERSON_NAME] [PERSON_NAME] ARYA GURUVAYUR [PERSON_NAME] [PERS…" at bounding box center [84, 82] width 92 height 14
click at [626, 288] on button "Receive" at bounding box center [636, 289] width 37 height 16
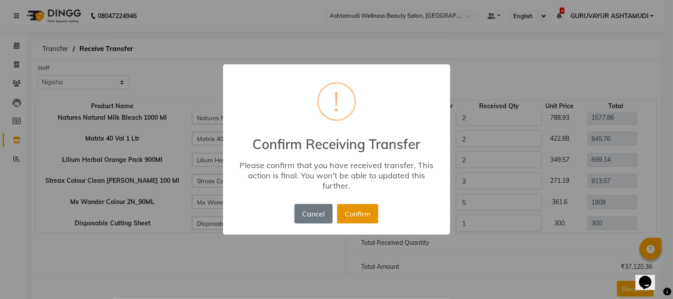
click at [344, 215] on button "Confirm" at bounding box center [357, 214] width 41 height 20
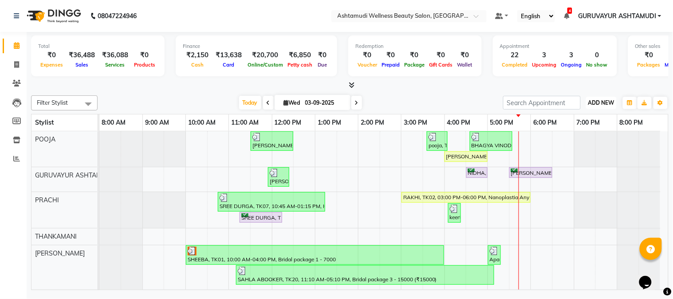
click at [598, 100] on span "ADD NEW" at bounding box center [601, 102] width 26 height 7
click at [563, 138] on link "Add Expense" at bounding box center [582, 143] width 70 height 12
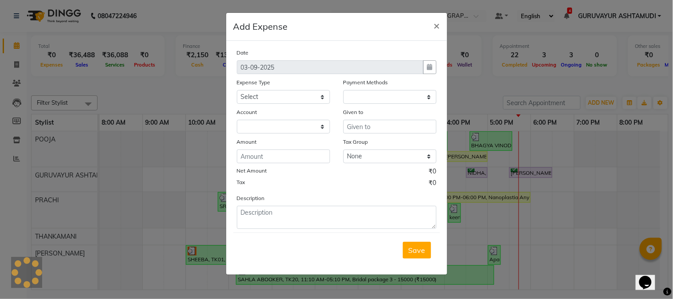
select select "1"
select select "3492"
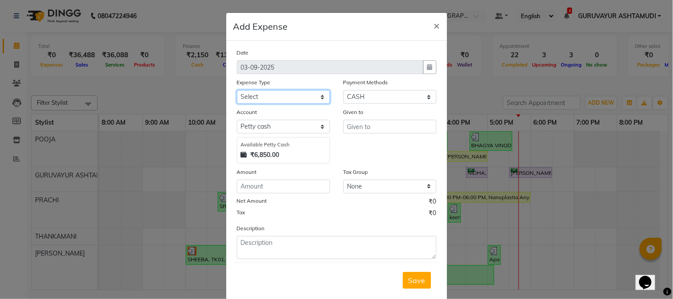
click at [315, 94] on select "Select ACCOMODATION EXPENSES ADVERTISEMENT SALES PROMOTIONAL EXPENSES Bonus BRI…" at bounding box center [283, 97] width 93 height 14
select select "6175"
click at [237, 90] on select "Select ACCOMODATION EXPENSES ADVERTISEMENT SALES PROMOTIONAL EXPENSES Bonus BRI…" at bounding box center [283, 97] width 93 height 14
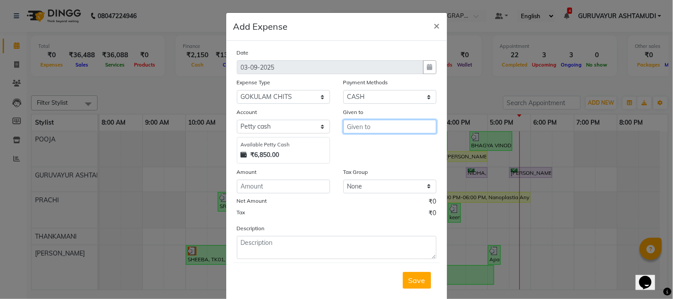
click at [355, 129] on input "text" at bounding box center [389, 127] width 93 height 14
type input "GOKULAM"
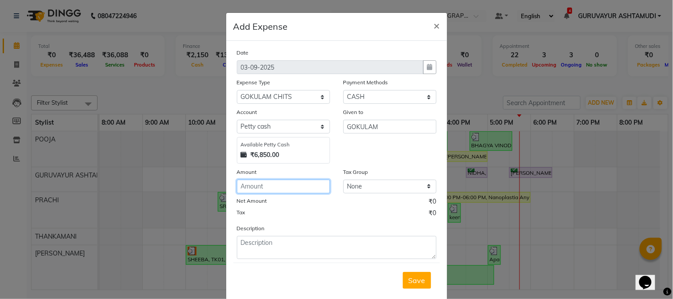
click at [291, 183] on input "number" at bounding box center [283, 187] width 93 height 14
type input "1500"
click at [408, 274] on button "Save" at bounding box center [417, 280] width 28 height 17
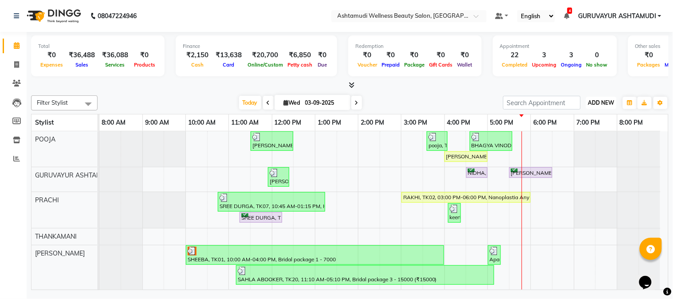
click at [595, 101] on span "ADD NEW" at bounding box center [601, 102] width 26 height 7
click at [570, 143] on link "Add Expense" at bounding box center [582, 143] width 70 height 12
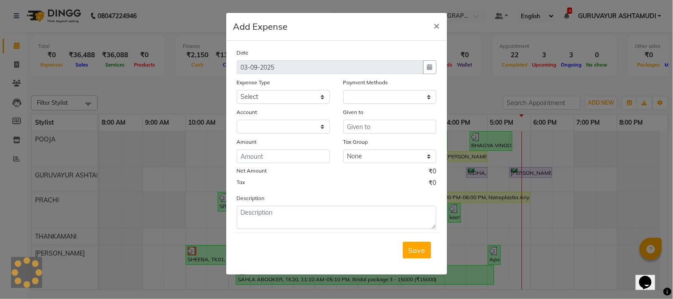
select select "1"
select select "3492"
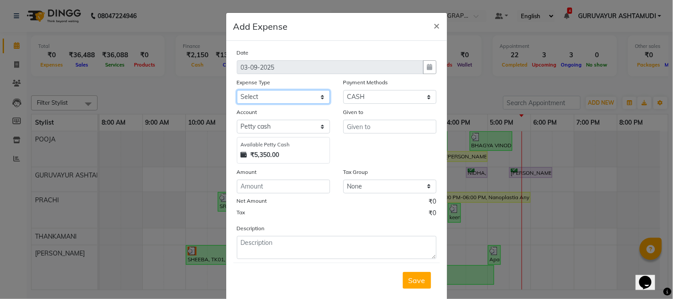
click at [315, 95] on select "Select ACCOMODATION EXPENSES ADVERTISEMENT SALES PROMOTIONAL EXPENSES Bonus BRI…" at bounding box center [283, 97] width 93 height 14
select select "6236"
click at [237, 90] on select "Select ACCOMODATION EXPENSES ADVERTISEMENT SALES PROMOTIONAL EXPENSES Bonus BRI…" at bounding box center [283, 97] width 93 height 14
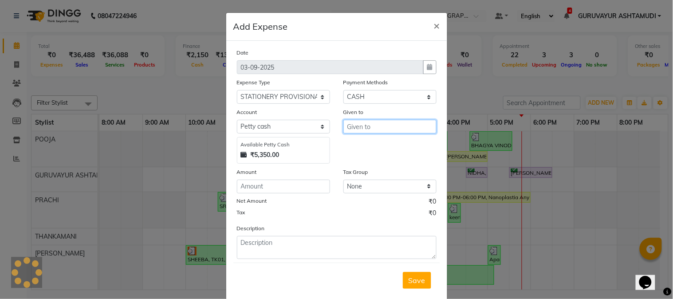
click at [371, 130] on input "text" at bounding box center [389, 127] width 93 height 14
type input "AYYAPPA MEGA MART"
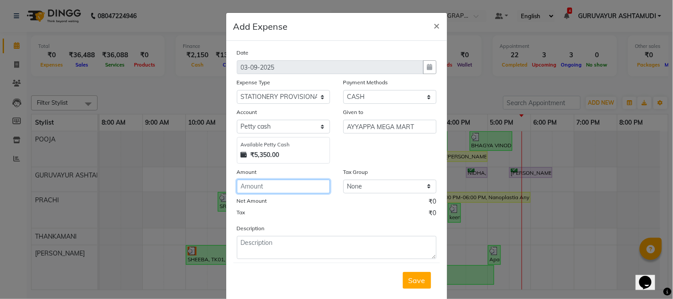
click at [249, 186] on input "number" at bounding box center [283, 187] width 93 height 14
drag, startPoint x: 254, startPoint y: 187, endPoint x: 231, endPoint y: 189, distance: 22.7
click at [231, 189] on div "Amount 80" at bounding box center [283, 180] width 106 height 26
type input "1013"
click at [410, 282] on span "Save" at bounding box center [417, 280] width 17 height 9
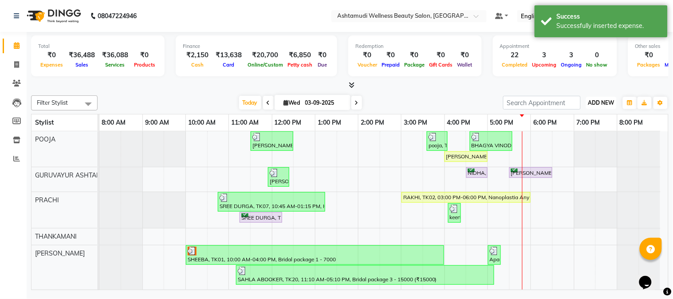
click at [597, 102] on span "ADD NEW" at bounding box center [601, 102] width 26 height 7
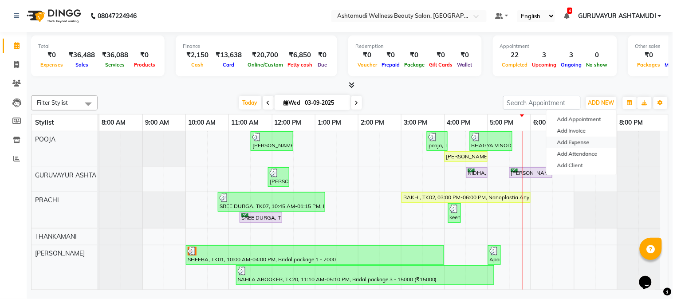
click at [576, 140] on link "Add Expense" at bounding box center [582, 143] width 70 height 12
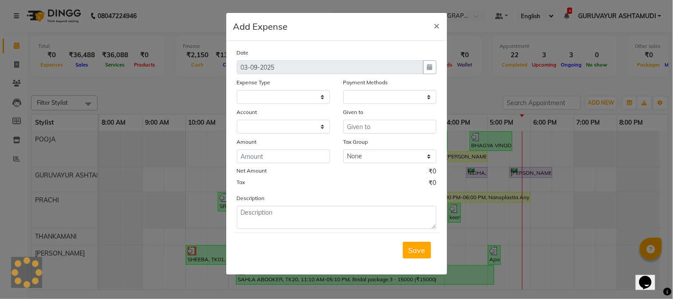
select select
select select "1"
select select "3492"
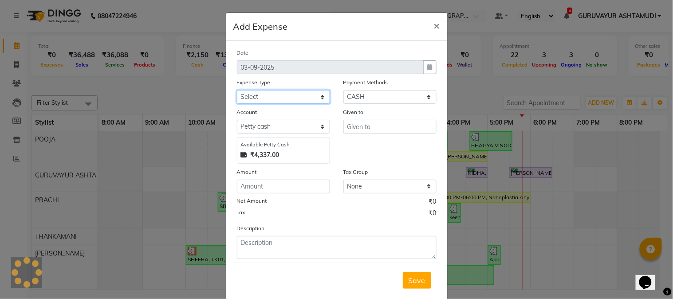
click at [296, 98] on select "Select ACCOMODATION EXPENSES ADVERTISEMENT SALES PROMOTIONAL EXPENSES Bonus BRI…" at bounding box center [283, 97] width 93 height 14
click at [237, 90] on select "Select ACCOMODATION EXPENSES ADVERTISEMENT SALES PROMOTIONAL EXPENSES Bonus BRI…" at bounding box center [283, 97] width 93 height 14
click at [319, 93] on select "Select ACCOMODATION EXPENSES ADVERTISEMENT SALES PROMOTIONAL EXPENSES Bonus BRI…" at bounding box center [283, 97] width 93 height 14
select select "6065"
click at [237, 90] on select "Select ACCOMODATION EXPENSES ADVERTISEMENT SALES PROMOTIONAL EXPENSES Bonus BRI…" at bounding box center [283, 97] width 93 height 14
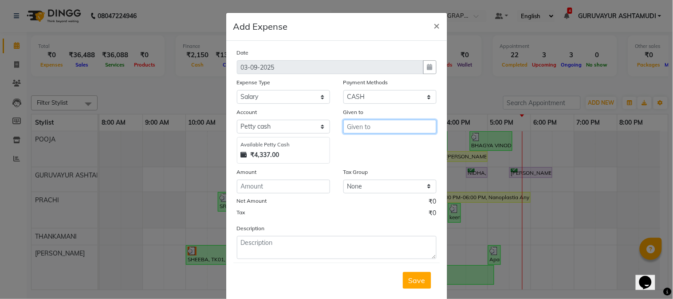
click at [378, 129] on input "text" at bounding box center [389, 127] width 93 height 14
click at [374, 146] on span "THANK" at bounding box center [366, 145] width 25 height 9
type input "THANKAMANI"
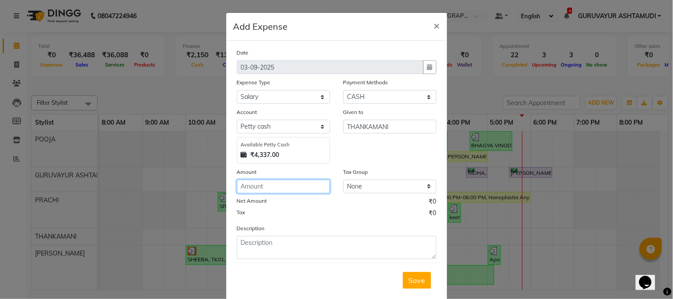
click at [309, 185] on input "number" at bounding box center [283, 187] width 93 height 14
type input "14000"
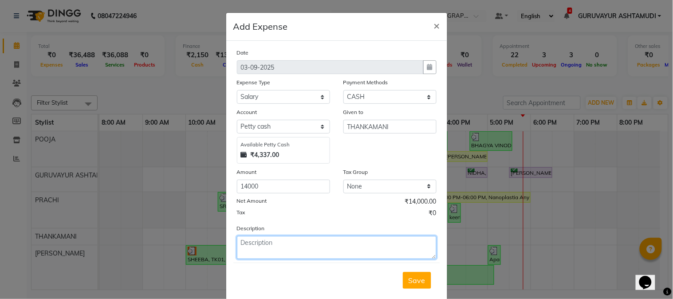
click at [317, 250] on textarea at bounding box center [337, 247] width 200 height 23
type textarea "SALARYAND BONUS"
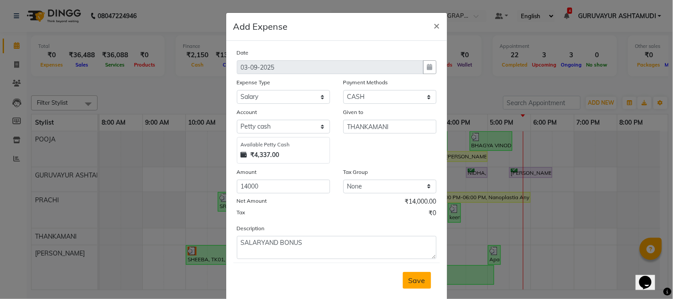
click at [403, 278] on button "Save" at bounding box center [417, 280] width 28 height 17
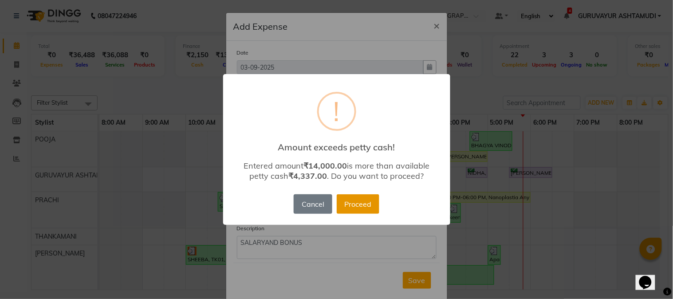
click at [350, 201] on button "Proceed" at bounding box center [358, 204] width 43 height 20
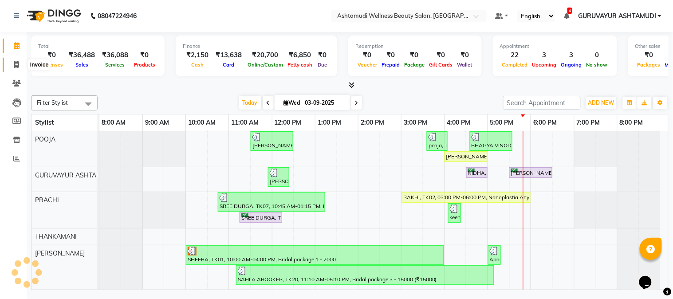
click at [14, 63] on icon at bounding box center [16, 64] width 5 height 7
select select "service"
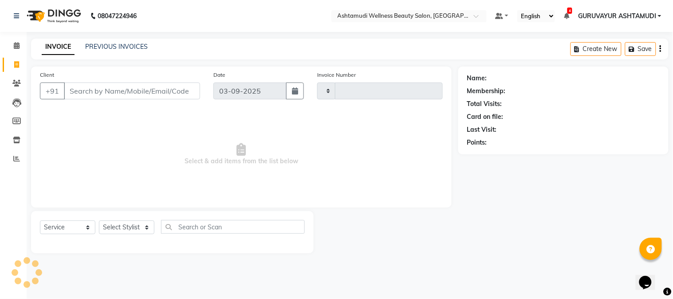
type input "2135"
select select "4660"
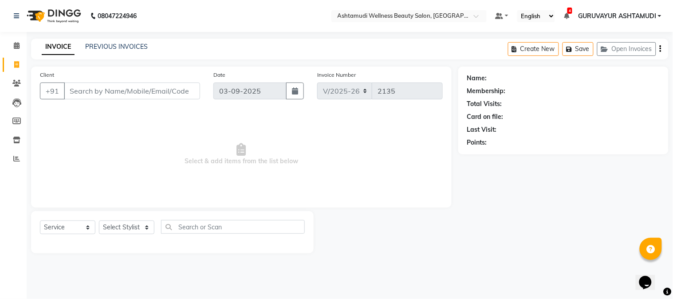
click at [131, 236] on div "Select Service Product Membership Package Voucher Prepaid Gift Card Select Styl…" at bounding box center [172, 230] width 265 height 21
click at [132, 232] on select "Select Stylist Aathithya [PERSON_NAME] [PERSON_NAME] ARYA GURUVAYUR ASHTAMUDI […" at bounding box center [126, 227] width 55 height 14
select select "39865"
click at [99, 221] on select "Select Stylist Aathithya [PERSON_NAME] [PERSON_NAME] ARYA GURUVAYUR ASHTAMUDI […" at bounding box center [126, 227] width 55 height 14
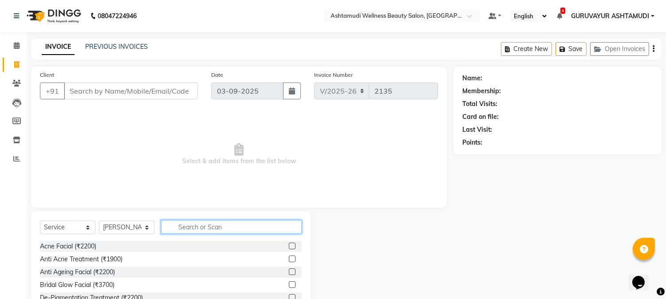
click at [209, 230] on input "text" at bounding box center [231, 227] width 141 height 14
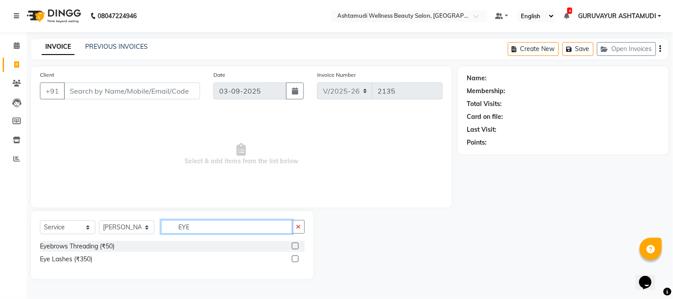
type input "EYE"
click at [294, 247] on label at bounding box center [295, 246] width 7 height 7
click at [294, 247] on input "checkbox" at bounding box center [295, 247] width 6 height 6
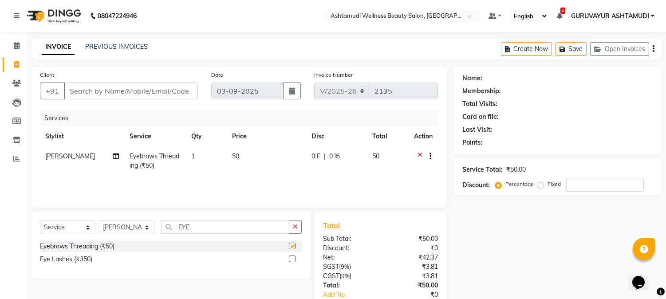
checkbox input "false"
click at [186, 86] on input "Client" at bounding box center [131, 91] width 134 height 17
type input "7"
type input "0"
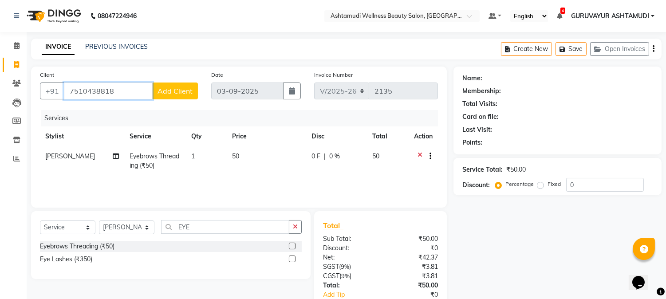
type input "7510438818"
click at [189, 94] on span "Add Client" at bounding box center [174, 91] width 35 height 9
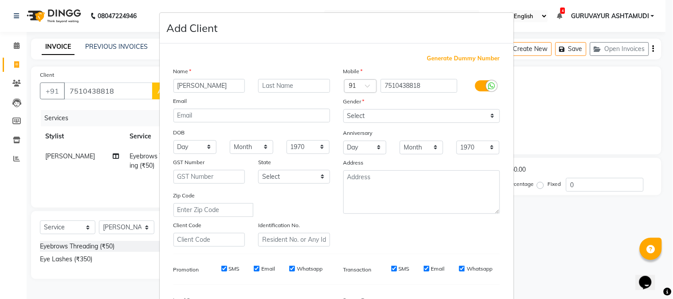
type input "ASHNA"
click at [430, 112] on select "Select Male Female Other Prefer Not To Say" at bounding box center [421, 116] width 157 height 14
select select "female"
click at [343, 109] on select "Select Male Female Other Prefer Not To Say" at bounding box center [421, 116] width 157 height 14
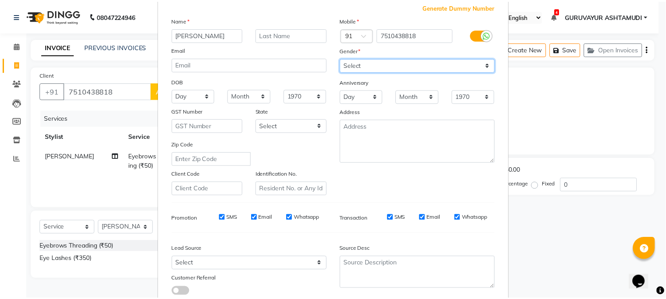
scroll to position [111, 0]
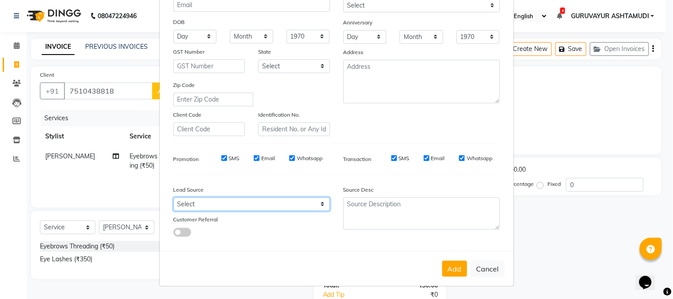
click at [271, 206] on select "Select Walk-in Referral Internet Friend Word of Mouth Advertisement Facebook Ju…" at bounding box center [251, 204] width 157 height 14
select select "31498"
click at [173, 197] on select "Select Walk-in Referral Internet Friend Word of Mouth Advertisement Facebook Ju…" at bounding box center [251, 204] width 157 height 14
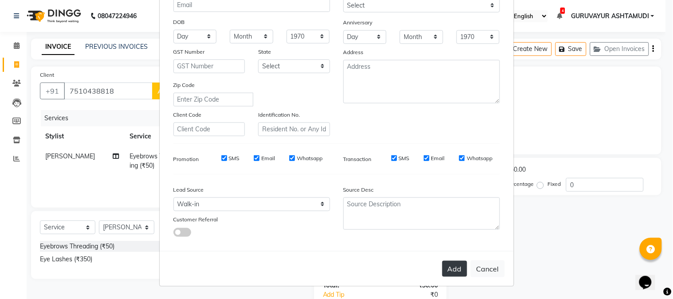
click at [449, 271] on button "Add" at bounding box center [454, 269] width 25 height 16
select select
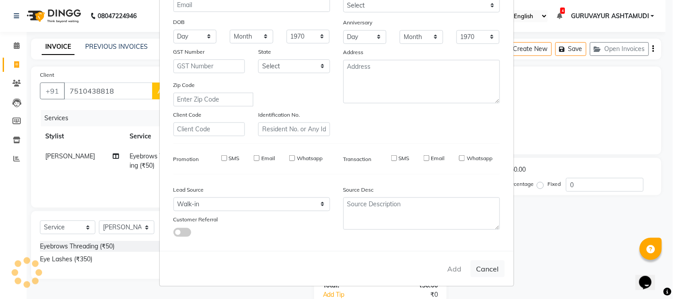
select select
checkbox input "false"
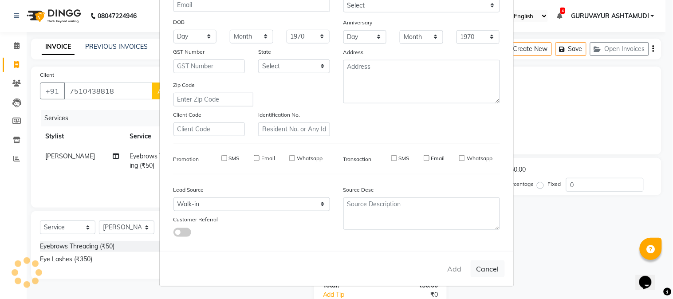
checkbox input "false"
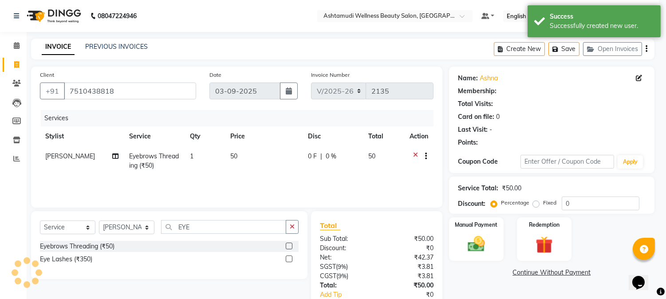
select select "1: Object"
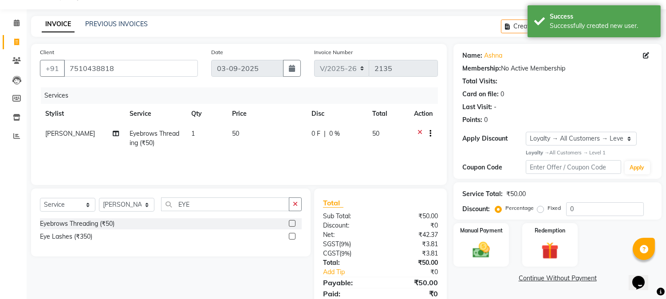
scroll to position [55, 0]
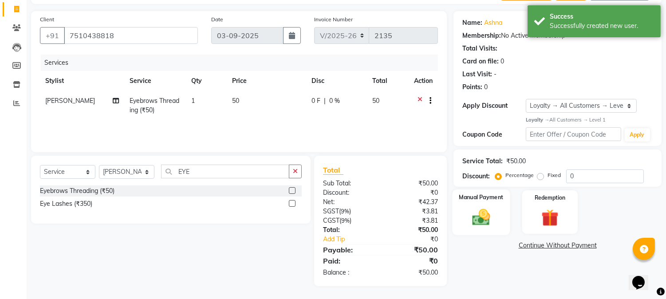
click at [483, 211] on img at bounding box center [481, 217] width 29 height 21
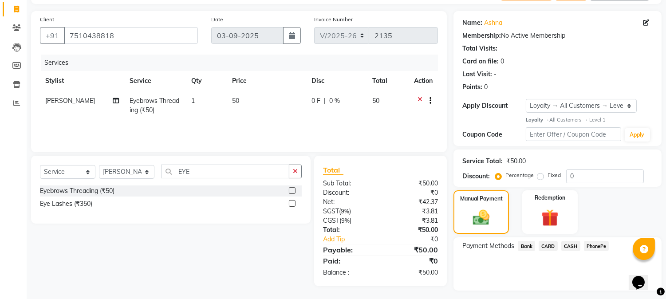
click at [571, 244] on span "CASH" at bounding box center [570, 246] width 19 height 10
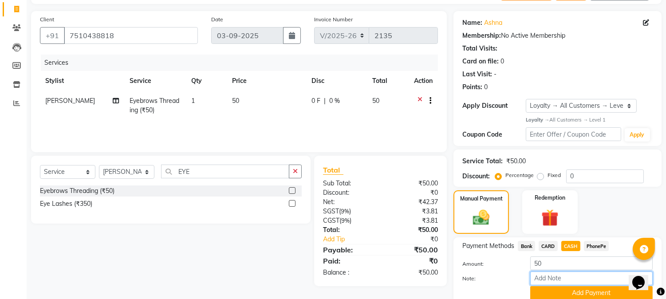
click at [564, 276] on input "Note:" at bounding box center [591, 279] width 122 height 14
type input "RINI"
click at [570, 296] on button "Add Payment" at bounding box center [591, 293] width 122 height 14
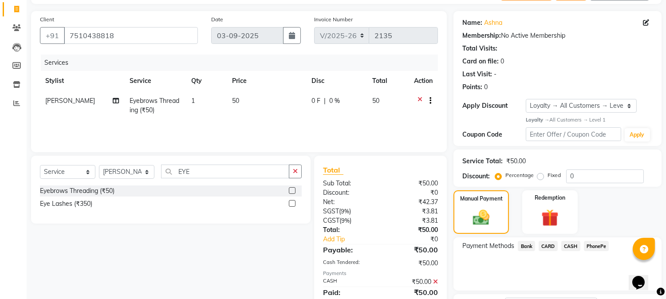
scroll to position [131, 0]
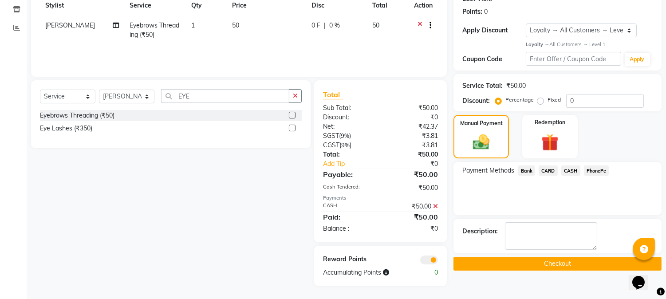
click at [575, 264] on button "Checkout" at bounding box center [557, 264] width 208 height 14
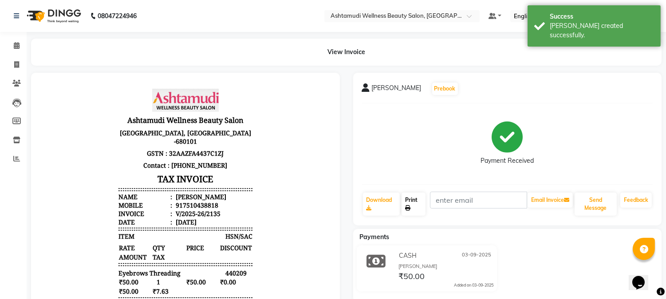
click at [416, 202] on link "Print" at bounding box center [414, 204] width 24 height 23
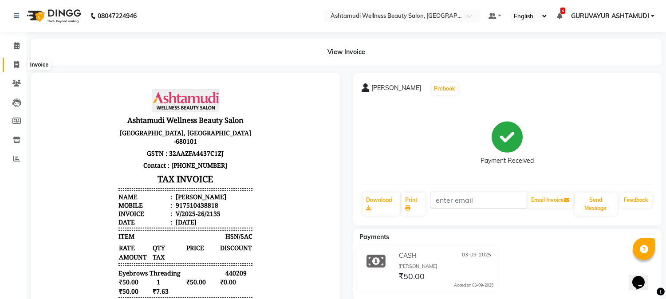
click at [20, 65] on span at bounding box center [17, 65] width 16 height 10
select select "service"
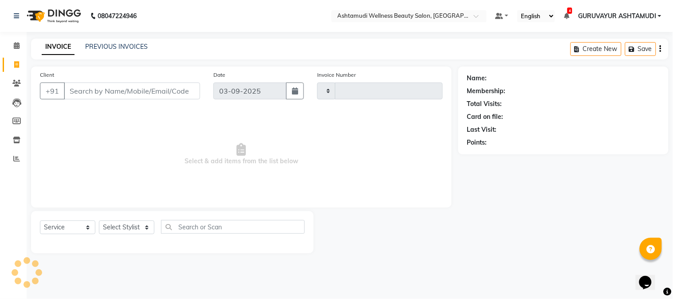
type input "2136"
select select "4660"
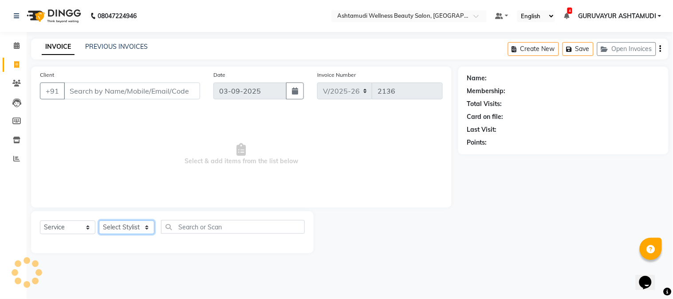
click at [120, 224] on select "Select Stylist Aathithya [PERSON_NAME] [PERSON_NAME] ARYA GURUVAYUR ASHTAMUDI […" at bounding box center [126, 227] width 55 height 14
select select "45186"
click at [99, 221] on select "Select Stylist Aathithya [PERSON_NAME] [PERSON_NAME] ARYA GURUVAYUR ASHTAMUDI […" at bounding box center [126, 227] width 55 height 14
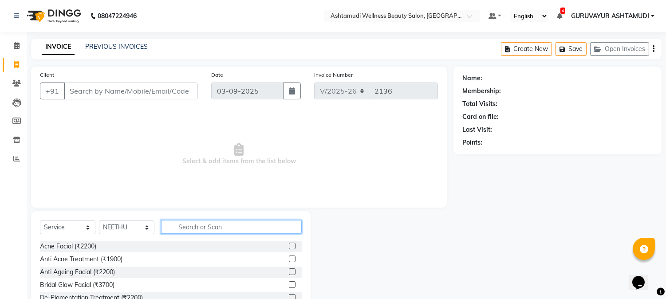
click at [193, 230] on input "text" at bounding box center [231, 227] width 141 height 14
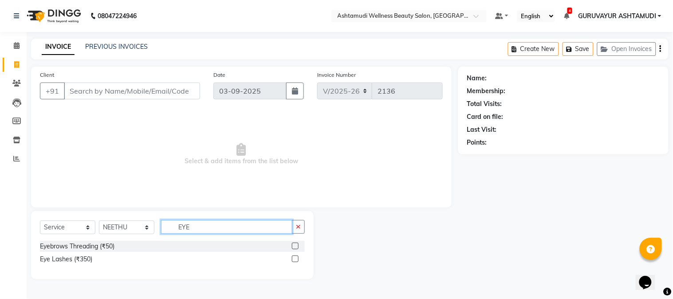
type input "EYE"
click at [293, 249] on div at bounding box center [295, 247] width 6 height 9
click at [293, 244] on label at bounding box center [295, 246] width 7 height 7
click at [293, 244] on input "checkbox" at bounding box center [295, 247] width 6 height 6
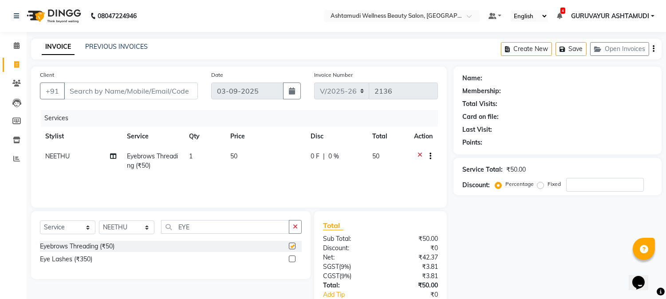
checkbox input "false"
click at [165, 90] on input "Client" at bounding box center [131, 91] width 134 height 17
type input "9"
type input "0"
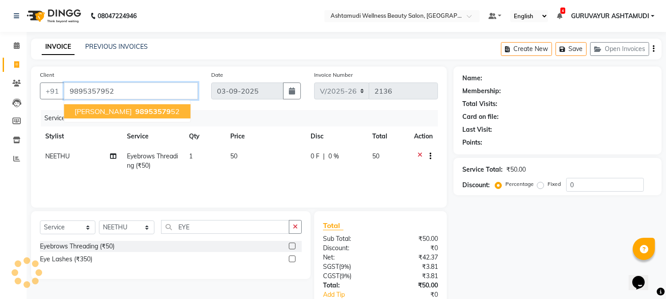
type input "9895357952"
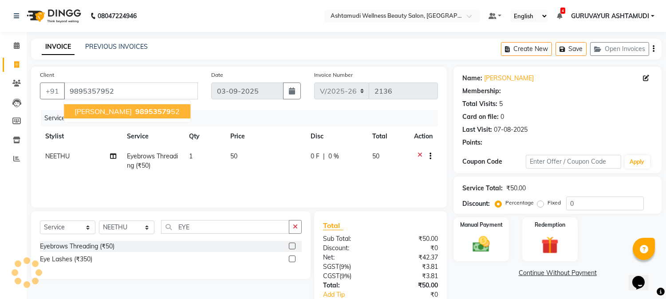
select select "2: Object"
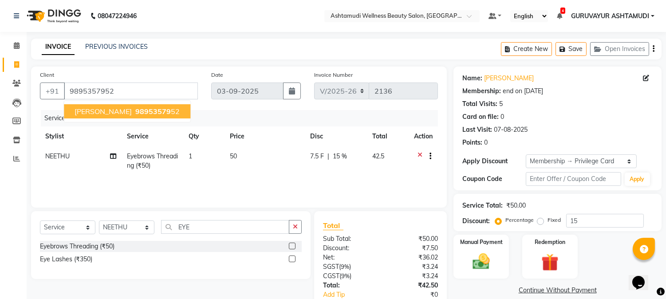
click at [135, 113] on span "98953579" at bounding box center [152, 111] width 35 height 9
type input "0"
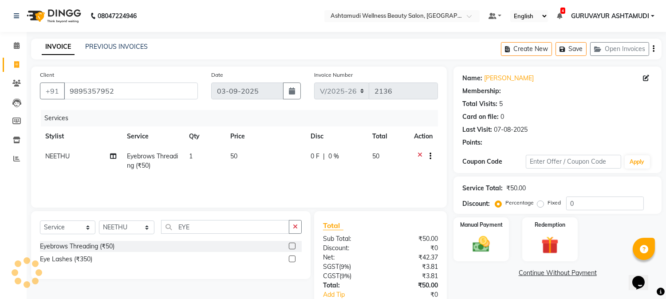
select select "2: Object"
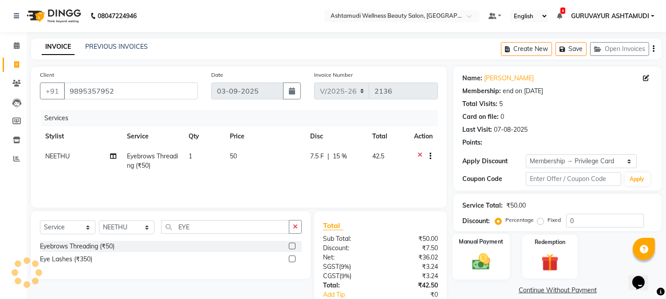
type input "15"
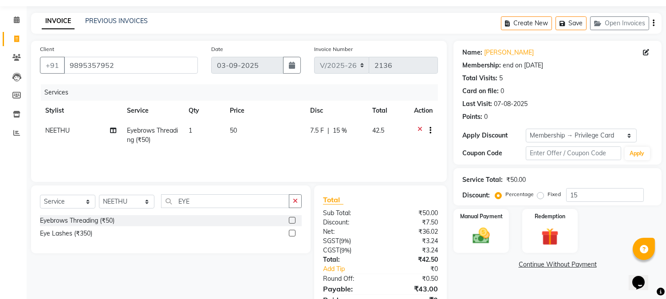
scroll to position [49, 0]
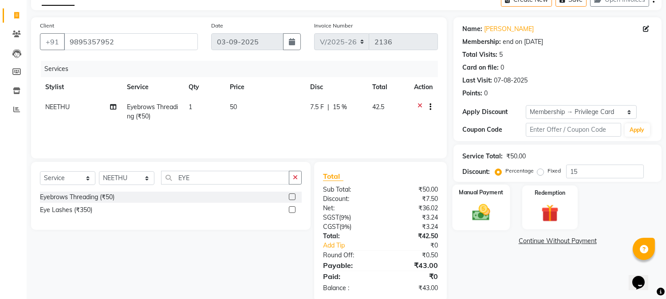
click at [478, 213] on img at bounding box center [481, 212] width 29 height 21
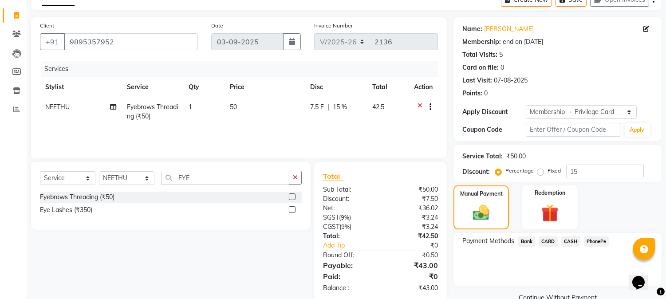
click at [596, 234] on div "Payment Methods Bank CARD CASH PhonePe" at bounding box center [557, 259] width 208 height 53
click at [596, 241] on span "PhonePe" at bounding box center [596, 241] width 25 height 10
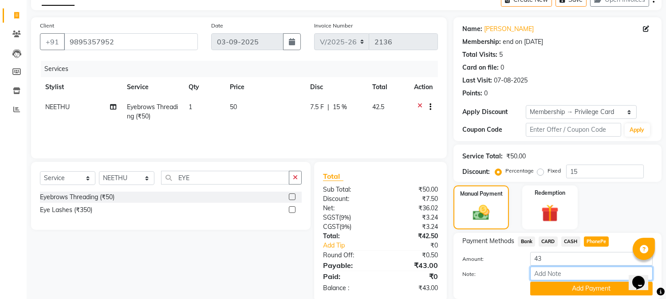
drag, startPoint x: 566, startPoint y: 272, endPoint x: 575, endPoint y: 247, distance: 27.2
click at [566, 272] on input "Note:" at bounding box center [591, 274] width 122 height 14
type input "RINI"
click at [577, 291] on button "Add Payment" at bounding box center [591, 289] width 122 height 14
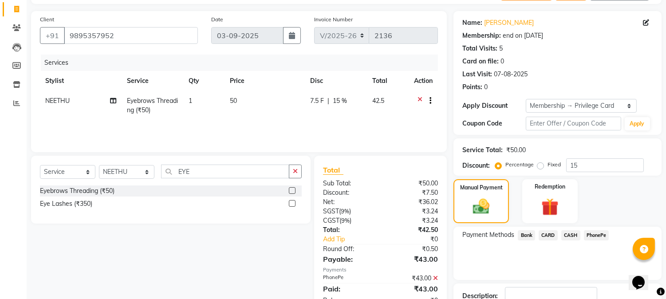
scroll to position [114, 0]
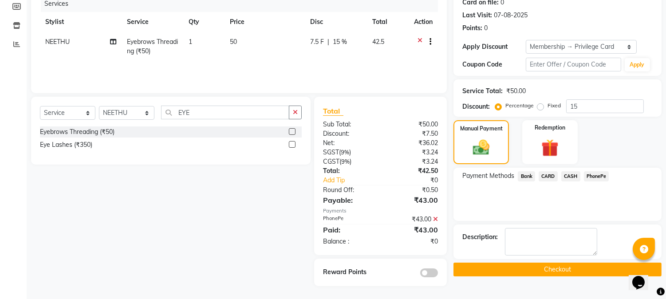
click at [564, 269] on button "Checkout" at bounding box center [557, 270] width 208 height 14
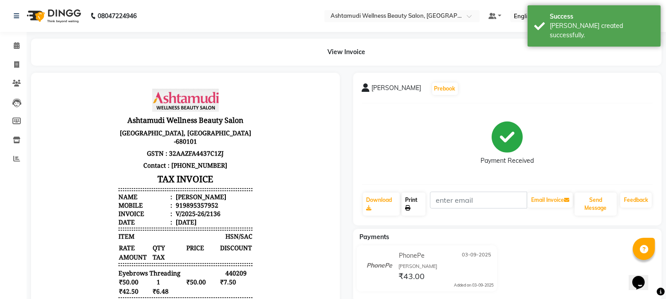
click at [416, 205] on link "Print" at bounding box center [414, 204] width 24 height 23
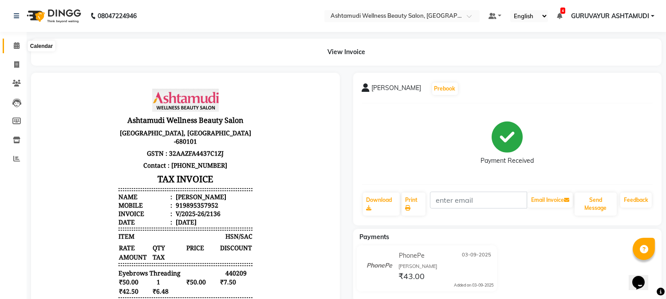
click at [18, 49] on icon at bounding box center [17, 45] width 6 height 7
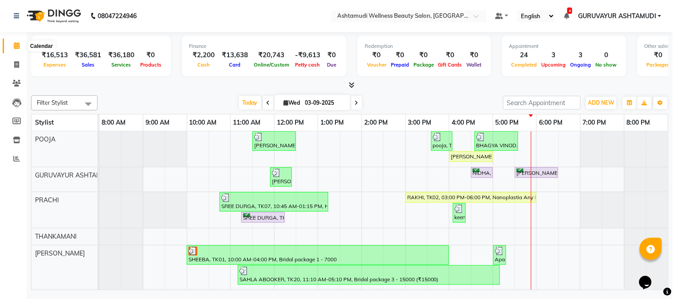
click at [22, 47] on span at bounding box center [17, 46] width 16 height 10
click at [17, 65] on icon at bounding box center [16, 64] width 5 height 7
select select "service"
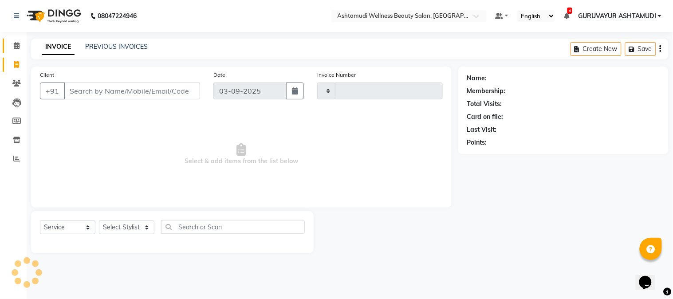
type input "2137"
select select "4660"
click at [16, 47] on icon at bounding box center [17, 45] width 6 height 7
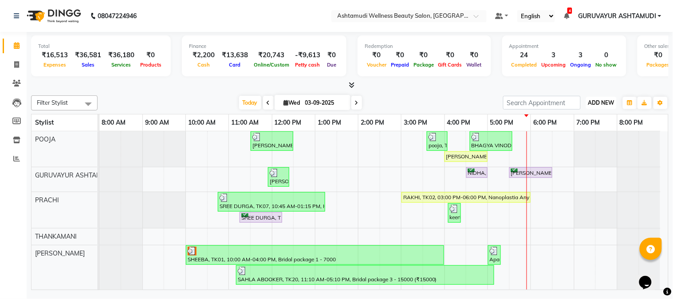
click at [591, 100] on span "ADD NEW" at bounding box center [601, 102] width 26 height 7
click at [578, 144] on link "Add Expense" at bounding box center [582, 143] width 70 height 12
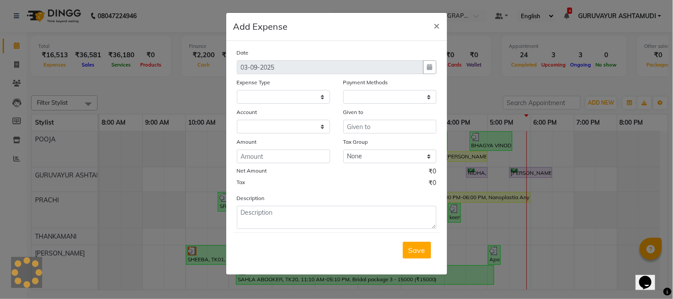
select select
select select "1"
select select "3492"
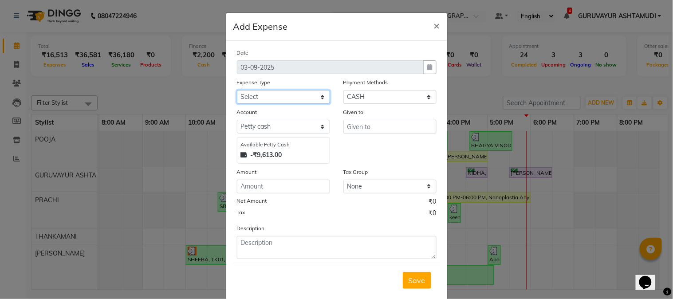
click at [318, 101] on select "Select ACCOMODATION EXPENSES ADVERTISEMENT SALES PROMOTIONAL EXPENSES Bonus BRI…" at bounding box center [283, 97] width 93 height 14
select select "6186"
click at [237, 90] on select "Select ACCOMODATION EXPENSES ADVERTISEMENT SALES PROMOTIONAL EXPENSES Bonus BRI…" at bounding box center [283, 97] width 93 height 14
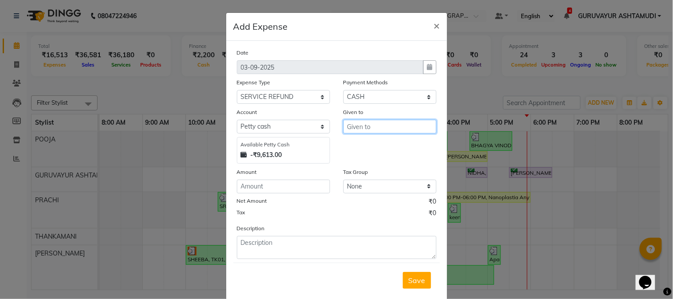
click at [360, 131] on input "text" at bounding box center [389, 127] width 93 height 14
type input "CUSTOMER"
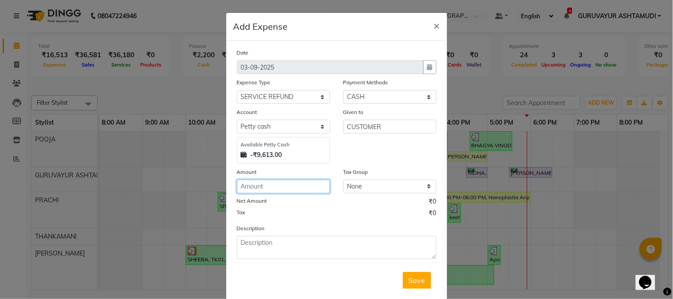
click at [252, 188] on input "number" at bounding box center [283, 187] width 93 height 14
type input "290"
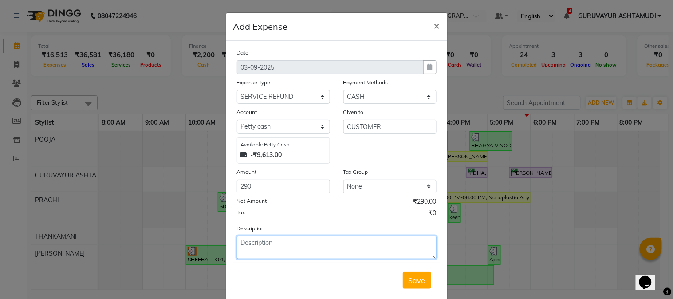
click at [241, 248] on textarea at bounding box center [337, 247] width 200 height 23
type textarea "SREEDURGA"
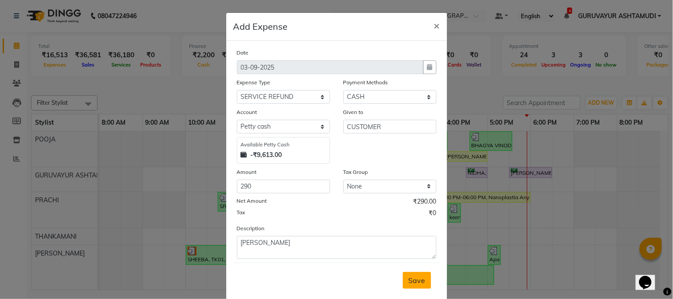
click at [413, 278] on span "Save" at bounding box center [417, 280] width 17 height 9
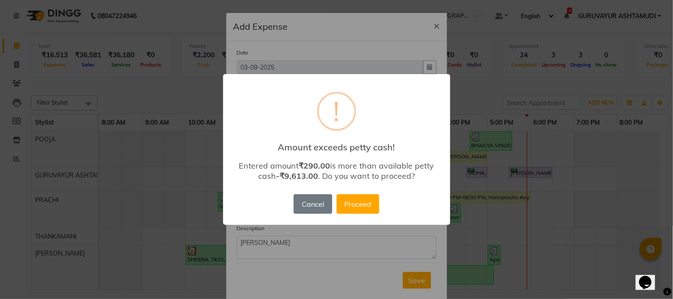
click at [348, 202] on button "Proceed" at bounding box center [358, 204] width 43 height 20
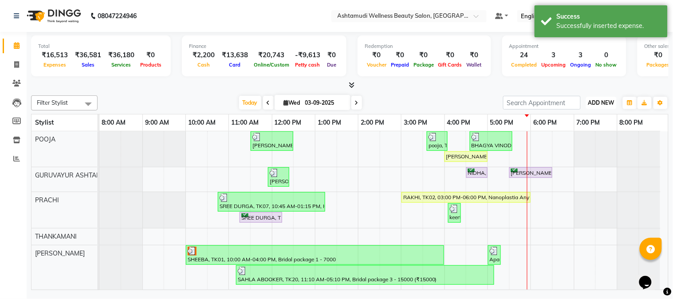
click at [592, 103] on span "ADD NEW" at bounding box center [601, 102] width 26 height 7
click at [578, 141] on link "Add Expense" at bounding box center [582, 143] width 70 height 12
select select "1"
select select "3492"
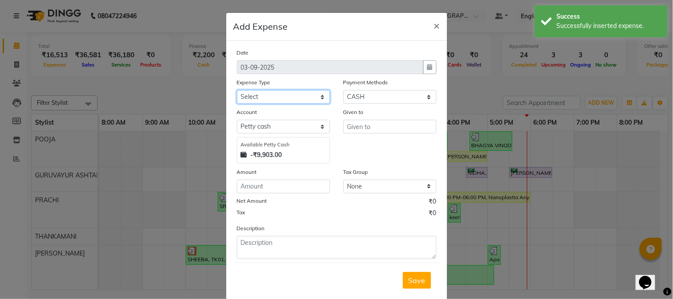
click at [313, 100] on select "Select ACCOMODATION EXPENSES ADVERTISEMENT SALES PROMOTIONAL EXPENSES Bonus BRI…" at bounding box center [283, 97] width 93 height 14
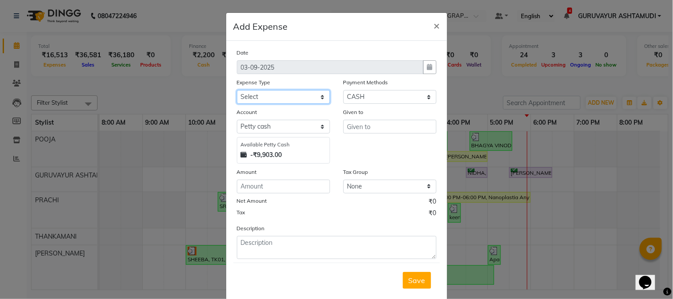
select select "6185"
click at [237, 90] on select "Select ACCOMODATION EXPENSES ADVERTISEMENT SALES PROMOTIONAL EXPENSES Bonus BRI…" at bounding box center [283, 97] width 93 height 14
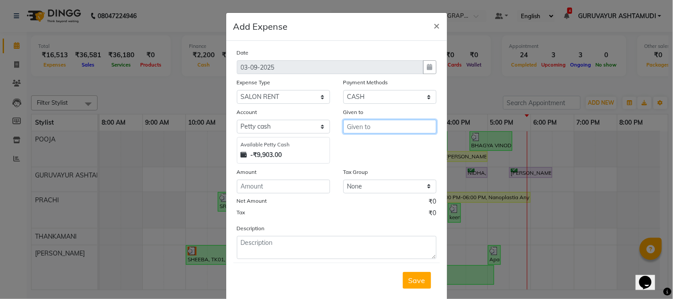
click at [391, 126] on input "text" at bounding box center [389, 127] width 93 height 14
drag, startPoint x: 378, startPoint y: 127, endPoint x: 342, endPoint y: 131, distance: 36.6
click at [343, 131] on input "31215" at bounding box center [389, 127] width 93 height 14
type input "SHOBANA"
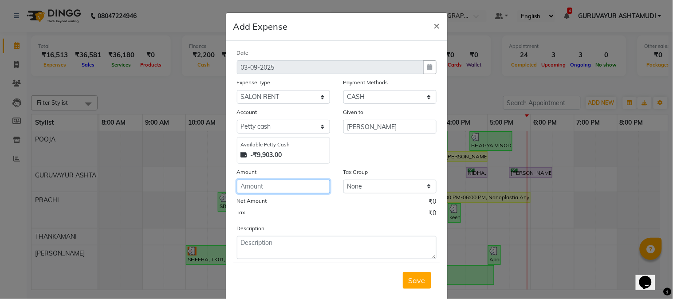
click at [293, 185] on input "number" at bounding box center [283, 187] width 93 height 14
type input "31215"
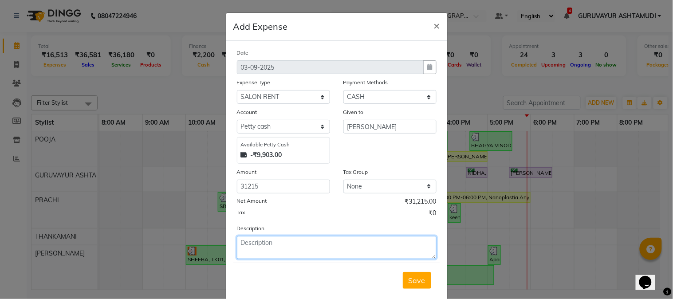
click at [284, 245] on textarea at bounding box center [337, 247] width 200 height 23
type textarea "SALOON RENT"
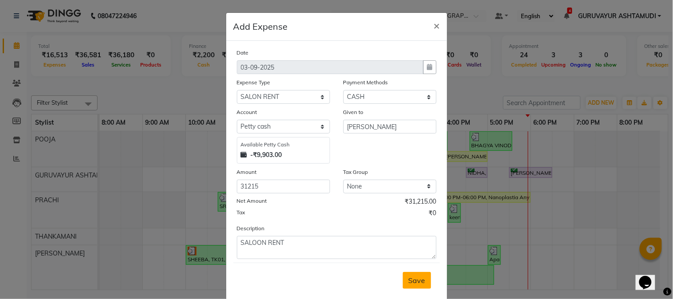
click at [410, 280] on span "Save" at bounding box center [417, 280] width 17 height 9
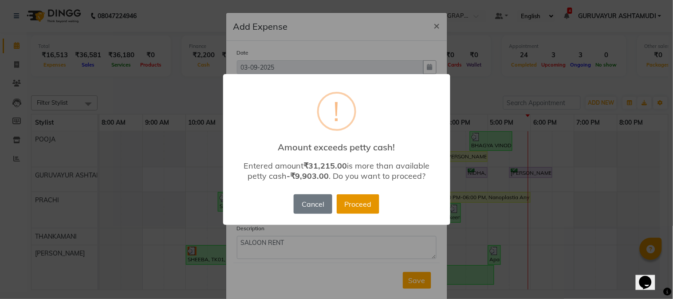
click at [355, 203] on button "Proceed" at bounding box center [358, 204] width 43 height 20
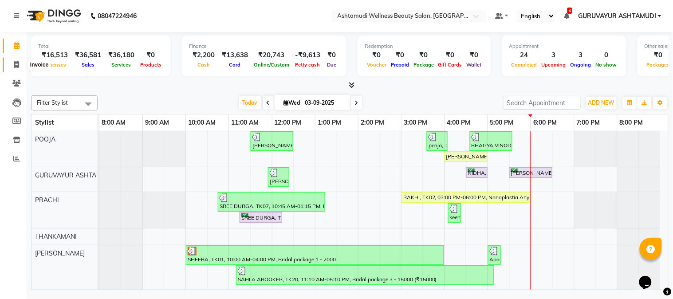
click at [19, 65] on icon at bounding box center [16, 64] width 5 height 7
select select "service"
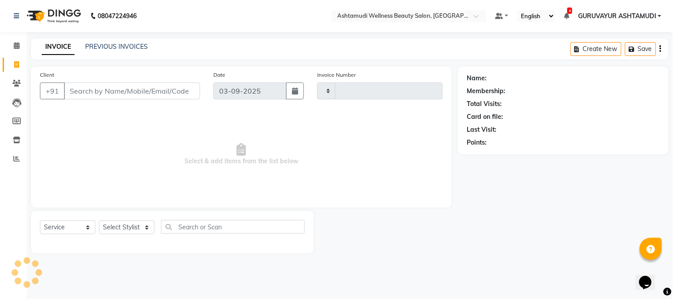
type input "2137"
select select "4660"
drag, startPoint x: 114, startPoint y: 84, endPoint x: 126, endPoint y: 94, distance: 15.8
click at [114, 85] on input "Client" at bounding box center [132, 91] width 136 height 17
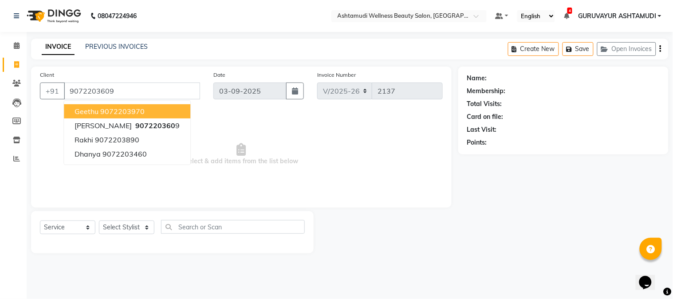
type input "9072203609"
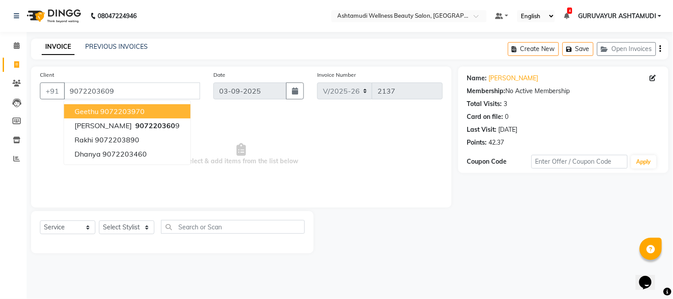
click at [168, 163] on span "Select & add items from the list below" at bounding box center [241, 154] width 403 height 89
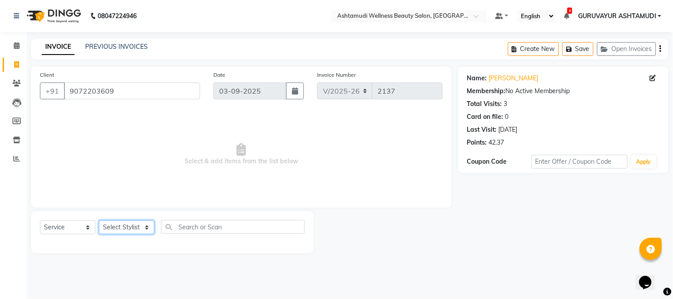
click at [142, 229] on select "Select Stylist Aathithya ANILA Anjana Das ARYA GURUVAYUR ASHTAMUDI NEETHU Nigis…" at bounding box center [126, 227] width 55 height 14
select select "45186"
click at [99, 221] on select "Select Stylist Aathithya ANILA Anjana Das ARYA GURUVAYUR ASHTAMUDI NEETHU Nigis…" at bounding box center [126, 227] width 55 height 14
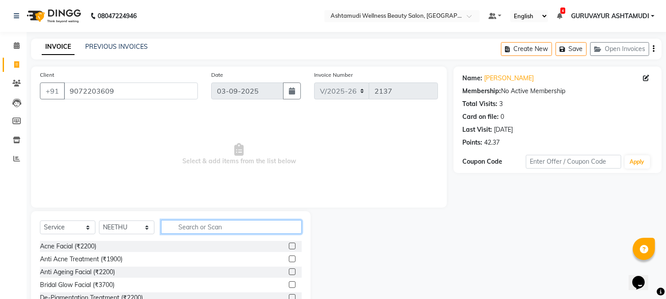
click at [197, 231] on input "text" at bounding box center [231, 227] width 141 height 14
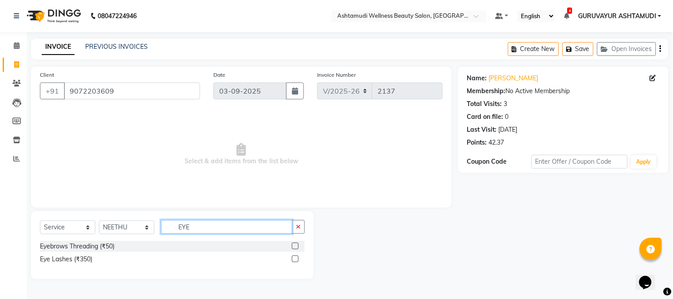
type input "EYE"
click at [295, 243] on label at bounding box center [295, 246] width 7 height 7
click at [295, 244] on input "checkbox" at bounding box center [295, 247] width 6 height 6
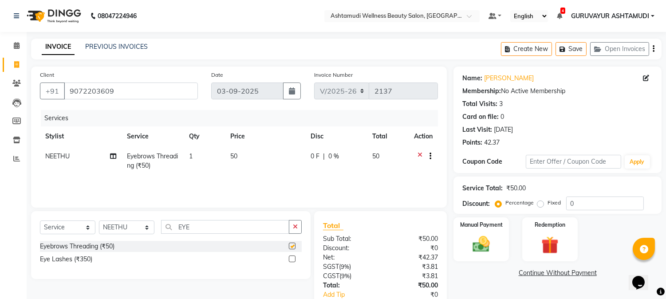
checkbox input "false"
click at [203, 157] on td "1" at bounding box center [204, 160] width 41 height 29
select select "45186"
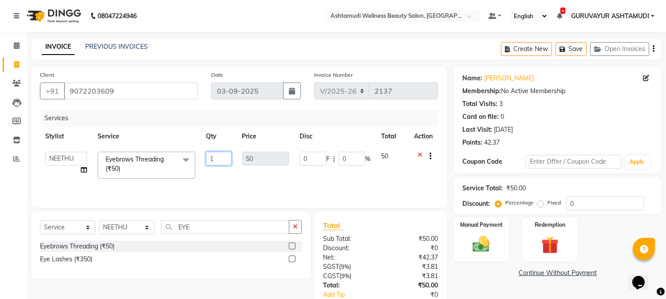
click at [216, 156] on input "1" at bounding box center [218, 159] width 25 height 14
type input "2"
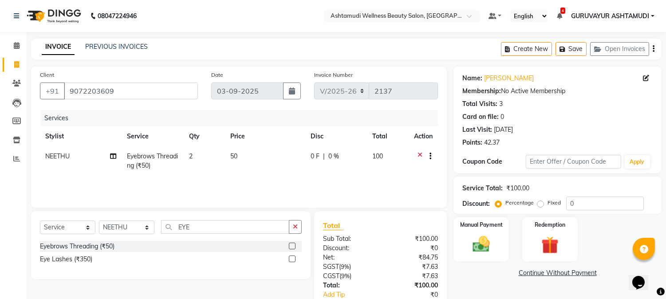
click at [431, 45] on div "INVOICE PREVIOUS INVOICES Create New Save Open Invoices" at bounding box center [346, 49] width 630 height 21
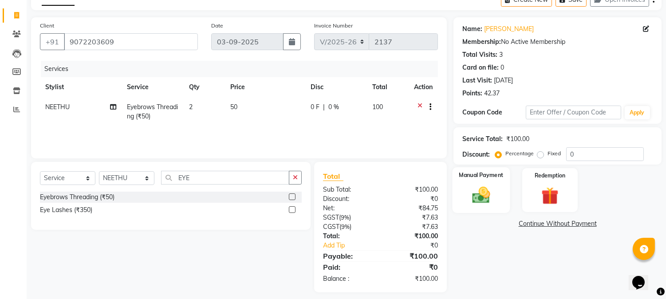
click at [483, 195] on img at bounding box center [481, 195] width 29 height 21
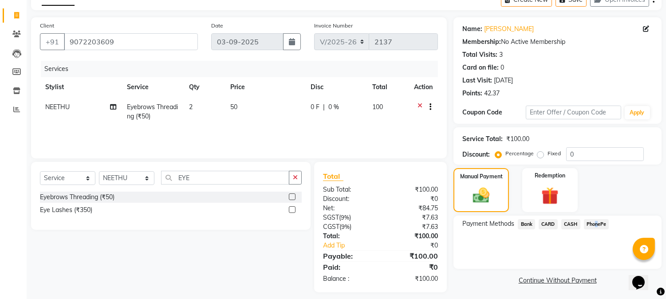
click at [594, 223] on span "PhonePe" at bounding box center [596, 224] width 25 height 10
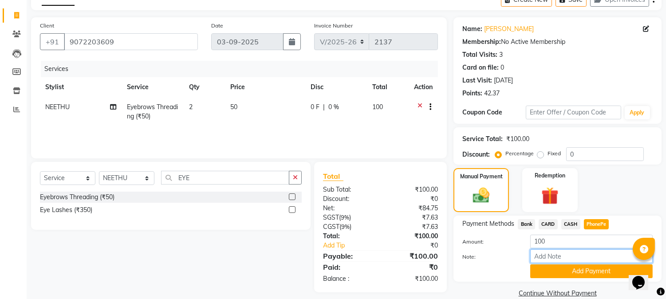
click at [564, 260] on input "Note:" at bounding box center [591, 256] width 122 height 14
type input "NIGISHA"
click at [567, 276] on button "Add Payment" at bounding box center [591, 271] width 122 height 14
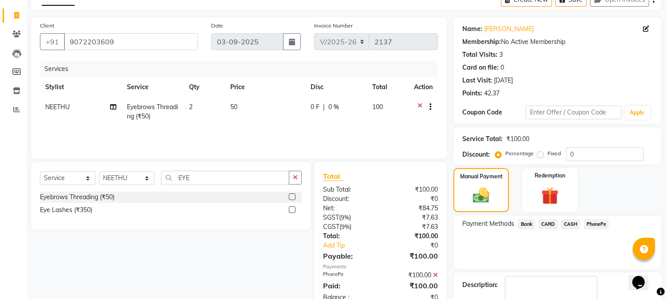
scroll to position [87, 0]
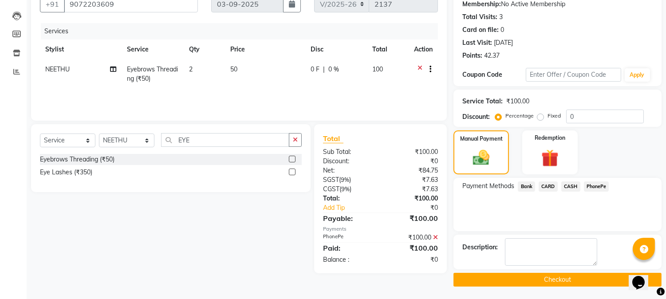
click at [547, 280] on button "Checkout" at bounding box center [557, 280] width 208 height 14
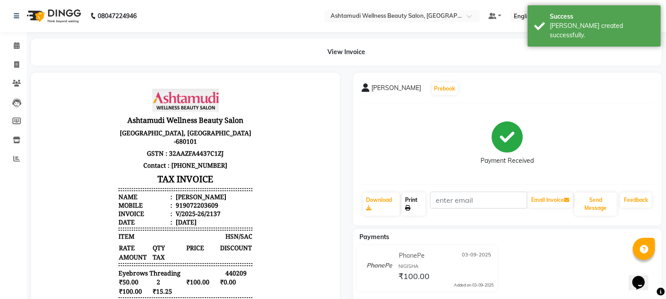
click at [407, 201] on link "Print" at bounding box center [414, 204] width 24 height 23
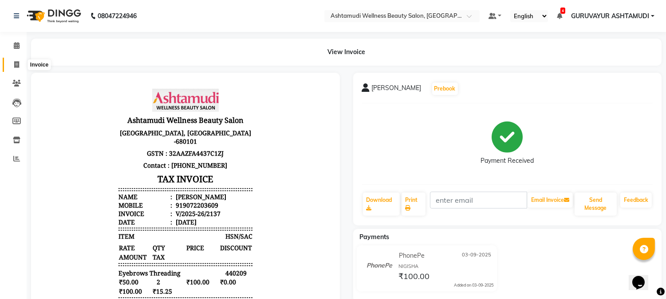
click at [15, 63] on icon at bounding box center [16, 64] width 5 height 7
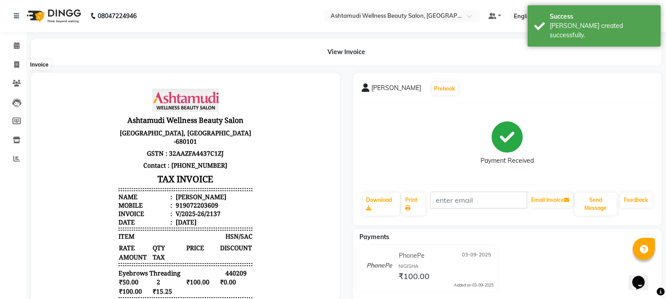
select select "4660"
select select "service"
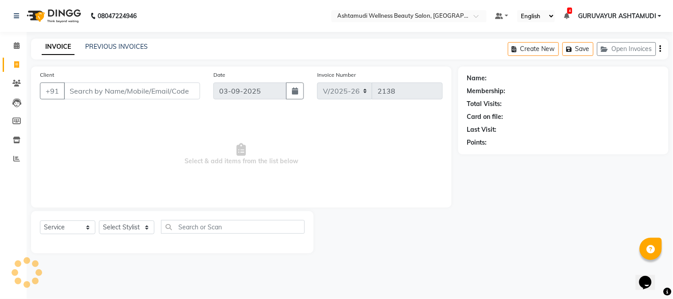
click at [94, 92] on input "Client" at bounding box center [132, 91] width 136 height 17
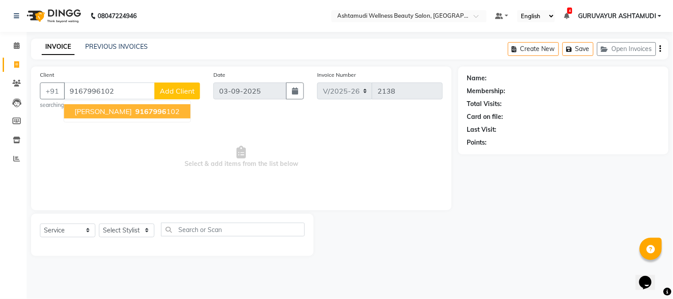
type input "9167996102"
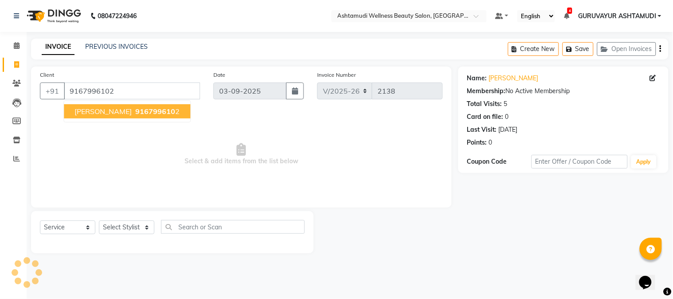
click at [99, 111] on span "[PERSON_NAME]" at bounding box center [103, 111] width 57 height 9
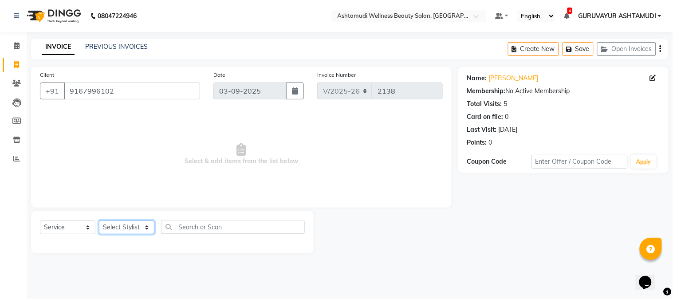
click at [125, 227] on select "Select Stylist Aathithya [PERSON_NAME] [PERSON_NAME] ARYA GURUVAYUR ASHTAMUDI […" at bounding box center [126, 227] width 55 height 14
select select "39865"
click at [99, 221] on select "Select Stylist Aathithya [PERSON_NAME] [PERSON_NAME] ARYA GURUVAYUR ASHTAMUDI […" at bounding box center [126, 227] width 55 height 14
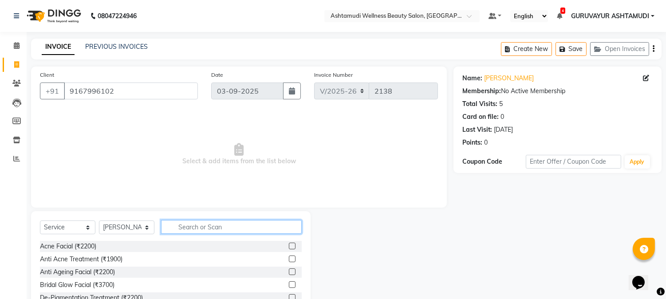
click at [178, 228] on input "text" at bounding box center [231, 227] width 141 height 14
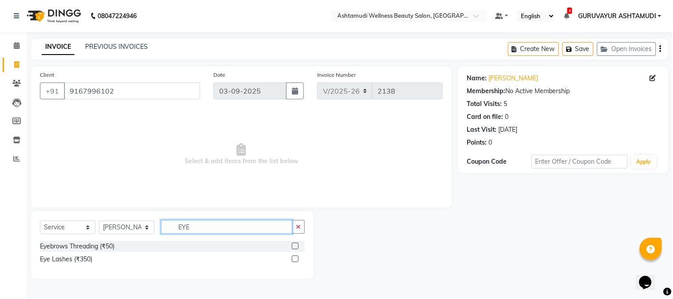
type input "EYE"
click at [294, 244] on label at bounding box center [295, 246] width 7 height 7
click at [294, 244] on input "checkbox" at bounding box center [295, 247] width 6 height 6
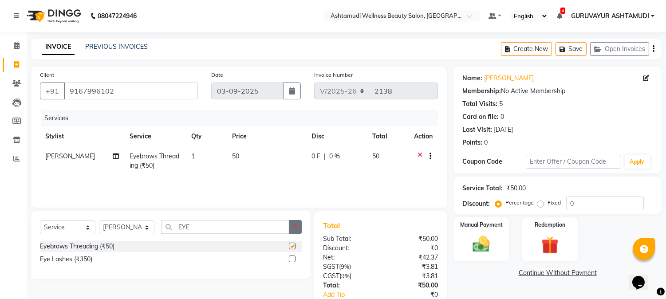
checkbox input "false"
click at [293, 227] on icon "button" at bounding box center [295, 227] width 5 height 6
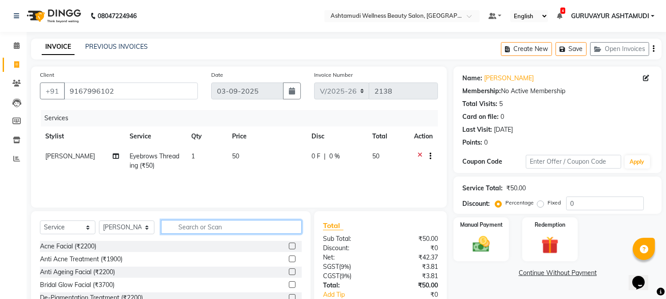
click at [267, 232] on input "text" at bounding box center [231, 227] width 141 height 14
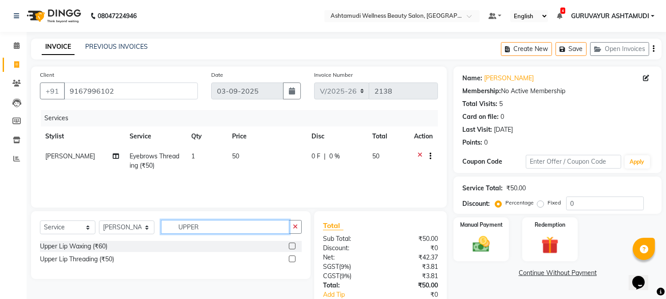
type input "UPPER"
click at [291, 260] on label at bounding box center [292, 259] width 7 height 7
click at [291, 260] on input "checkbox" at bounding box center [292, 259] width 6 height 6
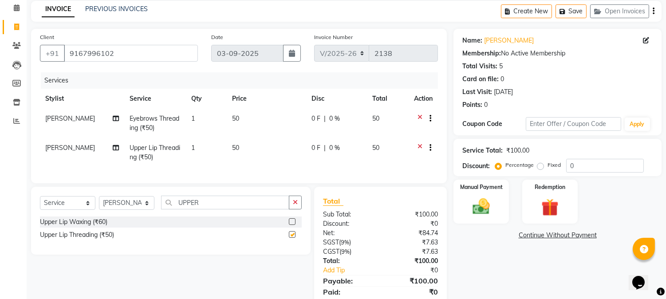
checkbox input "false"
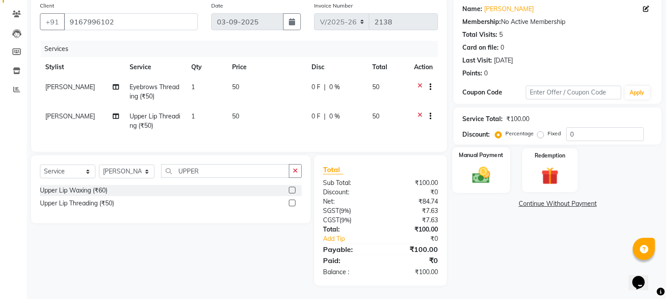
click at [476, 166] on img at bounding box center [481, 175] width 29 height 21
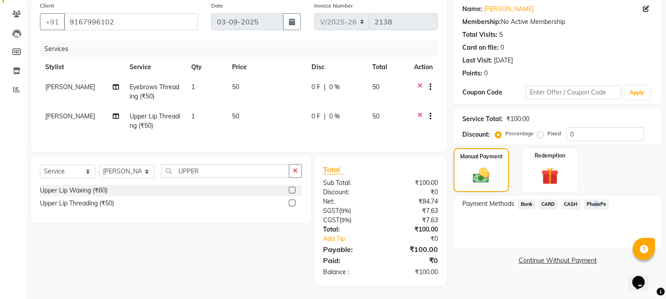
click at [594, 199] on span "PhonePe" at bounding box center [596, 204] width 25 height 10
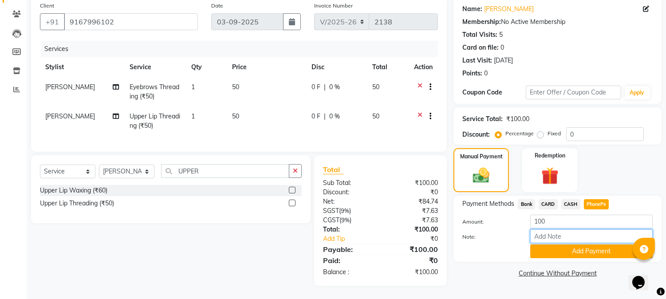
click at [539, 232] on input "Note:" at bounding box center [591, 236] width 122 height 14
click at [548, 229] on input "Note:" at bounding box center [591, 236] width 122 height 14
type input "NIGISHA"
click at [573, 244] on button "Add Payment" at bounding box center [591, 251] width 122 height 14
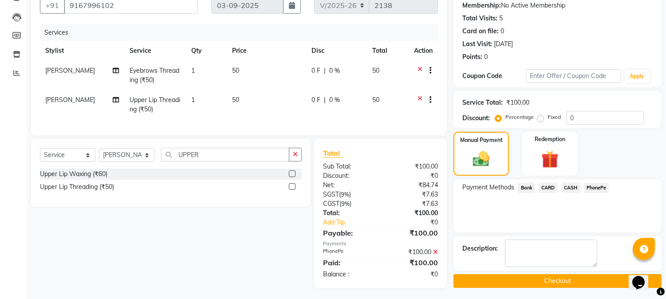
scroll to position [95, 0]
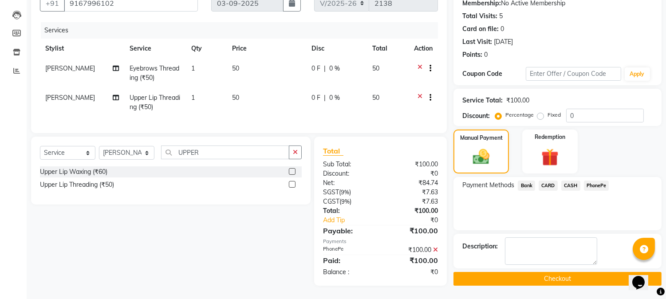
click at [551, 272] on button "Checkout" at bounding box center [557, 279] width 208 height 14
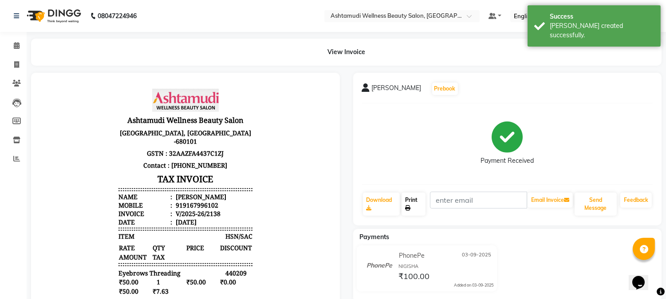
click at [410, 201] on link "Print" at bounding box center [414, 204] width 24 height 23
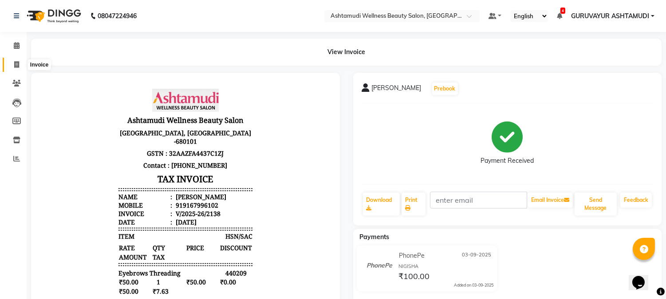
click at [18, 63] on icon at bounding box center [16, 64] width 5 height 7
select select "service"
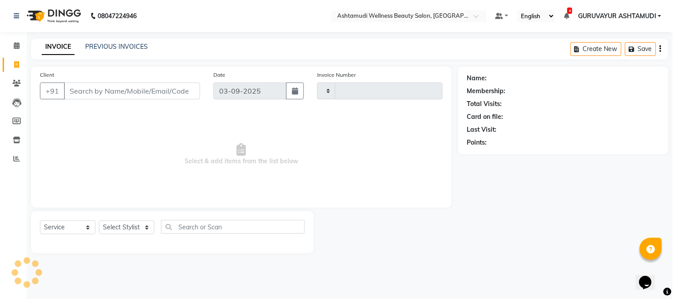
type input "2139"
select select "4660"
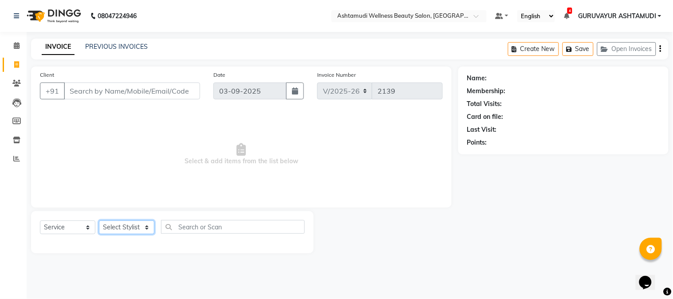
click at [141, 224] on select "Select Stylist Aathithya [PERSON_NAME] [PERSON_NAME] ARYA GURUVAYUR ASHTAMUDI […" at bounding box center [126, 227] width 55 height 14
click at [99, 221] on select "Select Stylist Aathithya [PERSON_NAME] [PERSON_NAME] ARYA GURUVAYUR ASHTAMUDI […" at bounding box center [126, 227] width 55 height 14
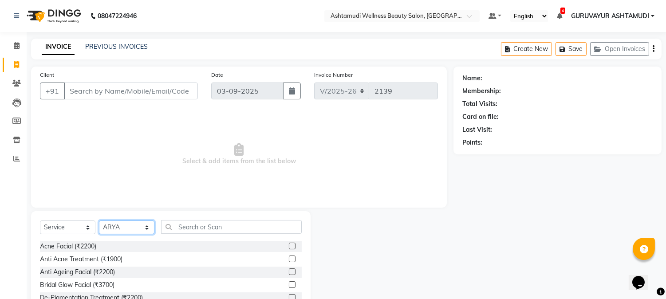
click at [146, 228] on select "Select Stylist Aathithya [PERSON_NAME] [PERSON_NAME] ARYA GURUVAYUR ASHTAMUDI […" at bounding box center [126, 227] width 55 height 14
select select "27526"
click at [99, 221] on select "Select Stylist Aathithya [PERSON_NAME] [PERSON_NAME] ARYA GURUVAYUR ASHTAMUDI […" at bounding box center [126, 227] width 55 height 14
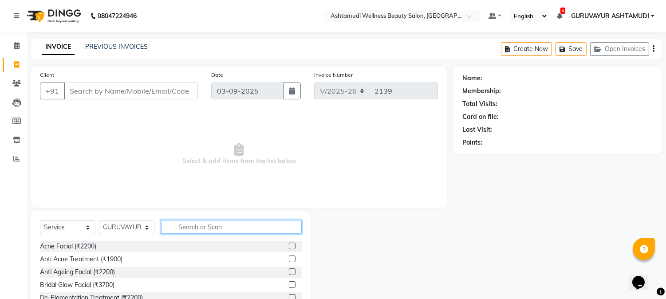
click at [194, 224] on input "text" at bounding box center [231, 227] width 141 height 14
click at [199, 225] on input "text" at bounding box center [231, 227] width 141 height 14
type input "AG"
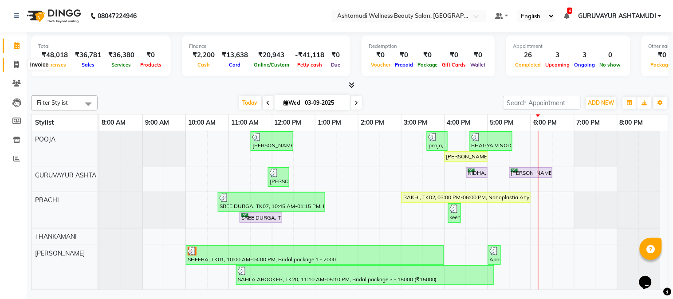
click at [12, 65] on span at bounding box center [17, 65] width 16 height 10
select select "4660"
select select "service"
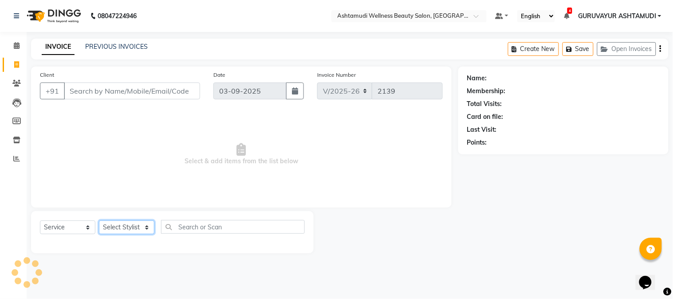
click at [123, 226] on select "Select Stylist Aathithya [PERSON_NAME] [PERSON_NAME] ARYA GURUVAYUR ASHTAMUDI […" at bounding box center [126, 227] width 55 height 14
select select "39865"
click at [99, 221] on select "Select Stylist Aathithya [PERSON_NAME] [PERSON_NAME] ARYA GURUVAYUR ASHTAMUDI […" at bounding box center [126, 227] width 55 height 14
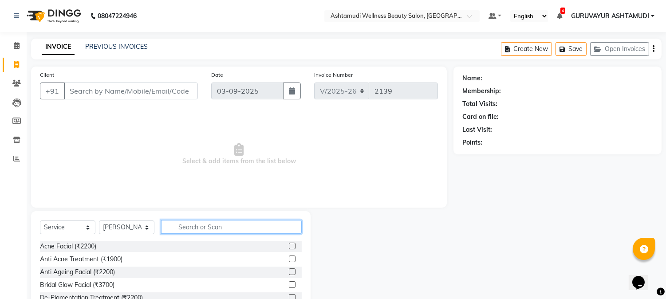
click at [189, 225] on input "text" at bounding box center [231, 227] width 141 height 14
click at [226, 229] on input "text" at bounding box center [231, 227] width 141 height 14
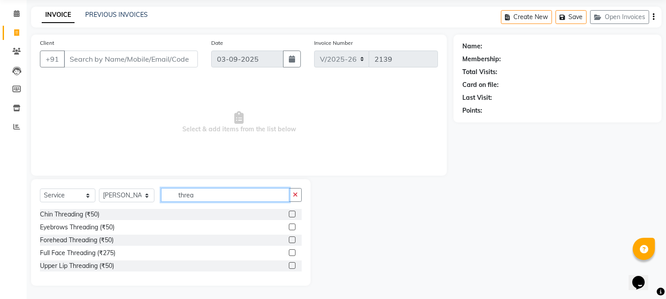
type input "threa"
click at [290, 268] on label at bounding box center [292, 265] width 7 height 7
click at [290, 268] on input "checkbox" at bounding box center [292, 266] width 6 height 6
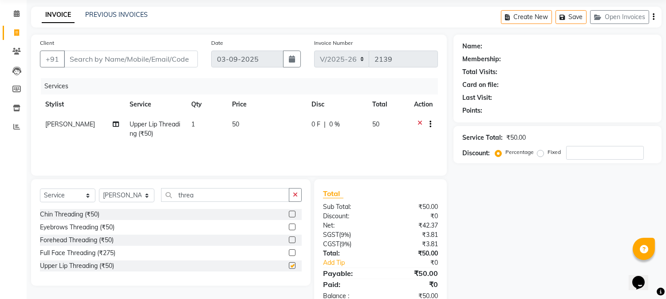
checkbox input "false"
click at [291, 213] on label at bounding box center [292, 214] width 7 height 7
click at [291, 213] on input "checkbox" at bounding box center [292, 215] width 6 height 6
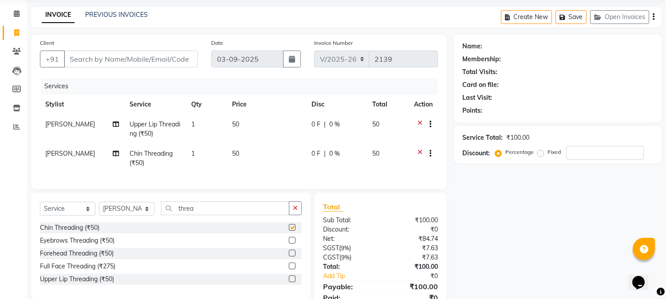
checkbox input "false"
click at [141, 59] on input "Client" at bounding box center [131, 59] width 134 height 17
type input "9"
type input "0"
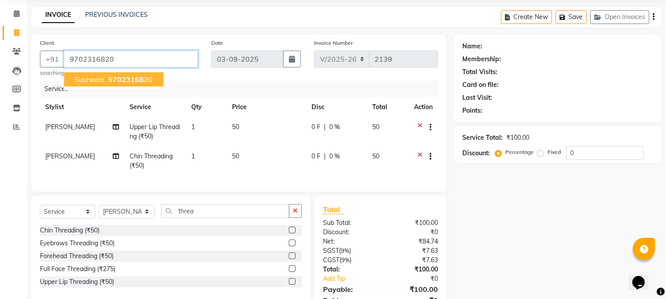
type input "9702316820"
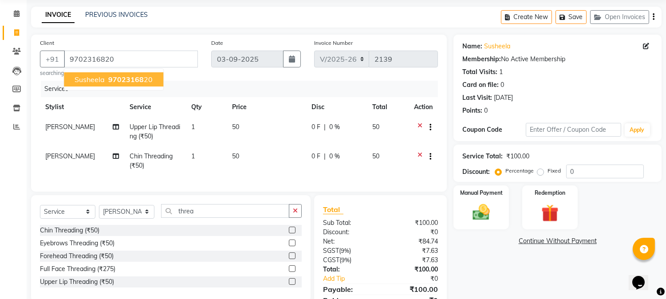
click at [127, 77] on span "97023168" at bounding box center [125, 79] width 35 height 9
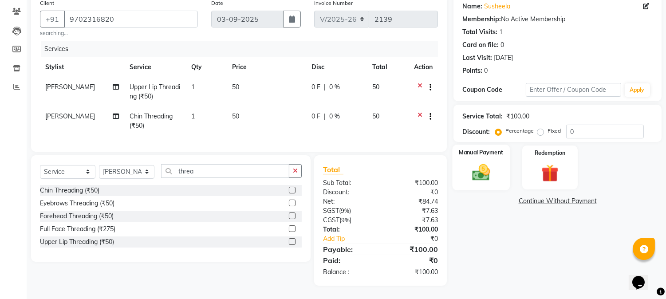
click at [503, 169] on div "Manual Payment" at bounding box center [482, 167] width 58 height 45
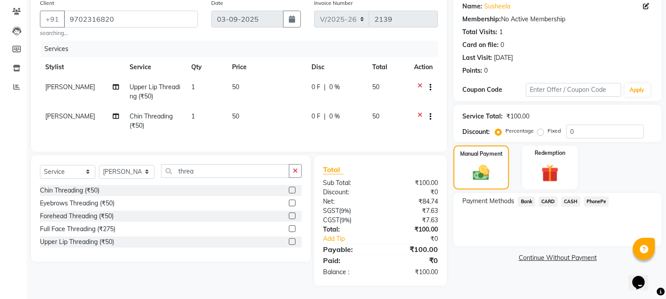
click at [573, 197] on span "CASH" at bounding box center [570, 202] width 19 height 10
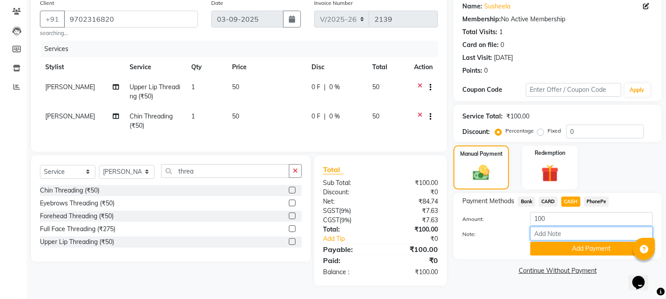
click at [561, 227] on input "Note:" at bounding box center [591, 234] width 122 height 14
type input "[PERSON_NAME]"
click at [573, 242] on button "Add Payment" at bounding box center [591, 249] width 122 height 14
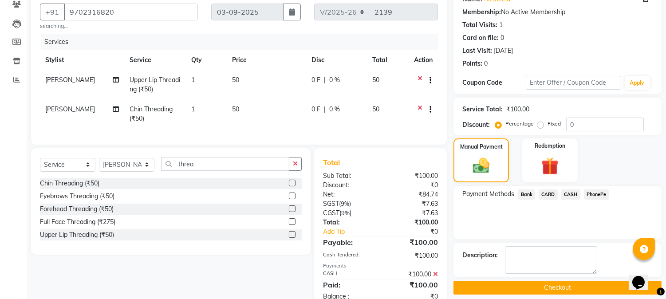
scroll to position [111, 0]
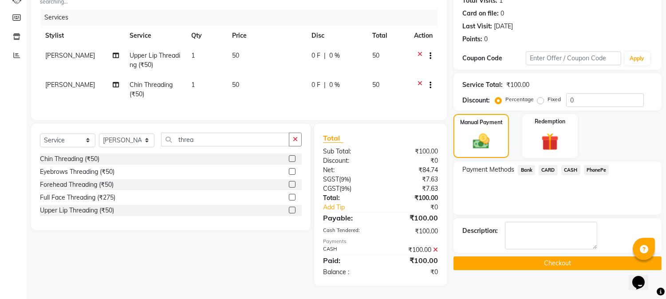
click at [524, 260] on button "Checkout" at bounding box center [557, 263] width 208 height 14
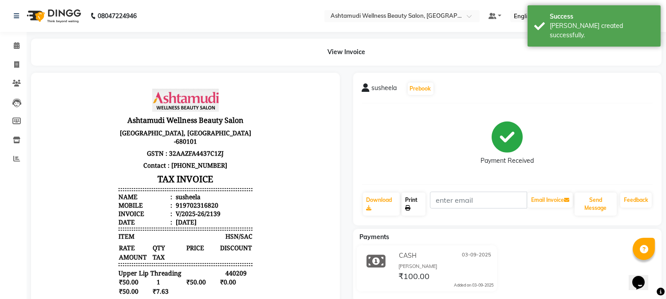
click at [410, 201] on link "Print" at bounding box center [414, 204] width 24 height 23
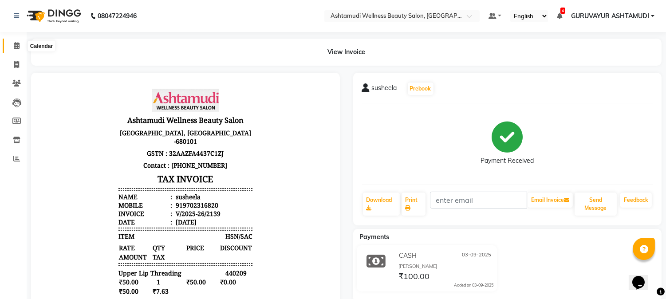
click at [16, 47] on icon at bounding box center [17, 45] width 6 height 7
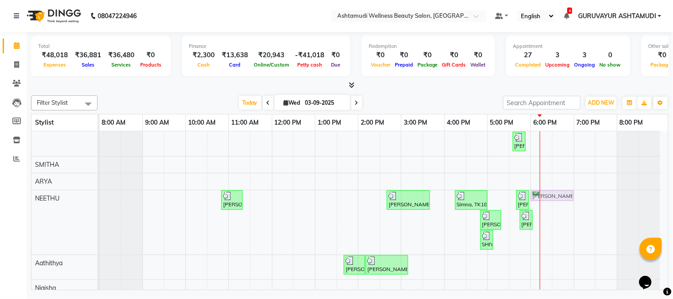
drag, startPoint x: 526, startPoint y: 173, endPoint x: 552, endPoint y: 216, distance: 50.2
click at [552, 216] on div "[PERSON_NAME] pm, TK06, 11:30 AM-12:30 PM, Highlighting (Per Streaks) (₹250) po…" at bounding box center [383, 164] width 569 height 462
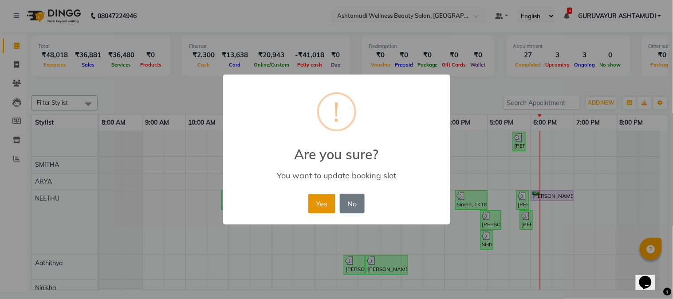
click at [320, 203] on button "Yes" at bounding box center [321, 204] width 27 height 20
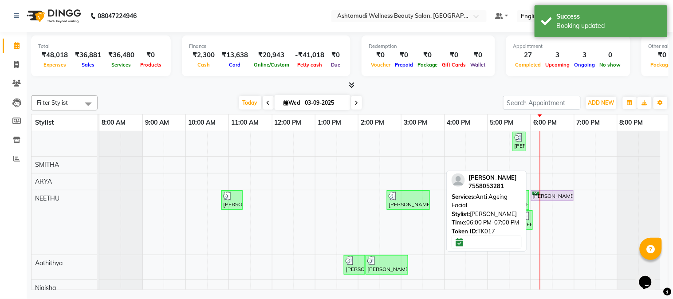
click at [541, 192] on div "[PERSON_NAME], TK17, 06:00 PM-07:00 PM, Anti Ageing Facial" at bounding box center [552, 196] width 41 height 8
click at [547, 194] on div "[PERSON_NAME], TK17, 06:00 PM-07:00 PM, Anti Ageing Facial" at bounding box center [552, 196] width 41 height 8
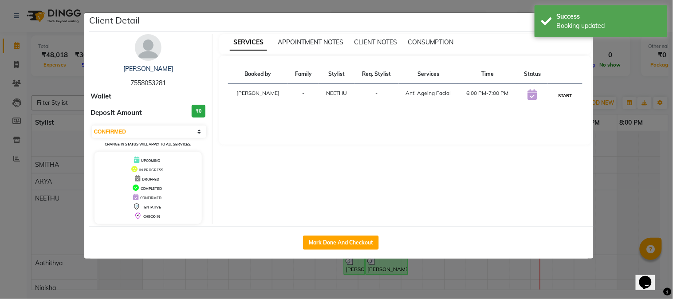
click at [560, 96] on button "START" at bounding box center [565, 95] width 18 height 11
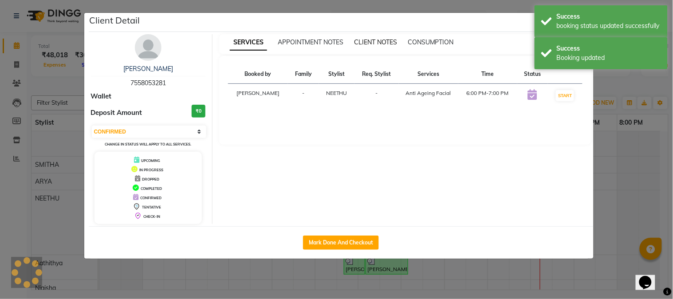
select select "1"
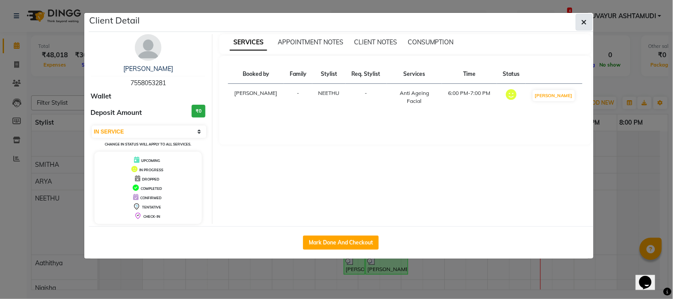
click at [582, 20] on icon "button" at bounding box center [584, 22] width 5 height 7
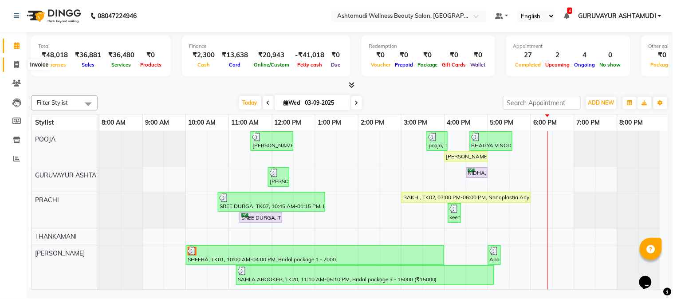
click at [16, 65] on icon at bounding box center [16, 64] width 5 height 7
select select "service"
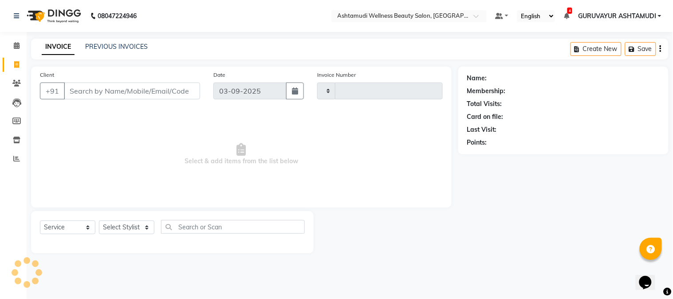
type input "2140"
select select "4660"
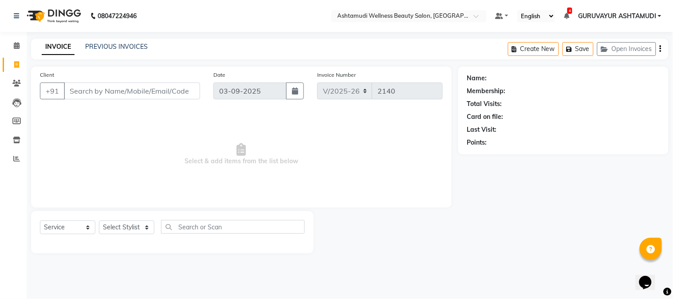
click at [0, 184] on div "Calendar Invoice Clients Leads Members Inventory Reports Completed InProgress U…" at bounding box center [60, 155] width 120 height 260
click at [18, 45] on icon at bounding box center [17, 45] width 6 height 7
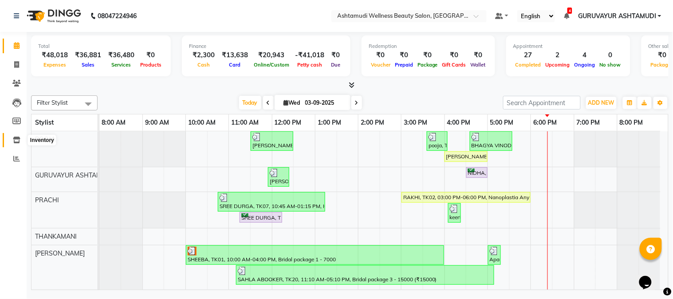
click at [15, 140] on icon at bounding box center [17, 140] width 8 height 7
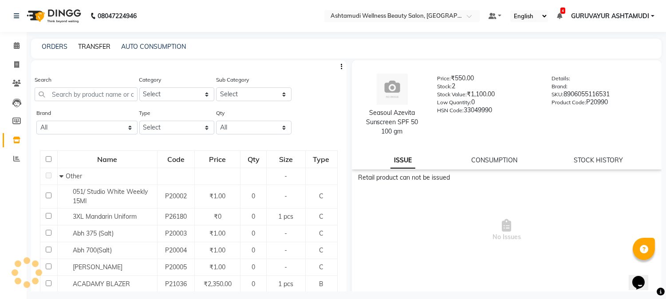
click at [84, 44] on link "TRANSFER" at bounding box center [94, 47] width 32 height 8
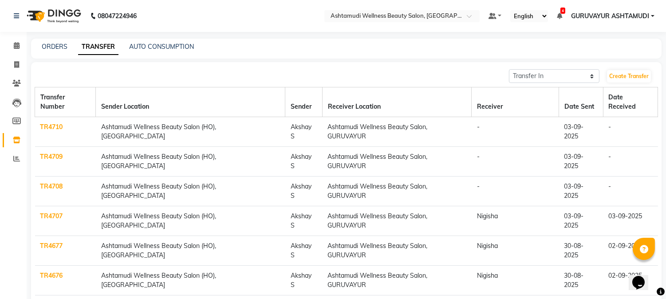
click at [44, 182] on link "TR4708" at bounding box center [51, 186] width 23 height 8
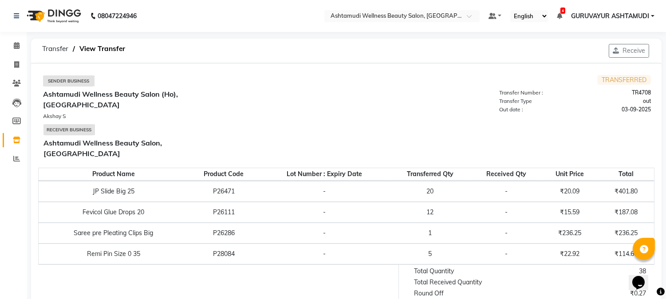
click at [549, 123] on td "TRANSFERRED Transfer Number : TR4708 Transfer Type out Out date : [DATE]" at bounding box center [498, 119] width 304 height 88
click at [621, 50] on button "Receive" at bounding box center [629, 51] width 40 height 14
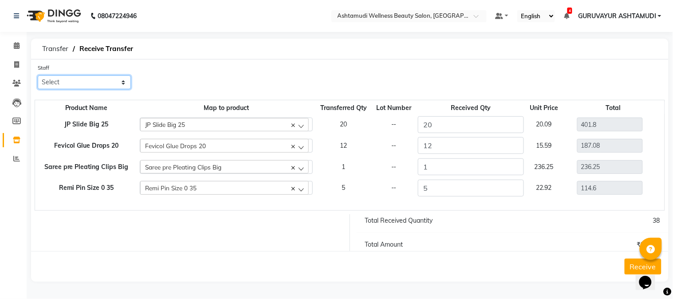
click at [122, 85] on select "Select Aathithya [PERSON_NAME] [PERSON_NAME] ARYA GURUVAYUR [PERSON_NAME] [PERS…" at bounding box center [84, 82] width 93 height 14
select select "69602"
click at [38, 75] on select "Select Aathithya [PERSON_NAME] [PERSON_NAME] ARYA GURUVAYUR [PERSON_NAME] [PERS…" at bounding box center [84, 82] width 93 height 14
click at [631, 262] on button "Receive" at bounding box center [643, 267] width 37 height 16
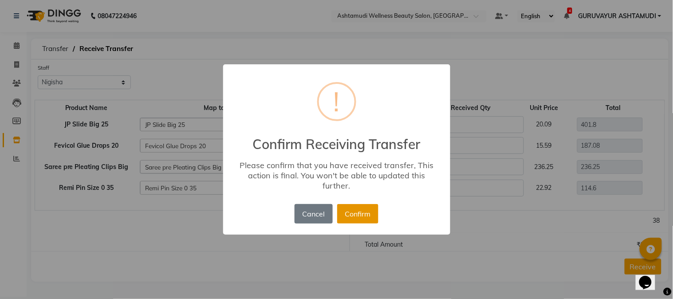
click at [354, 211] on button "Confirm" at bounding box center [357, 214] width 41 height 20
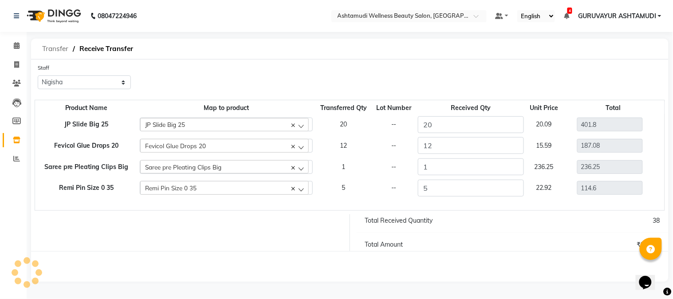
click at [56, 50] on span "Transfer" at bounding box center [55, 49] width 35 height 16
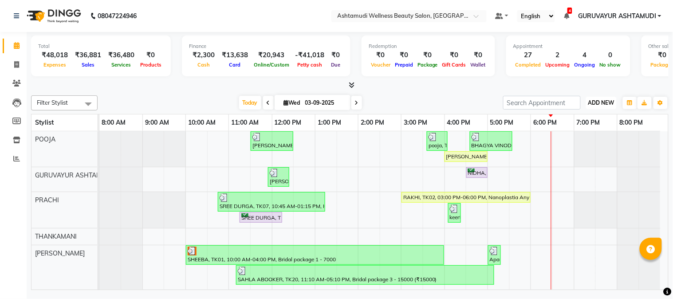
click at [599, 103] on span "ADD NEW" at bounding box center [601, 102] width 26 height 7
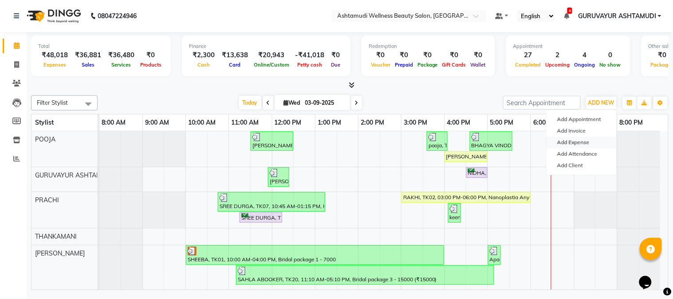
click at [571, 143] on link "Add Expense" at bounding box center [582, 143] width 70 height 12
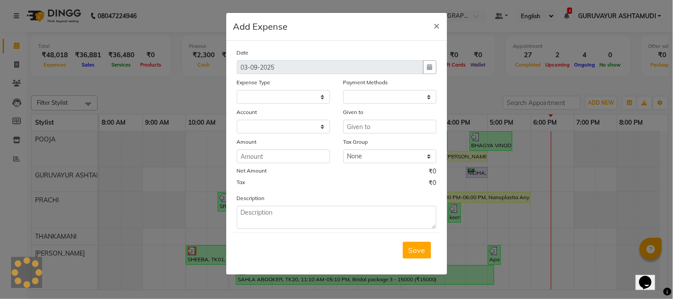
select select
select select "1"
select select "3492"
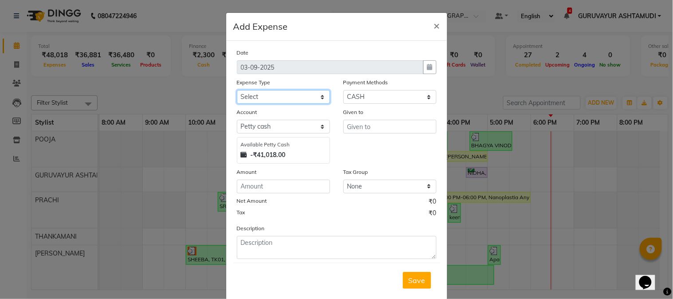
click at [314, 99] on select "Select ACCOMODATION EXPENSES ADVERTISEMENT SALES PROMOTIONAL EXPENSES Bonus BRI…" at bounding box center [283, 97] width 93 height 14
click at [237, 90] on select "Select ACCOMODATION EXPENSES ADVERTISEMENT SALES PROMOTIONAL EXPENSES Bonus BRI…" at bounding box center [283, 97] width 93 height 14
click at [312, 96] on select "Select ACCOMODATION EXPENSES ADVERTISEMENT SALES PROMOTIONAL EXPENSES Bonus BRI…" at bounding box center [283, 97] width 93 height 14
select select "17906"
click at [237, 90] on select "Select ACCOMODATION EXPENSES ADVERTISEMENT SALES PROMOTIONAL EXPENSES Bonus BRI…" at bounding box center [283, 97] width 93 height 14
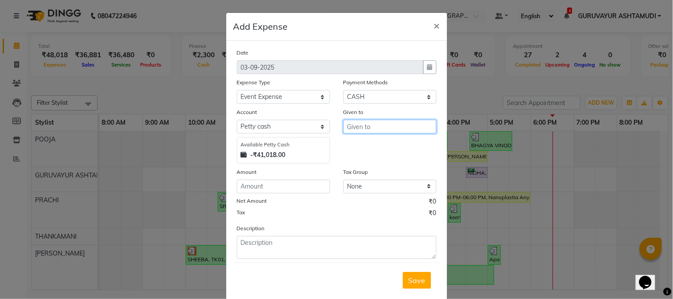
click at [378, 127] on input "text" at bounding box center [389, 127] width 93 height 14
type input "o"
type input "[DATE] FEAST"
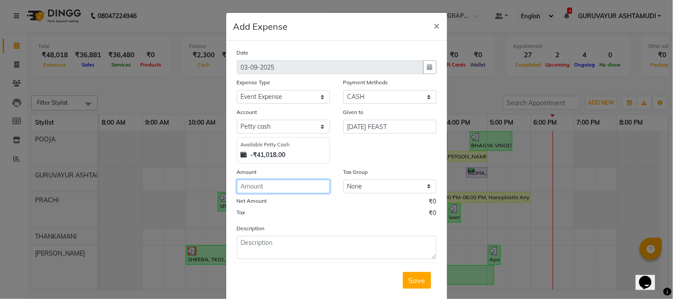
click at [277, 186] on input "number" at bounding box center [283, 187] width 93 height 14
type input "2100"
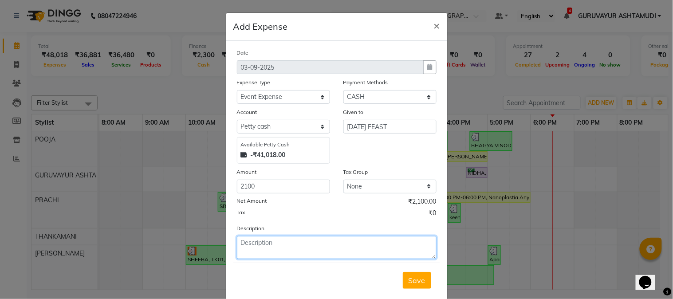
click at [250, 245] on textarea at bounding box center [337, 247] width 200 height 23
type textarea "LUNCH AND DELIVERY CHARGE-1900+200"
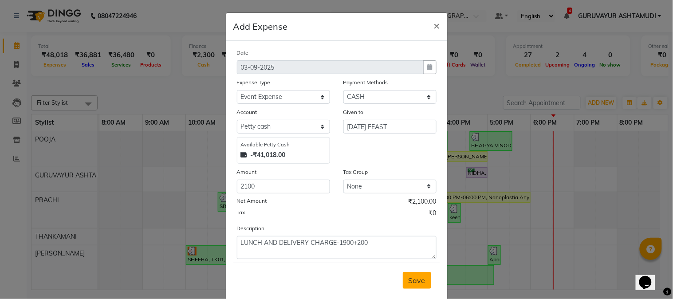
click at [413, 279] on span "Save" at bounding box center [417, 280] width 17 height 9
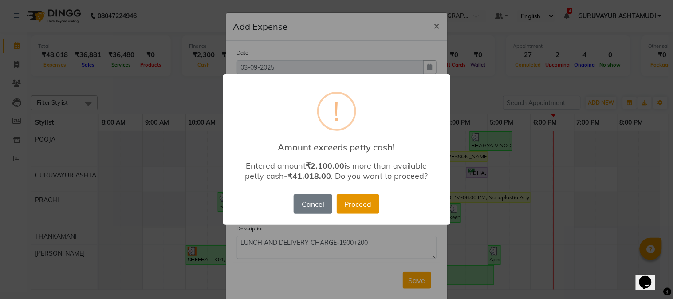
click at [344, 200] on button "Proceed" at bounding box center [358, 204] width 43 height 20
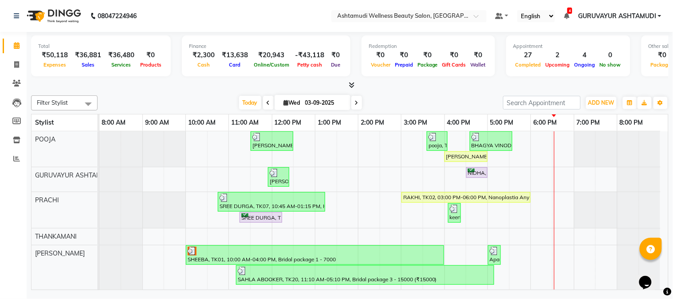
click at [566, 83] on div at bounding box center [350, 85] width 638 height 9
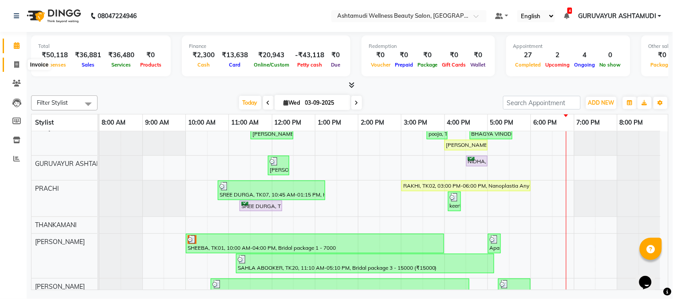
click at [12, 64] on span at bounding box center [17, 65] width 16 height 10
select select "service"
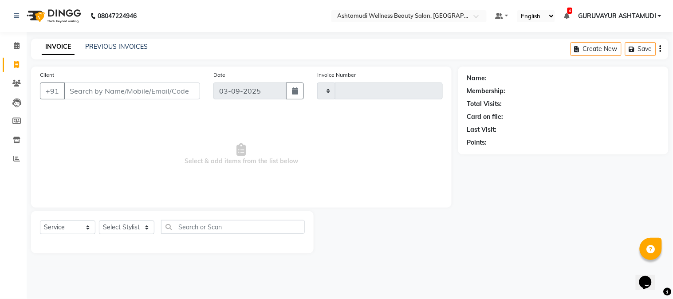
type input "2140"
select select "4660"
click at [12, 46] on span at bounding box center [17, 46] width 16 height 10
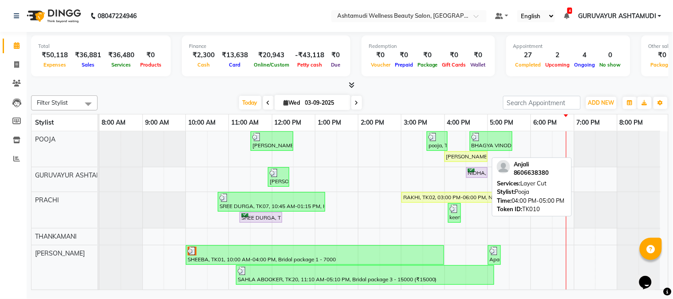
click at [463, 156] on div "[PERSON_NAME], TK10, 04:00 PM-05:00 PM, Layer Cut" at bounding box center [465, 157] width 41 height 8
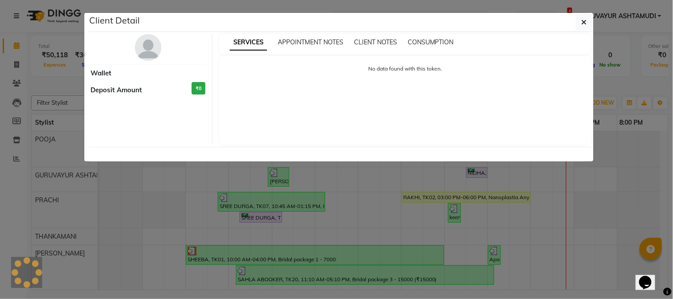
select select "1"
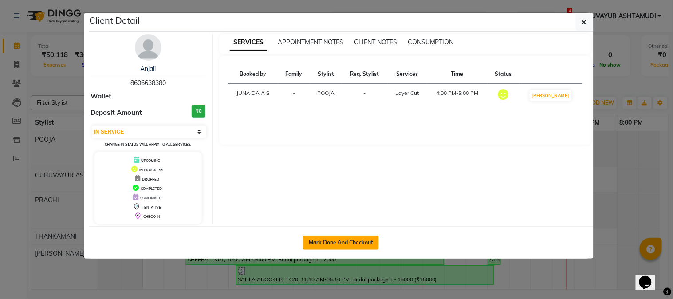
click at [346, 238] on button "Mark Done And Checkout" at bounding box center [341, 243] width 76 height 14
select select "4660"
select select "service"
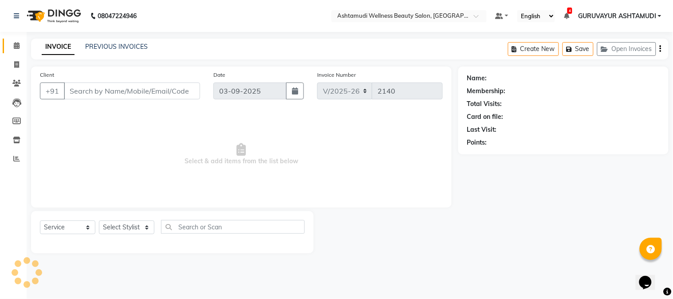
type input "8606638380"
select select "27386"
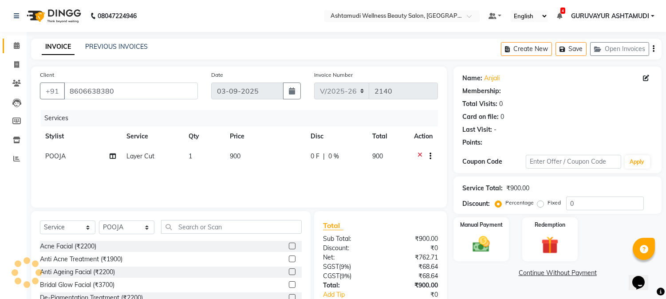
select select "1: Object"
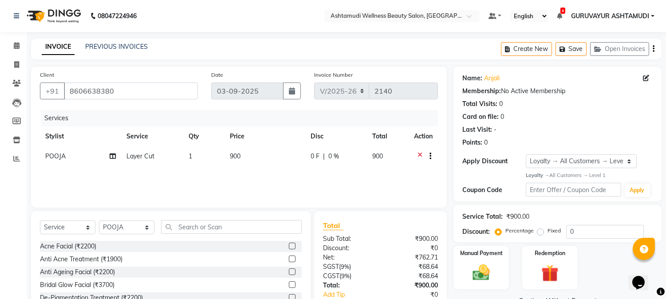
click at [419, 153] on icon at bounding box center [419, 157] width 5 height 11
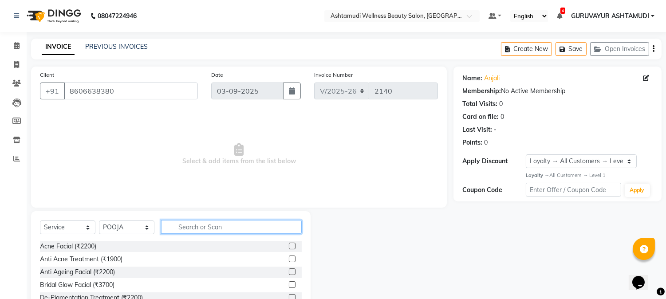
click at [249, 225] on input "text" at bounding box center [231, 227] width 141 height 14
type input "f"
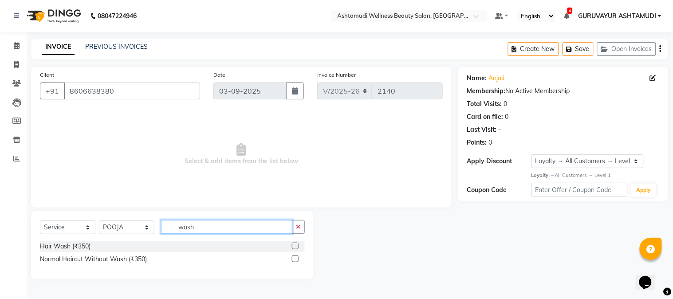
type input "wash"
click at [294, 260] on label at bounding box center [295, 259] width 7 height 7
click at [294, 260] on input "checkbox" at bounding box center [295, 259] width 6 height 6
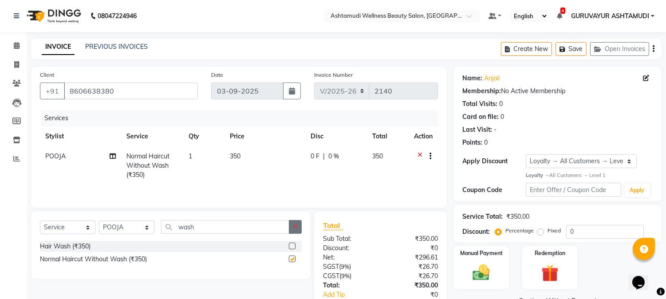
checkbox input "false"
click at [294, 226] on icon "button" at bounding box center [295, 227] width 5 height 6
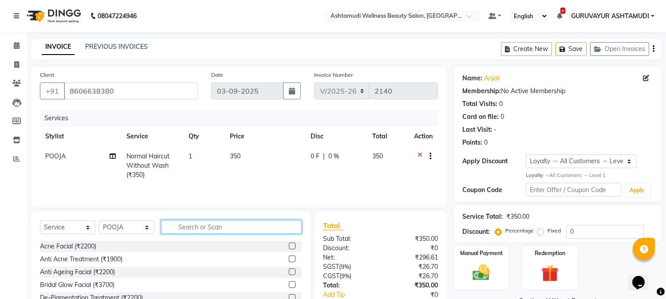
click at [229, 225] on input "text" at bounding box center [231, 227] width 141 height 14
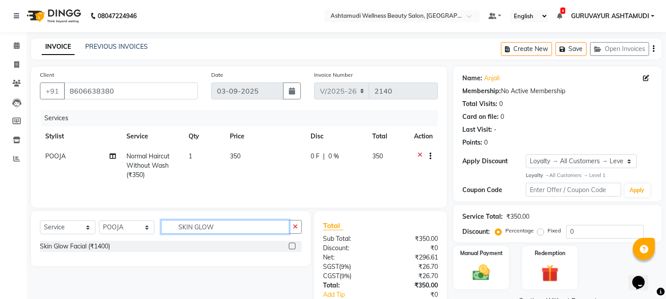
type input "SKIN GLOW"
click at [291, 248] on label at bounding box center [292, 246] width 7 height 7
click at [291, 248] on input "checkbox" at bounding box center [292, 247] width 6 height 6
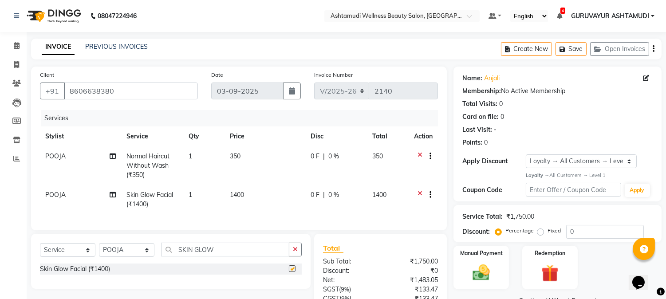
checkbox input "false"
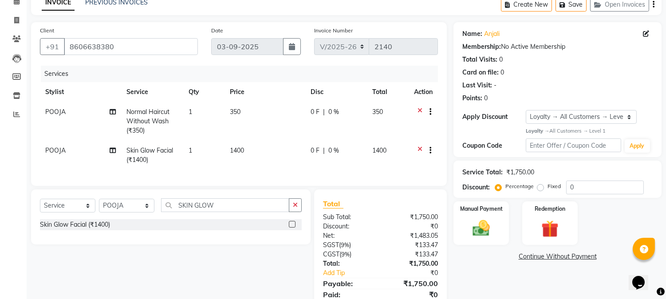
scroll to position [86, 0]
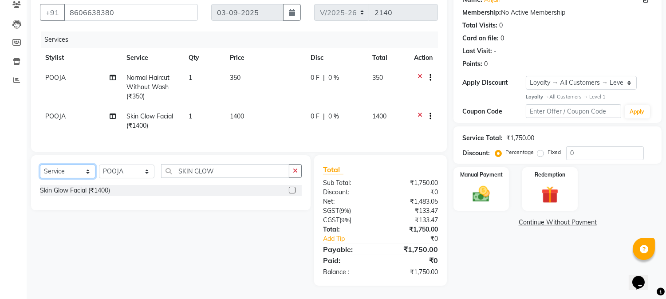
click at [90, 172] on select "Select Service Product Membership Package Voucher Prepaid Gift Card" at bounding box center [67, 172] width 55 height 14
select select "product"
click at [40, 165] on select "Select Service Product Membership Package Voucher Prepaid Gift Card" at bounding box center [67, 172] width 55 height 14
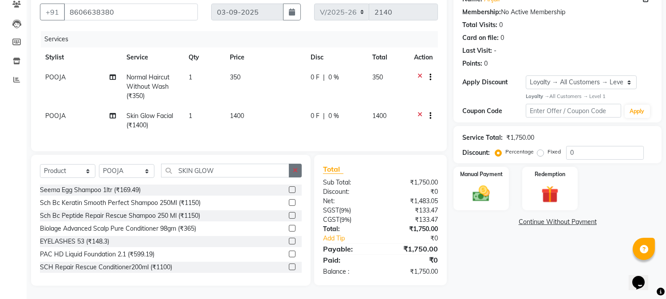
click at [296, 171] on icon "button" at bounding box center [295, 170] width 5 height 6
click at [264, 173] on input "text" at bounding box center [231, 171] width 141 height 14
type input "8906055116531"
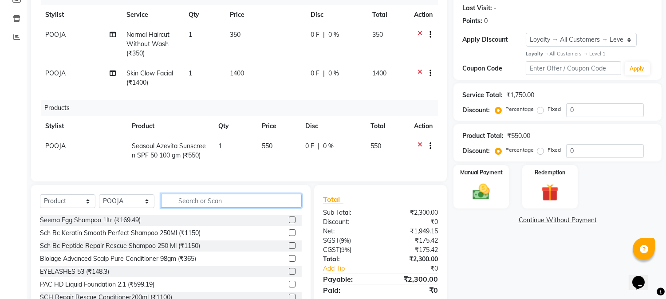
scroll to position [158, 0]
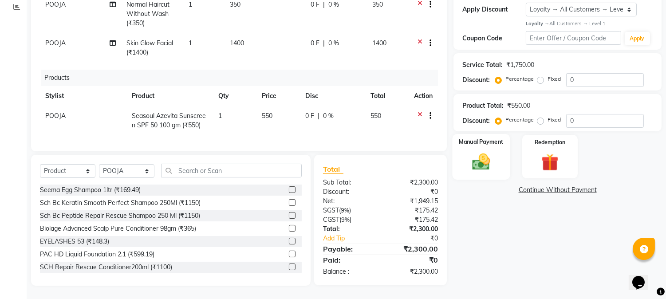
click at [478, 151] on img at bounding box center [481, 161] width 29 height 21
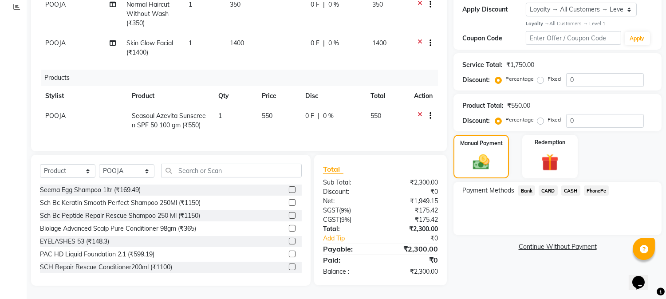
click at [570, 185] on span "CASH" at bounding box center [570, 190] width 19 height 10
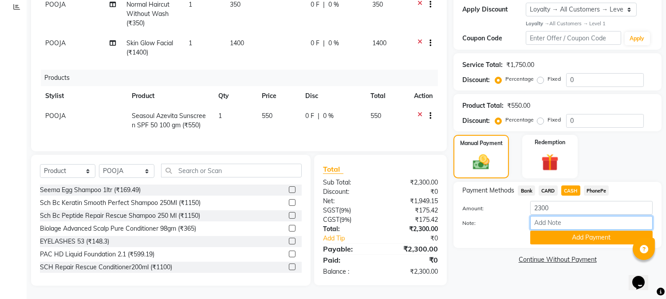
click at [567, 216] on input "Note:" at bounding box center [591, 223] width 122 height 14
type input "NIGISHA"
click at [586, 231] on button "Add Payment" at bounding box center [591, 238] width 122 height 14
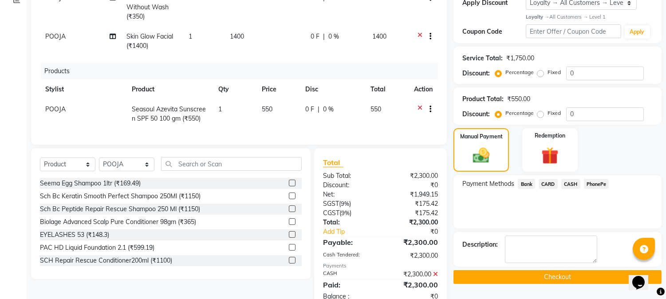
click at [558, 278] on button "Checkout" at bounding box center [557, 277] width 208 height 14
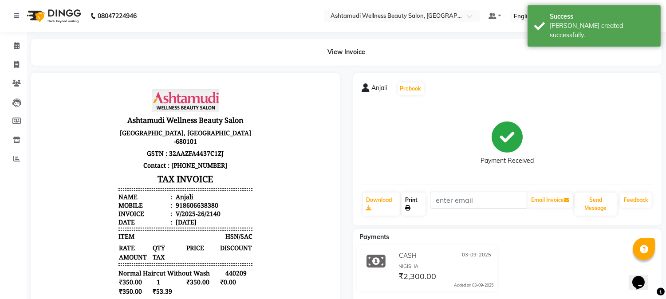
click at [415, 201] on link "Print" at bounding box center [414, 204] width 24 height 23
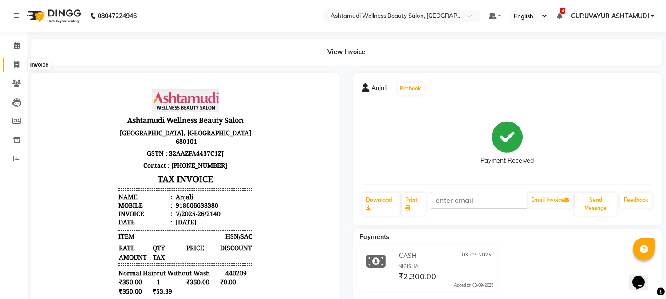
click at [14, 60] on span at bounding box center [17, 65] width 16 height 10
select select "service"
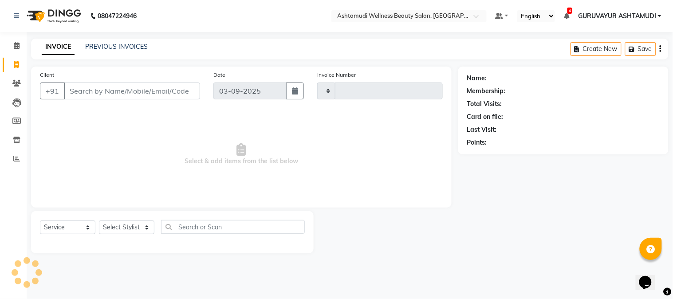
type input "2141"
select select "4660"
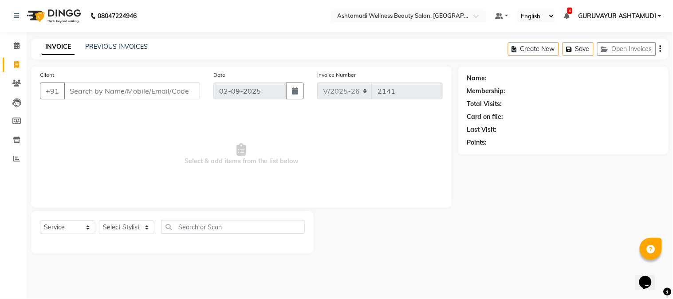
click at [86, 91] on input "Client" at bounding box center [132, 91] width 136 height 17
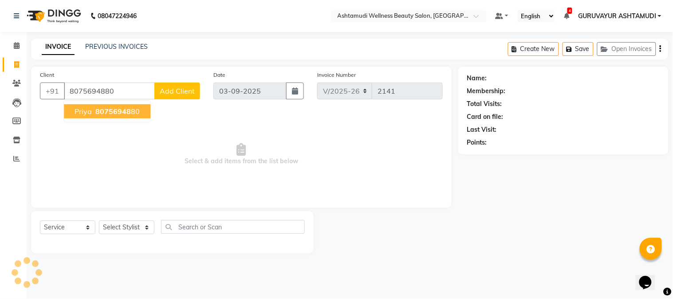
type input "8075694880"
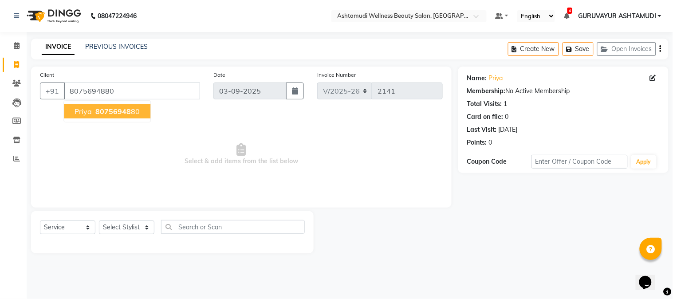
click at [95, 106] on button "Priya 80756948 80" at bounding box center [107, 111] width 87 height 14
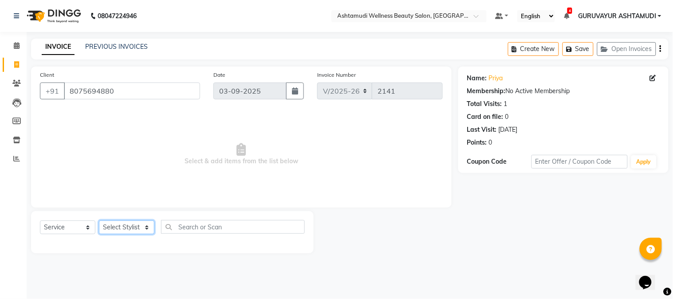
click at [129, 225] on select "Select Stylist Aathithya ANILA Anjana Das ARYA GURUVAYUR ASHTAMUDI NEETHU Nigis…" at bounding box center [126, 227] width 55 height 14
select select "39865"
click at [99, 221] on select "Select Stylist Aathithya ANILA Anjana Das ARYA GURUVAYUR ASHTAMUDI NEETHU Nigis…" at bounding box center [126, 227] width 55 height 14
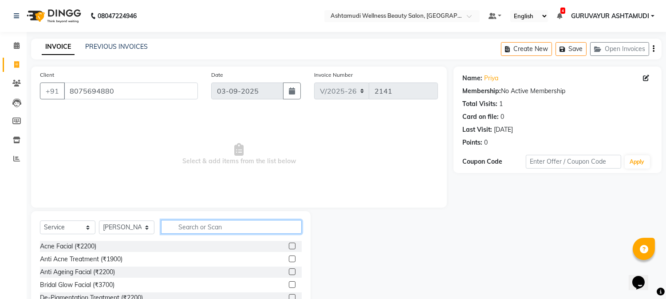
click at [180, 222] on input "text" at bounding box center [231, 227] width 141 height 14
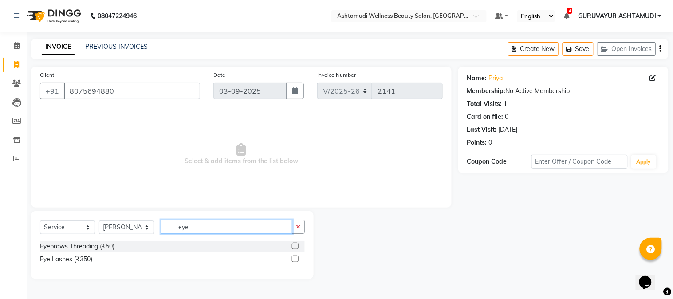
type input "eye"
click at [293, 245] on label at bounding box center [295, 246] width 7 height 7
click at [293, 245] on input "checkbox" at bounding box center [295, 247] width 6 height 6
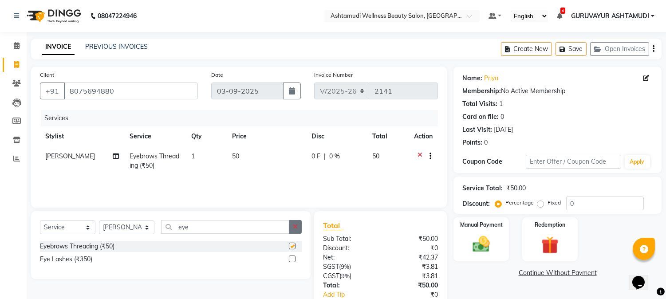
checkbox input "false"
click at [294, 225] on icon "button" at bounding box center [295, 227] width 5 height 6
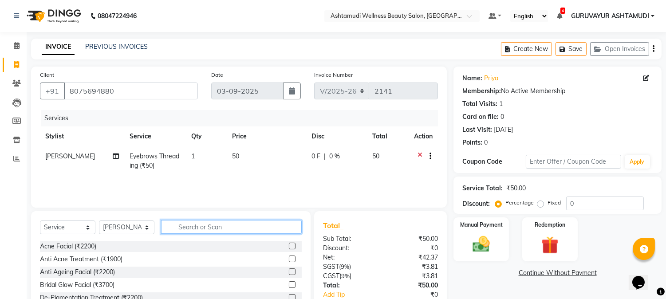
click at [268, 232] on input "text" at bounding box center [231, 227] width 141 height 14
click at [145, 228] on select "Select Stylist Aathithya ANILA Anjana Das ARYA GURUVAYUR ASHTAMUDI NEETHU Nigis…" at bounding box center [126, 227] width 55 height 14
select select "28230"
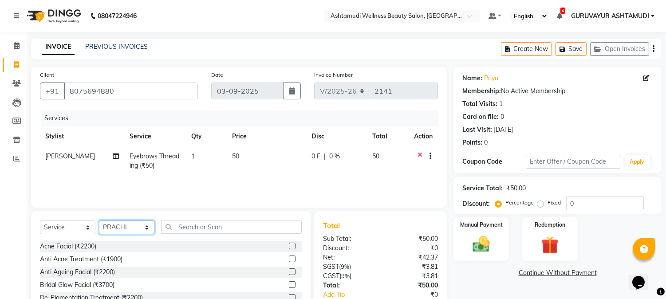
click at [99, 221] on select "Select Stylist Aathithya ANILA Anjana Das ARYA GURUVAYUR ASHTAMUDI NEETHU Nigis…" at bounding box center [126, 227] width 55 height 14
click at [200, 228] on input "text" at bounding box center [231, 227] width 141 height 14
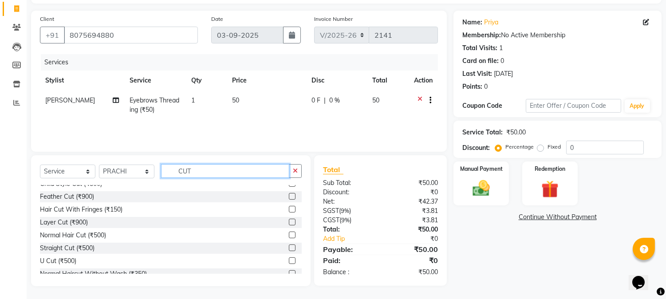
scroll to position [27, 0]
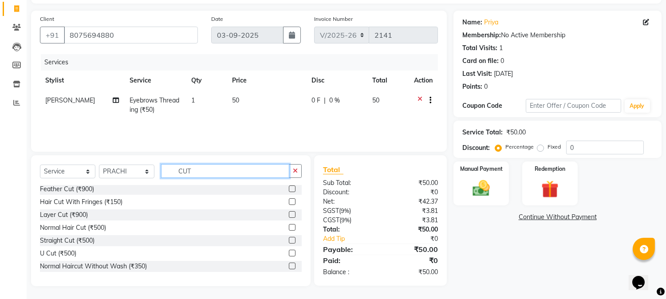
type input "CUT"
click at [289, 239] on label at bounding box center [292, 240] width 7 height 7
click at [289, 239] on input "checkbox" at bounding box center [292, 241] width 6 height 6
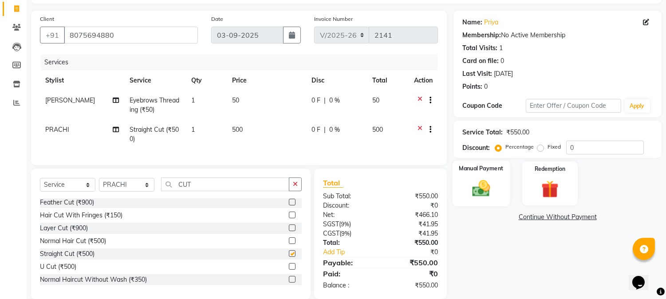
checkbox input "false"
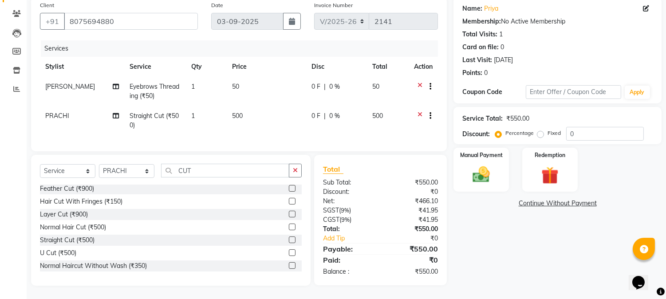
click at [422, 111] on div at bounding box center [426, 116] width 9 height 11
click at [289, 252] on label at bounding box center [292, 252] width 7 height 7
click at [289, 252] on input "checkbox" at bounding box center [292, 253] width 6 height 6
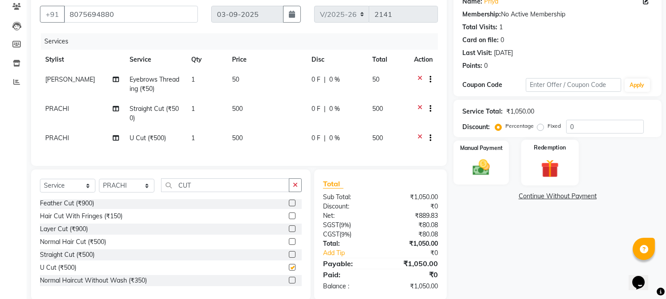
scroll to position [98, 0]
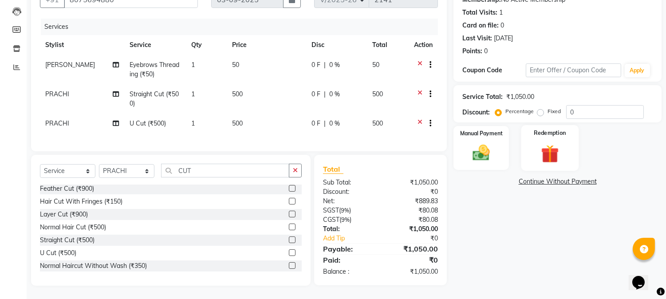
checkbox input "false"
click at [418, 90] on icon at bounding box center [419, 95] width 5 height 11
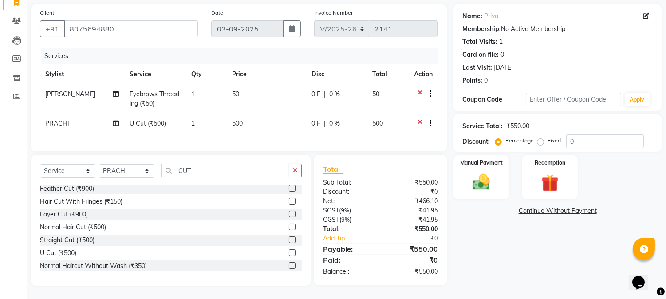
scroll to position [69, 0]
click at [478, 172] on img at bounding box center [481, 182] width 29 height 21
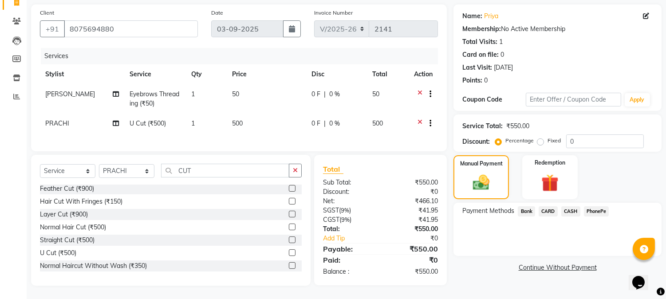
click at [588, 206] on span "PhonePe" at bounding box center [596, 211] width 25 height 10
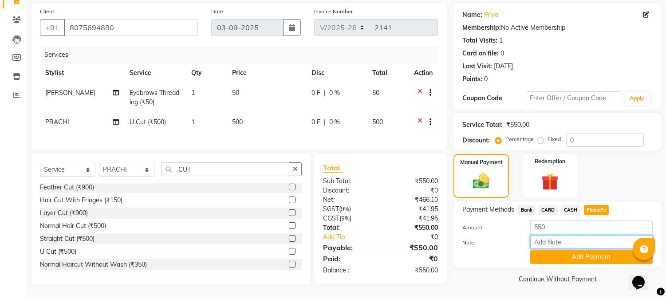
drag, startPoint x: 557, startPoint y: 236, endPoint x: 568, endPoint y: 236, distance: 10.6
click at [557, 236] on input "Note:" at bounding box center [591, 242] width 122 height 14
type input "NIGISHA"
click at [591, 251] on button "Add Payment" at bounding box center [591, 257] width 122 height 14
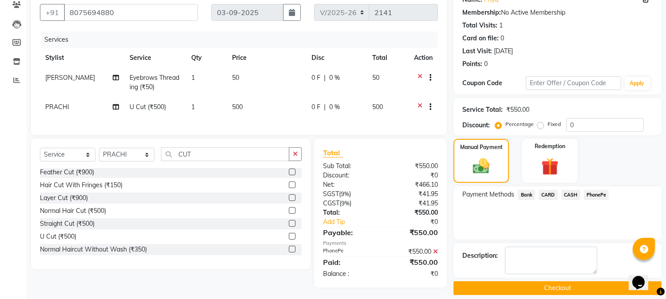
scroll to position [87, 0]
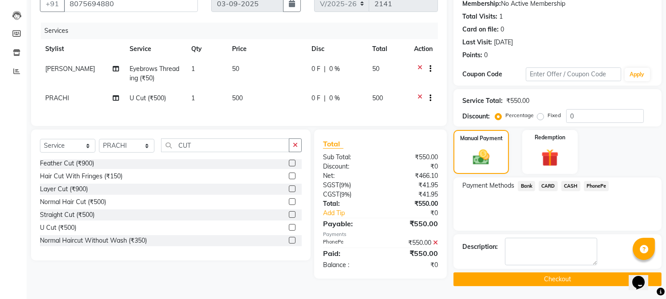
click at [560, 277] on button "Checkout" at bounding box center [557, 279] width 208 height 14
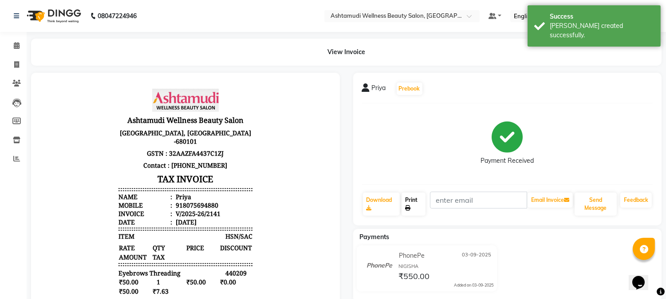
click at [409, 206] on icon at bounding box center [407, 207] width 5 height 5
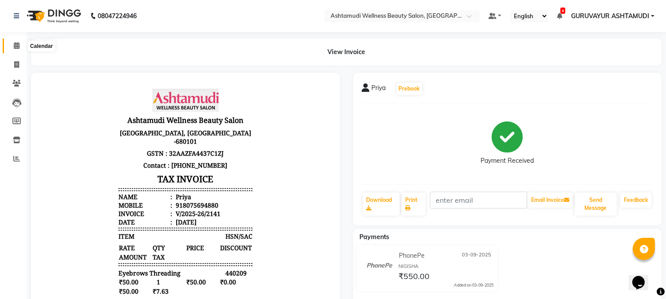
click at [18, 45] on icon at bounding box center [17, 45] width 6 height 7
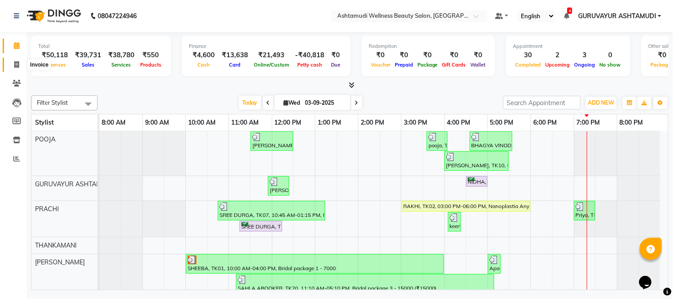
click at [12, 63] on span at bounding box center [17, 65] width 16 height 10
select select "4660"
select select "service"
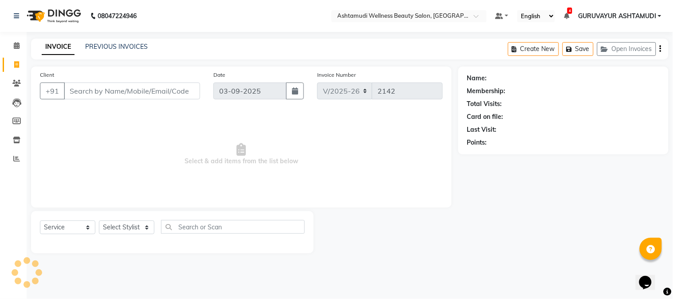
click at [174, 91] on input "Client" at bounding box center [132, 91] width 136 height 17
drag, startPoint x: 92, startPoint y: 318, endPoint x: 469, endPoint y: 225, distance: 388.3
click at [469, 225] on div "Name: Membership: Total Visits: Card on file: Last Visit: Points:" at bounding box center [566, 160] width 217 height 187
click at [117, 94] on input "Client" at bounding box center [132, 91] width 136 height 17
click at [171, 90] on input "Client" at bounding box center [132, 91] width 136 height 17
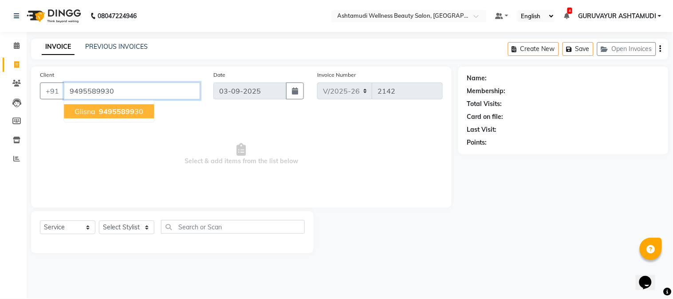
type input "9495589930"
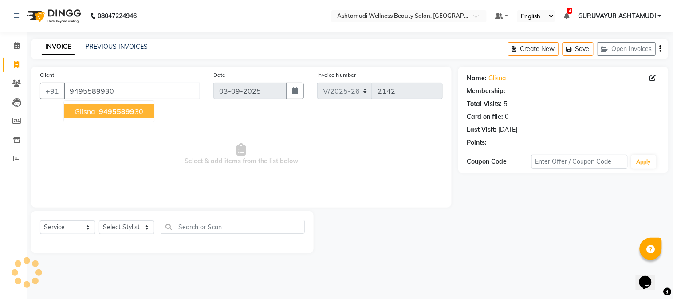
select select "1: Object"
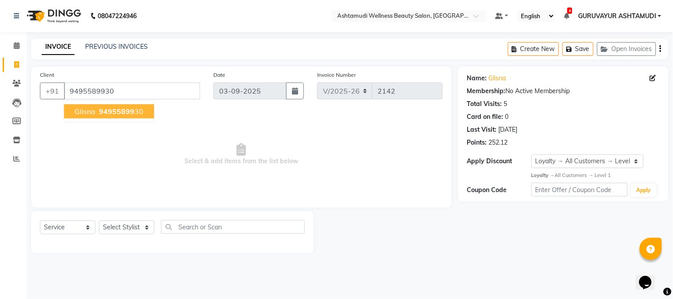
click at [120, 145] on span "Select & add items from the list below" at bounding box center [241, 154] width 403 height 89
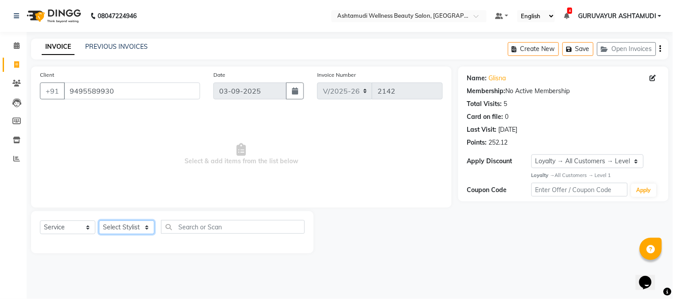
click at [134, 224] on select "Select Stylist Aathithya [PERSON_NAME] [PERSON_NAME] ARYA GURUVAYUR ASHTAMUDI […" at bounding box center [126, 227] width 55 height 14
select select "28230"
click at [99, 221] on select "Select Stylist Aathithya [PERSON_NAME] [PERSON_NAME] ARYA GURUVAYUR ASHTAMUDI […" at bounding box center [126, 227] width 55 height 14
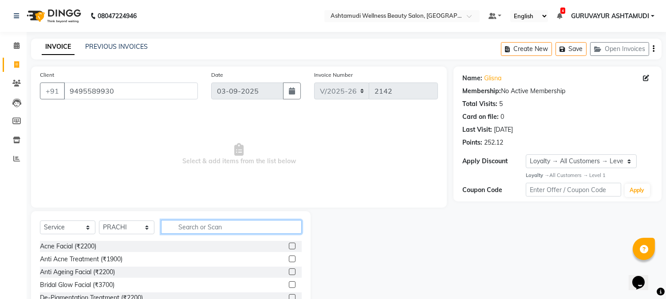
click at [198, 228] on input "text" at bounding box center [231, 227] width 141 height 14
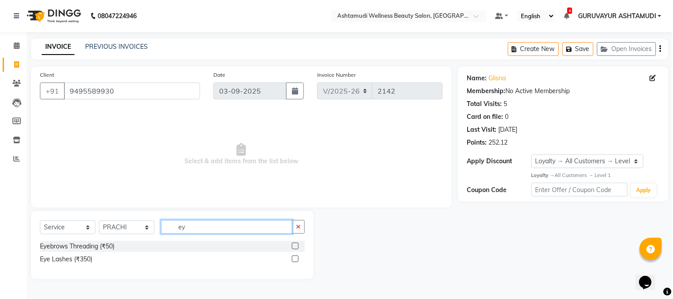
type input "e"
type input "EYE"
click at [294, 243] on label at bounding box center [295, 246] width 7 height 7
click at [294, 244] on input "checkbox" at bounding box center [295, 247] width 6 height 6
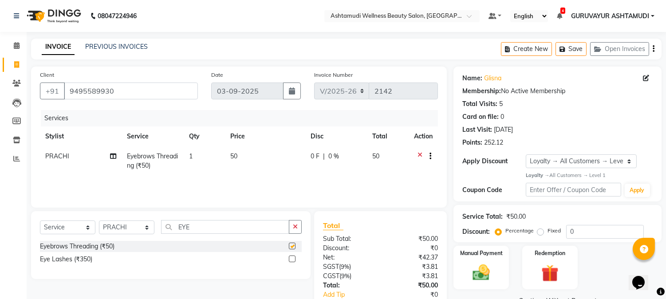
checkbox input "false"
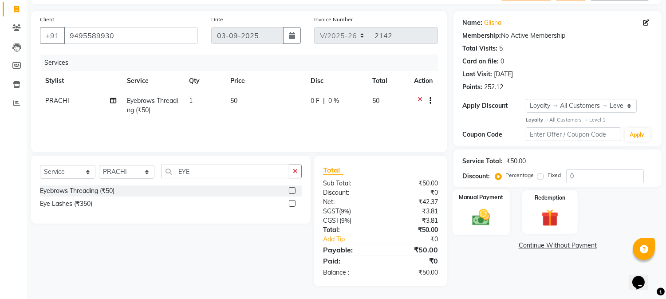
click at [476, 209] on img at bounding box center [481, 217] width 29 height 21
click at [567, 242] on span "CASH" at bounding box center [570, 246] width 19 height 10
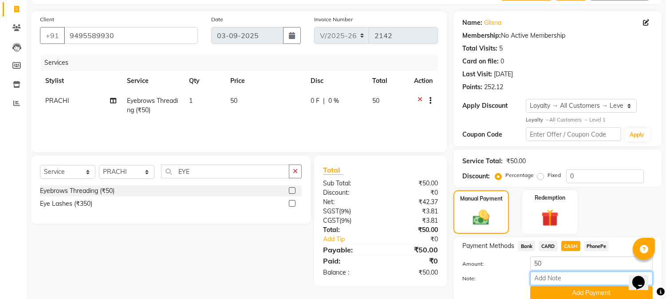
drag, startPoint x: 551, startPoint y: 280, endPoint x: 550, endPoint y: 276, distance: 4.9
click at [551, 280] on input "Note:" at bounding box center [591, 279] width 122 height 14
type input "NIGISHA"
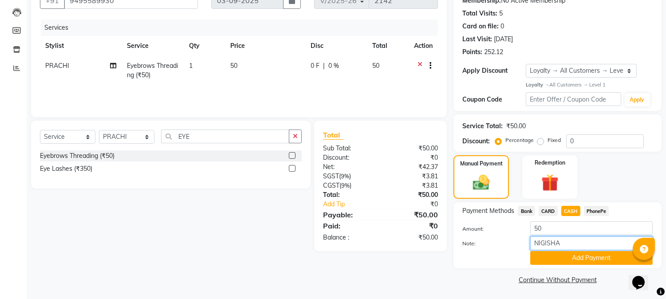
scroll to position [91, 0]
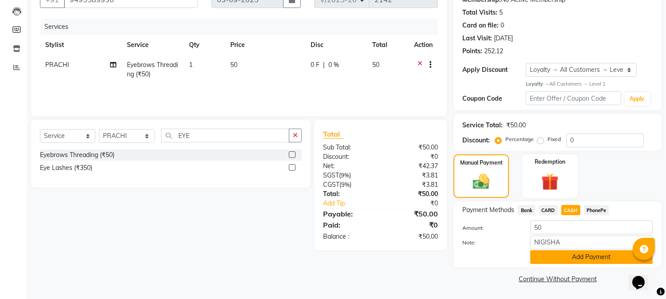
click at [570, 256] on button "Add Payment" at bounding box center [591, 257] width 122 height 14
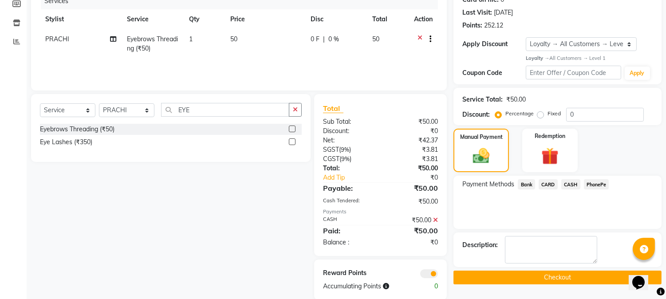
scroll to position [131, 0]
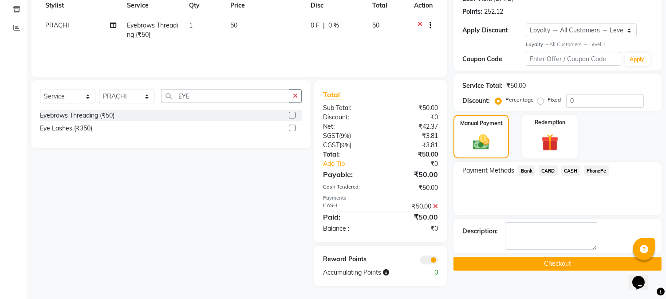
click at [553, 262] on button "Checkout" at bounding box center [557, 264] width 208 height 14
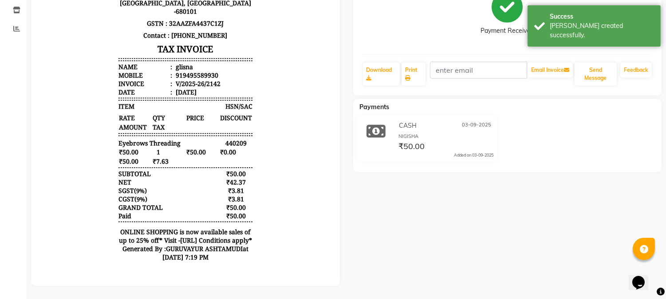
scroll to position [137, 0]
click at [410, 67] on link "Print" at bounding box center [414, 74] width 24 height 23
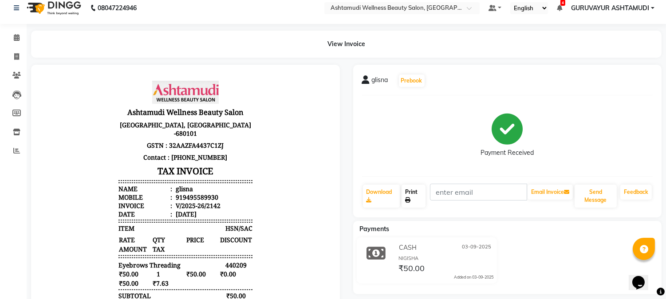
scroll to position [0, 0]
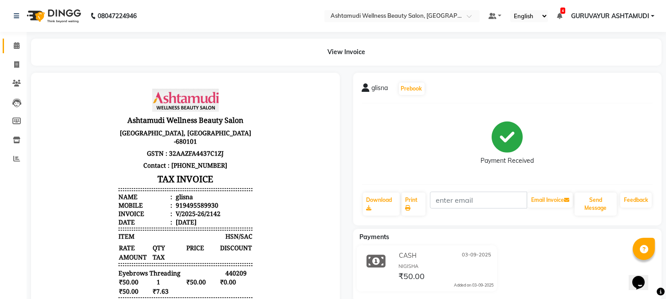
click at [15, 52] on link "Calendar" at bounding box center [13, 46] width 21 height 15
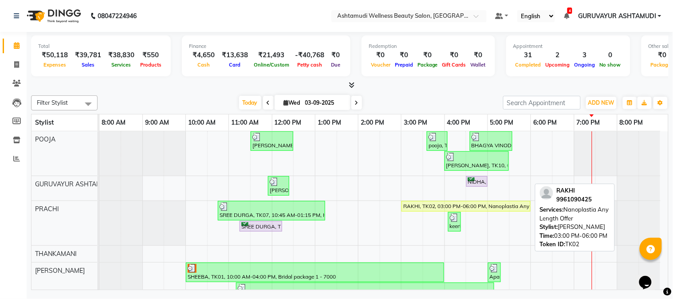
click at [468, 209] on div "RAKHI, TK02, 03:00 PM-06:00 PM, Nanoplastia Any Length Offer" at bounding box center [465, 206] width 127 height 8
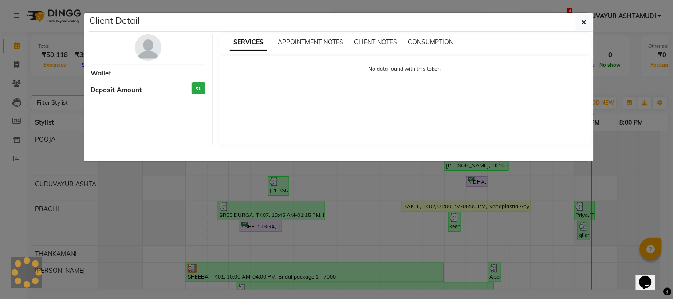
select select "1"
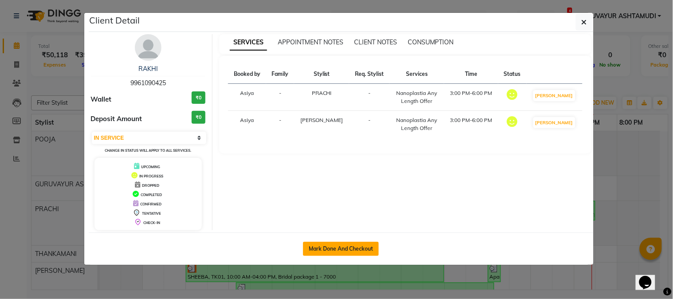
click at [319, 246] on button "Mark Done And Checkout" at bounding box center [341, 249] width 76 height 14
select select "4660"
select select "service"
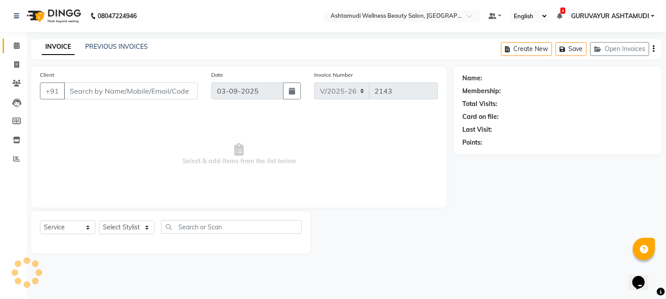
type input "9961090425"
select select "28230"
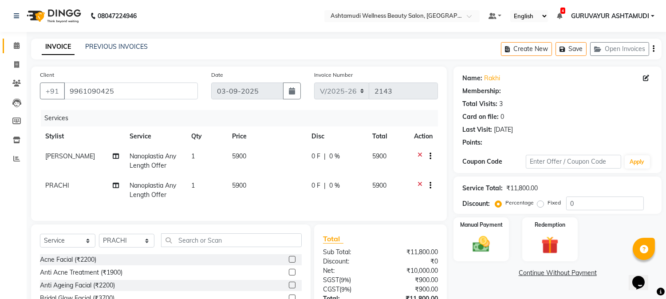
select select "1: Object"
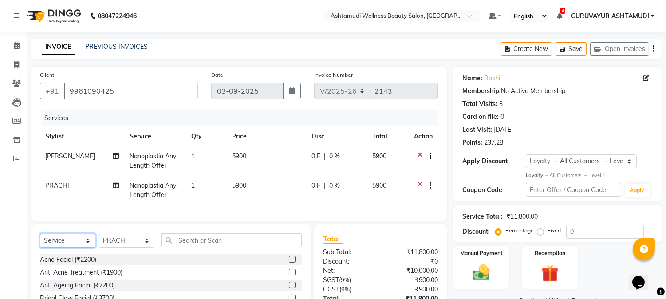
click at [84, 248] on select "Select Service Product Membership Package Voucher Prepaid Gift Card" at bounding box center [67, 241] width 55 height 14
select select "product"
click at [40, 241] on select "Select Service Product Membership Package Voucher Prepaid Gift Card" at bounding box center [67, 241] width 55 height 14
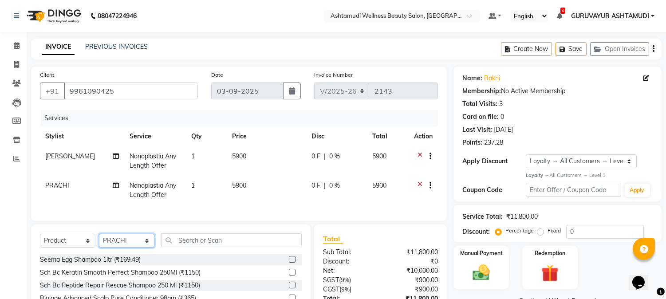
click at [147, 247] on select "Select Stylist Aathithya ANILA Anjana Das ARYA GURUVAYUR ASHTAMUDI NEETHU Nigis…" at bounding box center [126, 241] width 55 height 14
select select "87828"
click at [99, 241] on select "Select Stylist Aathithya [PERSON_NAME] [PERSON_NAME] ARYA GURUVAYUR ASHTAMUDI […" at bounding box center [126, 241] width 55 height 14
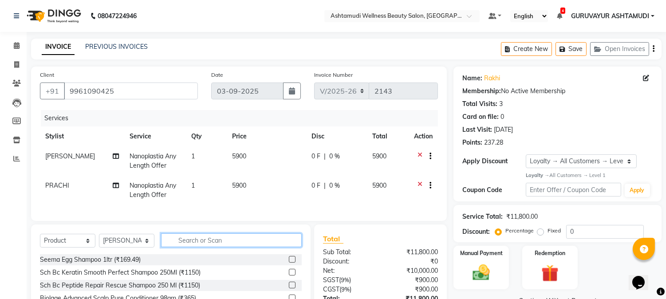
click at [193, 245] on input "text" at bounding box center [231, 240] width 141 height 14
type input "8901526401260"
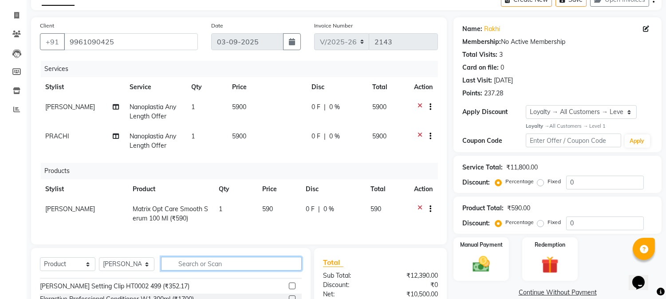
scroll to position [148, 0]
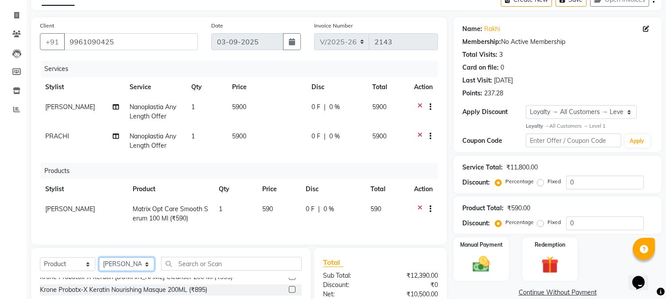
click at [132, 271] on select "Select Stylist Aathithya [PERSON_NAME] [PERSON_NAME] ARYA GURUVAYUR ASHTAMUDI […" at bounding box center [126, 264] width 55 height 14
select select "28230"
click at [99, 265] on select "Select Stylist Aathithya [PERSON_NAME] [PERSON_NAME] ARYA GURUVAYUR ASHTAMUDI […" at bounding box center [126, 264] width 55 height 14
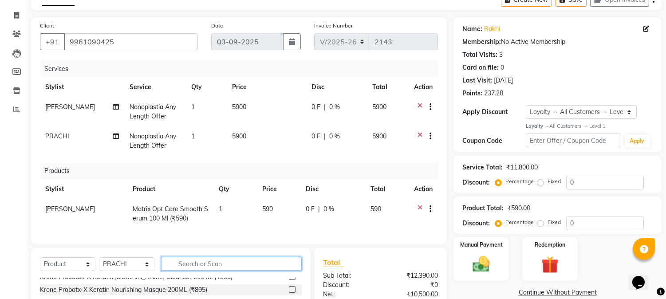
click at [197, 271] on input "text" at bounding box center [231, 264] width 141 height 14
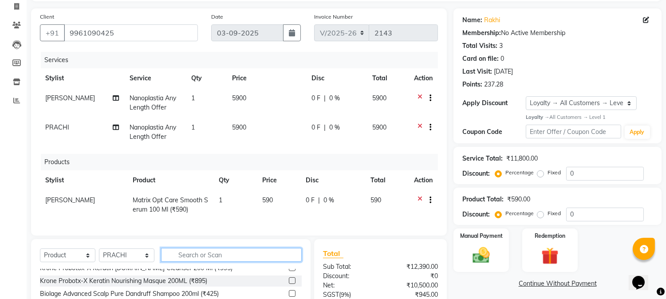
scroll to position [98, 0]
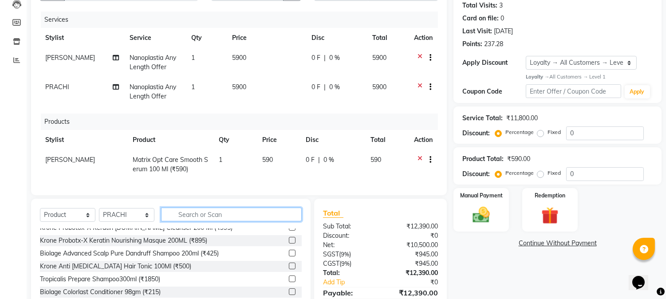
click at [240, 219] on input "text" at bounding box center [231, 215] width 141 height 14
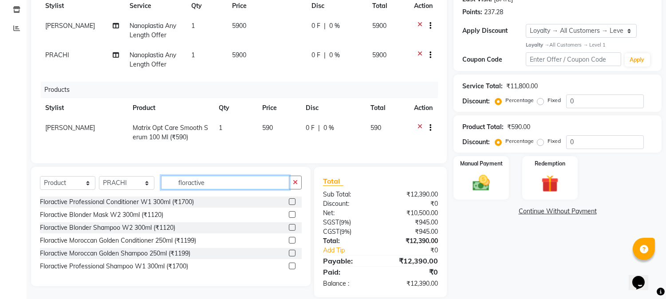
scroll to position [148, 0]
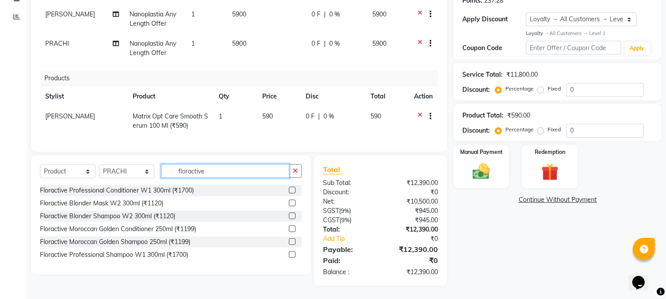
type input "floractive"
click at [293, 192] on label at bounding box center [292, 190] width 7 height 7
click at [293, 192] on input "checkbox" at bounding box center [292, 191] width 6 height 6
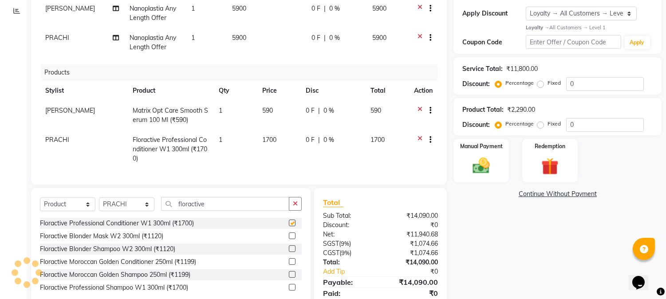
checkbox input "false"
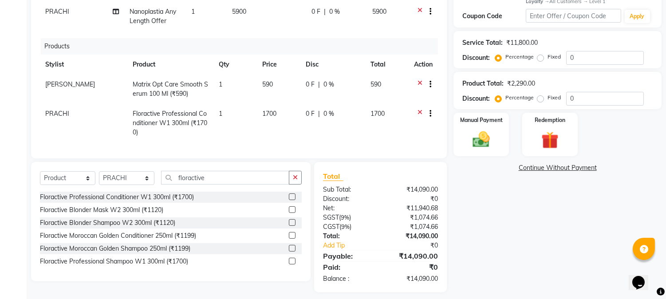
scroll to position [188, 0]
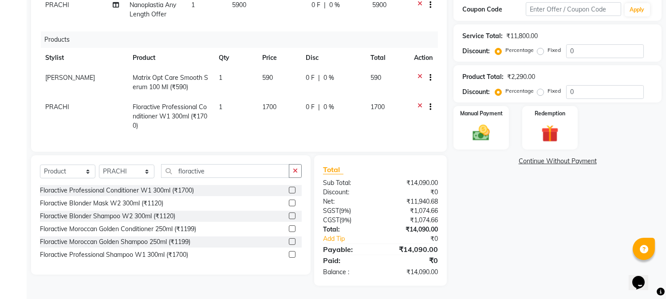
click at [293, 252] on label at bounding box center [292, 254] width 7 height 7
click at [293, 252] on input "checkbox" at bounding box center [292, 255] width 6 height 6
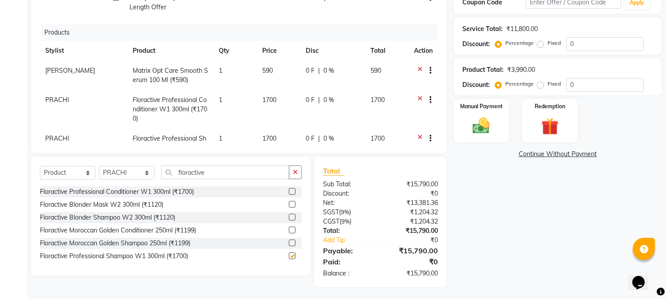
checkbox input "false"
click at [296, 175] on icon "button" at bounding box center [295, 172] width 5 height 6
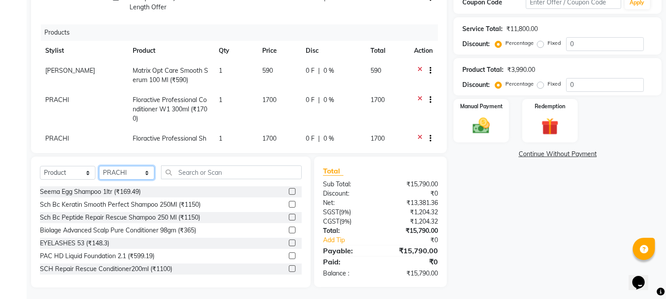
click at [144, 172] on select "Select Stylist Aathithya [PERSON_NAME] [PERSON_NAME] ARYA GURUVAYUR ASHTAMUDI […" at bounding box center [126, 173] width 55 height 14
click at [84, 172] on select "Select Service Product Membership Package Voucher Prepaid Gift Card" at bounding box center [67, 173] width 55 height 14
select select "service"
click at [40, 166] on select "Select Service Product Membership Package Voucher Prepaid Gift Card" at bounding box center [67, 173] width 55 height 14
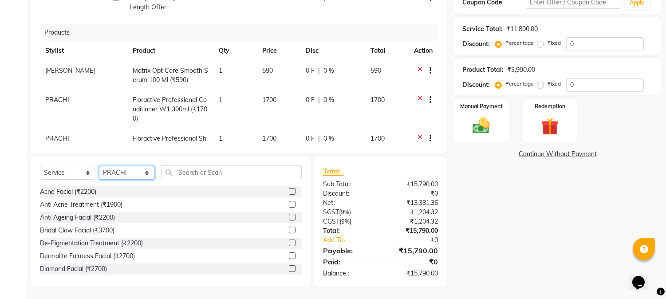
click at [141, 176] on select "Select Stylist Aathithya [PERSON_NAME] [PERSON_NAME] ARYA GURUVAYUR ASHTAMUDI […" at bounding box center [126, 173] width 55 height 14
select select "87828"
click at [99, 166] on select "Select Stylist Aathithya [PERSON_NAME] [PERSON_NAME] ARYA GURUVAYUR ASHTAMUDI […" at bounding box center [126, 173] width 55 height 14
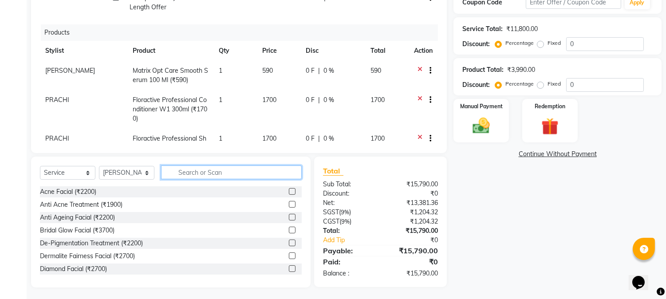
click at [178, 171] on input "text" at bounding box center [231, 172] width 141 height 14
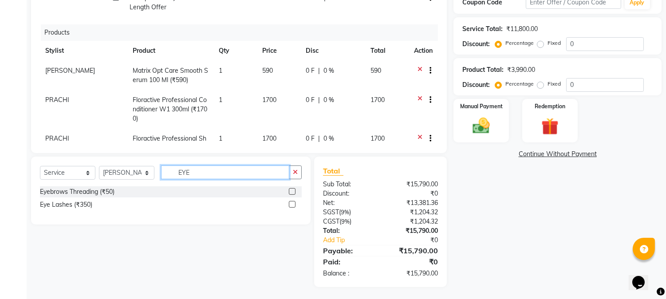
type input "EYE"
click at [291, 189] on label at bounding box center [292, 191] width 7 height 7
click at [291, 189] on input "checkbox" at bounding box center [292, 192] width 6 height 6
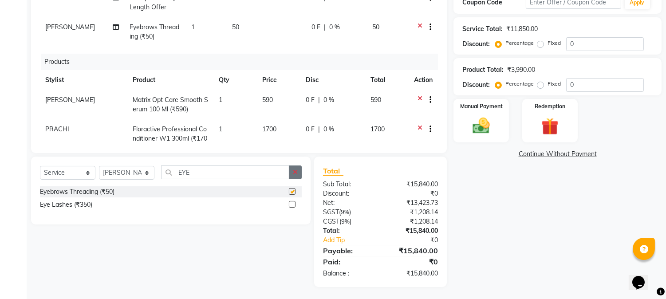
checkbox input "false"
click at [294, 172] on icon "button" at bounding box center [295, 172] width 5 height 6
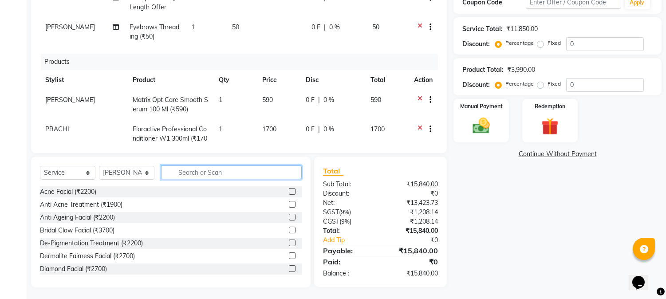
click at [249, 176] on input "text" at bounding box center [231, 172] width 141 height 14
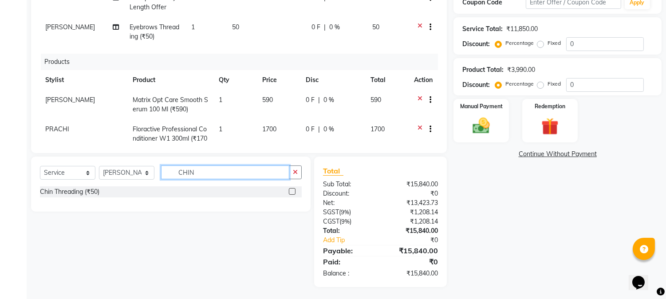
type input "CHIN"
click at [290, 192] on label at bounding box center [292, 191] width 7 height 7
click at [290, 192] on input "checkbox" at bounding box center [292, 192] width 6 height 6
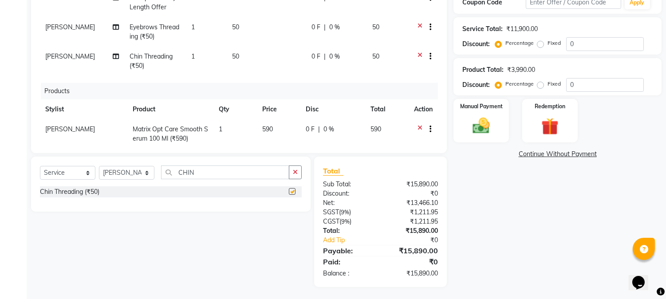
checkbox input "false"
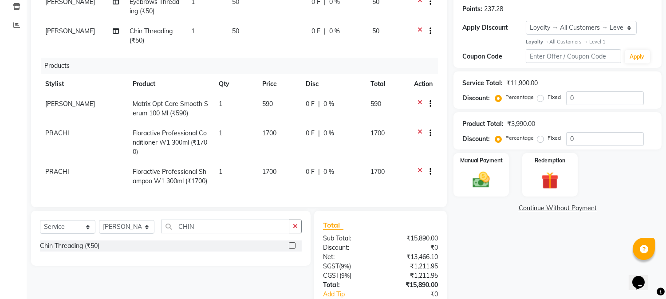
scroll to position [148, 0]
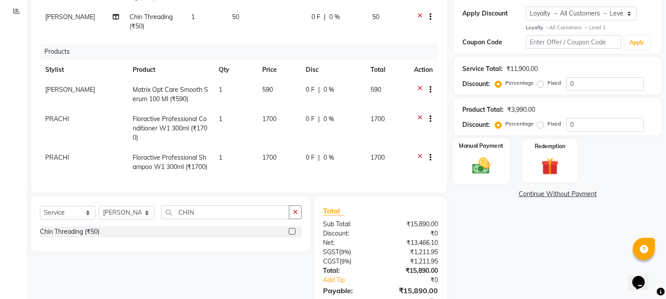
click at [471, 163] on img at bounding box center [481, 165] width 29 height 21
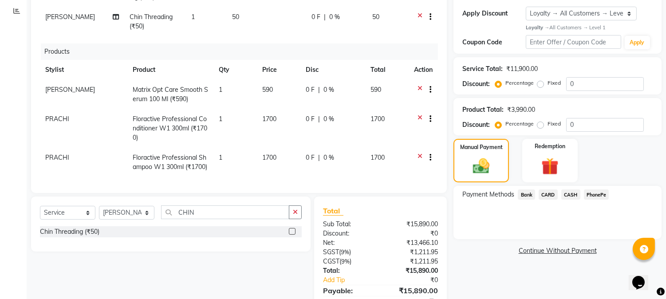
scroll to position [189, 0]
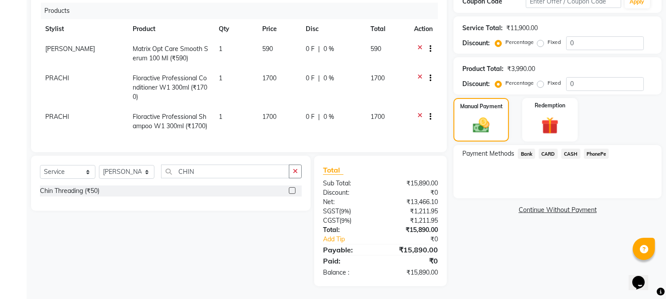
click at [417, 74] on icon at bounding box center [419, 79] width 5 height 11
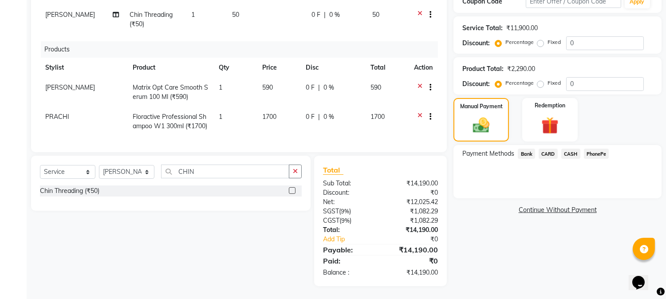
click at [417, 112] on icon at bounding box center [419, 117] width 5 height 11
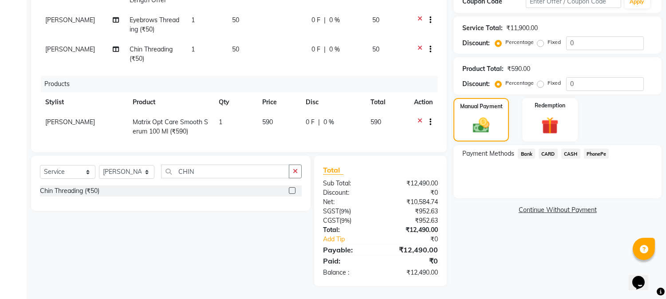
scroll to position [0, 0]
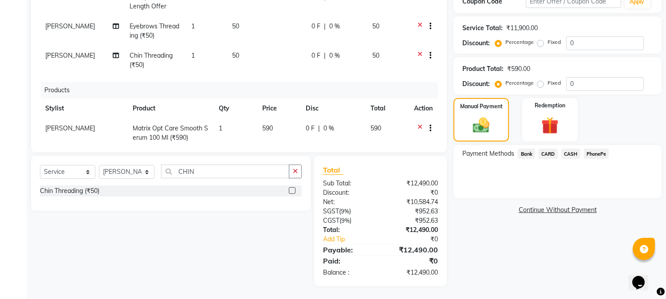
click at [588, 153] on span "PhonePe" at bounding box center [596, 154] width 25 height 10
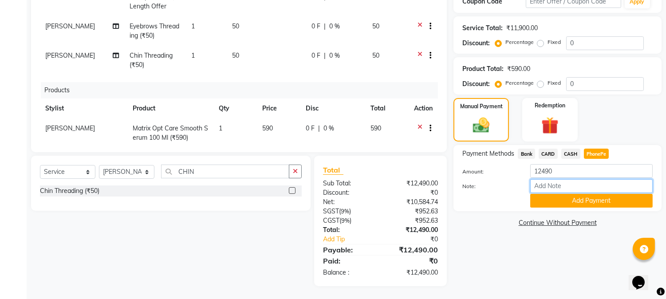
click at [549, 184] on input "Note:" at bounding box center [591, 186] width 122 height 14
type input "NIGISHA"
click at [573, 201] on button "Add Payment" at bounding box center [591, 201] width 122 height 14
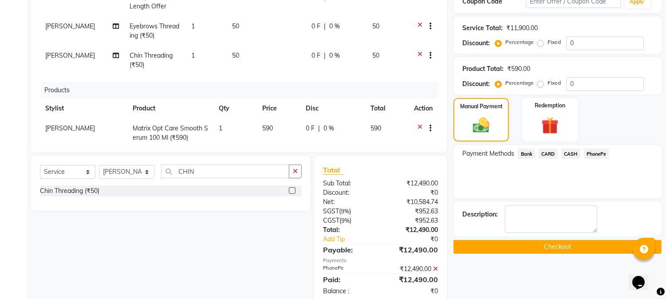
click at [548, 244] on button "Checkout" at bounding box center [557, 247] width 208 height 14
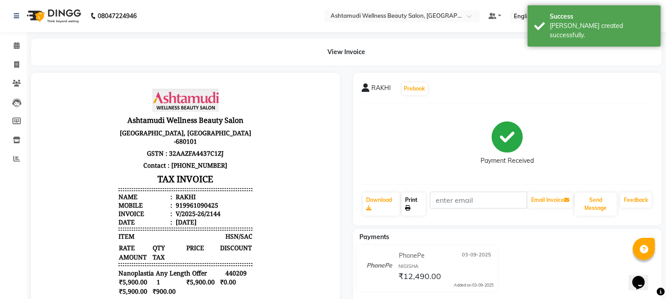
click at [416, 209] on link "Print" at bounding box center [414, 204] width 24 height 23
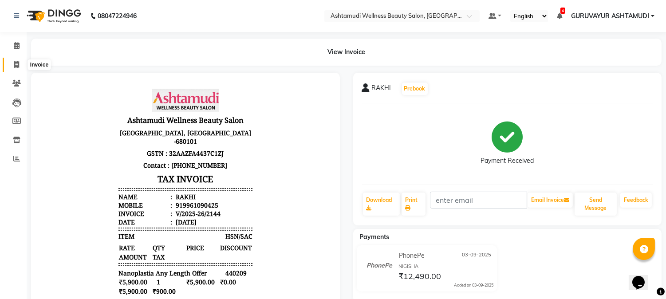
click at [18, 63] on icon at bounding box center [16, 64] width 5 height 7
select select "service"
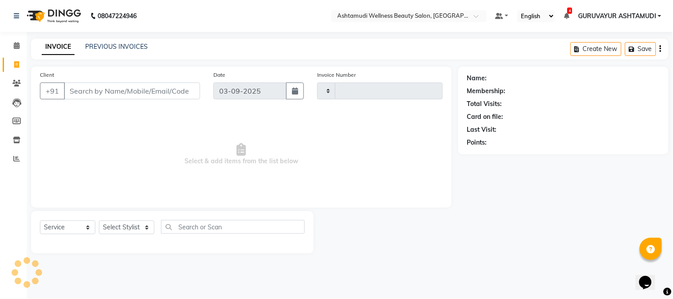
type input "2145"
select select "4660"
click at [144, 94] on input "Client" at bounding box center [132, 91] width 136 height 17
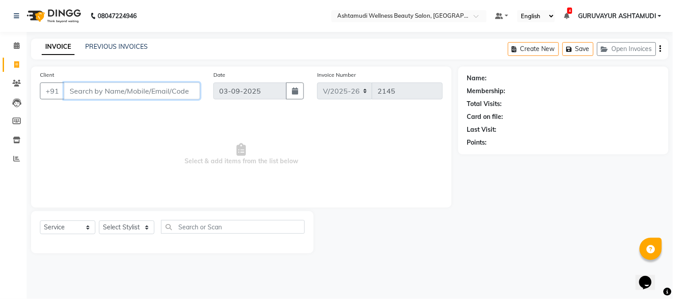
click at [119, 89] on input "Client" at bounding box center [132, 91] width 136 height 17
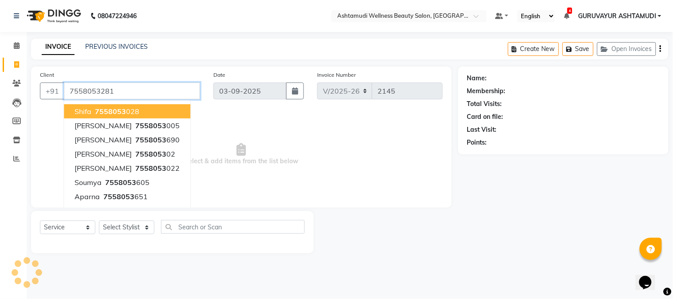
type input "7558053281"
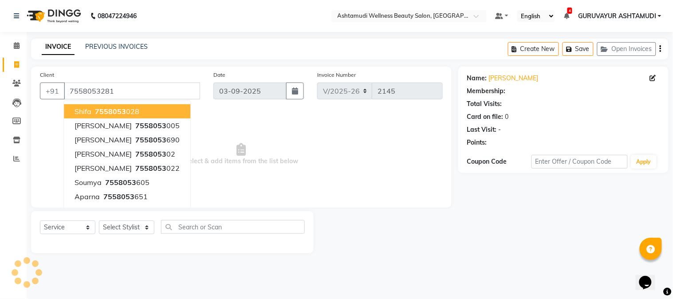
select select "1: Object"
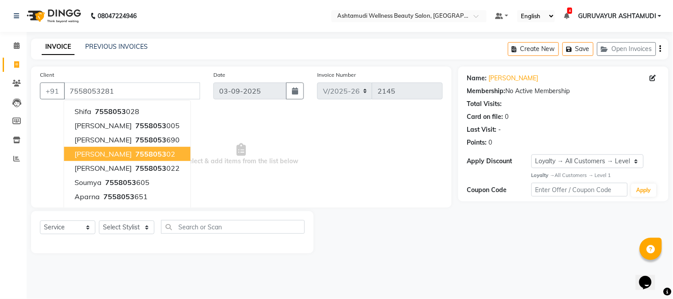
click at [248, 170] on span "Select & add items from the list below" at bounding box center [241, 154] width 403 height 89
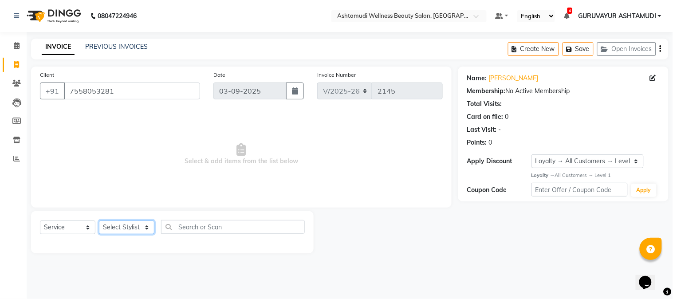
click at [145, 227] on select "Select Stylist Aathithya [PERSON_NAME] [PERSON_NAME] ARYA GURUVAYUR ASHTAMUDI […" at bounding box center [126, 227] width 55 height 14
select select "45186"
click at [99, 221] on select "Select Stylist Aathithya [PERSON_NAME] [PERSON_NAME] ARYA GURUVAYUR ASHTAMUDI […" at bounding box center [126, 227] width 55 height 14
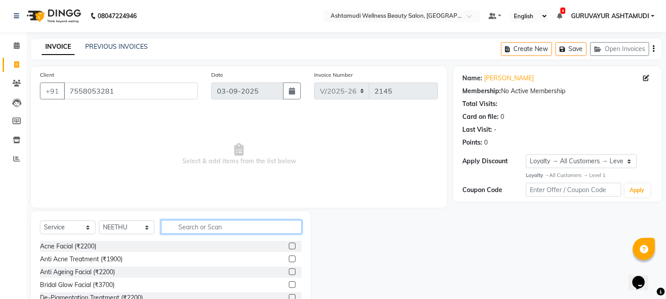
click at [176, 232] on input "text" at bounding box center [231, 227] width 141 height 14
type input "AG"
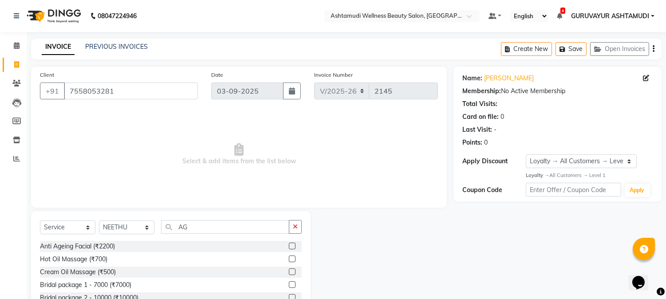
click at [289, 243] on label at bounding box center [292, 246] width 7 height 7
click at [289, 244] on input "checkbox" at bounding box center [292, 247] width 6 height 6
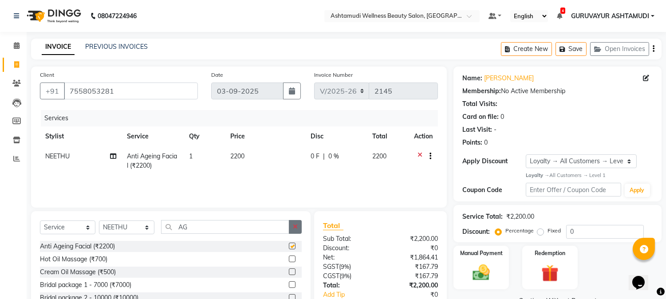
checkbox input "false"
click at [295, 227] on icon "button" at bounding box center [295, 227] width 5 height 6
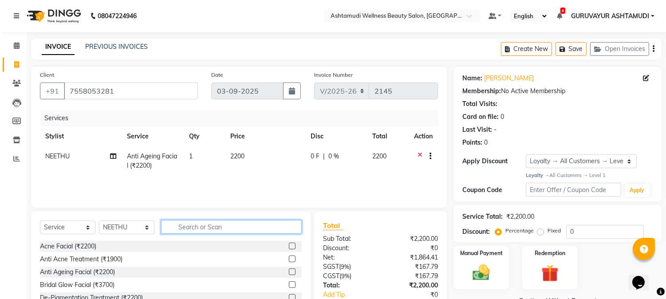
click at [280, 224] on input "text" at bounding box center [231, 227] width 141 height 14
type input "TAN"
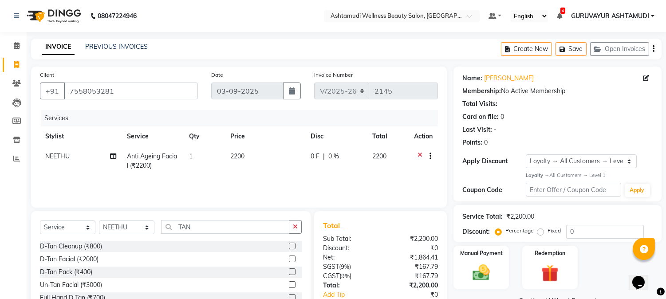
click at [289, 272] on label at bounding box center [292, 271] width 7 height 7
click at [289, 272] on input "checkbox" at bounding box center [292, 272] width 6 height 6
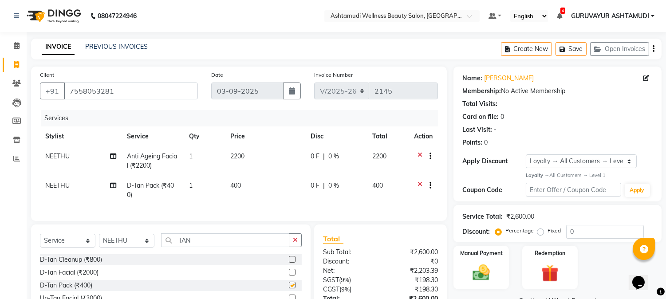
checkbox input "false"
click at [143, 246] on select "Select Stylist Aathithya [PERSON_NAME] [PERSON_NAME] ARYA GURUVAYUR ASHTAMUDI […" at bounding box center [126, 241] width 55 height 14
select select "38876"
click at [99, 241] on select "Select Stylist Aathithya [PERSON_NAME] [PERSON_NAME] ARYA GURUVAYUR ASHTAMUDI […" at bounding box center [126, 241] width 55 height 14
click at [290, 246] on button "button" at bounding box center [295, 240] width 13 height 14
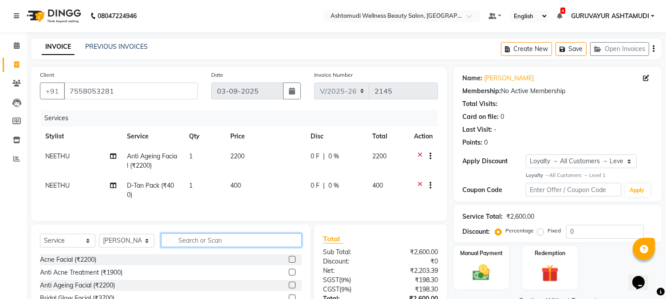
click at [249, 244] on input "text" at bounding box center [231, 240] width 141 height 14
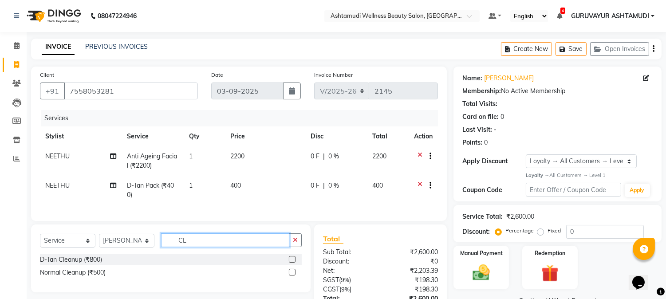
type input "CL"
click at [294, 263] on label at bounding box center [292, 259] width 7 height 7
click at [294, 263] on input "checkbox" at bounding box center [292, 260] width 6 height 6
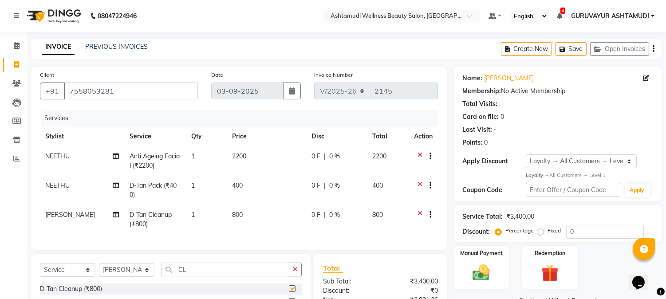
checkbox input "false"
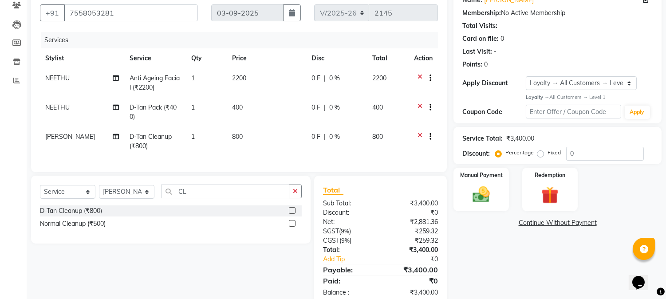
scroll to position [98, 0]
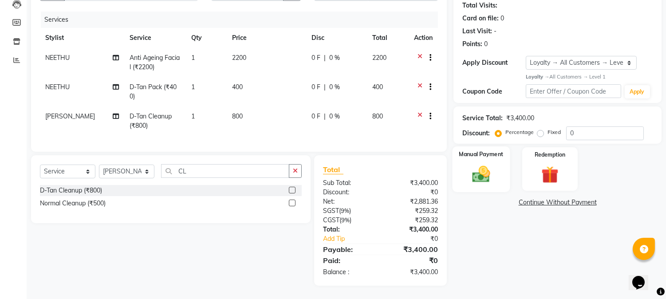
click at [486, 174] on img at bounding box center [481, 174] width 29 height 21
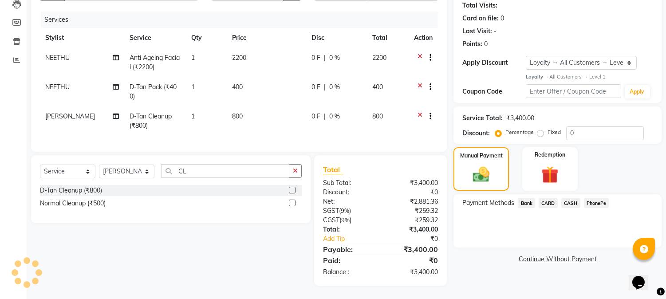
click at [588, 202] on span "PhonePe" at bounding box center [596, 203] width 25 height 10
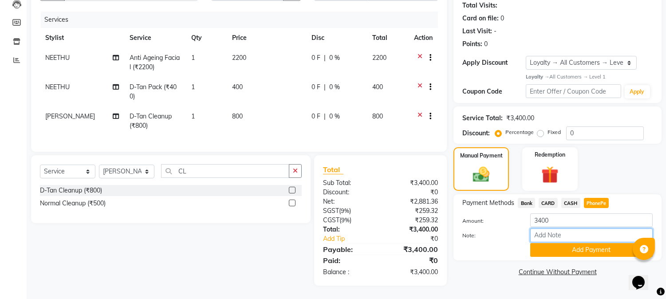
click at [560, 232] on input "Note:" at bounding box center [591, 235] width 122 height 14
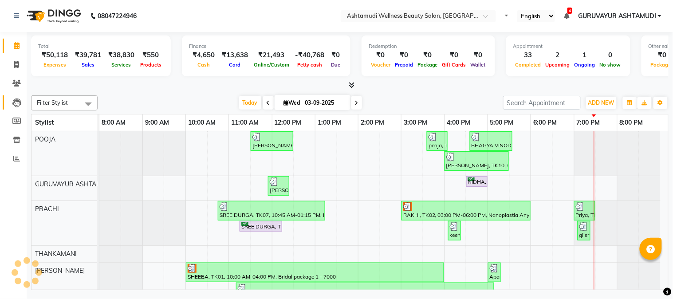
select select "en"
click at [16, 65] on icon at bounding box center [16, 64] width 5 height 7
select select "service"
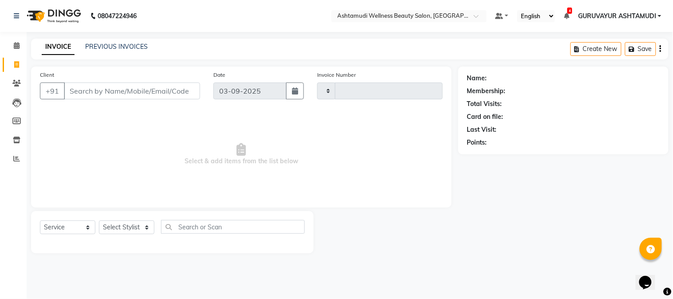
type input "2143"
select select "4660"
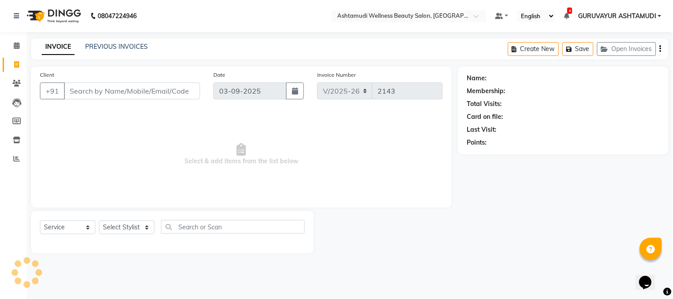
click at [110, 87] on input "Client" at bounding box center [132, 91] width 136 height 17
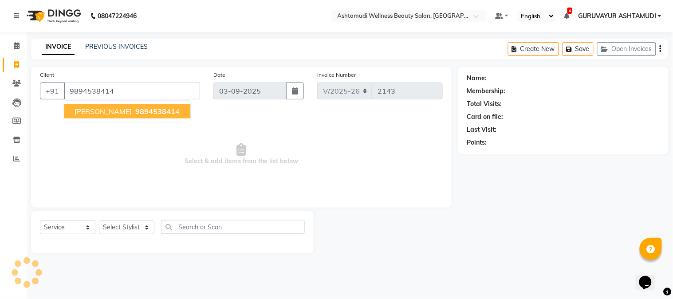
type input "9894538414"
select select "1: Object"
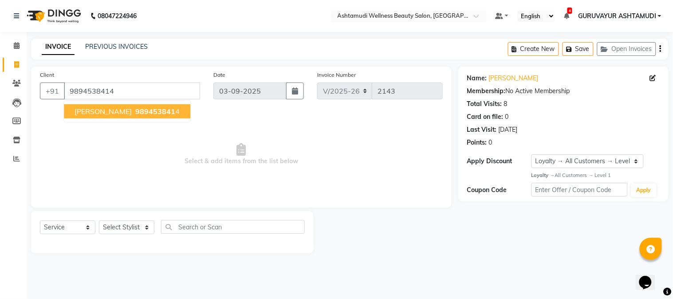
click at [135, 113] on span "989453841" at bounding box center [155, 111] width 40 height 9
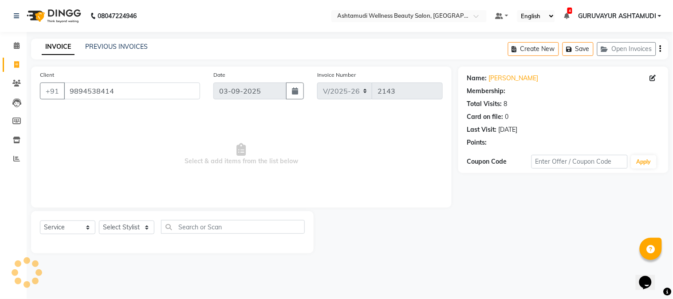
select select "1: Object"
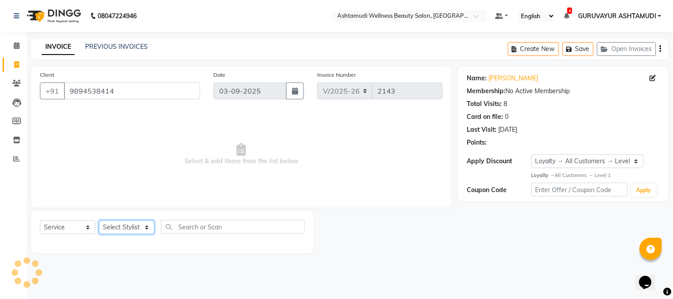
click at [147, 228] on select "Select Stylist Aathithya ANILA Anjana Das ARYA GURUVAYUR ASHTAMUDI NEETHU Nigis…" at bounding box center [126, 227] width 55 height 14
select select "28230"
click at [99, 221] on select "Select Stylist Aathithya ANILA Anjana Das ARYA GURUVAYUR ASHTAMUDI NEETHU Nigis…" at bounding box center [126, 227] width 55 height 14
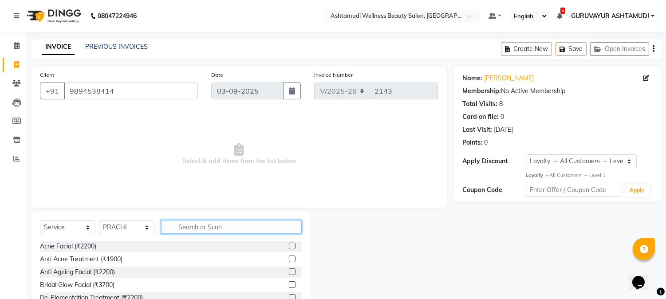
click at [185, 228] on input "text" at bounding box center [231, 227] width 141 height 14
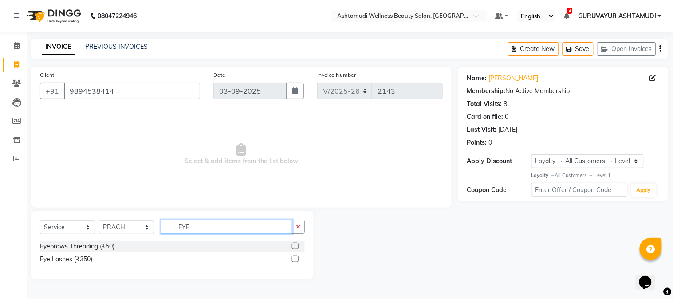
type input "EYE"
click at [295, 246] on label at bounding box center [295, 246] width 7 height 7
click at [295, 246] on input "checkbox" at bounding box center [295, 247] width 6 height 6
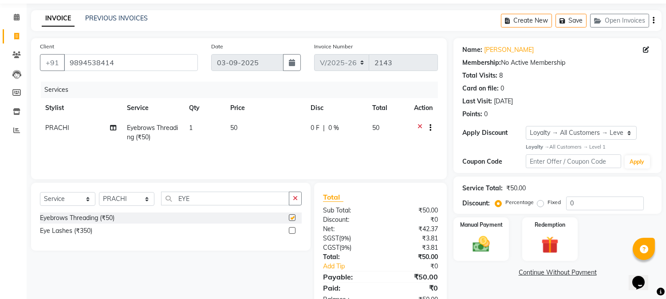
scroll to position [55, 0]
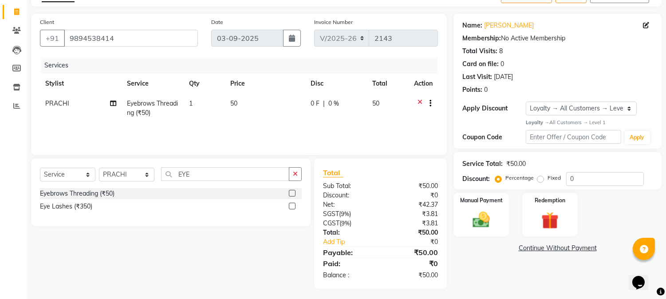
checkbox input "false"
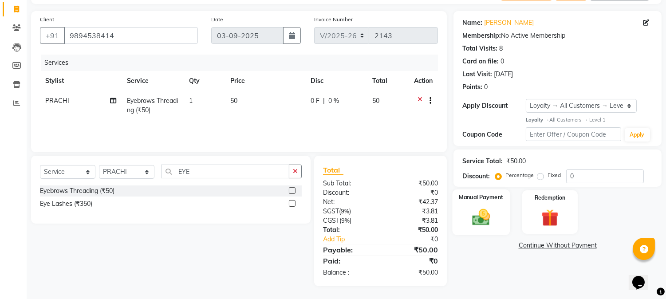
click at [481, 217] on img at bounding box center [481, 217] width 29 height 21
click at [574, 244] on span "CASH" at bounding box center [570, 246] width 19 height 10
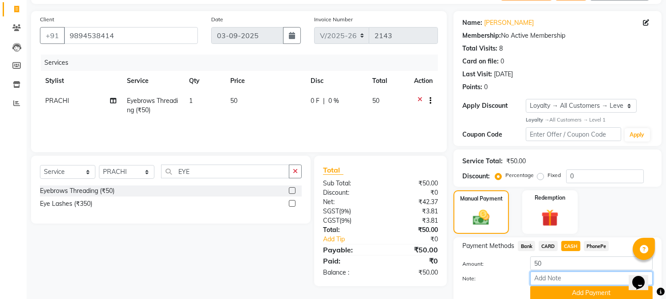
drag, startPoint x: 555, startPoint y: 281, endPoint x: 555, endPoint y: 274, distance: 6.7
click at [555, 281] on input "Note:" at bounding box center [591, 279] width 122 height 14
type input "NIGISHA"
click at [567, 293] on button "Add Payment" at bounding box center [591, 293] width 122 height 14
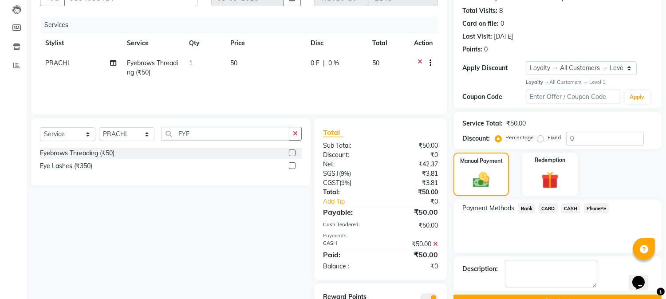
scroll to position [131, 0]
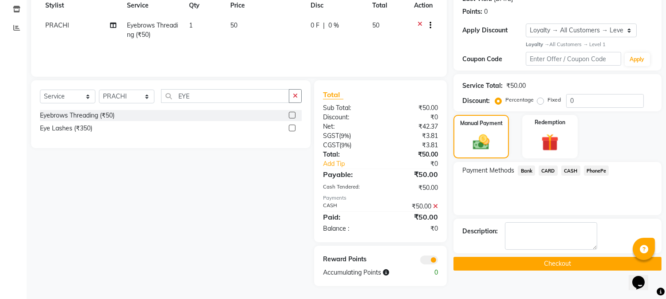
click at [551, 263] on button "Checkout" at bounding box center [557, 264] width 208 height 14
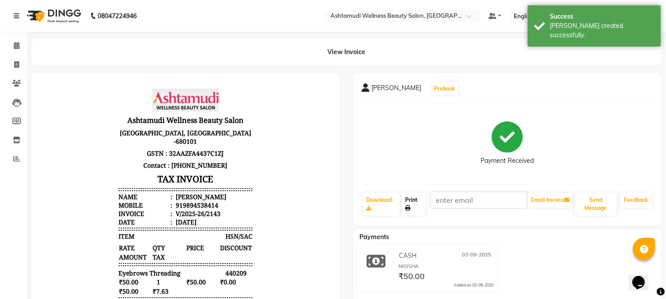
click at [413, 205] on link "Print" at bounding box center [414, 204] width 24 height 23
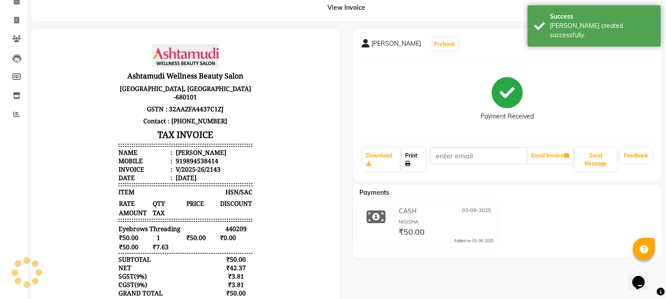
scroll to position [98, 0]
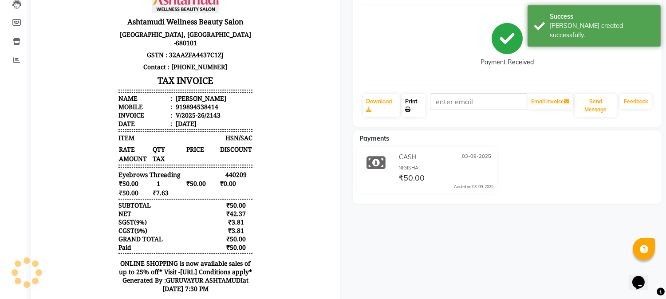
click at [412, 106] on link "Print" at bounding box center [414, 105] width 24 height 23
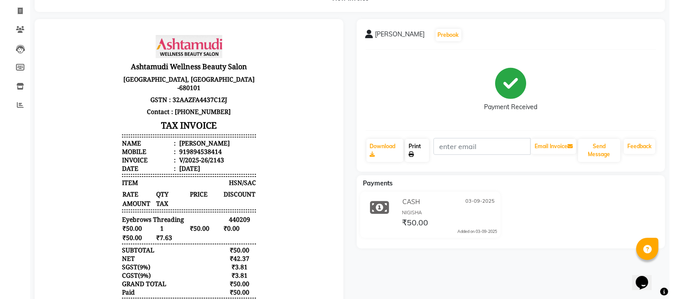
scroll to position [0, 0]
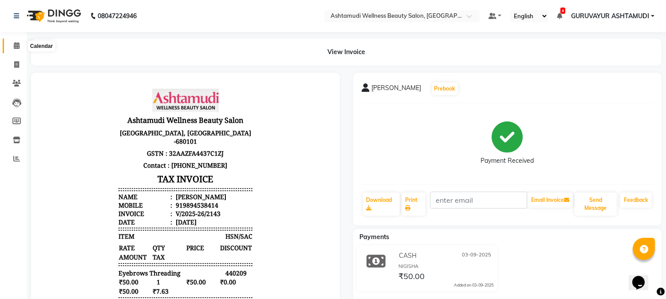
click at [14, 44] on icon at bounding box center [17, 45] width 6 height 7
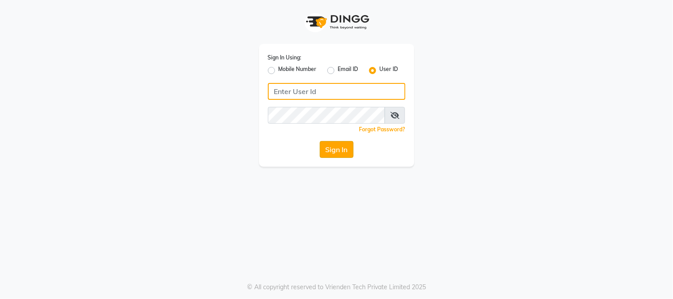
type input "e1947-06"
click at [335, 151] on button "Sign In" at bounding box center [337, 149] width 34 height 17
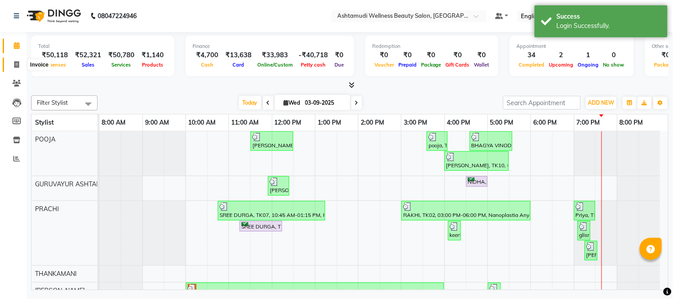
click at [18, 65] on icon at bounding box center [16, 64] width 5 height 7
select select "service"
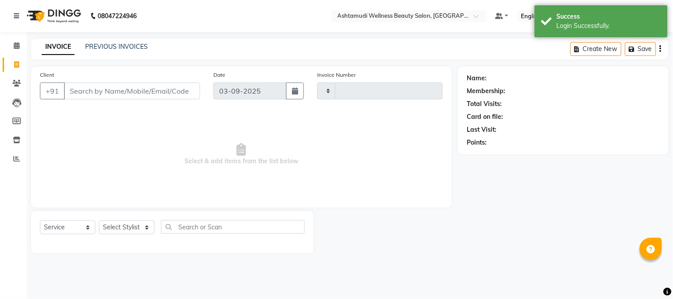
type input "2145"
select select "4660"
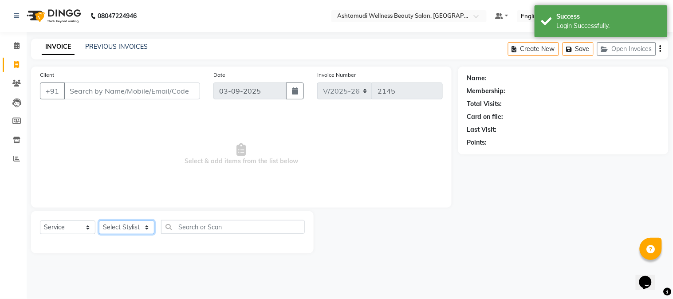
click at [142, 229] on select "Select Stylist Aathithya [PERSON_NAME] [PERSON_NAME] ARYA GURUVAYUR ASHTAMUDI […" at bounding box center [126, 227] width 55 height 14
select select "38876"
click at [99, 221] on select "Select Stylist Aathithya [PERSON_NAME] [PERSON_NAME] ARYA GURUVAYUR ASHTAMUDI […" at bounding box center [126, 227] width 55 height 14
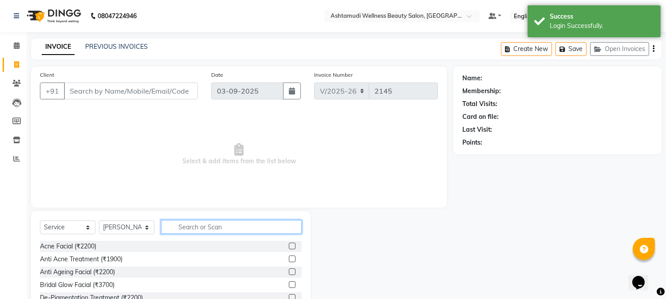
click at [194, 228] on input "text" at bounding box center [231, 227] width 141 height 14
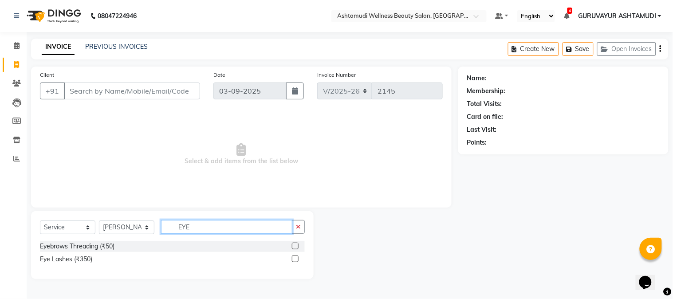
type input "EYE"
click at [293, 243] on label at bounding box center [295, 246] width 7 height 7
click at [293, 244] on input "checkbox" at bounding box center [295, 247] width 6 height 6
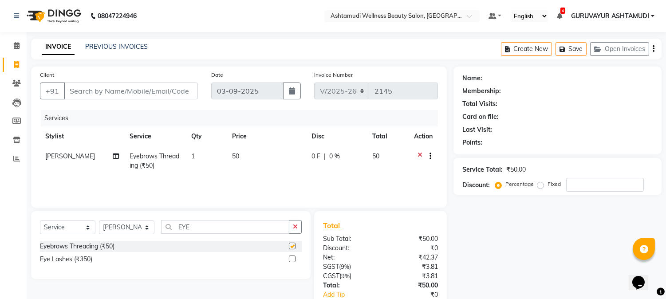
checkbox input "false"
click at [299, 23] on nav "08047224946 Select Location × Ashtamudi Wellness Beauty Salon, Guruvayur Defaul…" at bounding box center [333, 16] width 666 height 32
click at [120, 90] on input "Client" at bounding box center [131, 91] width 134 height 17
type input "7"
type input "0"
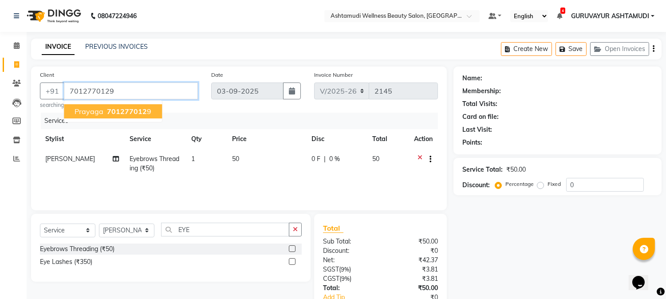
type input "7012770129"
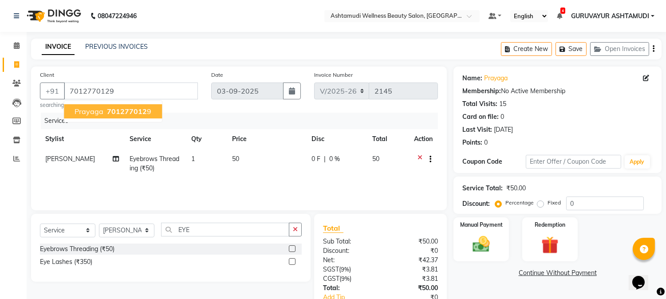
click at [131, 78] on div "Client [PHONE_NUMBER] Prayaga 701277012 9 searching..." at bounding box center [118, 89] width 171 height 39
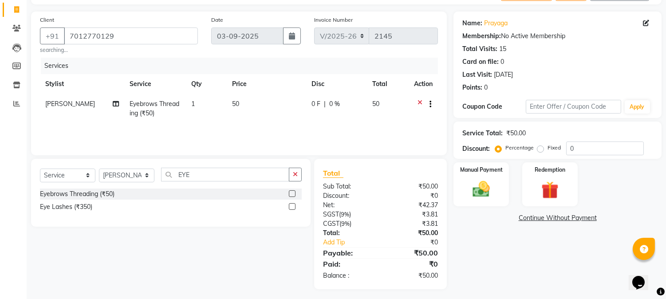
scroll to position [59, 0]
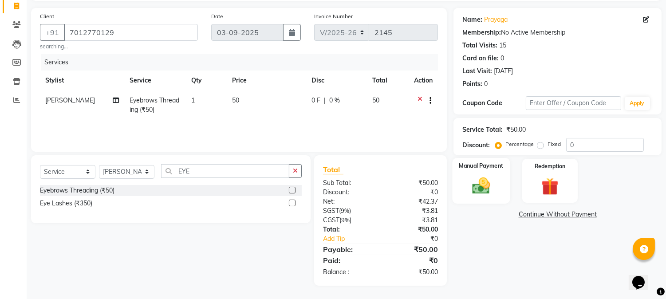
click at [473, 184] on img at bounding box center [481, 186] width 29 height 21
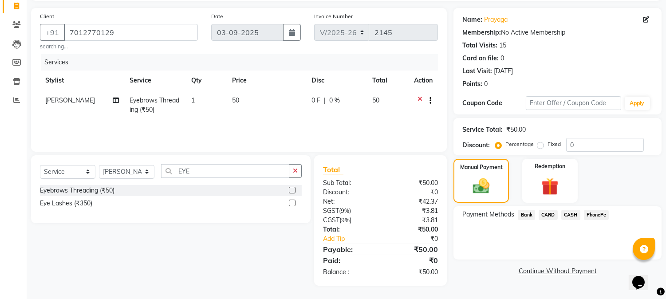
click at [592, 211] on span "PhonePe" at bounding box center [596, 215] width 25 height 10
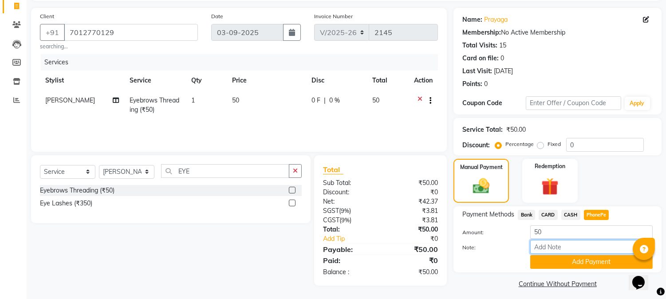
click at [559, 247] on input "Note:" at bounding box center [591, 247] width 122 height 14
type input "NIGISHA"
click at [587, 264] on button "Add Payment" at bounding box center [591, 262] width 122 height 14
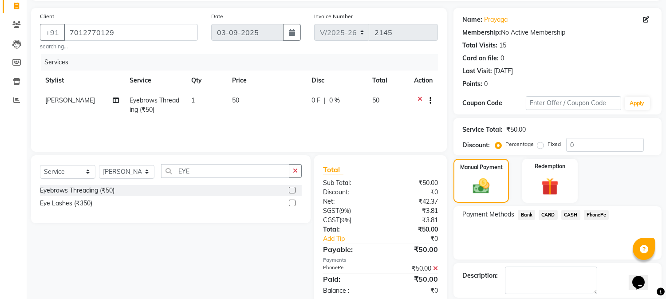
scroll to position [87, 0]
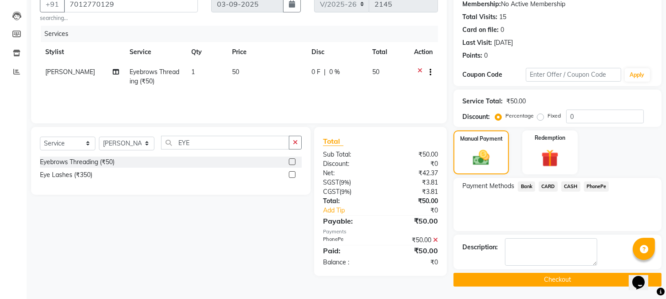
click at [593, 186] on span "PhonePe" at bounding box center [596, 186] width 25 height 10
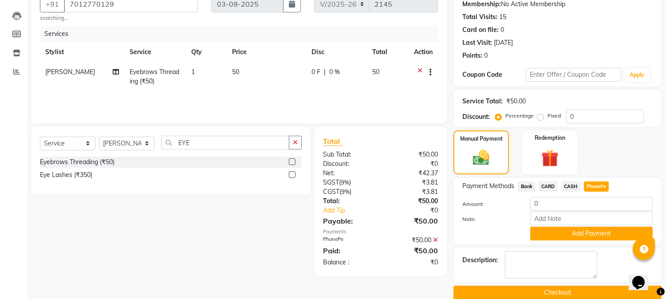
click at [435, 239] on icon at bounding box center [435, 240] width 5 height 6
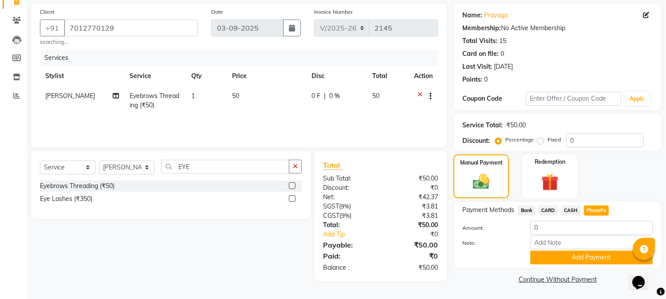
click at [544, 209] on span "CARD" at bounding box center [548, 210] width 19 height 10
type input "50"
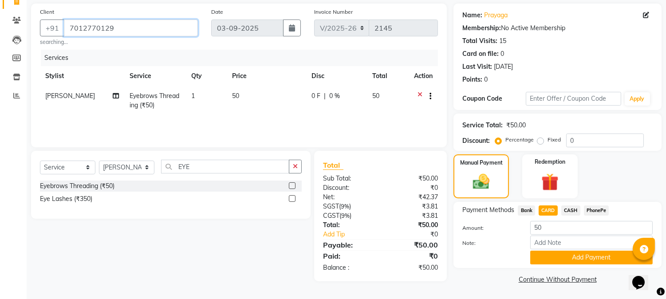
drag, startPoint x: 118, startPoint y: 26, endPoint x: 67, endPoint y: 27, distance: 51.9
click at [67, 27] on input "7012770129" at bounding box center [131, 28] width 134 height 17
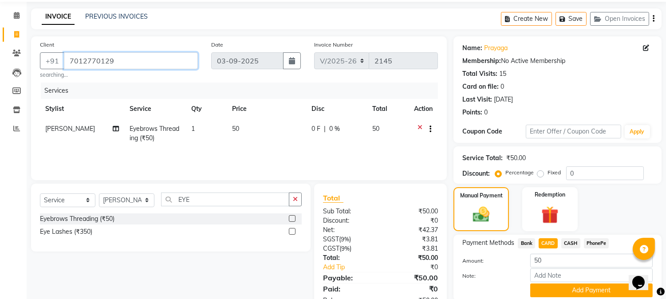
scroll to position [0, 0]
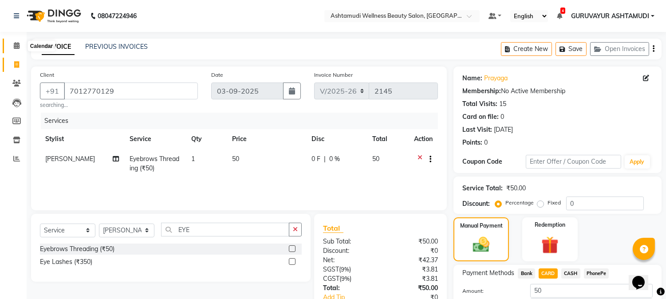
click at [16, 46] on icon at bounding box center [17, 45] width 6 height 7
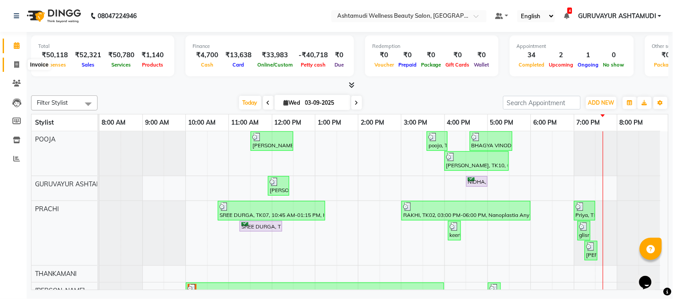
click at [16, 63] on icon at bounding box center [16, 64] width 5 height 7
select select "4660"
select select "service"
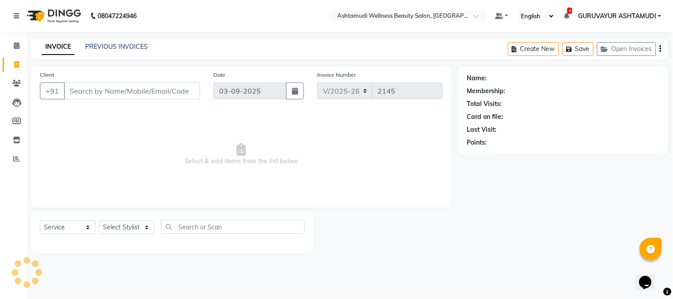
click at [94, 95] on input "Client" at bounding box center [132, 91] width 136 height 17
type input "7012770129"
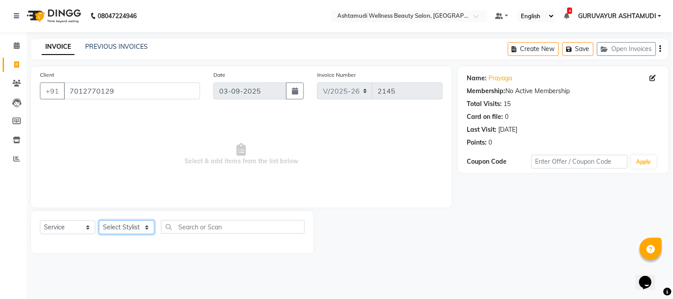
click at [143, 225] on select "Select Stylist Aathithya [PERSON_NAME] [PERSON_NAME] ARYA GURUVAYUR ASHTAMUDI […" at bounding box center [126, 227] width 55 height 14
select select "38876"
click at [99, 221] on select "Select Stylist Aathithya [PERSON_NAME] [PERSON_NAME] ARYA GURUVAYUR ASHTAMUDI […" at bounding box center [126, 227] width 55 height 14
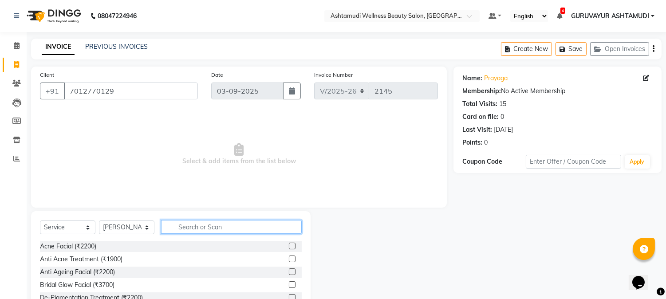
click at [199, 223] on input "text" at bounding box center [231, 227] width 141 height 14
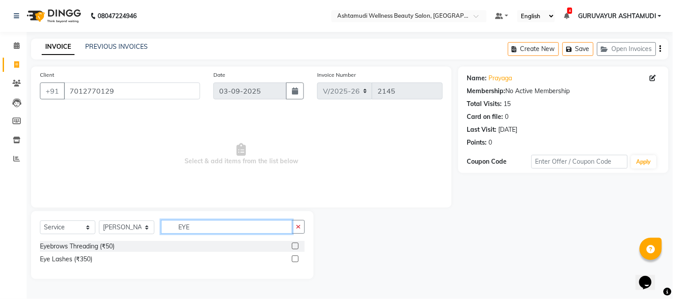
type input "EYE"
click at [292, 245] on label at bounding box center [295, 246] width 7 height 7
click at [292, 245] on input "checkbox" at bounding box center [295, 247] width 6 height 6
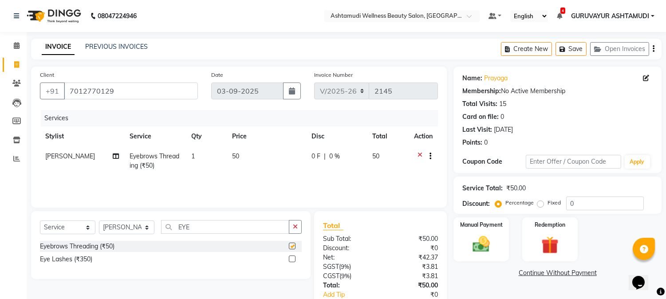
checkbox input "false"
click at [491, 240] on img at bounding box center [481, 244] width 29 height 21
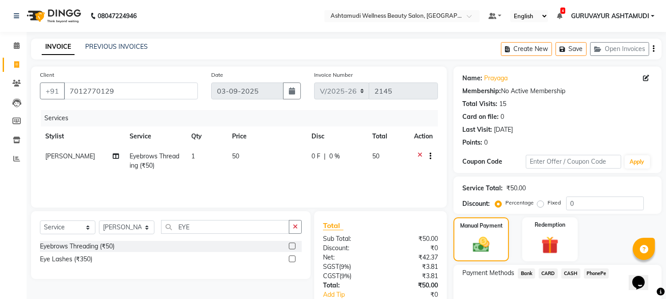
click at [593, 272] on span "PhonePe" at bounding box center [596, 273] width 25 height 10
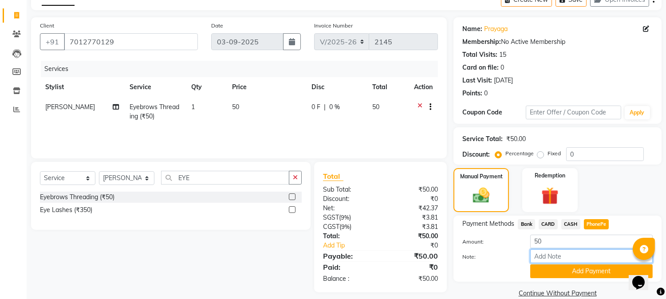
drag, startPoint x: 557, startPoint y: 252, endPoint x: 562, endPoint y: 245, distance: 8.6
click at [557, 252] on input "Note:" at bounding box center [591, 256] width 122 height 14
type input "NIGISHA"
click at [591, 268] on button "Add Payment" at bounding box center [591, 271] width 122 height 14
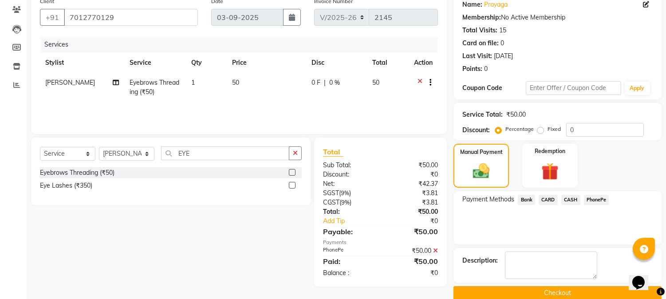
scroll to position [87, 0]
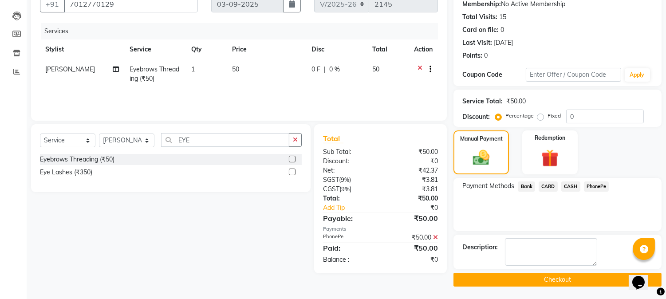
click at [533, 276] on button "Checkout" at bounding box center [557, 280] width 208 height 14
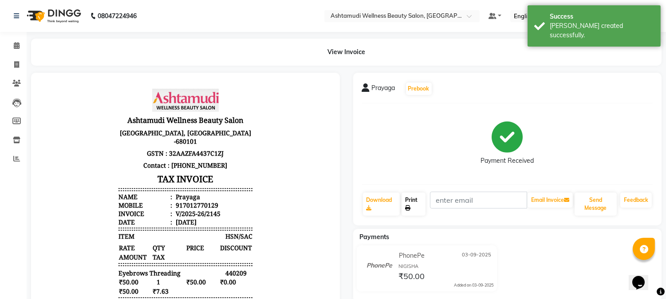
click at [413, 205] on link "Print" at bounding box center [414, 204] width 24 height 23
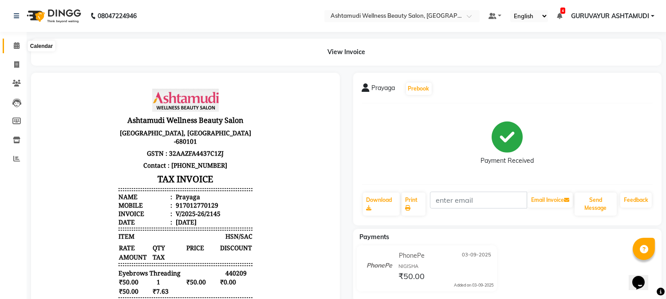
click at [18, 44] on icon at bounding box center [17, 45] width 6 height 7
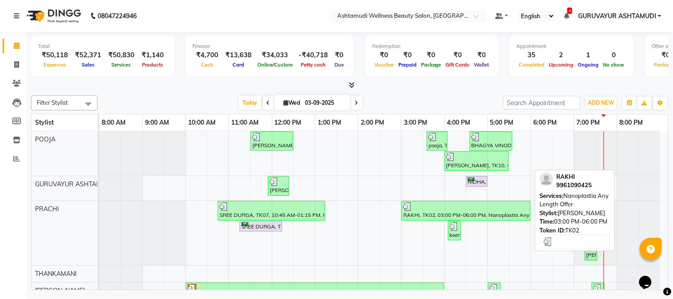
click at [420, 211] on div "RAKHI, TK02, 03:00 PM-06:00 PM, Nanoplastia Any Length Offer" at bounding box center [465, 210] width 127 height 17
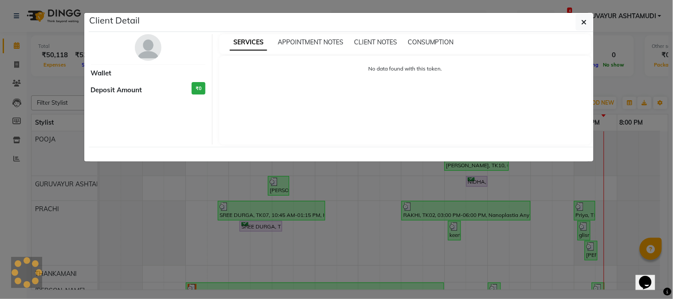
select select "3"
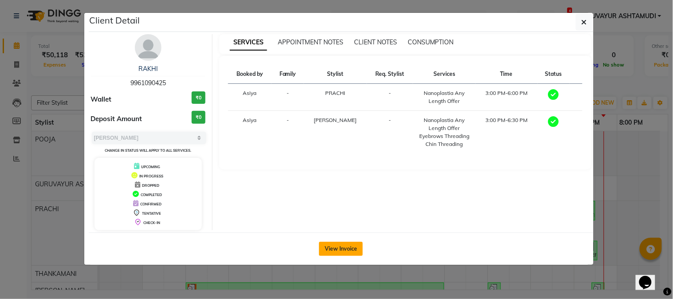
click at [328, 248] on button "View Invoice" at bounding box center [341, 249] width 44 height 14
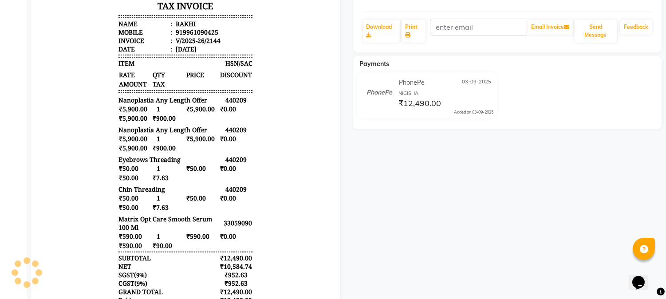
scroll to position [197, 0]
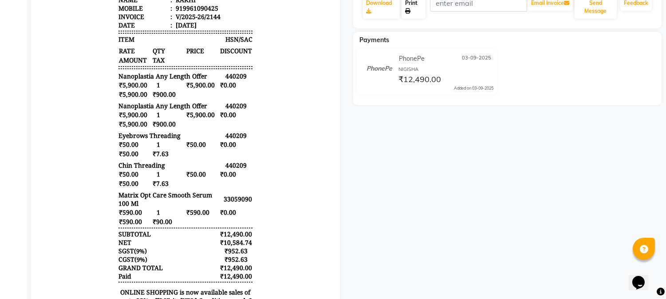
click at [408, 12] on icon at bounding box center [407, 10] width 5 height 5
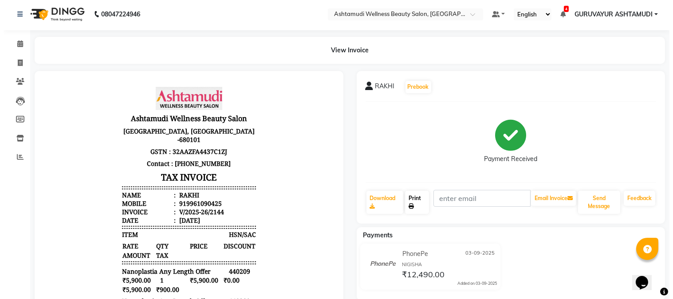
scroll to position [0, 0]
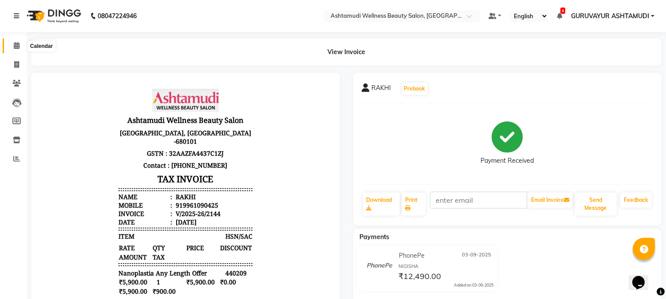
click at [19, 44] on span at bounding box center [17, 46] width 16 height 10
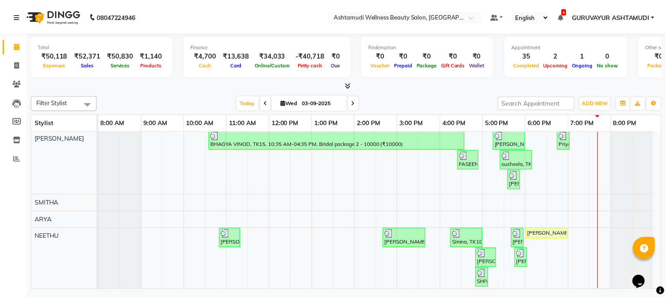
scroll to position [246, 0]
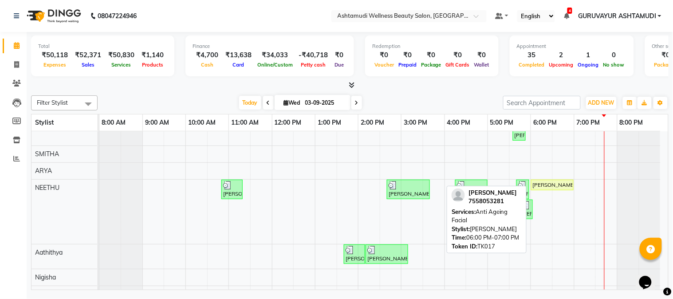
click at [544, 184] on div "[PERSON_NAME], TK17, 06:00 PM-07:00 PM, Anti Ageing Facial" at bounding box center [552, 185] width 41 height 8
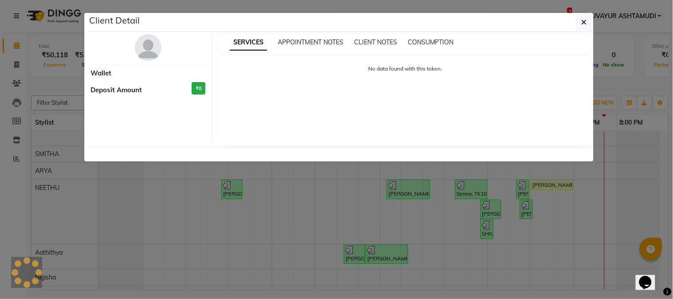
select select "1"
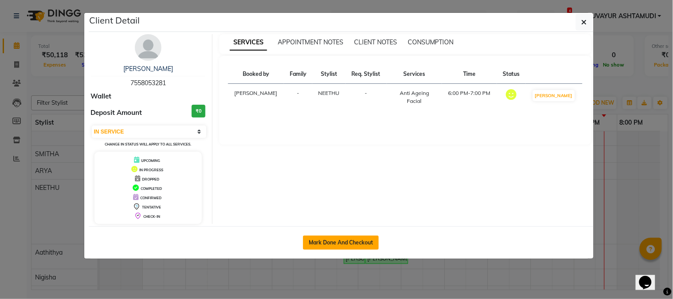
click at [327, 236] on button "Mark Done And Checkout" at bounding box center [341, 243] width 76 height 14
select select "service"
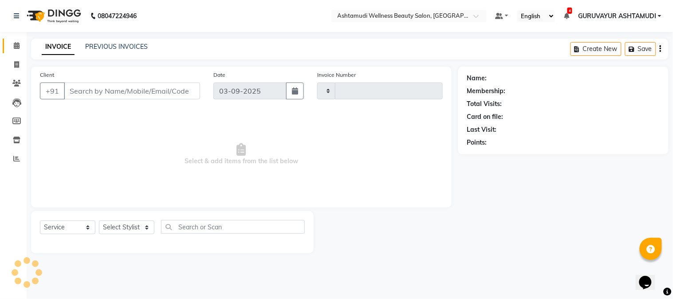
type input "2146"
select select "4660"
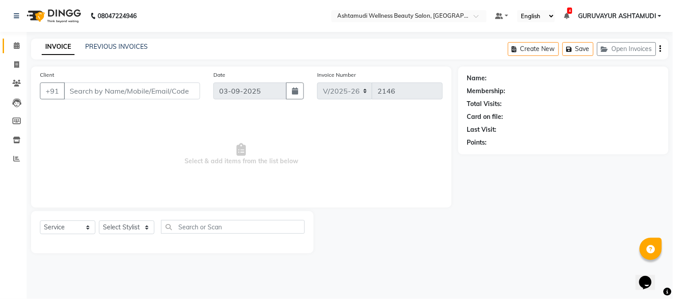
type input "7558053281"
select select "45186"
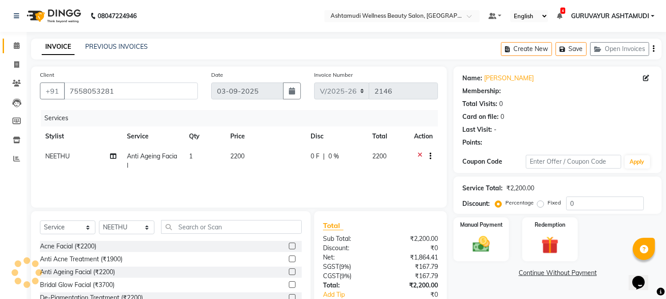
select select "1: Object"
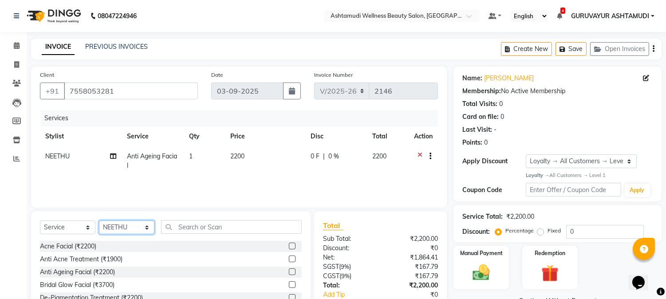
click at [143, 228] on select "Select Stylist Aathithya [PERSON_NAME] [PERSON_NAME] ARYA GURUVAYUR ASHTAMUDI […" at bounding box center [126, 227] width 55 height 14
select select "38876"
click at [99, 221] on select "Select Stylist Aathithya [PERSON_NAME] [PERSON_NAME] ARYA GURUVAYUR ASHTAMUDI […" at bounding box center [126, 227] width 55 height 14
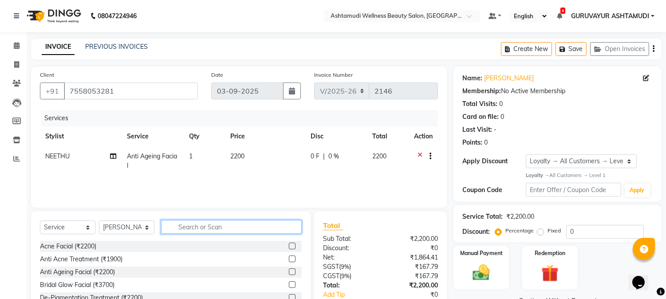
click at [201, 230] on input "text" at bounding box center [231, 227] width 141 height 14
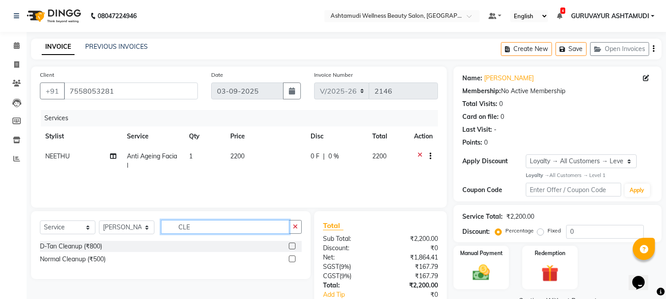
type input "CLE"
click at [291, 260] on label at bounding box center [292, 259] width 7 height 7
click at [291, 260] on input "checkbox" at bounding box center [292, 259] width 6 height 6
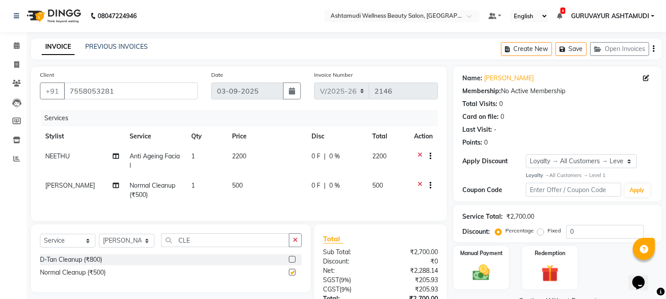
checkbox input "false"
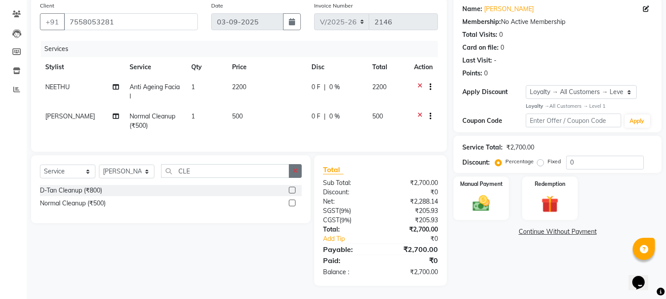
click at [291, 169] on button "button" at bounding box center [295, 171] width 13 height 14
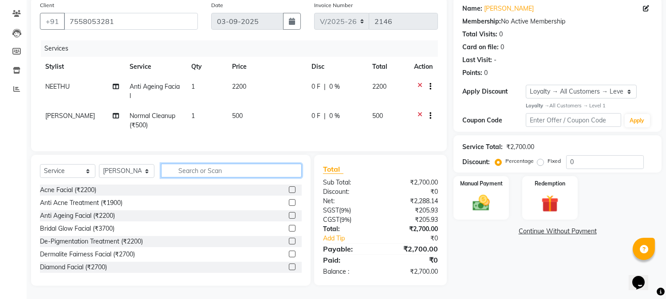
click at [277, 176] on input "text" at bounding box center [231, 171] width 141 height 14
type input "TAN"
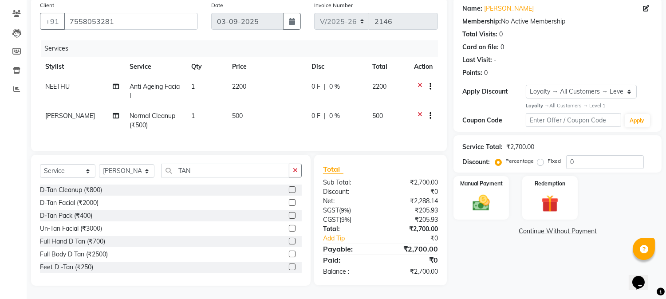
click at [289, 217] on label at bounding box center [292, 215] width 7 height 7
click at [289, 217] on input "checkbox" at bounding box center [292, 216] width 6 height 6
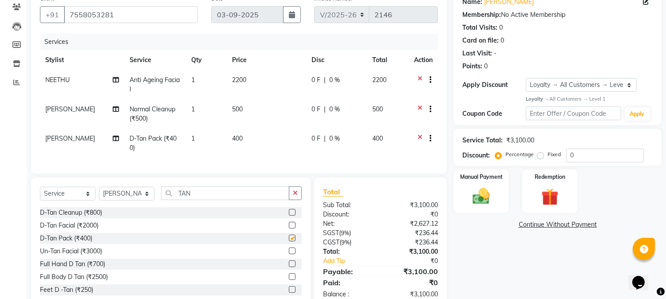
checkbox input "false"
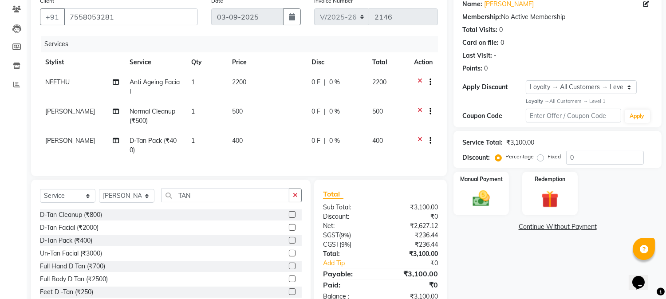
scroll to position [57, 0]
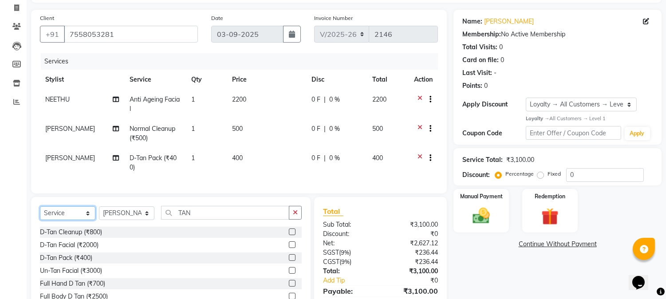
click at [86, 220] on select "Select Service Product Membership Package Voucher Prepaid Gift Card" at bounding box center [67, 213] width 55 height 14
click at [12, 191] on div "Calendar Invoice Clients Leads Members Inventory Reports Completed InProgress U…" at bounding box center [60, 148] width 120 height 359
click at [294, 216] on icon "button" at bounding box center [295, 212] width 5 height 6
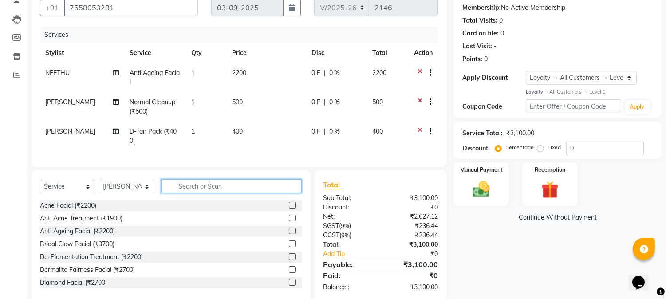
scroll to position [106, 0]
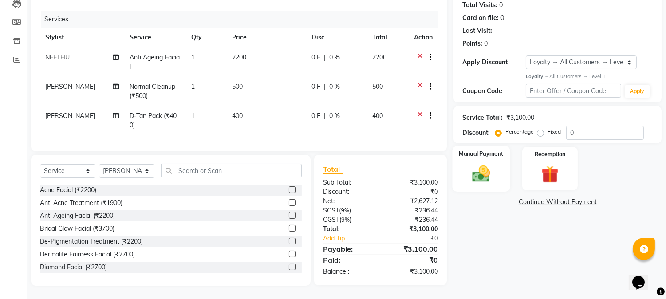
click at [480, 170] on img at bounding box center [481, 173] width 29 height 21
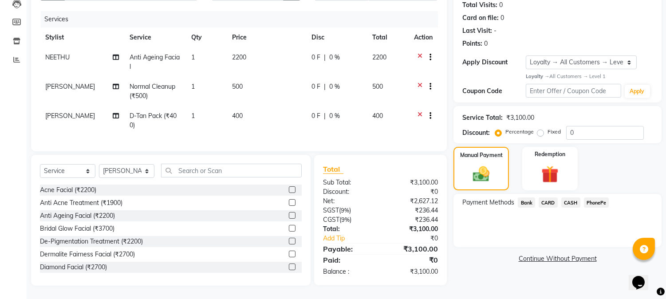
click at [589, 197] on span "PhonePe" at bounding box center [596, 202] width 25 height 10
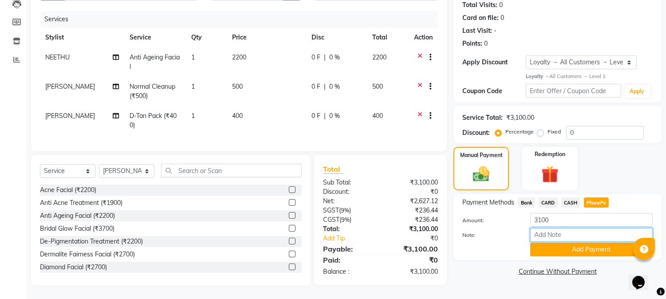
click at [562, 228] on input "Note:" at bounding box center [591, 235] width 122 height 14
type input "NIGISHA"
click at [577, 243] on button "Add Payment" at bounding box center [591, 250] width 122 height 14
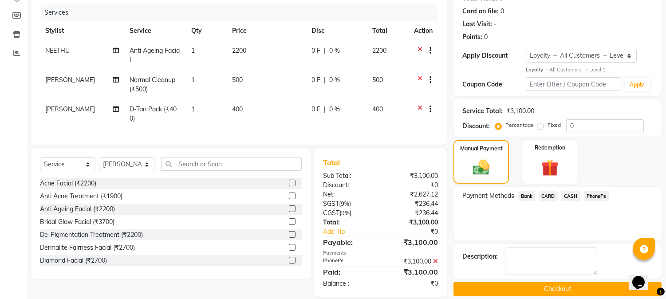
click at [558, 286] on button "Checkout" at bounding box center [557, 289] width 208 height 14
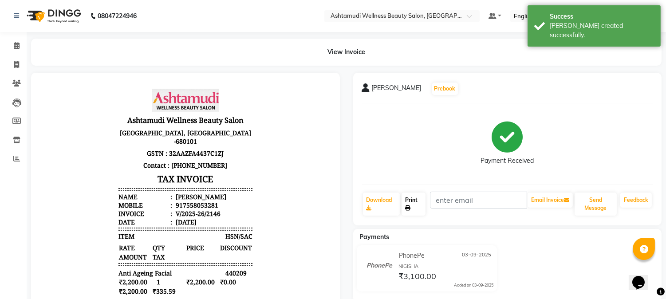
click at [409, 200] on link "Print" at bounding box center [414, 204] width 24 height 23
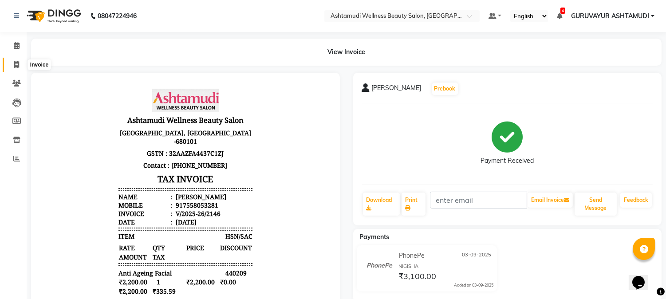
click at [16, 64] on icon at bounding box center [16, 64] width 5 height 7
select select "4660"
select select "service"
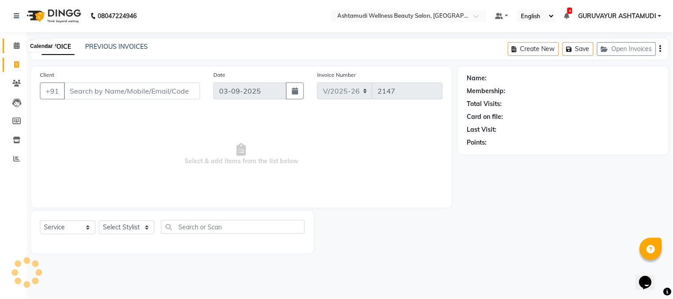
click at [16, 47] on icon at bounding box center [17, 45] width 6 height 7
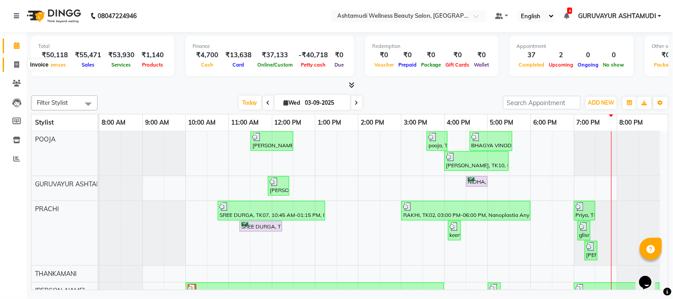
click at [14, 64] on icon at bounding box center [16, 64] width 5 height 7
select select "4660"
select select "service"
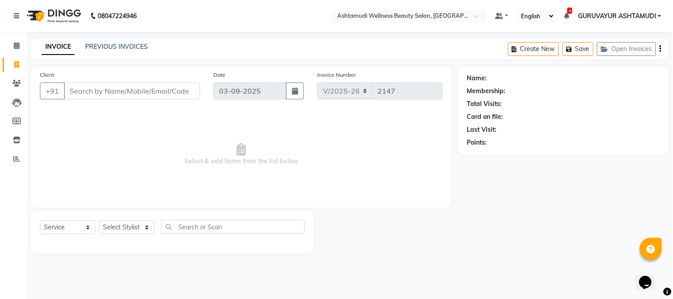
click at [100, 91] on input "Client" at bounding box center [132, 91] width 136 height 17
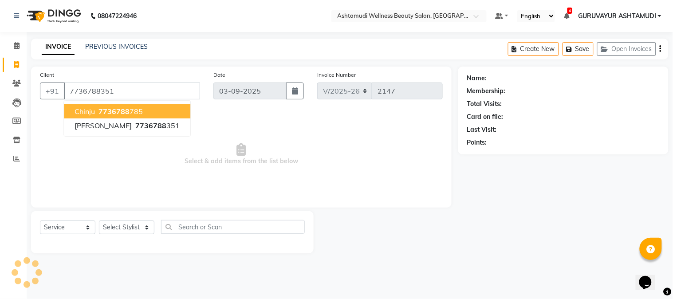
type input "7736788351"
select select "2: Object"
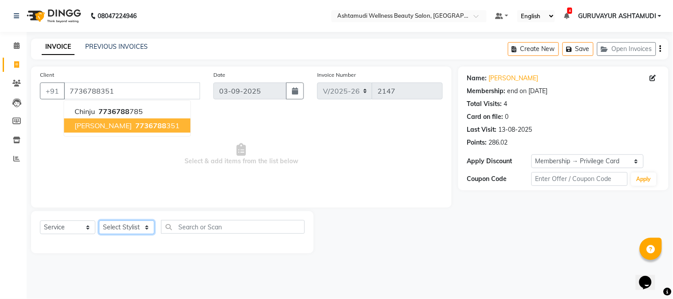
click at [117, 228] on select "Select Stylist Aathithya [PERSON_NAME] [PERSON_NAME] ARYA GURUVAYUR ASHTAMUDI […" at bounding box center [126, 227] width 55 height 14
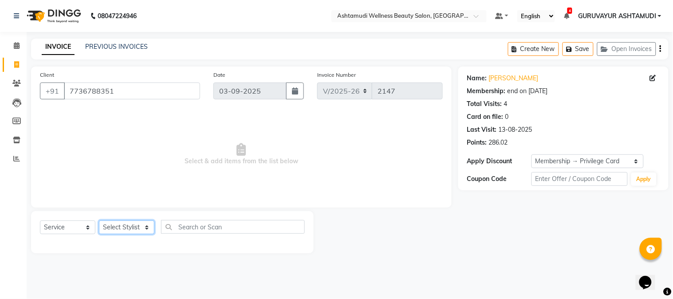
select select "67519"
click at [99, 221] on select "Select Stylist Aathithya [PERSON_NAME] [PERSON_NAME] ARYA GURUVAYUR ASHTAMUDI […" at bounding box center [126, 227] width 55 height 14
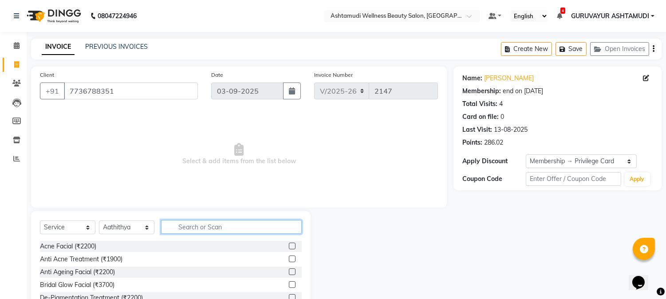
click at [184, 231] on input "text" at bounding box center [231, 227] width 141 height 14
type input "PAC"
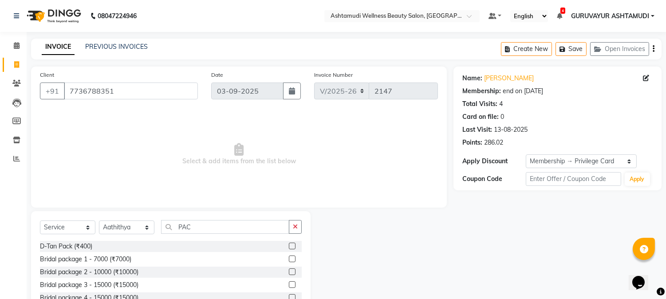
click at [291, 256] on label at bounding box center [292, 259] width 7 height 7
click at [291, 256] on input "checkbox" at bounding box center [292, 259] width 6 height 6
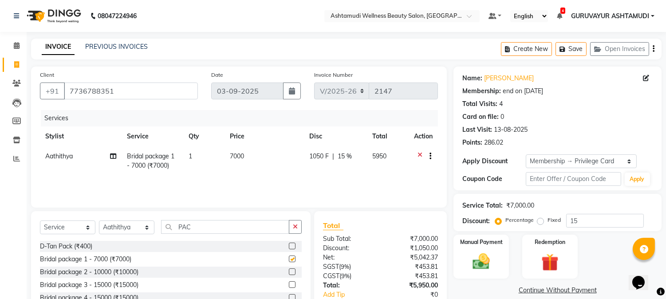
checkbox input "false"
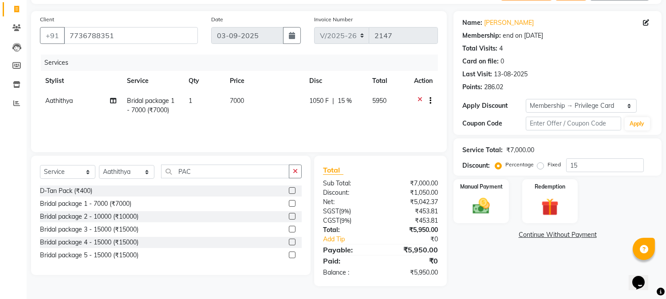
click at [345, 101] on span "15 %" at bounding box center [345, 100] width 14 height 9
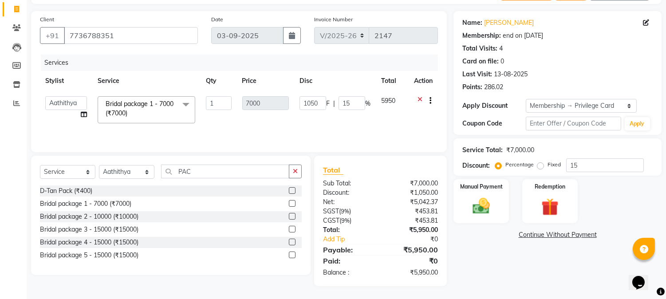
click at [346, 122] on td "1050 F | 15 %" at bounding box center [335, 110] width 82 height 38
click at [291, 169] on button "button" at bounding box center [295, 172] width 13 height 14
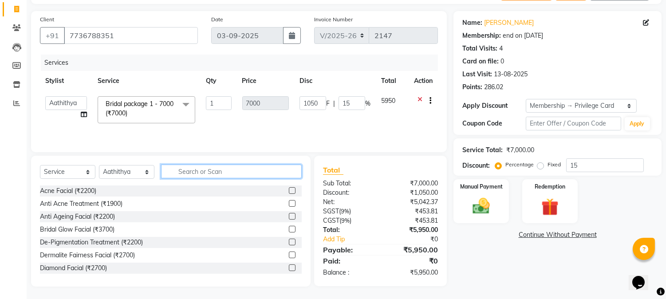
click at [265, 172] on input "text" at bounding box center [231, 172] width 141 height 14
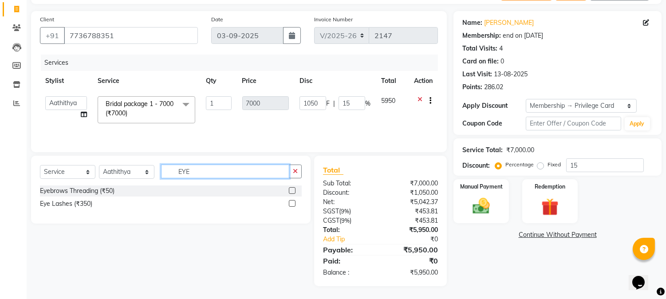
type input "EYE"
click at [293, 192] on label at bounding box center [292, 190] width 7 height 7
click at [293, 192] on input "checkbox" at bounding box center [292, 191] width 6 height 6
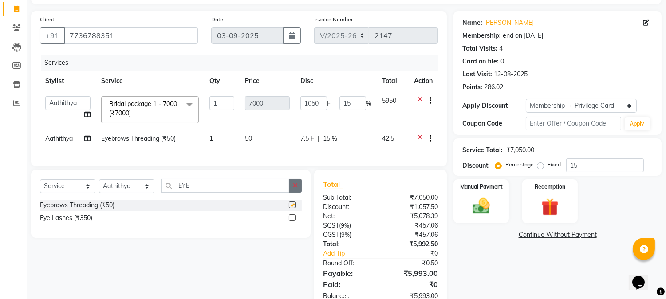
checkbox input "false"
click at [294, 188] on button "button" at bounding box center [295, 186] width 13 height 14
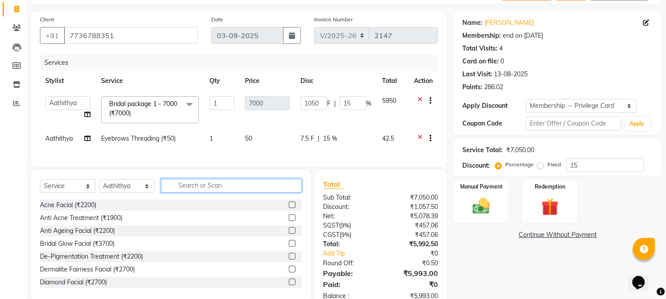
click at [277, 193] on input "text" at bounding box center [231, 186] width 141 height 14
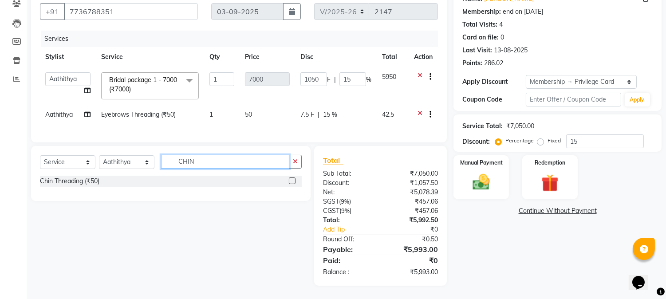
type input "CHIN"
click at [290, 182] on label at bounding box center [292, 180] width 7 height 7
click at [290, 182] on input "checkbox" at bounding box center [292, 181] width 6 height 6
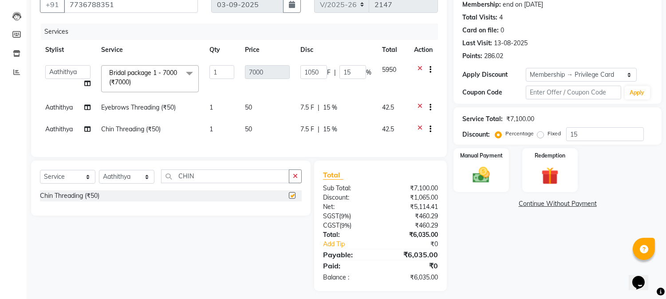
checkbox input "false"
click at [353, 70] on input "15" at bounding box center [352, 72] width 27 height 14
type input "1"
type input "0"
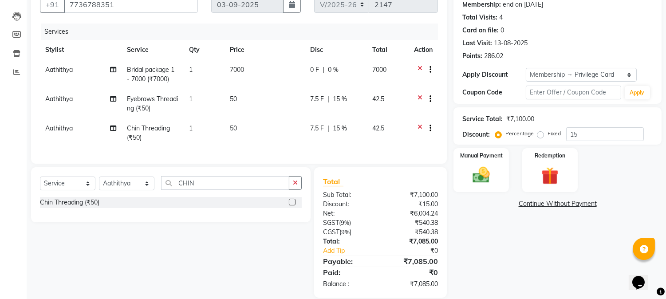
click at [484, 235] on div "Name: [PERSON_NAME] Membership: end on [DATE] Total Visits: 4 Card on file: 0 L…" at bounding box center [560, 139] width 215 height 318
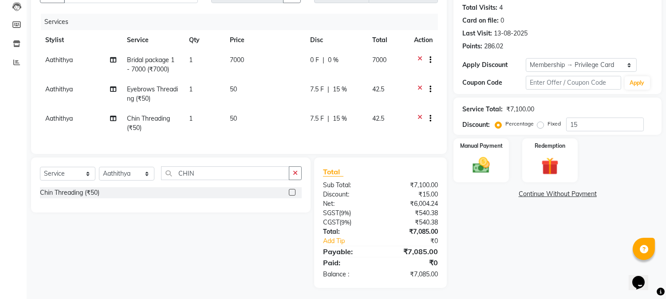
scroll to position [106, 0]
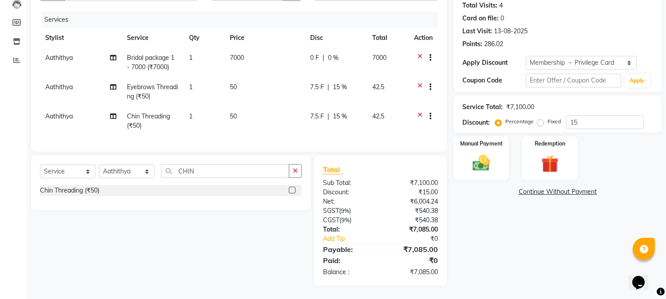
click at [339, 83] on span "15 %" at bounding box center [340, 87] width 14 height 9
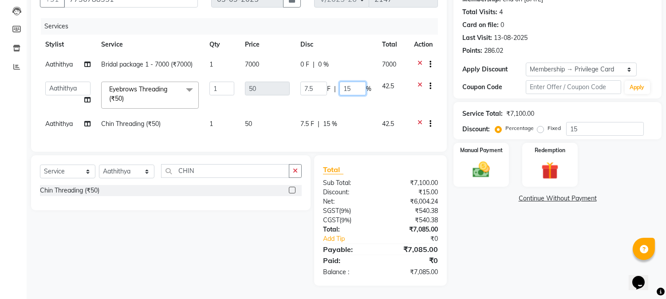
click at [355, 85] on input "15" at bounding box center [352, 89] width 27 height 14
type input "1"
type input "0"
click at [472, 215] on div "Name: [PERSON_NAME] Membership: end on [DATE] Total Visits: 4 Card on file: 0 L…" at bounding box center [560, 130] width 215 height 311
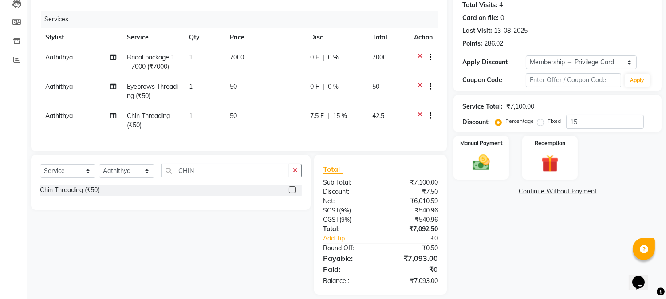
click at [343, 114] on span "15 %" at bounding box center [340, 115] width 14 height 9
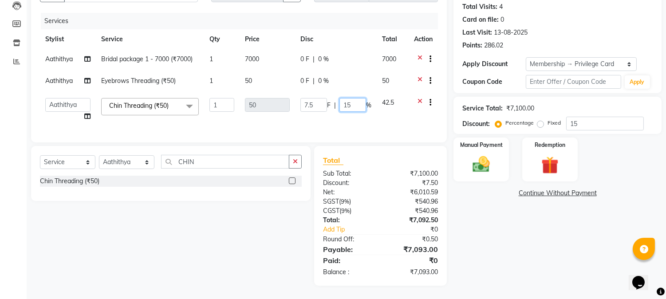
click at [353, 102] on input "15" at bounding box center [352, 105] width 27 height 14
type input "1"
type input "0"
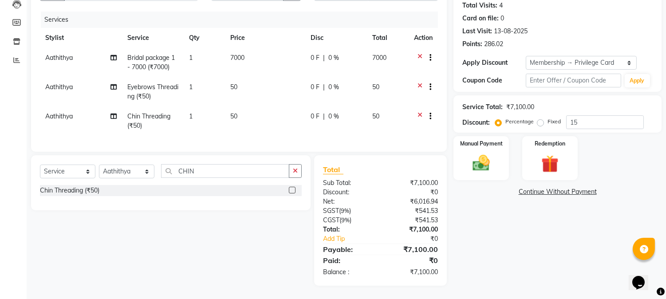
click at [503, 213] on div "Name: [PERSON_NAME] Membership: end on [DATE] Total Visits: 4 Card on file: 0 L…" at bounding box center [560, 127] width 215 height 318
click at [472, 157] on img at bounding box center [481, 163] width 29 height 21
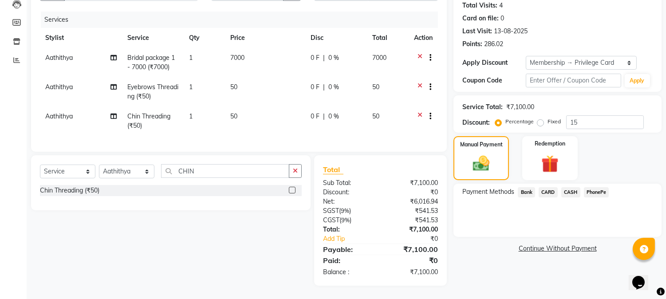
click at [568, 187] on span "CASH" at bounding box center [570, 192] width 19 height 10
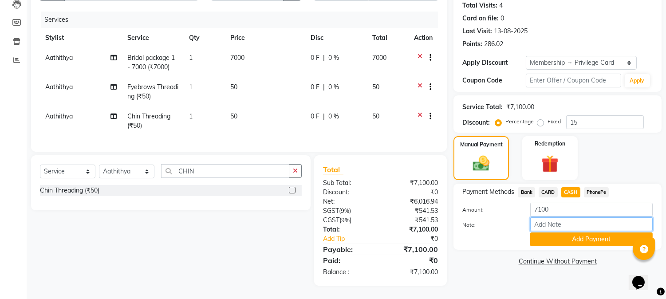
click at [543, 224] on input "Note:" at bounding box center [591, 224] width 122 height 14
type input "NIGISHA"
click at [584, 240] on button "Add Payment" at bounding box center [591, 239] width 122 height 14
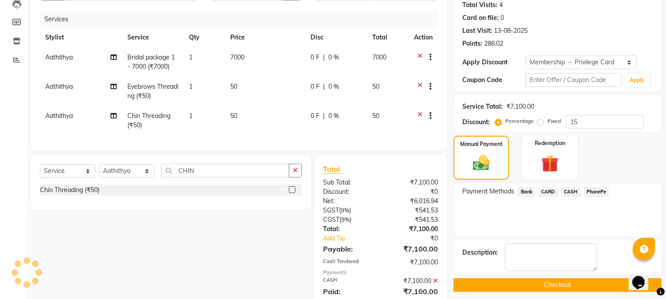
click at [551, 284] on button "Checkout" at bounding box center [557, 285] width 208 height 14
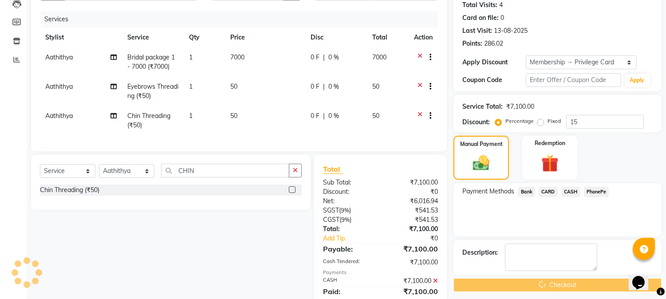
scroll to position [133, 0]
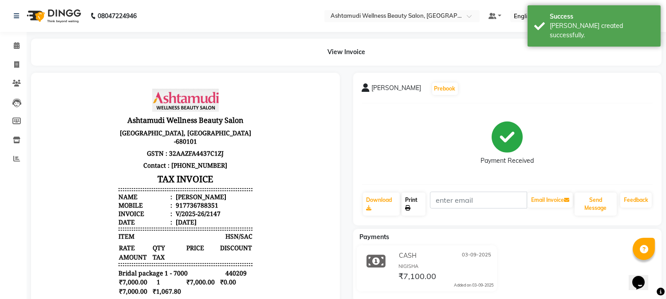
click at [409, 201] on link "Print" at bounding box center [414, 204] width 24 height 23
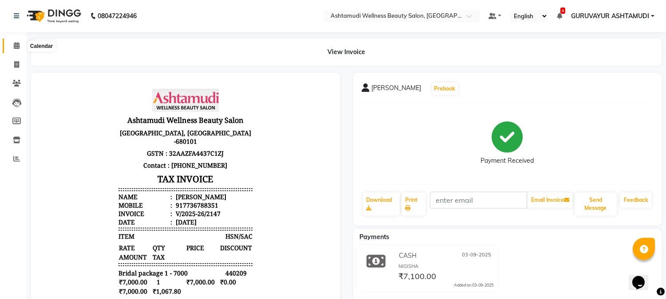
click at [17, 42] on icon at bounding box center [17, 45] width 6 height 7
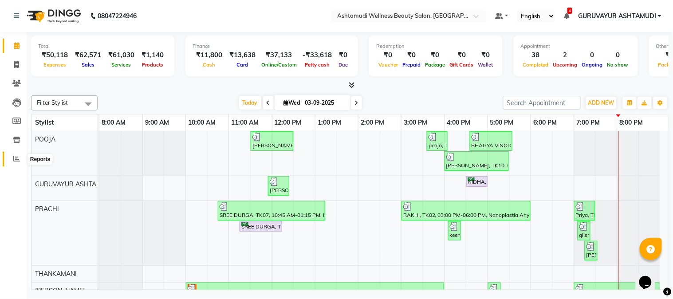
click at [16, 158] on icon at bounding box center [16, 158] width 7 height 7
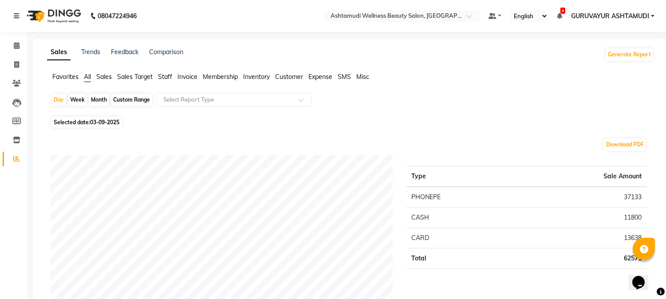
click at [289, 75] on span "Customer" at bounding box center [289, 77] width 28 height 8
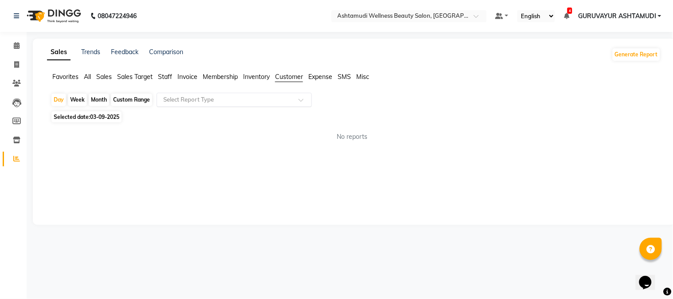
click at [301, 102] on span at bounding box center [304, 102] width 11 height 9
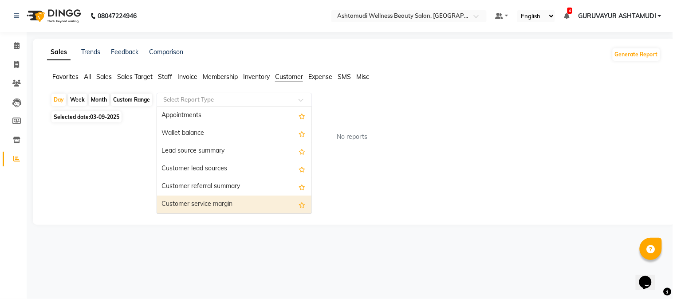
click at [243, 201] on div "Customer service margin" at bounding box center [234, 205] width 154 height 18
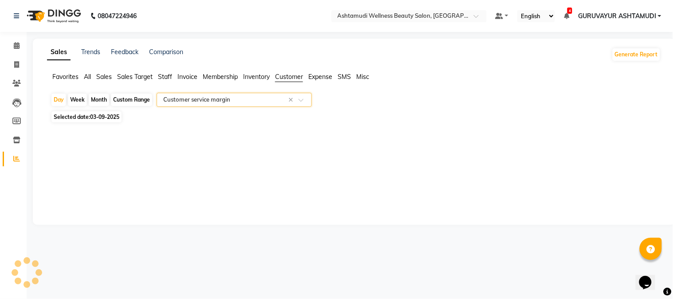
select select "filtered_report"
select select "csv"
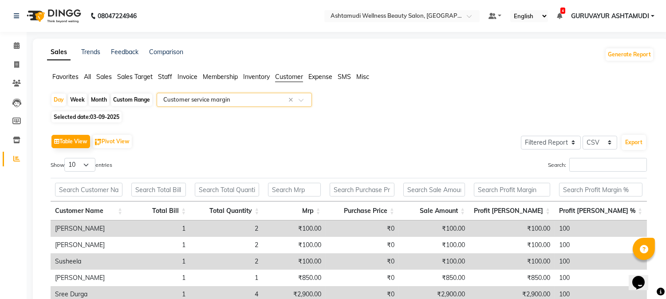
click at [299, 101] on span at bounding box center [304, 102] width 11 height 9
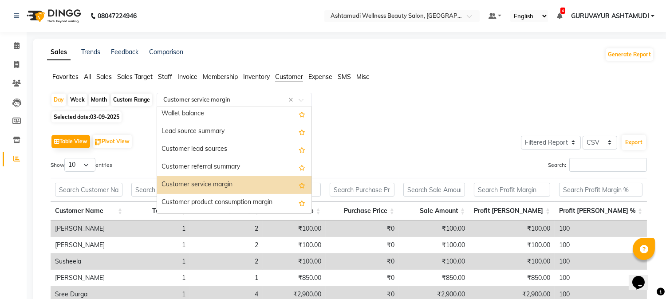
scroll to position [71, 0]
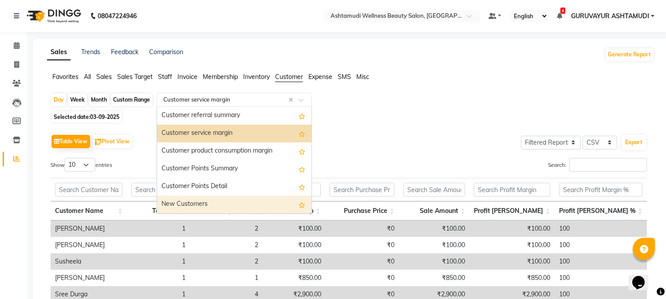
click at [248, 210] on div "New Customers" at bounding box center [234, 205] width 154 height 18
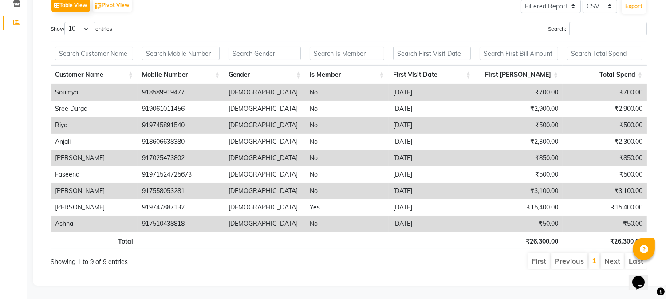
scroll to position [0, 0]
